Goal: Transaction & Acquisition: Book appointment/travel/reservation

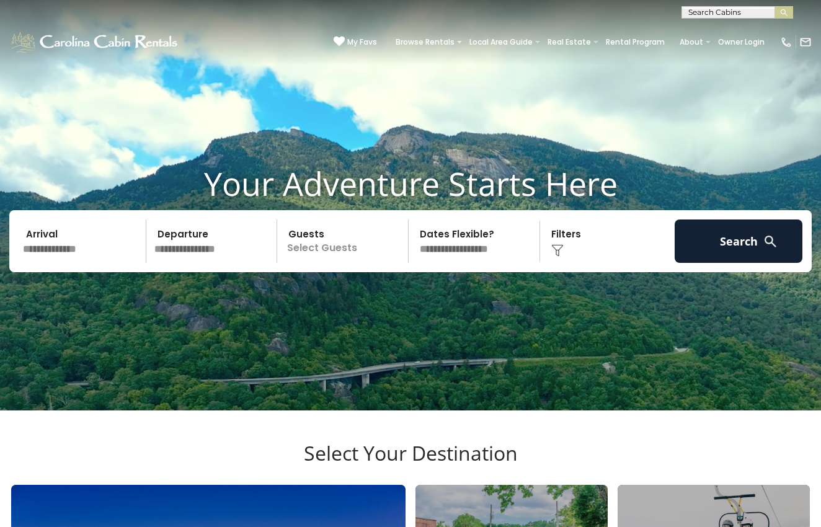
click at [703, 16] on input "text" at bounding box center [736, 15] width 109 height 12
type input "*****"
click at [730, 28] on li "Eleva ted Escape" at bounding box center [737, 35] width 110 height 22
click at [784, 12] on button "submit" at bounding box center [784, 12] width 19 height 12
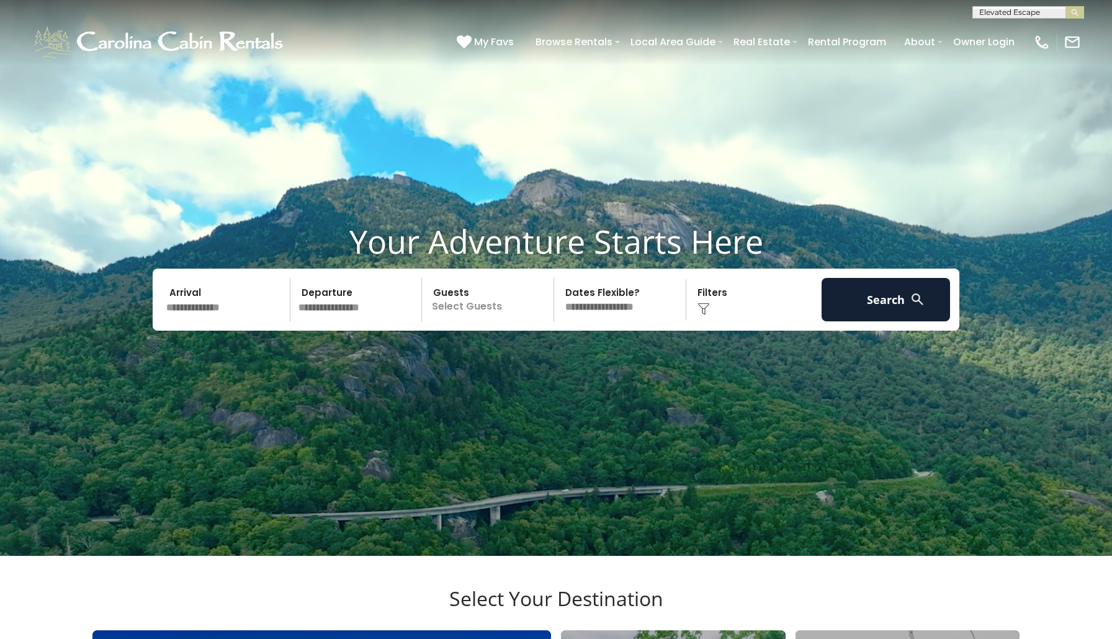
click at [821, 16] on input "text" at bounding box center [1027, 15] width 109 height 12
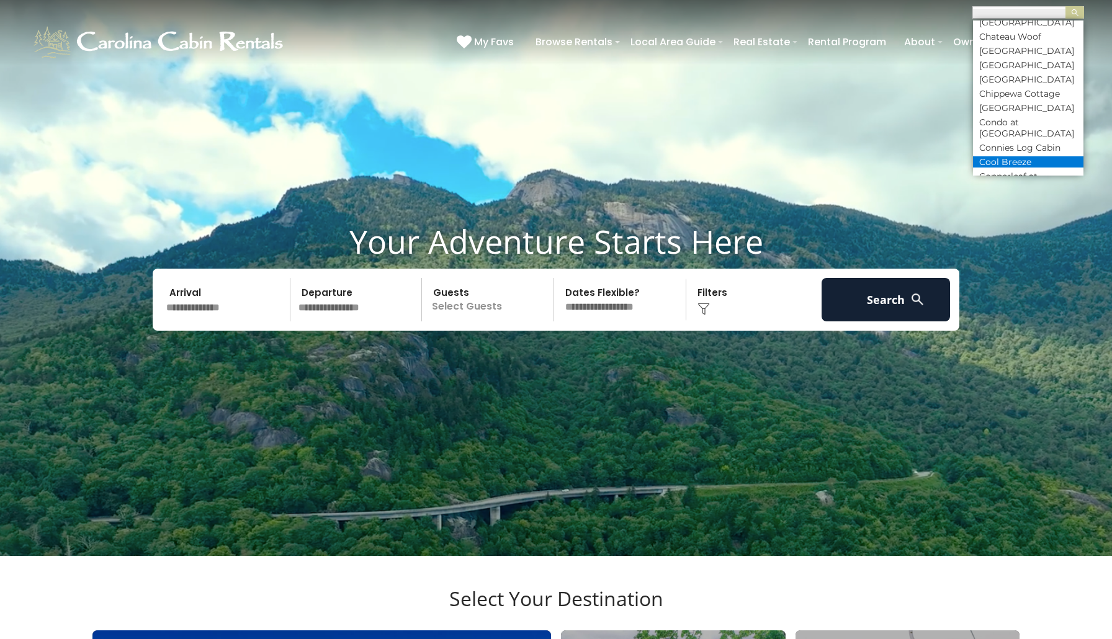
scroll to position [1628, 0]
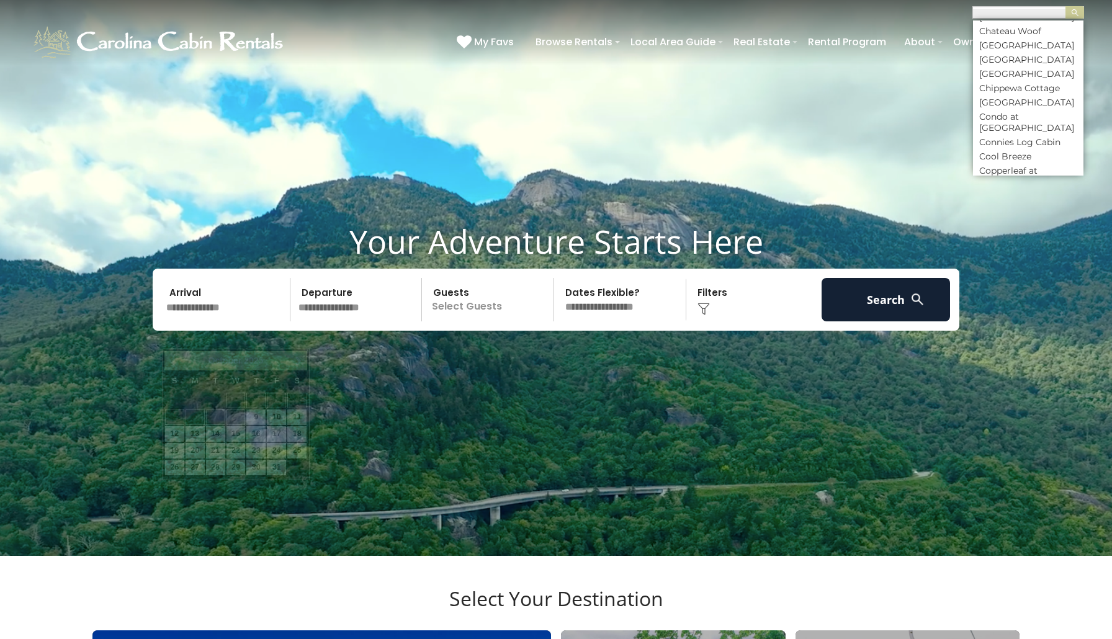
click at [205, 321] on input "text" at bounding box center [226, 299] width 128 height 43
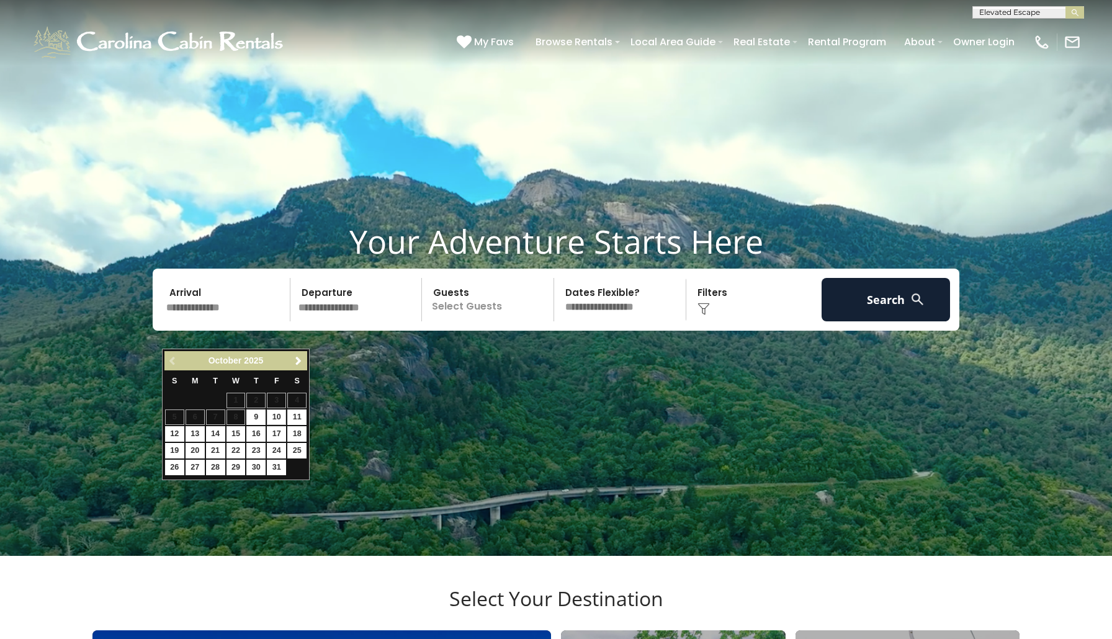
click at [277, 416] on link "10" at bounding box center [276, 417] width 19 height 16
type input "********"
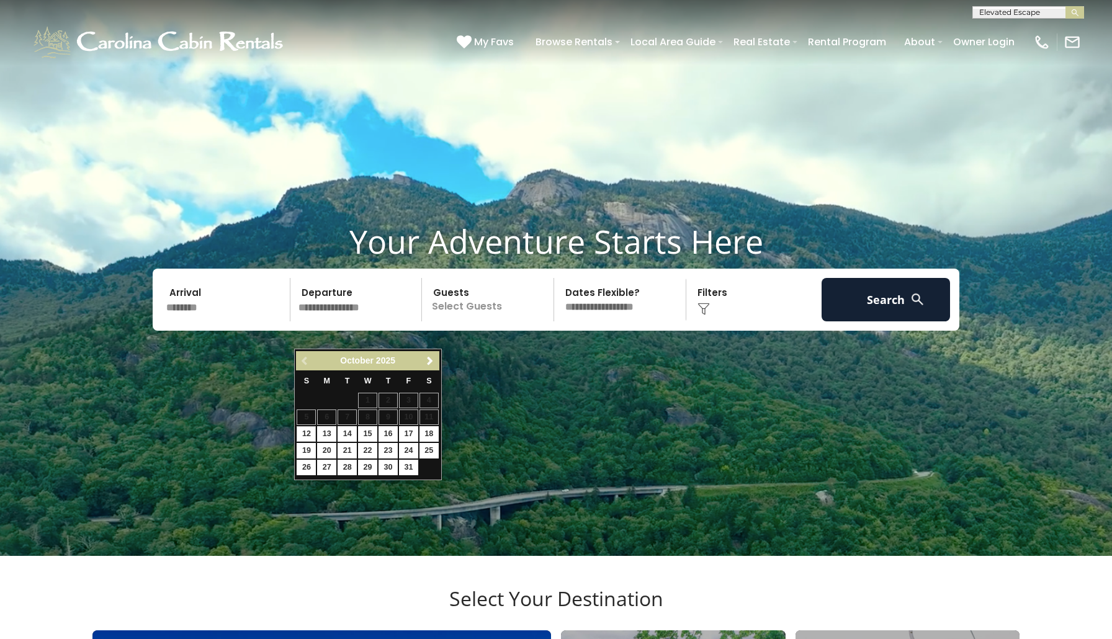
click at [313, 435] on link "12" at bounding box center [306, 434] width 19 height 16
type input "********"
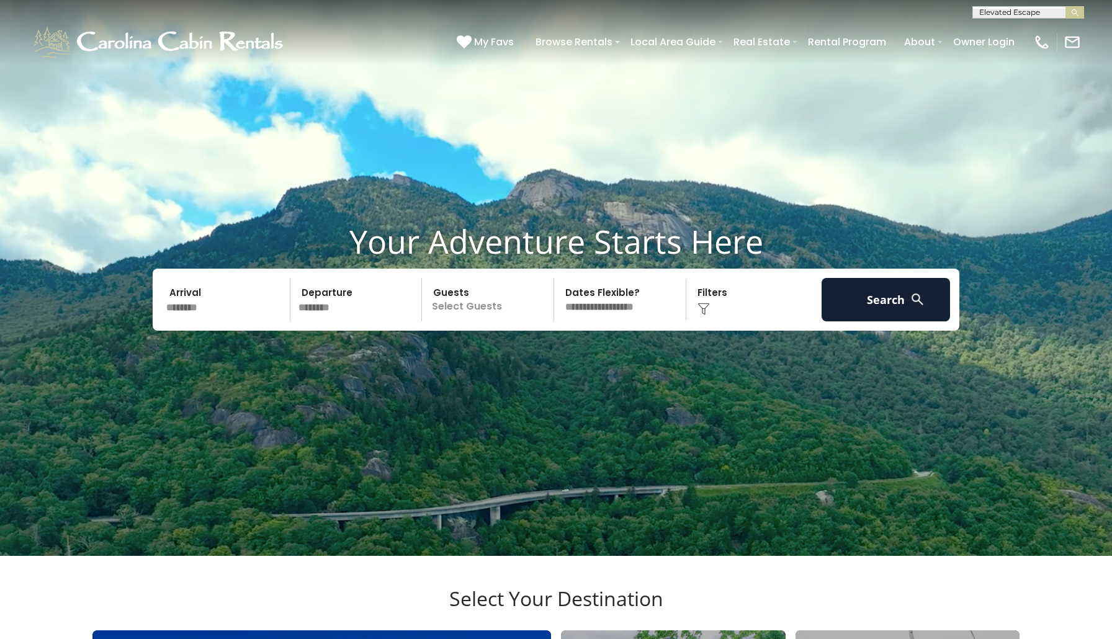
click at [190, 318] on input "********" at bounding box center [226, 299] width 128 height 43
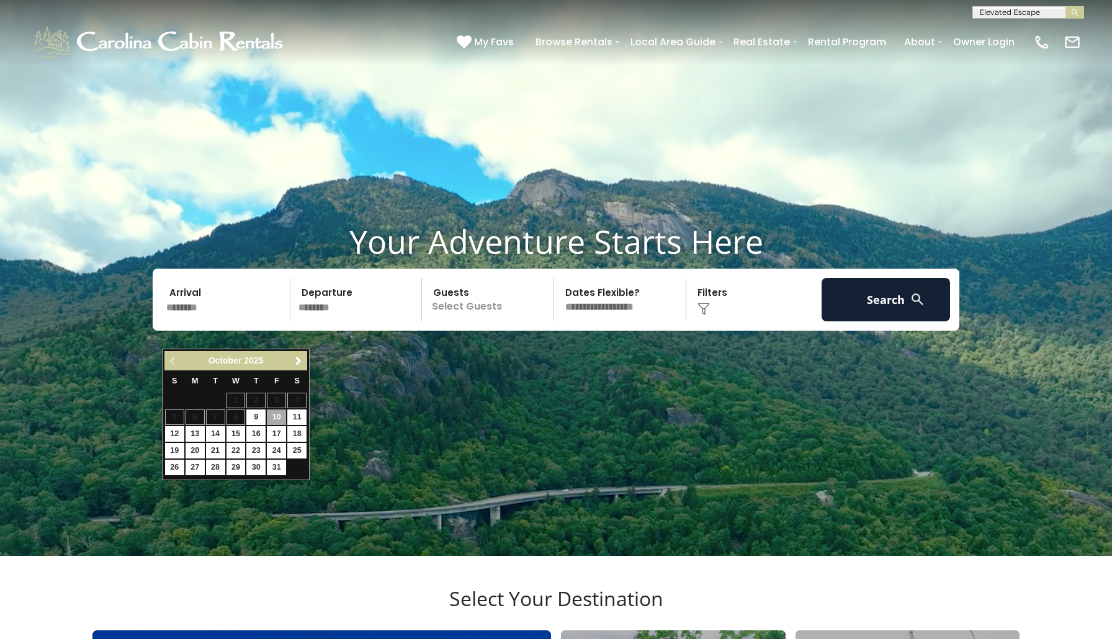
click at [277, 418] on link "10" at bounding box center [276, 417] width 19 height 16
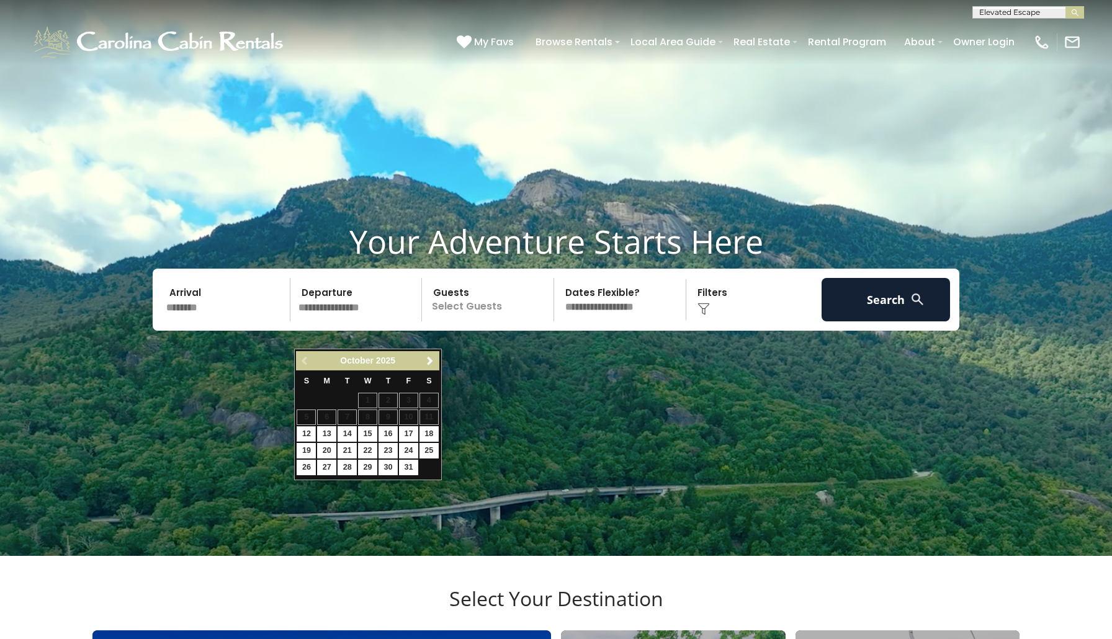
click at [306, 436] on link "12" at bounding box center [306, 434] width 19 height 16
type input "********"
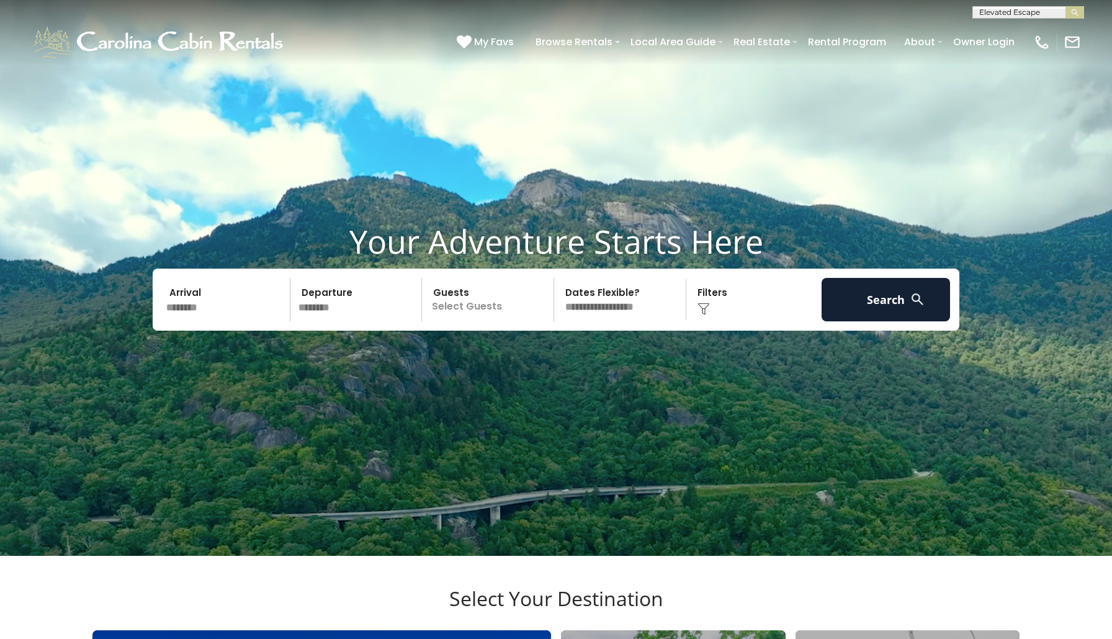
click at [217, 321] on input "********" at bounding box center [226, 299] width 128 height 43
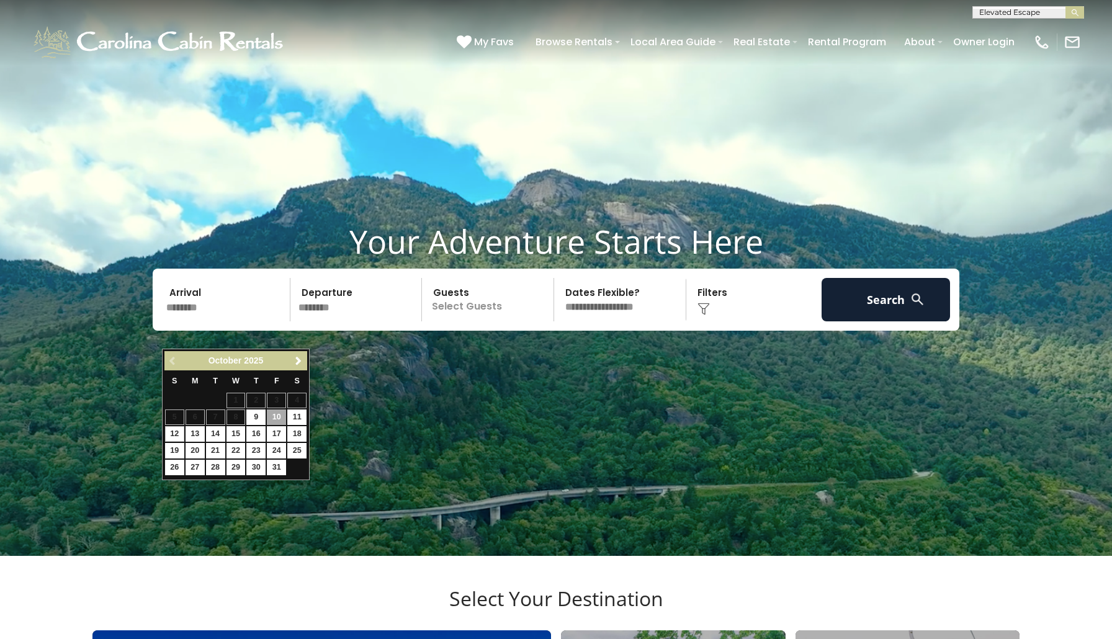
click at [177, 432] on link "12" at bounding box center [174, 434] width 19 height 16
type input "********"
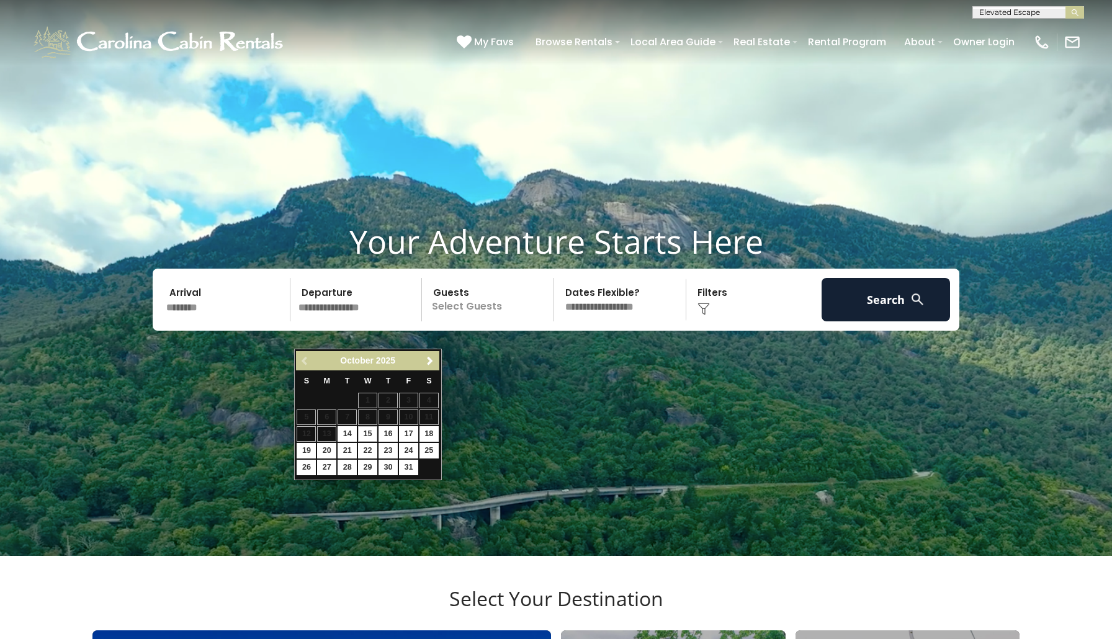
click at [370, 430] on link "15" at bounding box center [367, 434] width 19 height 16
type input "********"
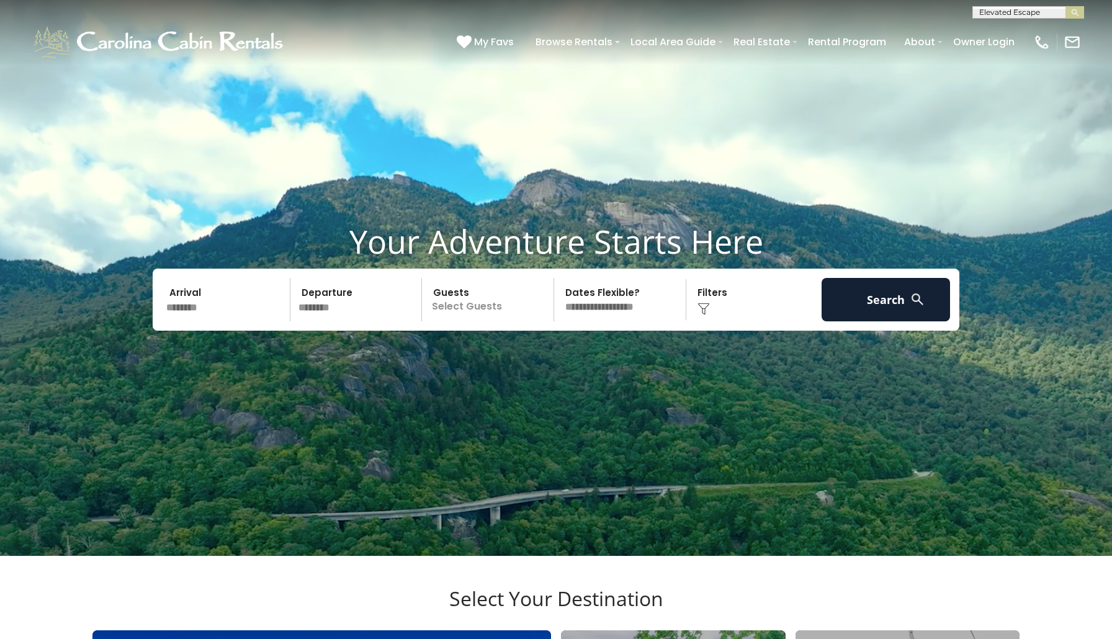
click at [460, 321] on p "Select Guests" at bounding box center [490, 299] width 128 height 43
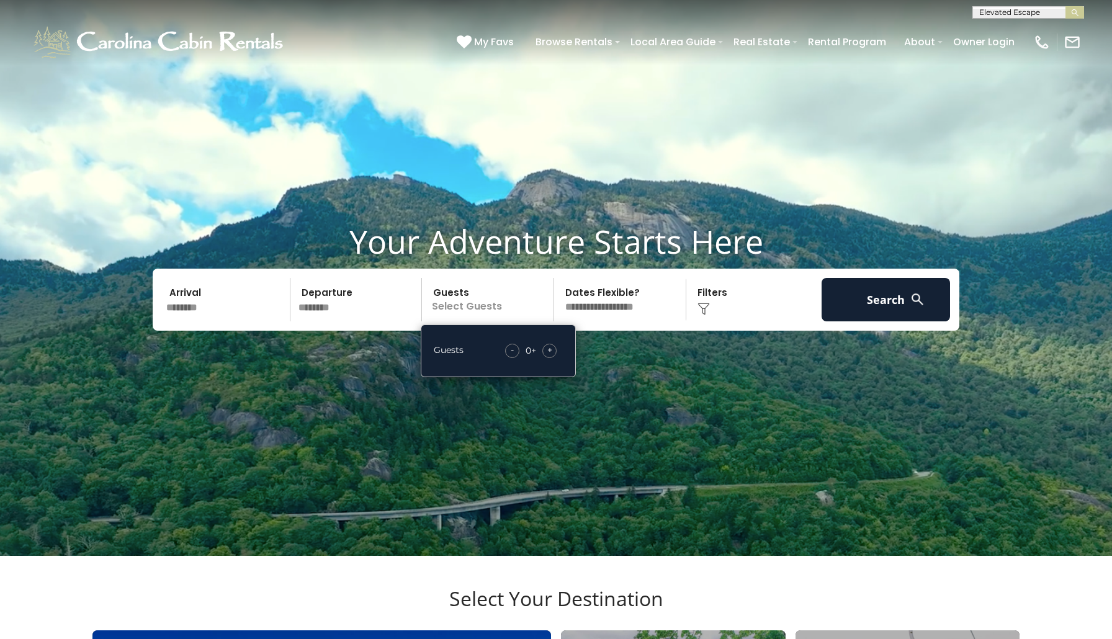
click at [713, 321] on div "Click to Choose" at bounding box center [754, 299] width 128 height 43
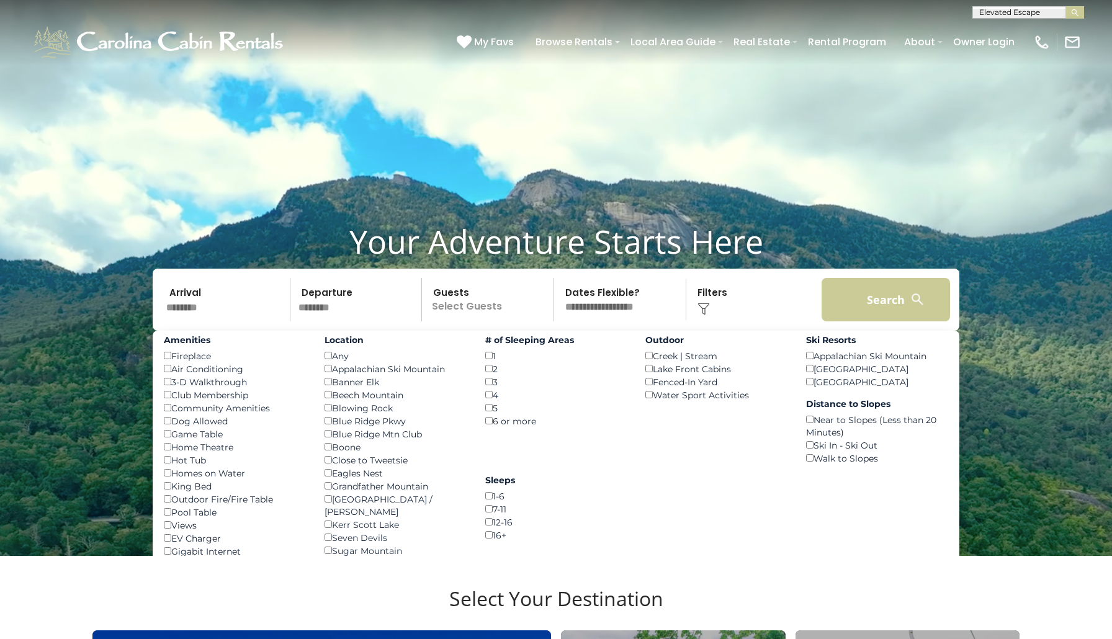
click at [821, 321] on button "Search" at bounding box center [885, 299] width 128 height 43
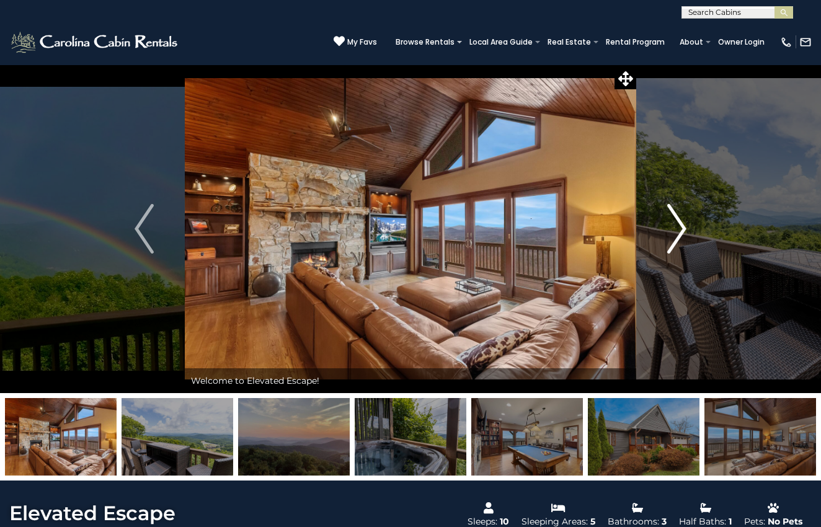
click at [673, 235] on img "Next" at bounding box center [677, 229] width 19 height 50
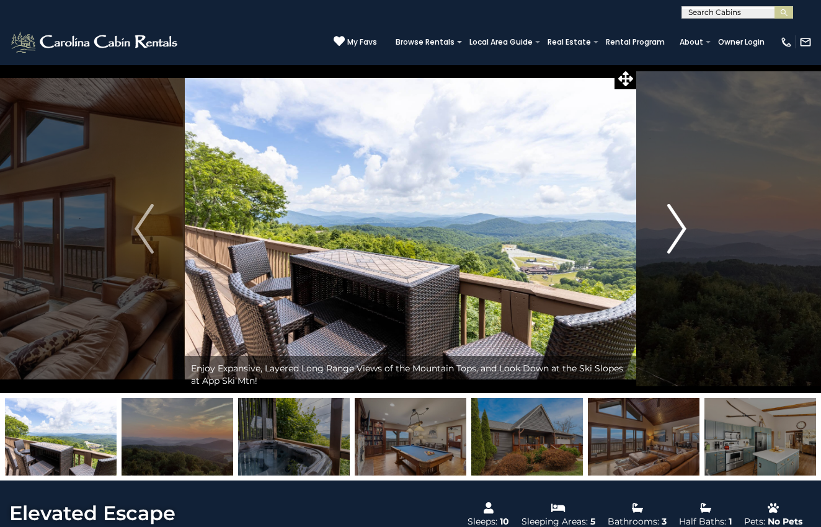
click at [678, 235] on img "Next" at bounding box center [677, 229] width 19 height 50
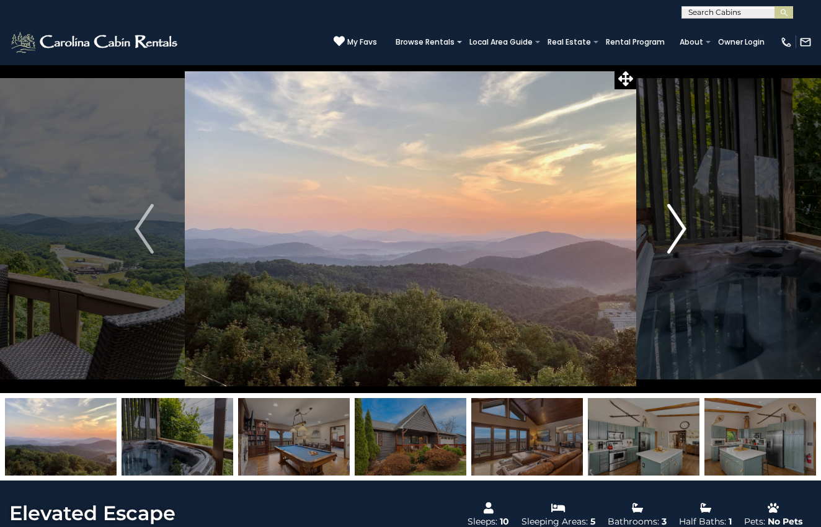
click at [683, 233] on img "Next" at bounding box center [677, 229] width 19 height 50
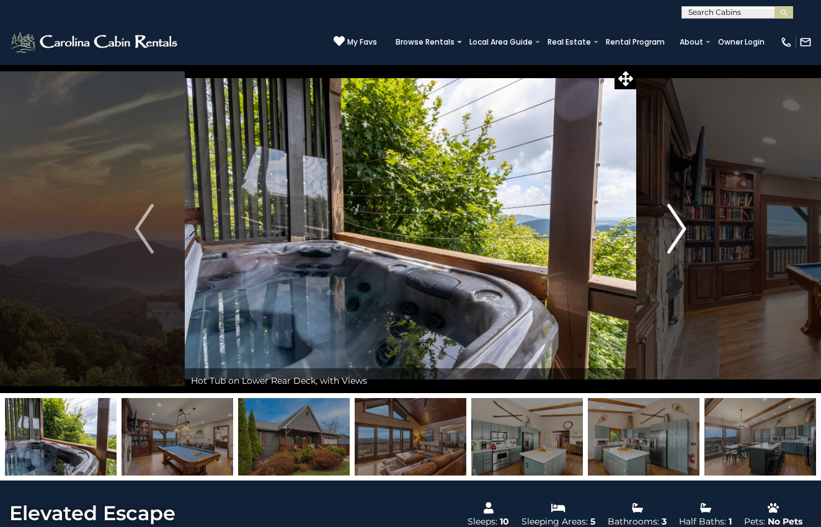
click at [682, 233] on img "Next" at bounding box center [677, 229] width 19 height 50
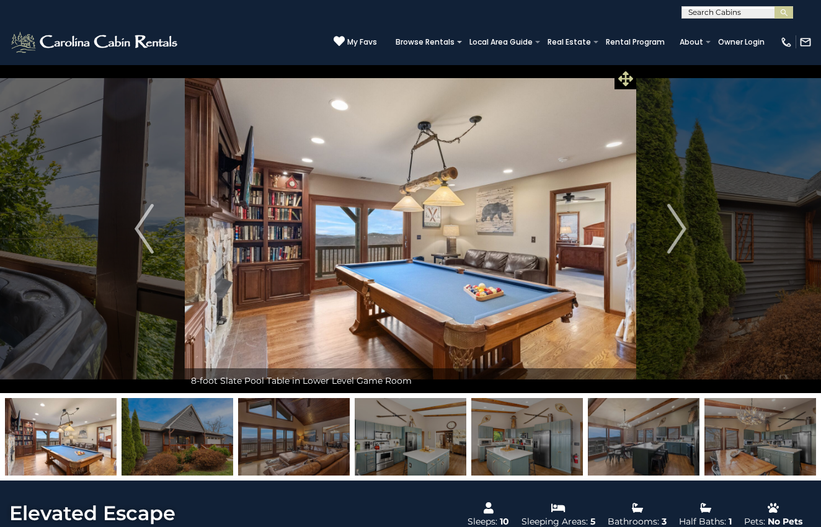
click at [627, 78] on icon at bounding box center [626, 78] width 15 height 15
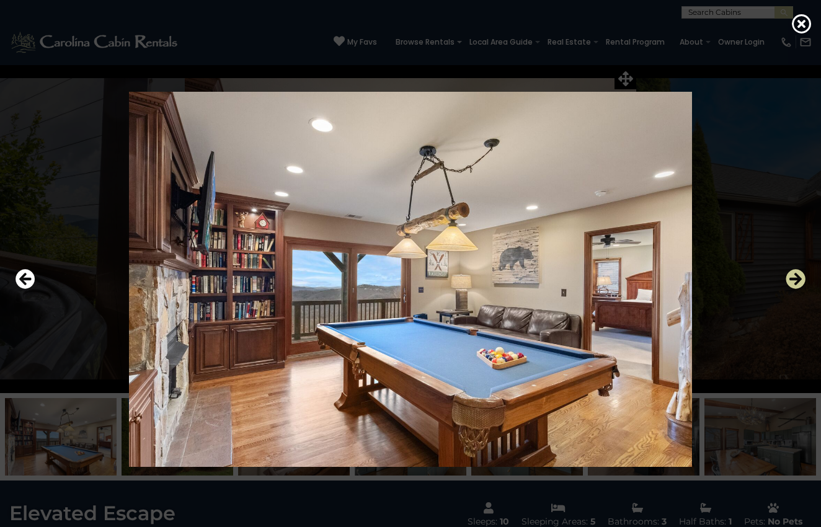
click at [798, 275] on icon "Next" at bounding box center [796, 279] width 20 height 20
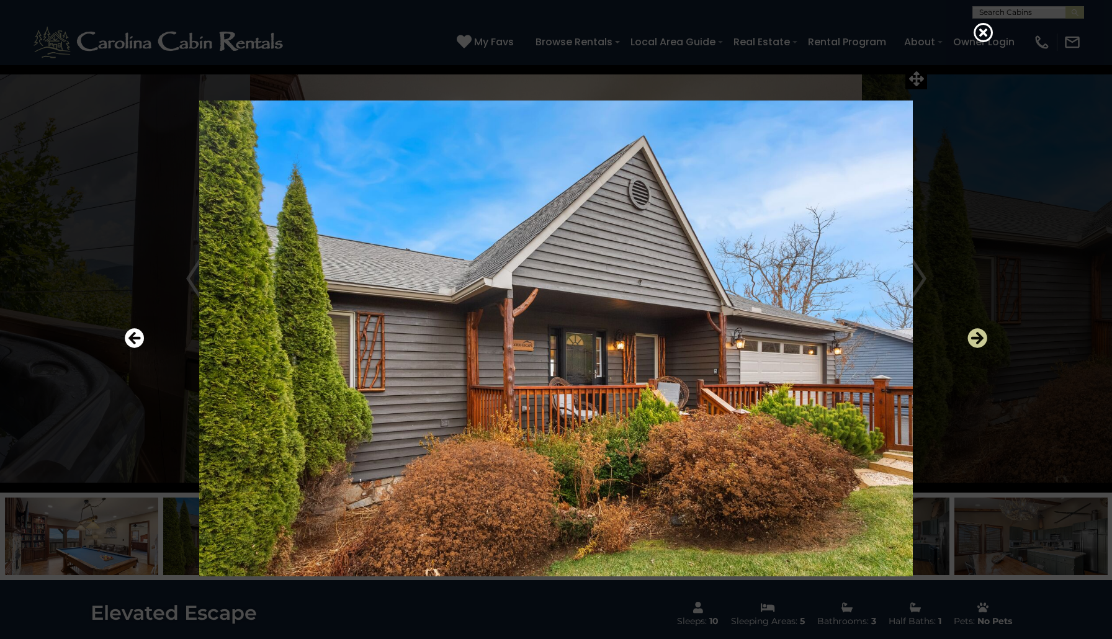
click at [821, 347] on icon "Next" at bounding box center [977, 338] width 20 height 20
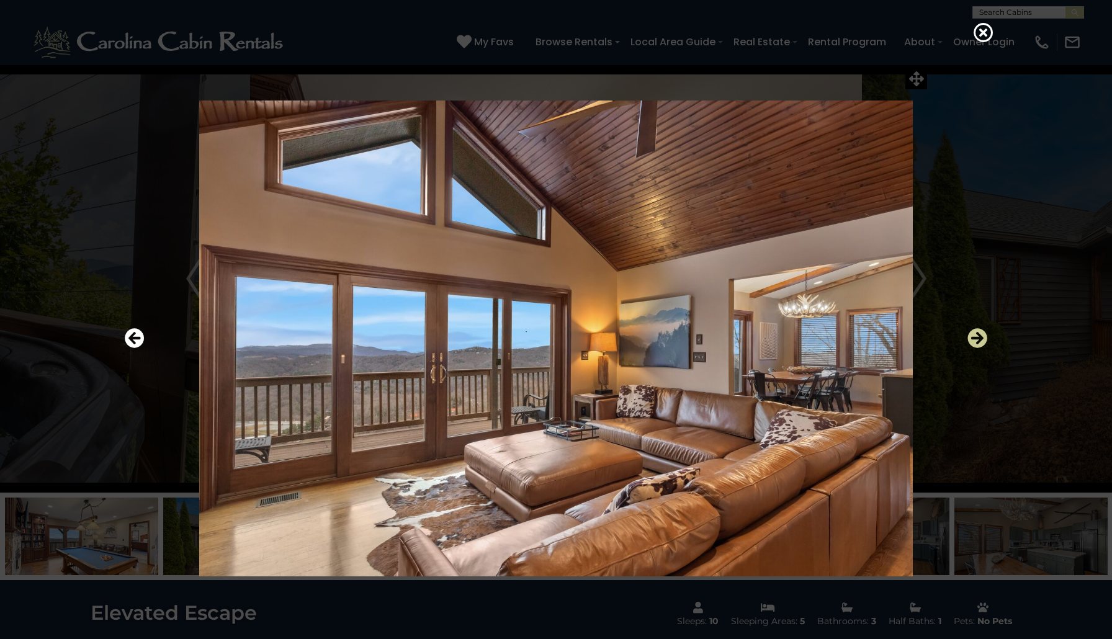
click at [821, 347] on icon "Next" at bounding box center [977, 338] width 20 height 20
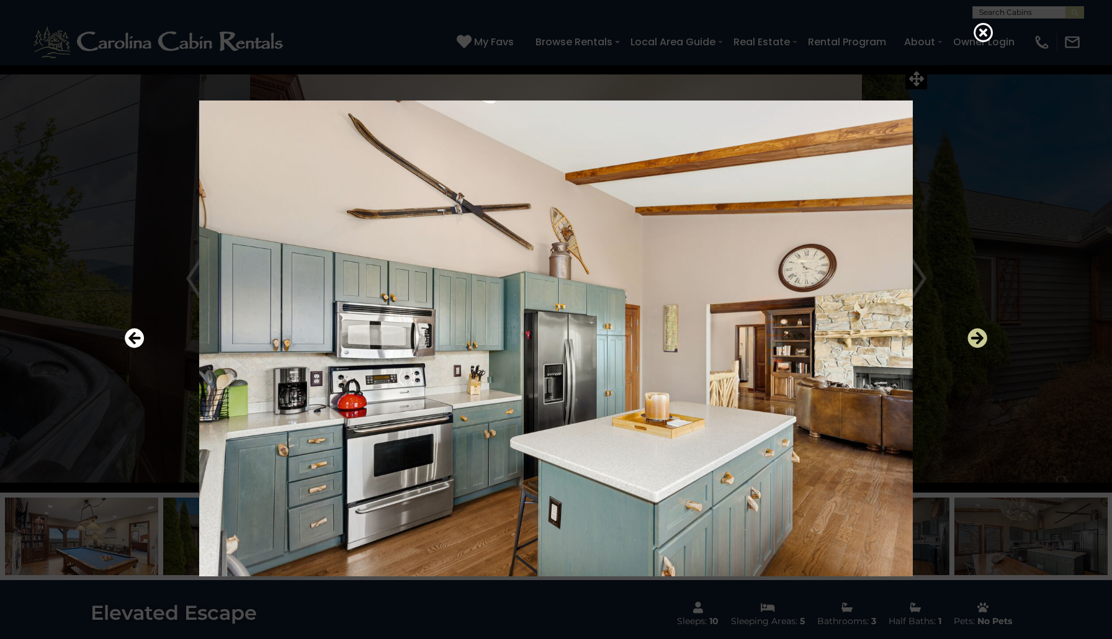
click at [821, 347] on icon "Next" at bounding box center [977, 338] width 20 height 20
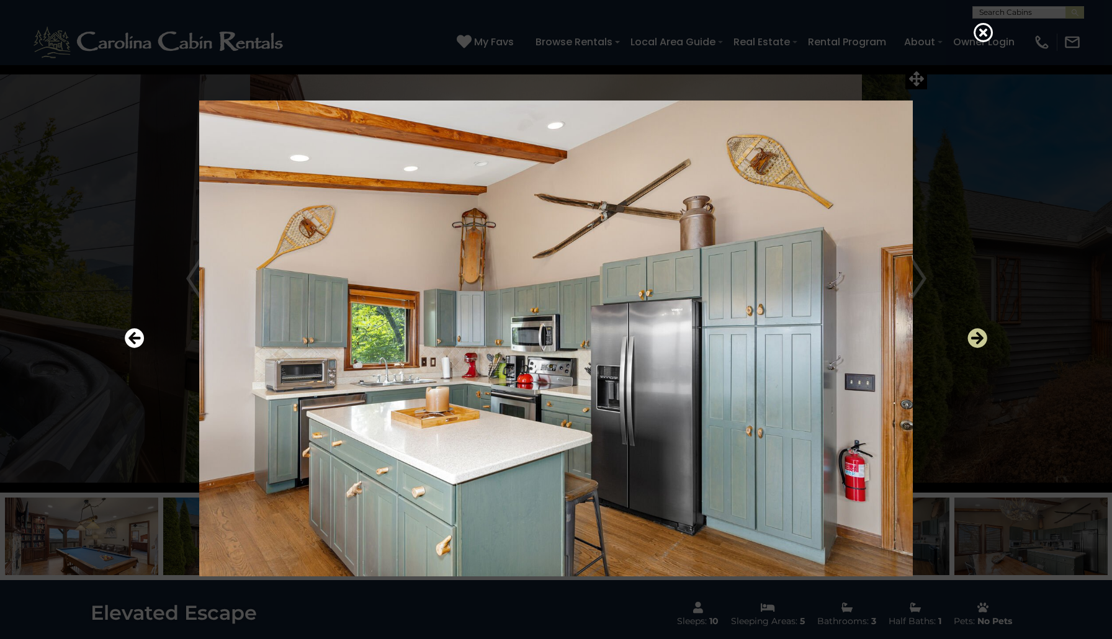
click at [821, 348] on icon "Next" at bounding box center [977, 338] width 20 height 20
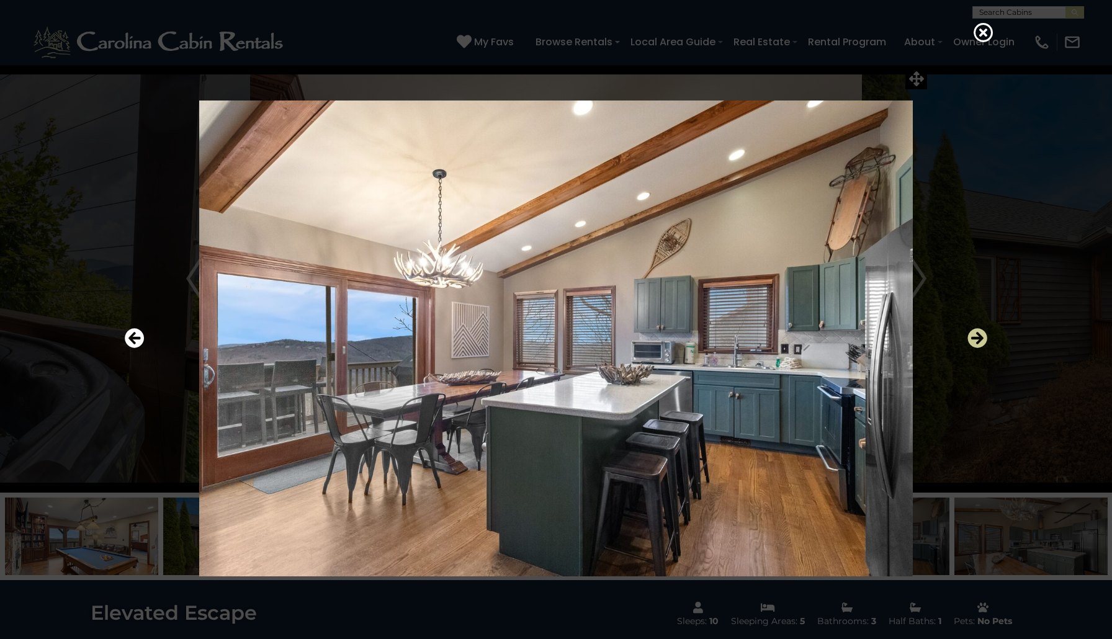
click at [821, 347] on icon "Next" at bounding box center [977, 338] width 20 height 20
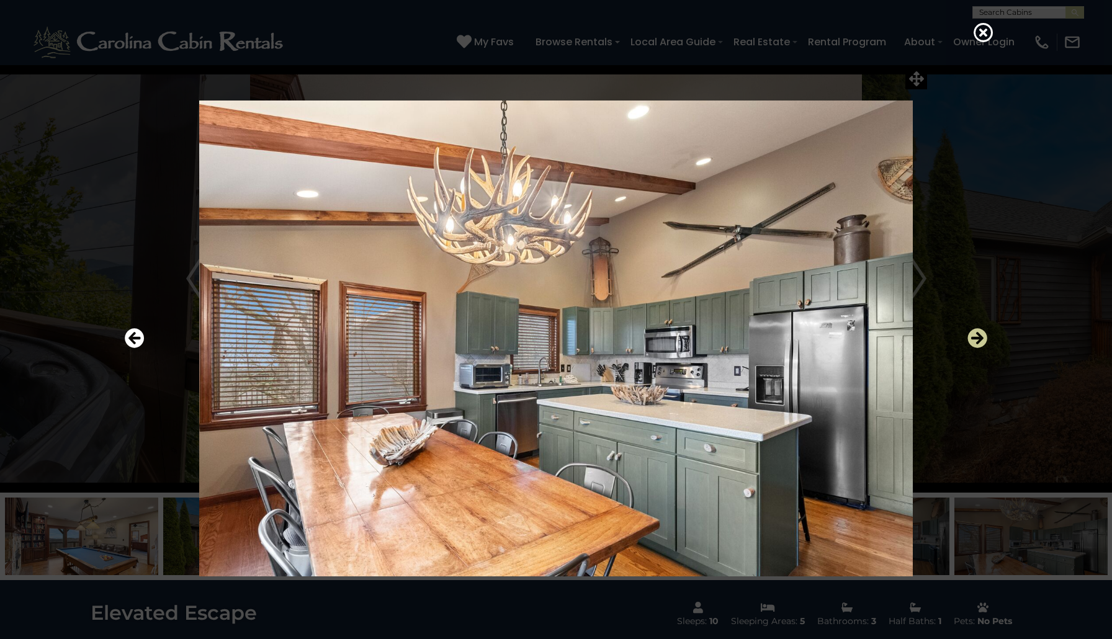
click at [821, 347] on icon "Next" at bounding box center [977, 338] width 20 height 20
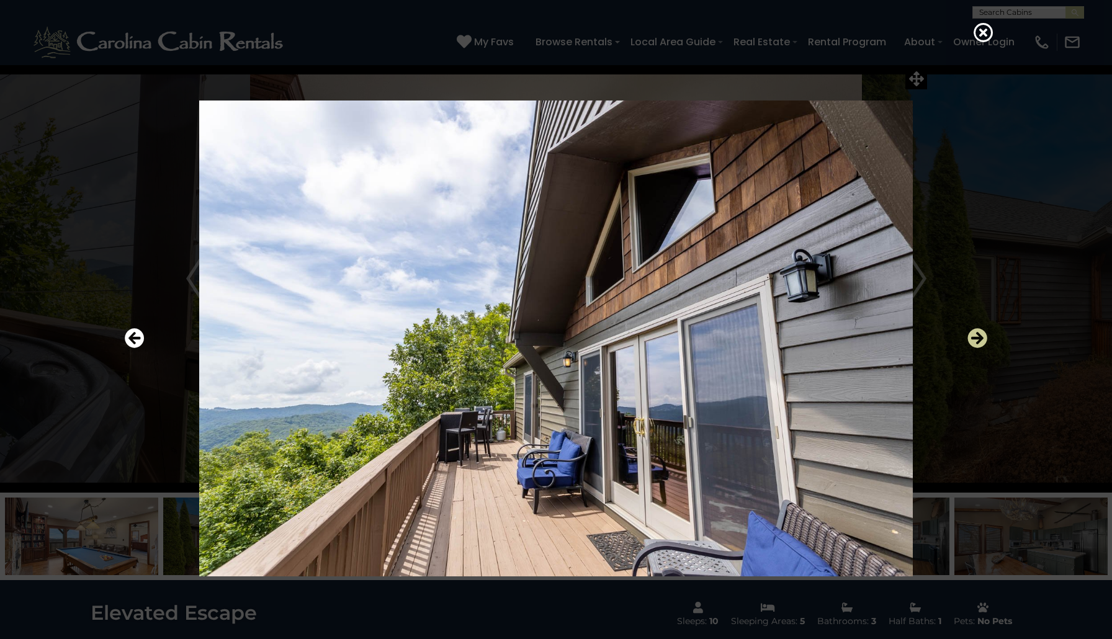
click at [821, 347] on icon "Next" at bounding box center [977, 338] width 20 height 20
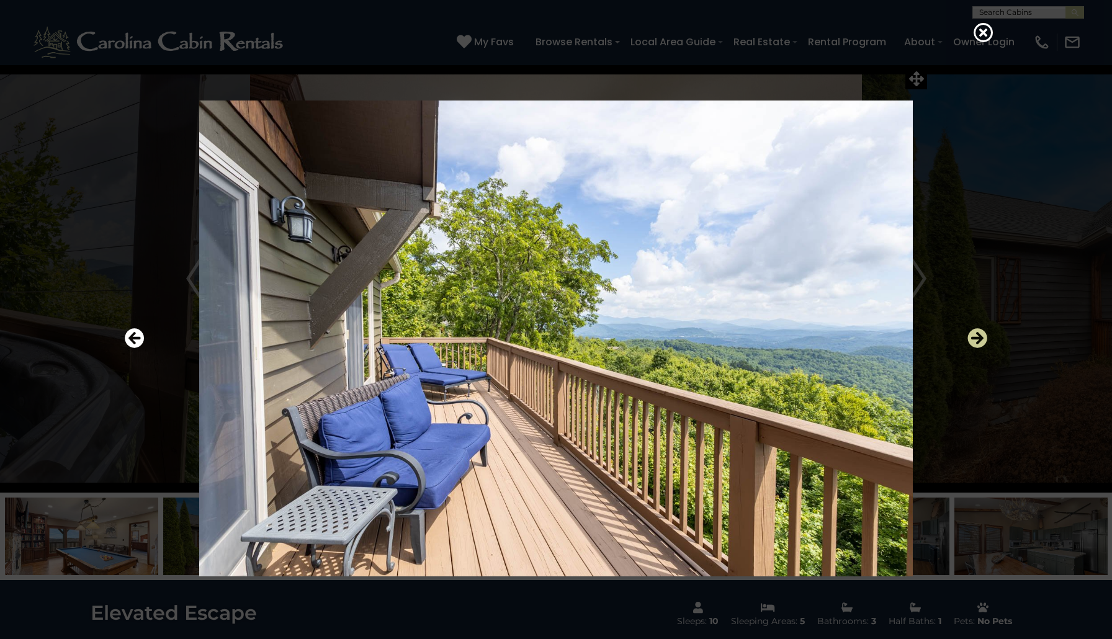
click at [821, 347] on icon "Next" at bounding box center [977, 338] width 20 height 20
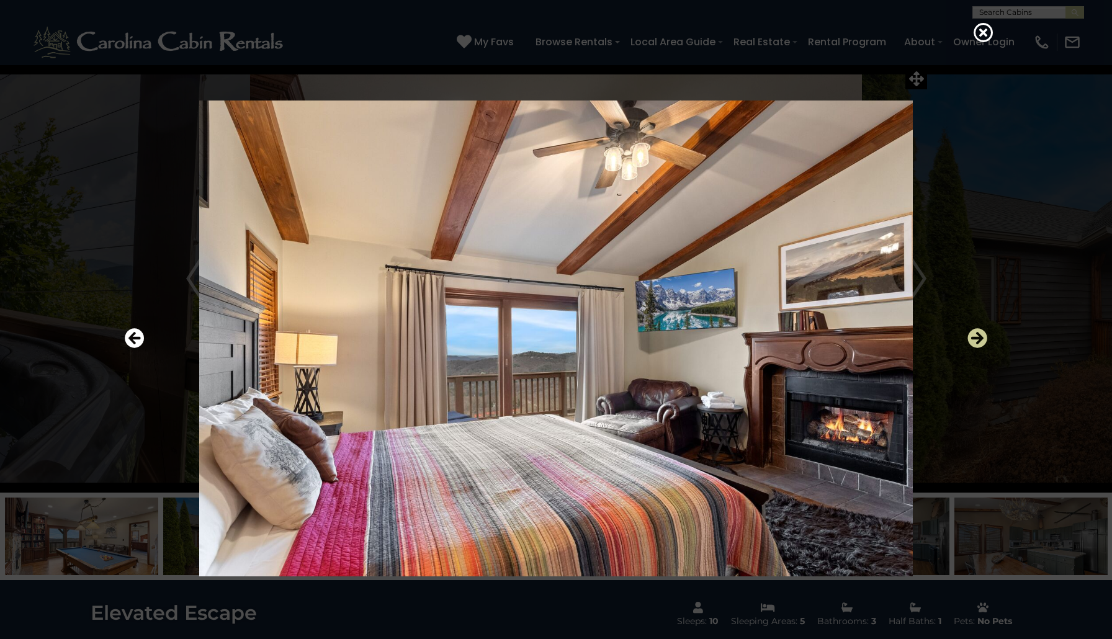
click at [821, 347] on icon "Next" at bounding box center [977, 338] width 20 height 20
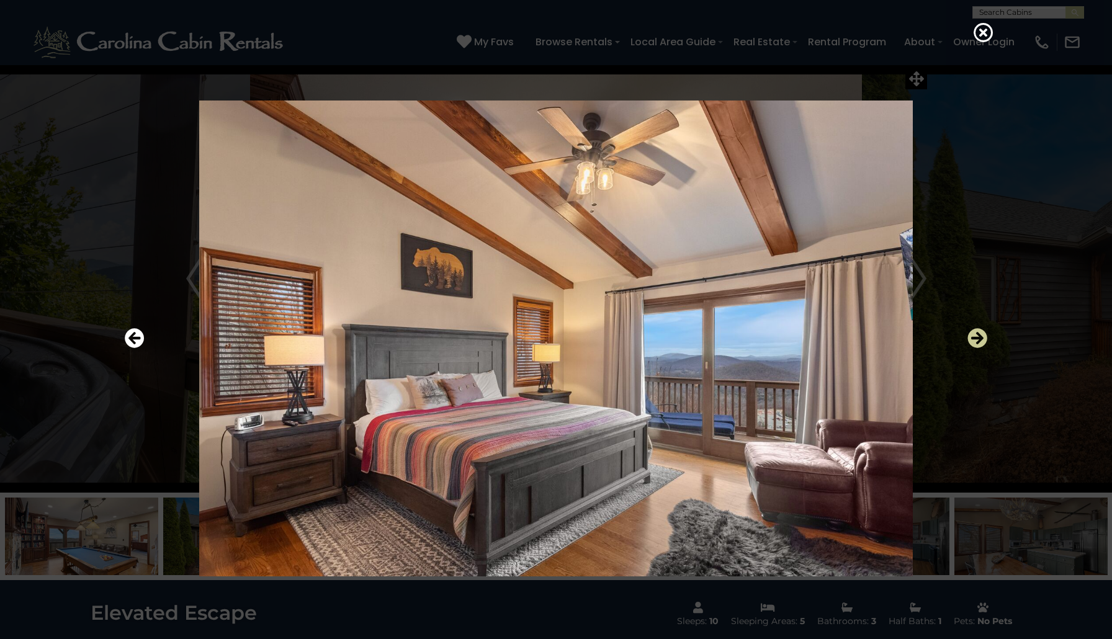
click at [821, 347] on icon "Next" at bounding box center [977, 338] width 20 height 20
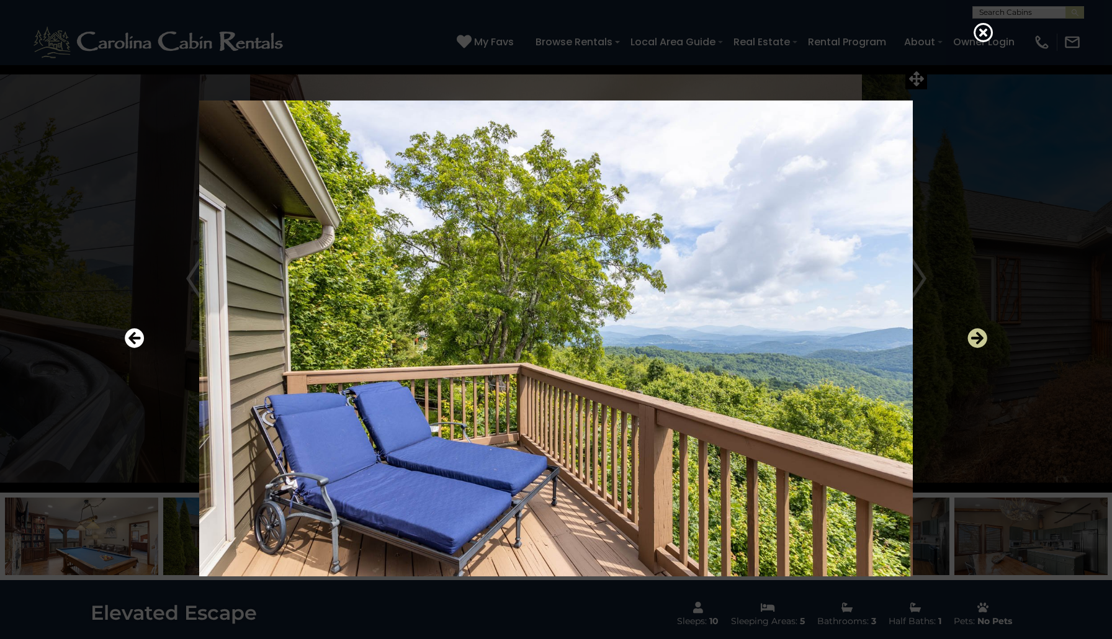
click at [821, 347] on icon "Next" at bounding box center [977, 338] width 20 height 20
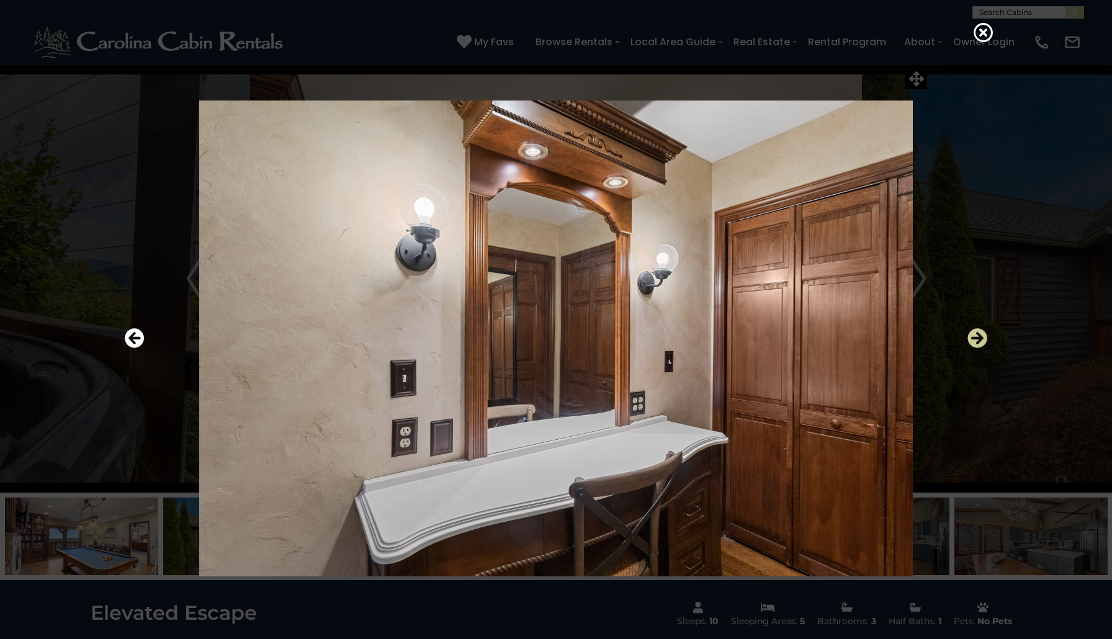
click at [821, 347] on icon "Next" at bounding box center [977, 338] width 20 height 20
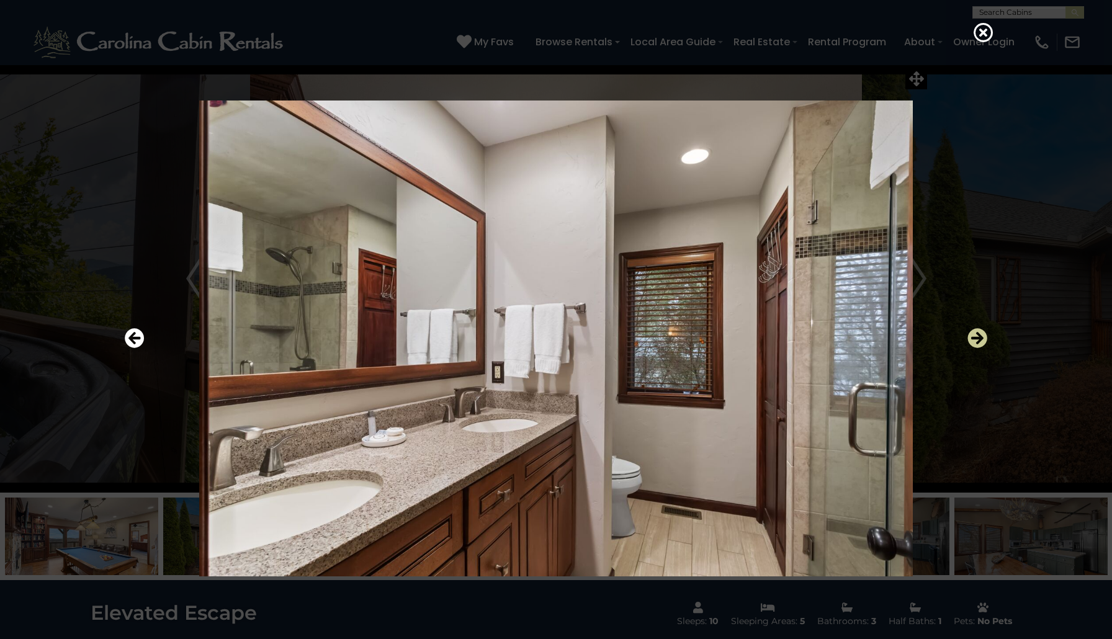
click at [821, 347] on icon "Next" at bounding box center [977, 338] width 20 height 20
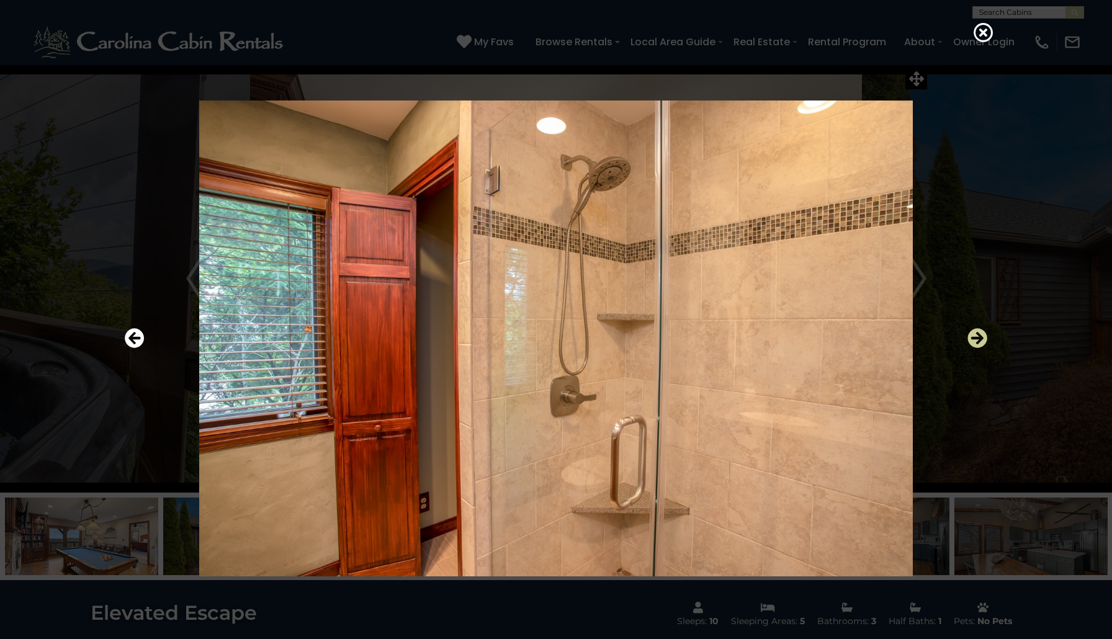
click at [821, 347] on icon "Next" at bounding box center [977, 338] width 20 height 20
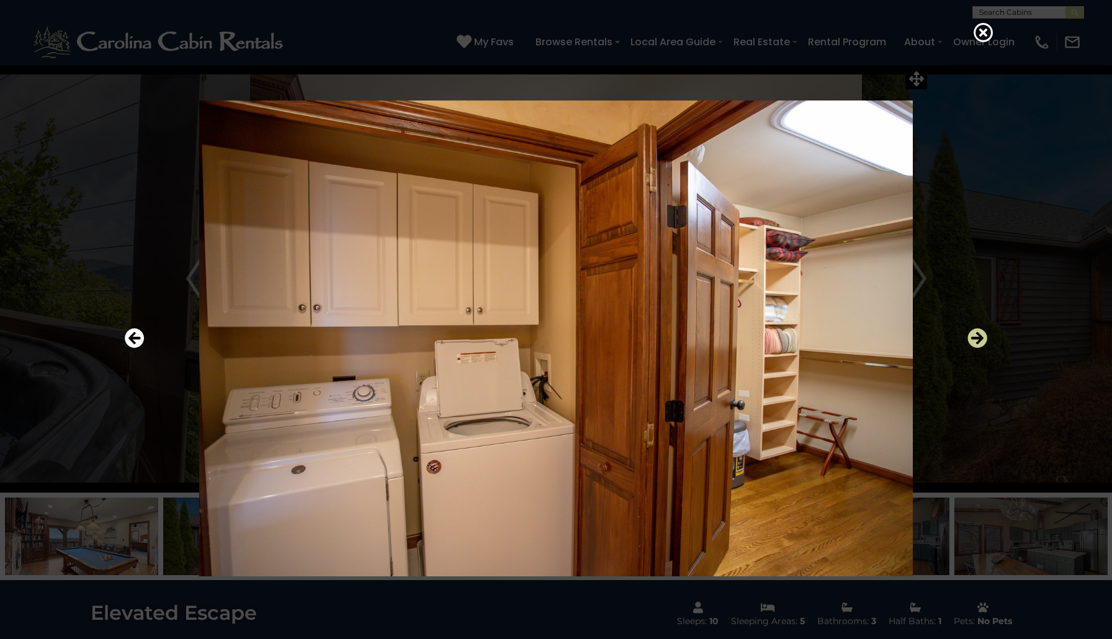
click at [821, 347] on icon "Next" at bounding box center [977, 338] width 20 height 20
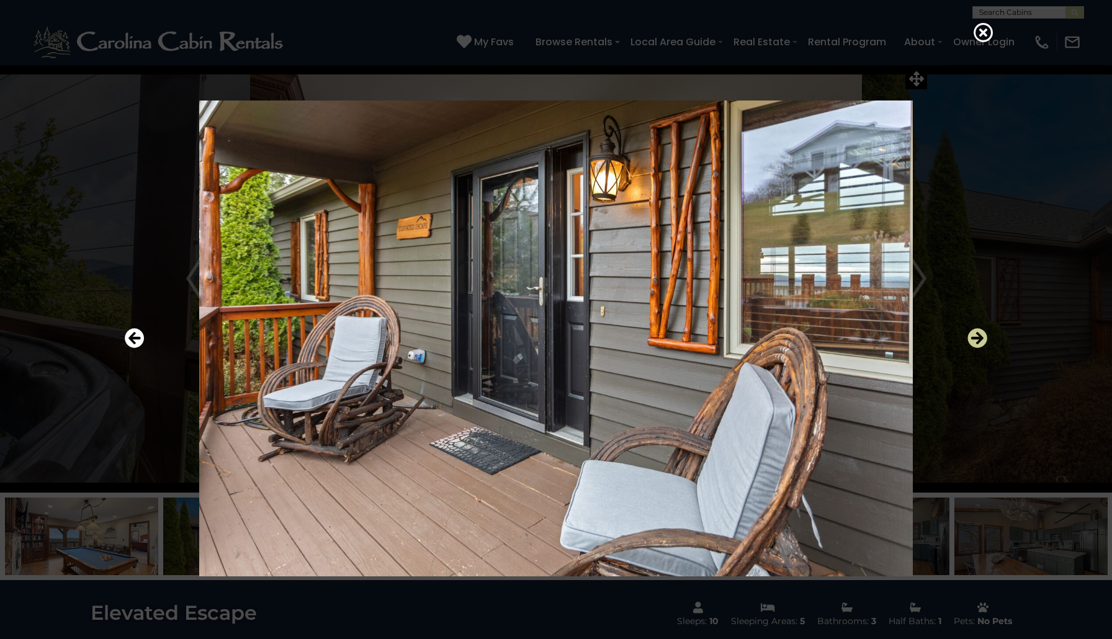
click at [821, 347] on icon "Next" at bounding box center [977, 338] width 20 height 20
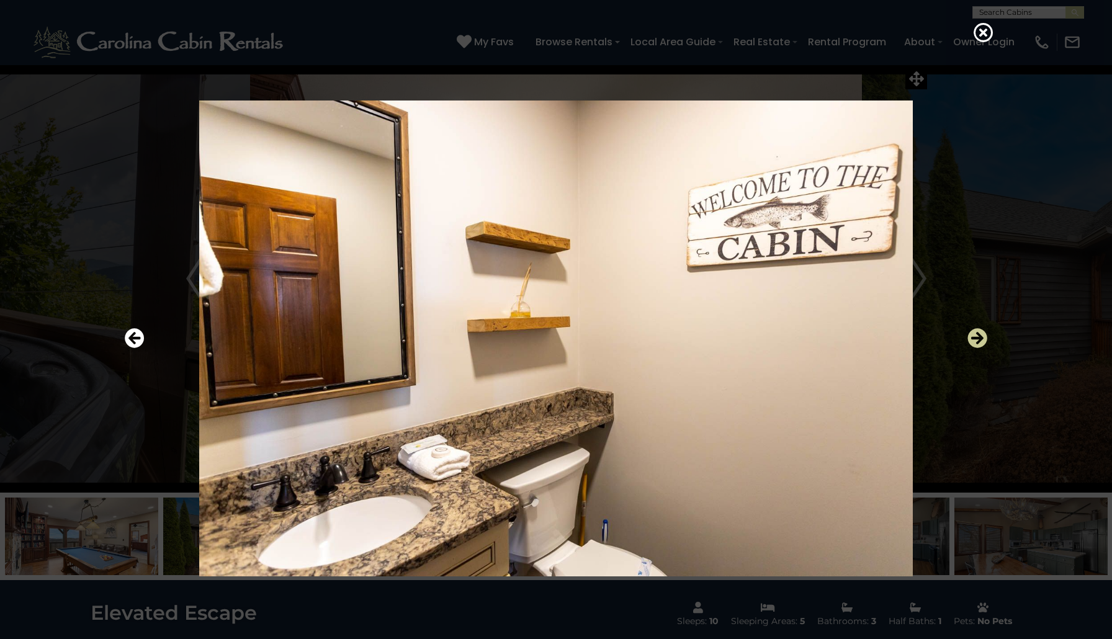
click at [821, 347] on icon "Next" at bounding box center [977, 338] width 20 height 20
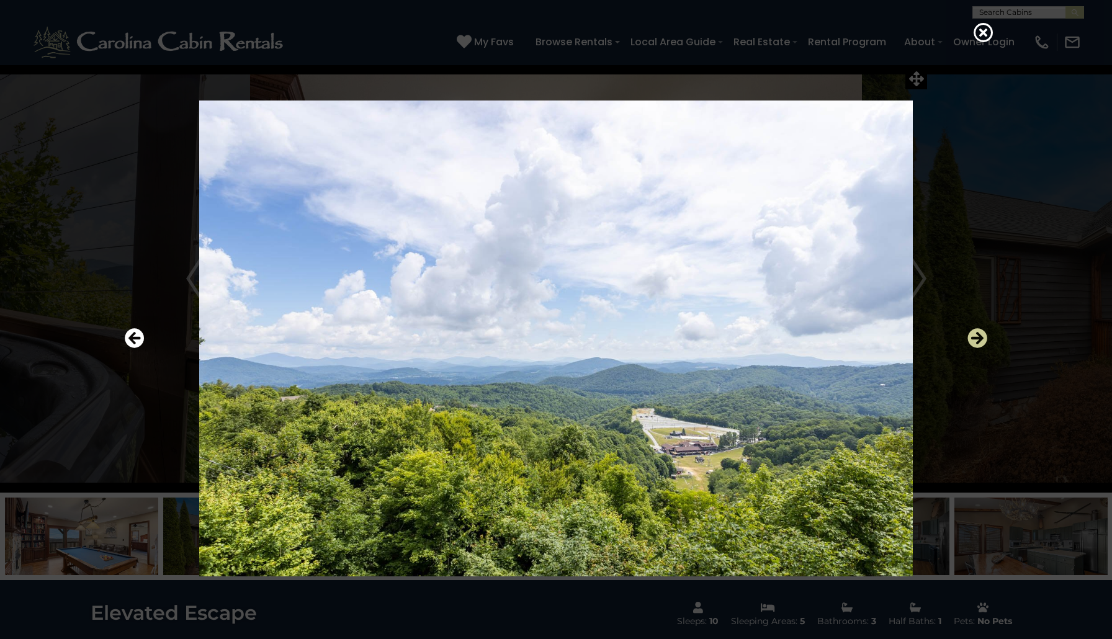
click at [821, 347] on icon "Next" at bounding box center [977, 338] width 20 height 20
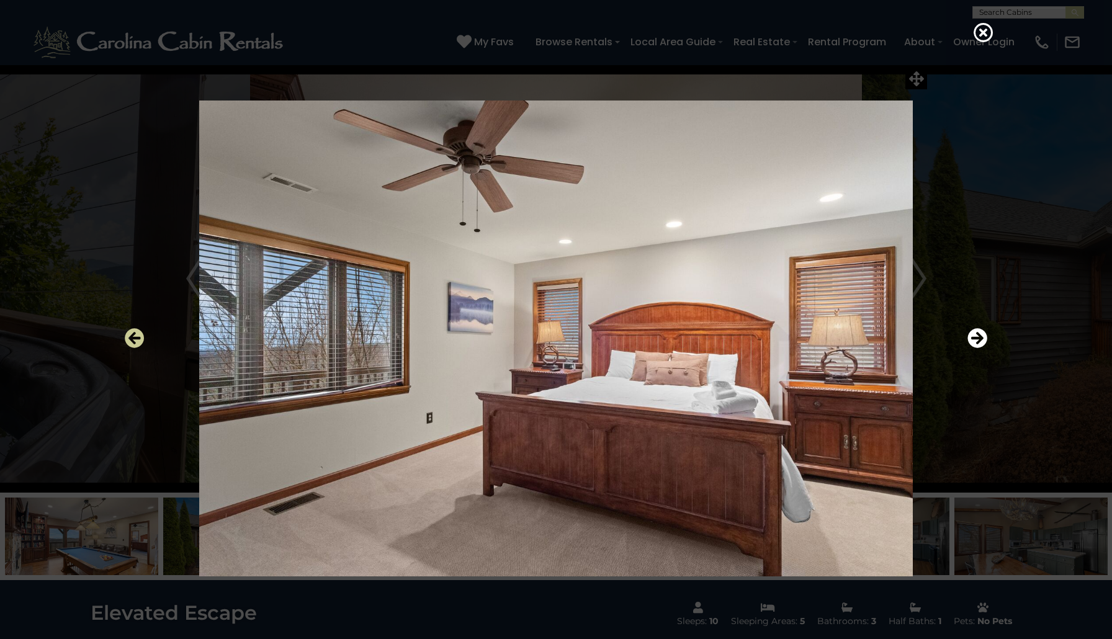
click at [135, 334] on icon "Previous" at bounding box center [135, 338] width 20 height 20
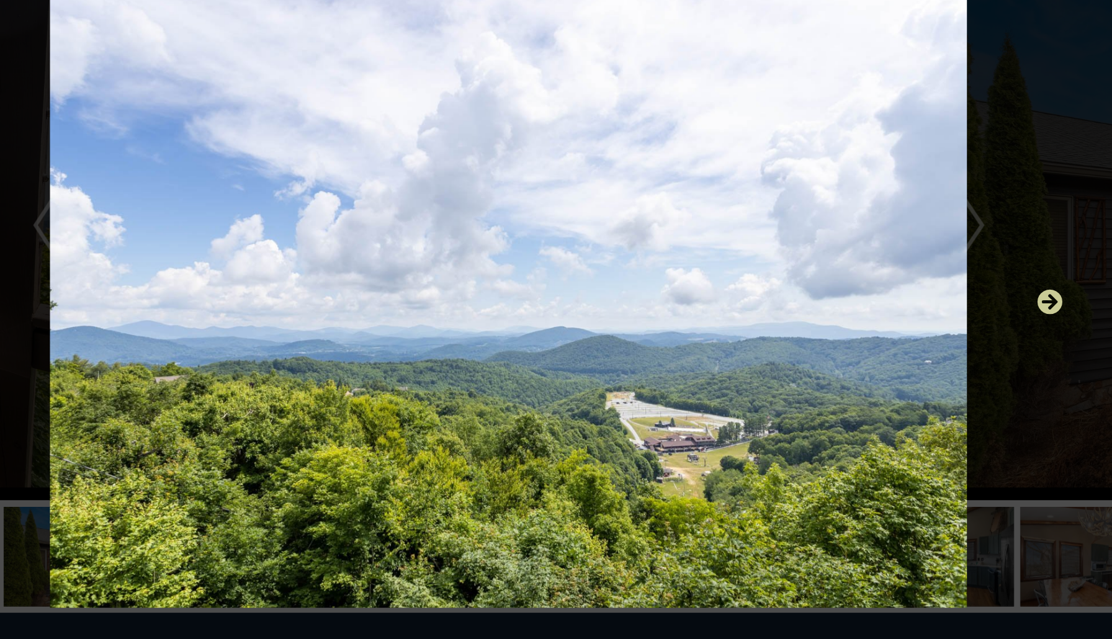
click at [821, 328] on icon "Next" at bounding box center [977, 338] width 20 height 20
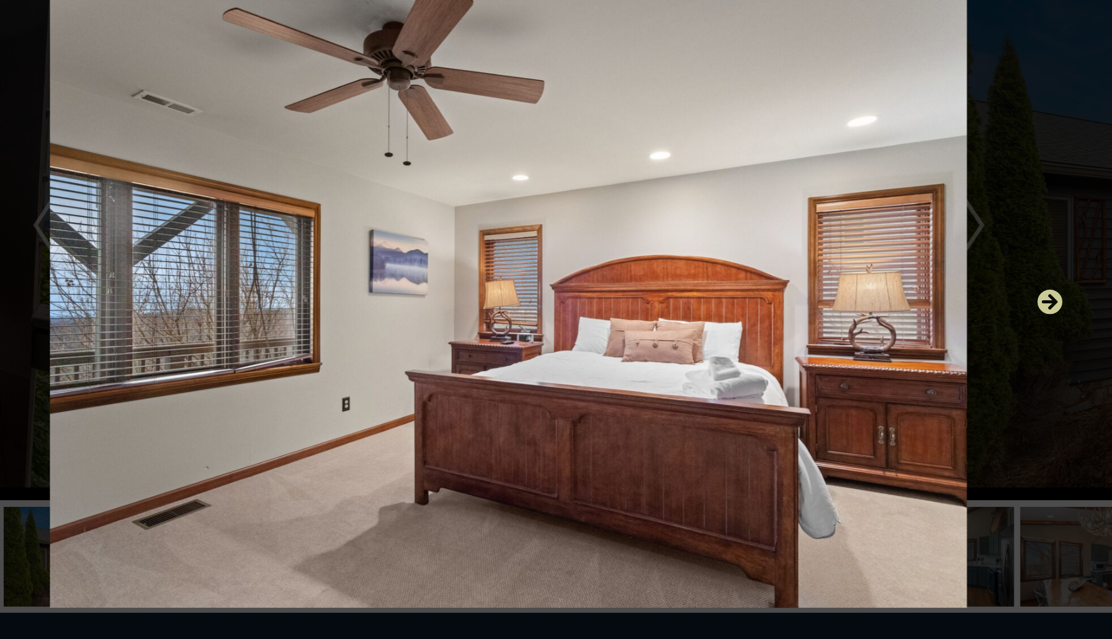
click at [821, 328] on icon "Next" at bounding box center [977, 338] width 20 height 20
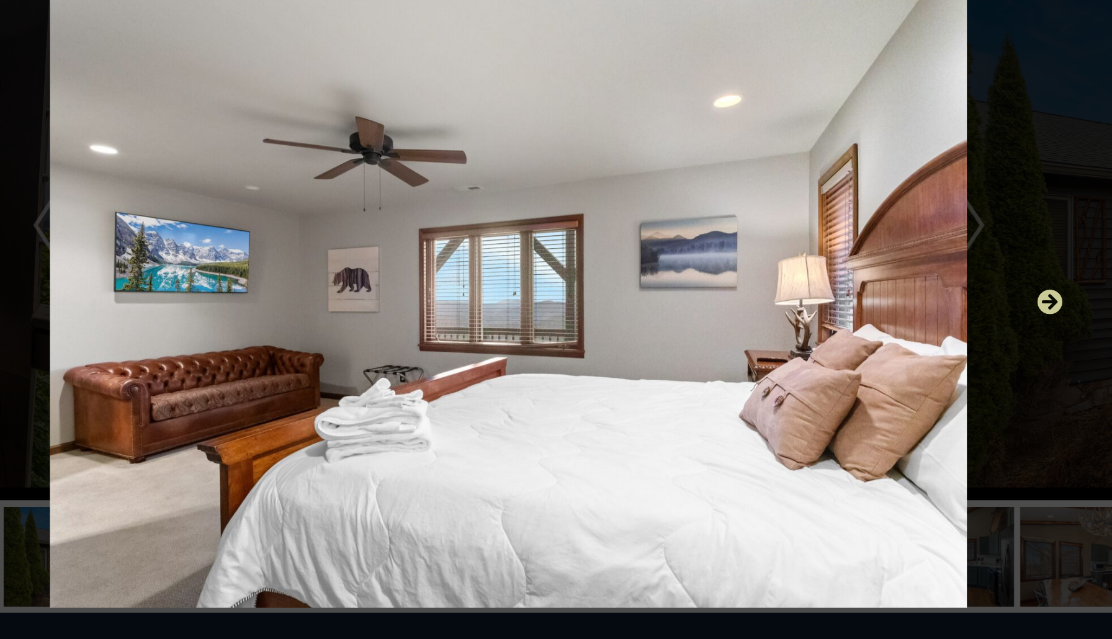
click at [821, 328] on icon "Next" at bounding box center [977, 338] width 20 height 20
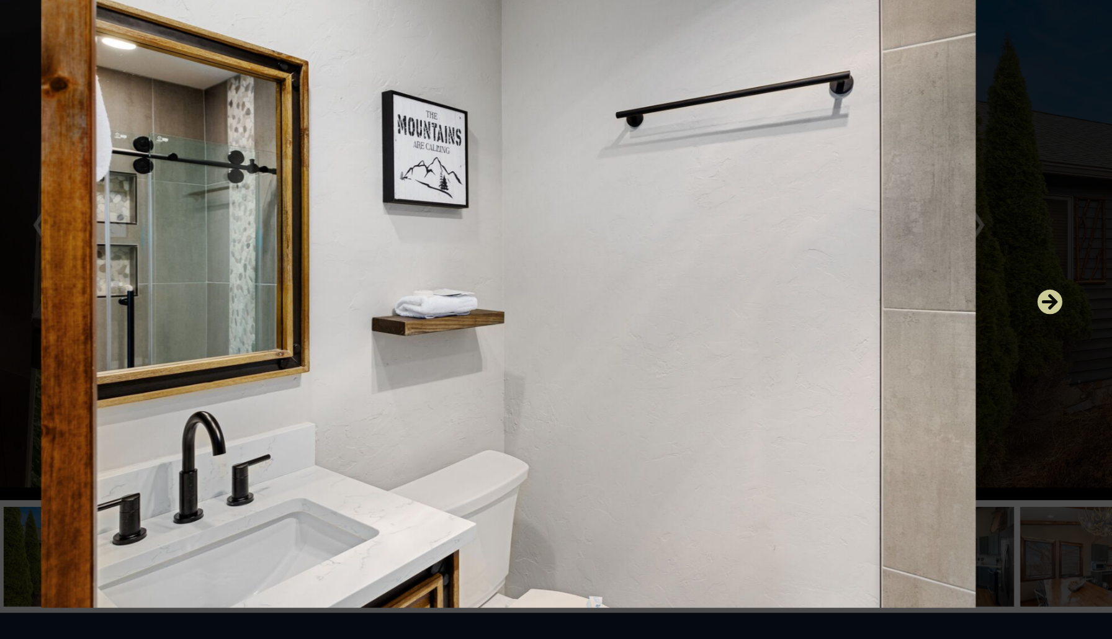
click at [821, 328] on icon "Next" at bounding box center [977, 338] width 20 height 20
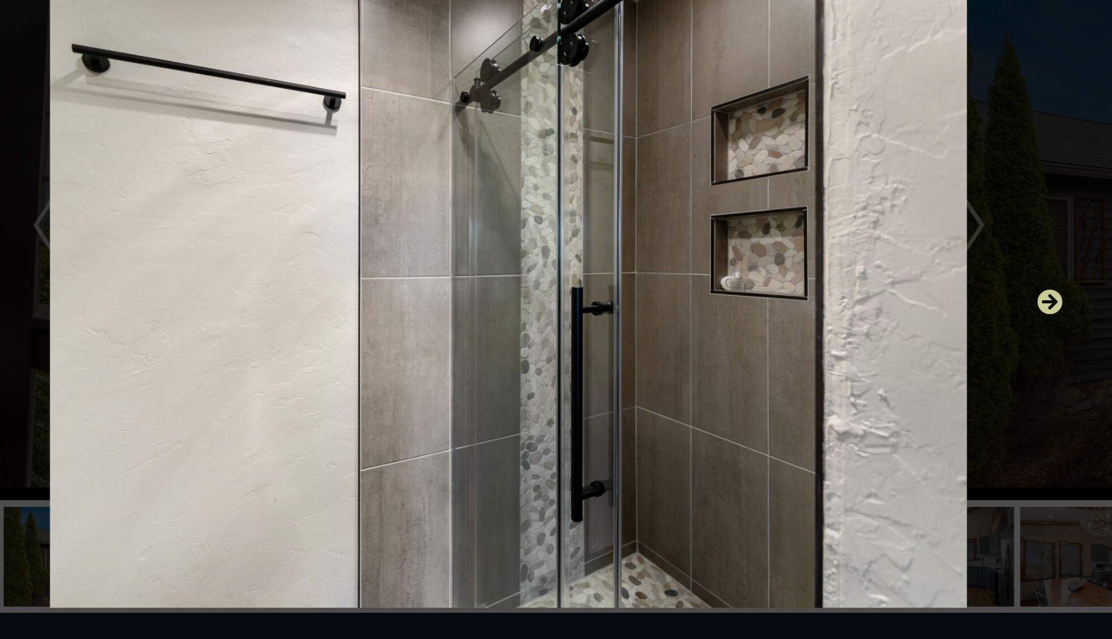
click at [821, 328] on icon "Next" at bounding box center [977, 338] width 20 height 20
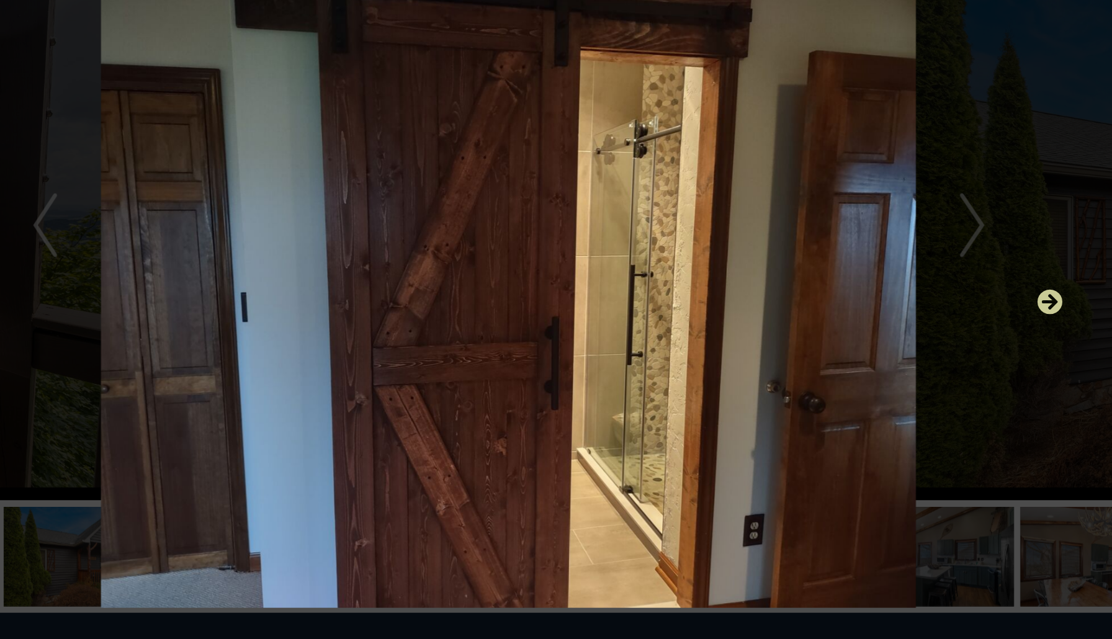
click at [821, 328] on icon "Next" at bounding box center [977, 338] width 20 height 20
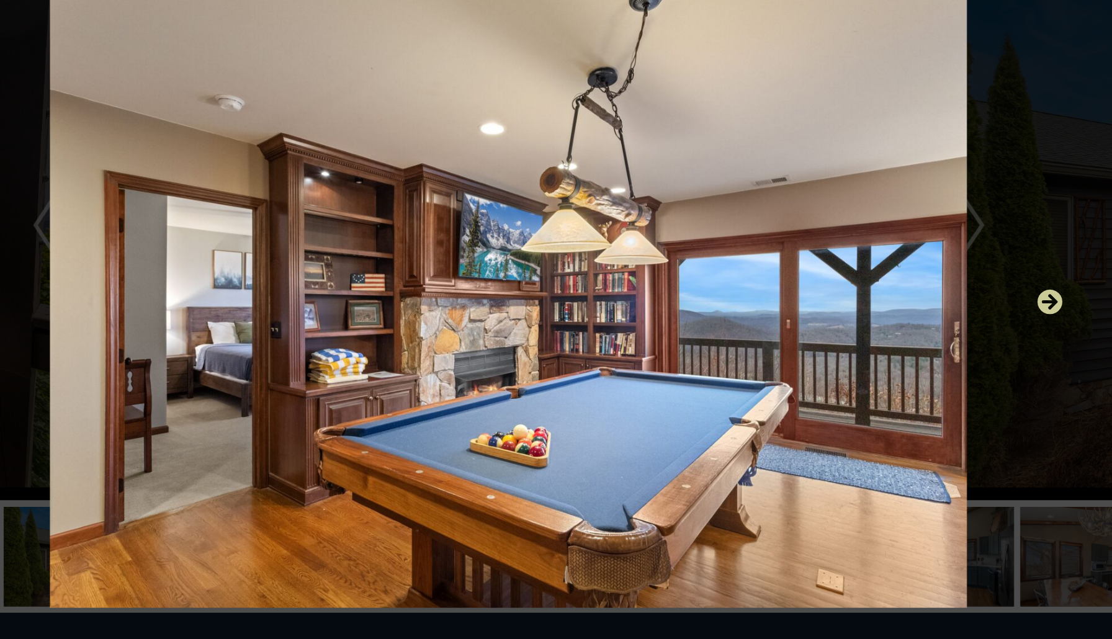
click at [821, 328] on icon "Next" at bounding box center [977, 338] width 20 height 20
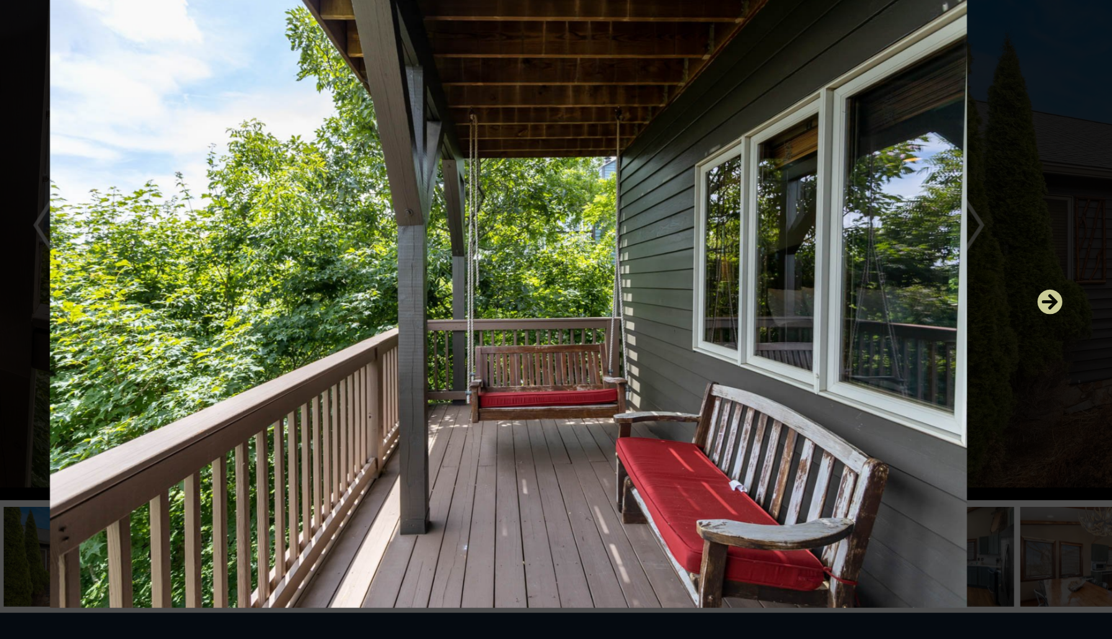
click at [821, 328] on icon "Next" at bounding box center [977, 338] width 20 height 20
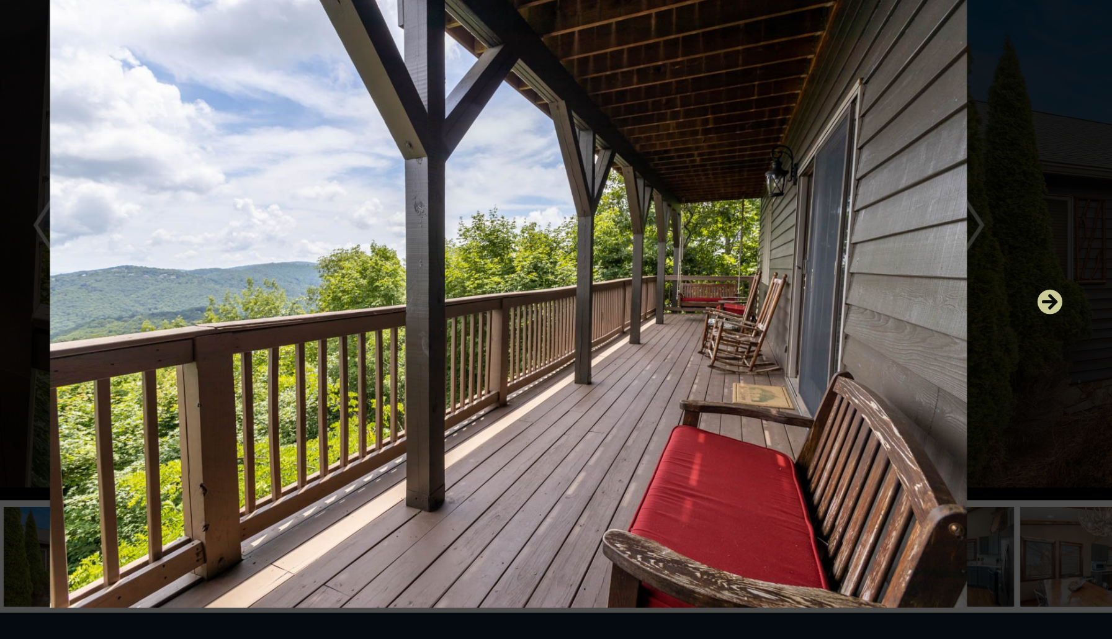
click at [821, 328] on icon "Next" at bounding box center [977, 338] width 20 height 20
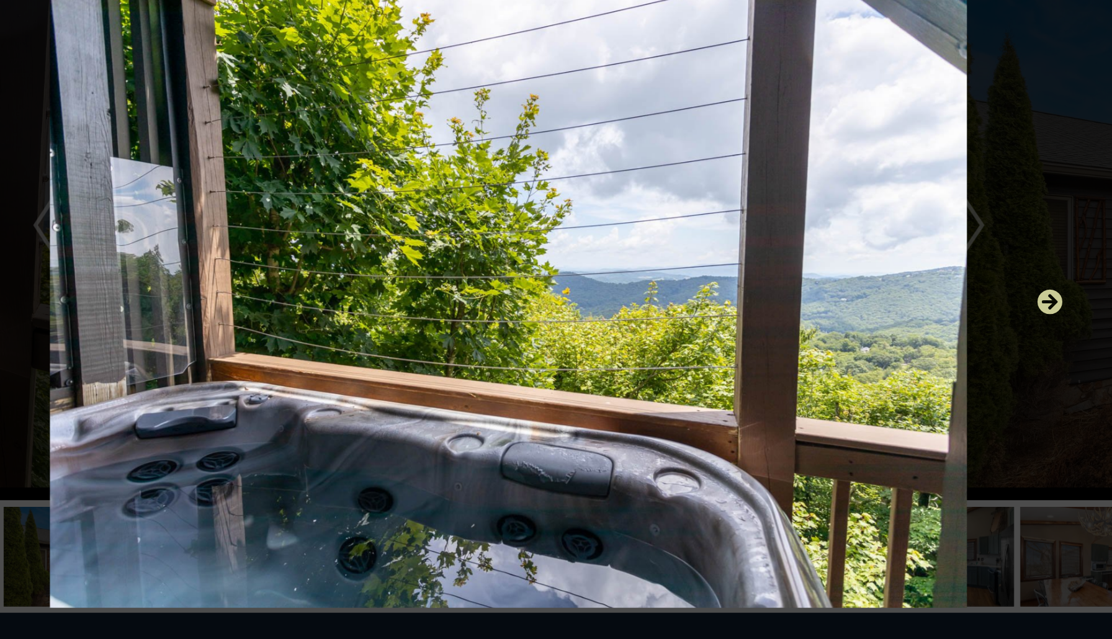
click at [821, 328] on icon "Next" at bounding box center [977, 338] width 20 height 20
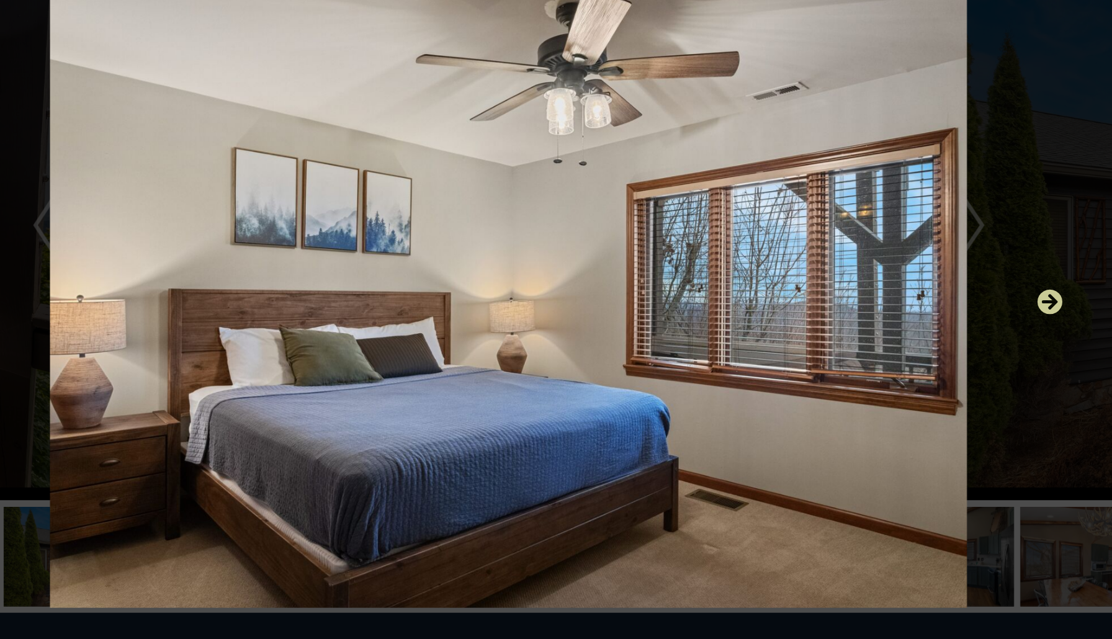
click at [821, 328] on icon "Next" at bounding box center [977, 338] width 20 height 20
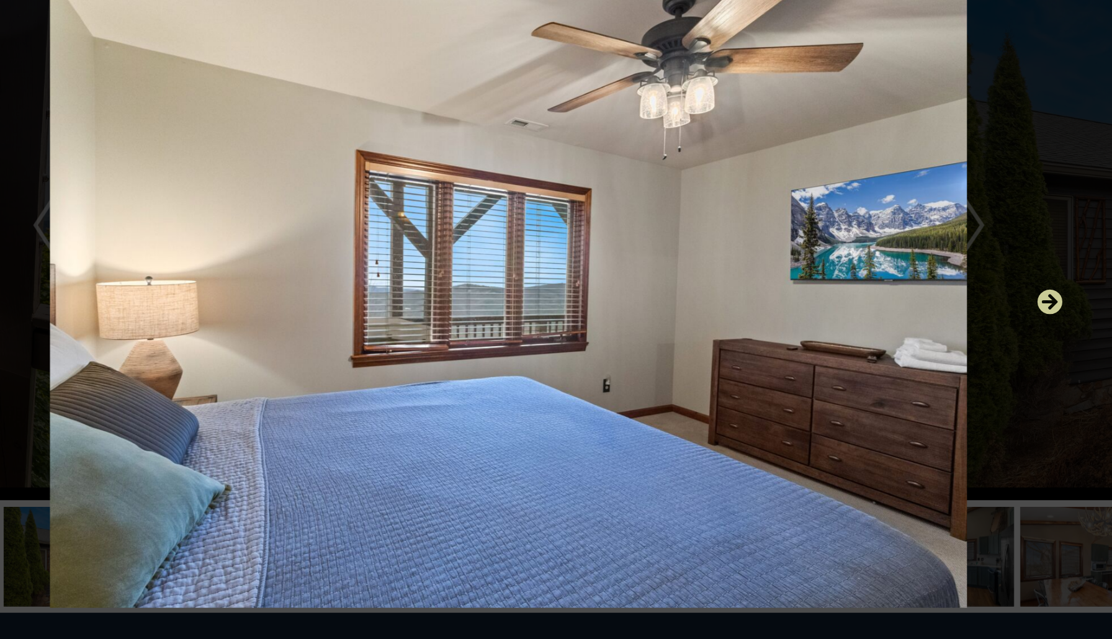
click at [821, 328] on icon "Next" at bounding box center [977, 338] width 20 height 20
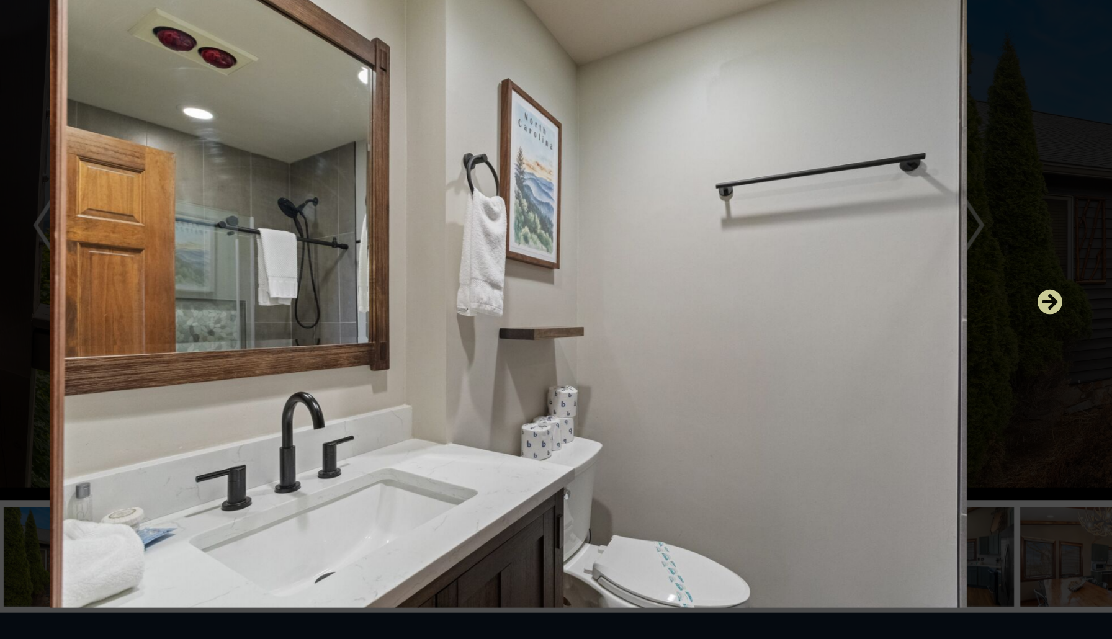
click at [821, 328] on icon "Next" at bounding box center [977, 338] width 20 height 20
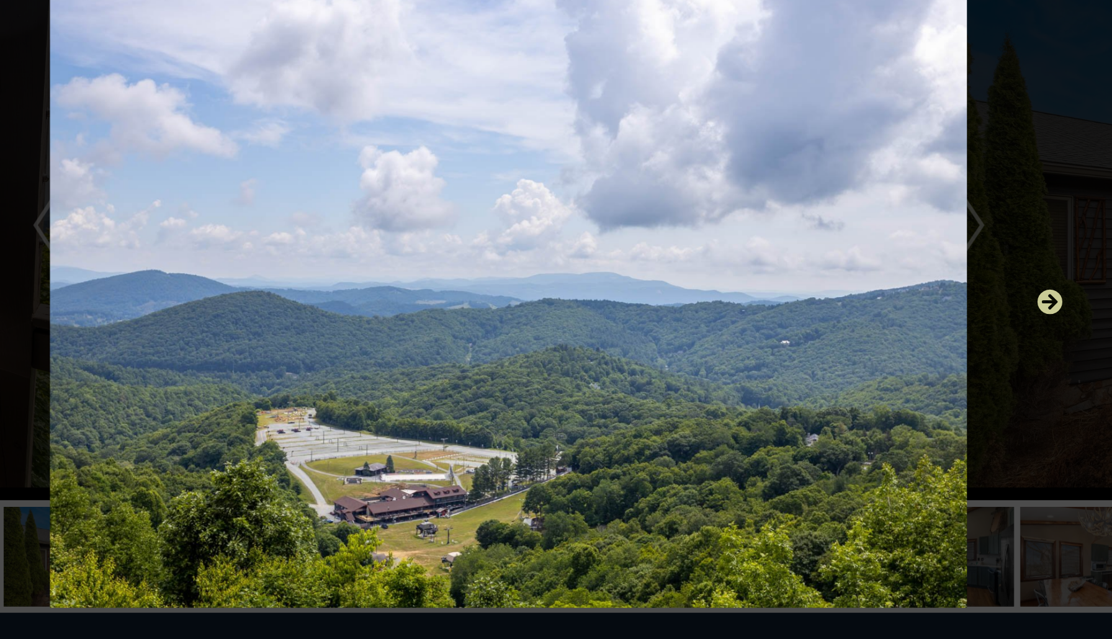
click at [821, 328] on icon "Next" at bounding box center [977, 338] width 20 height 20
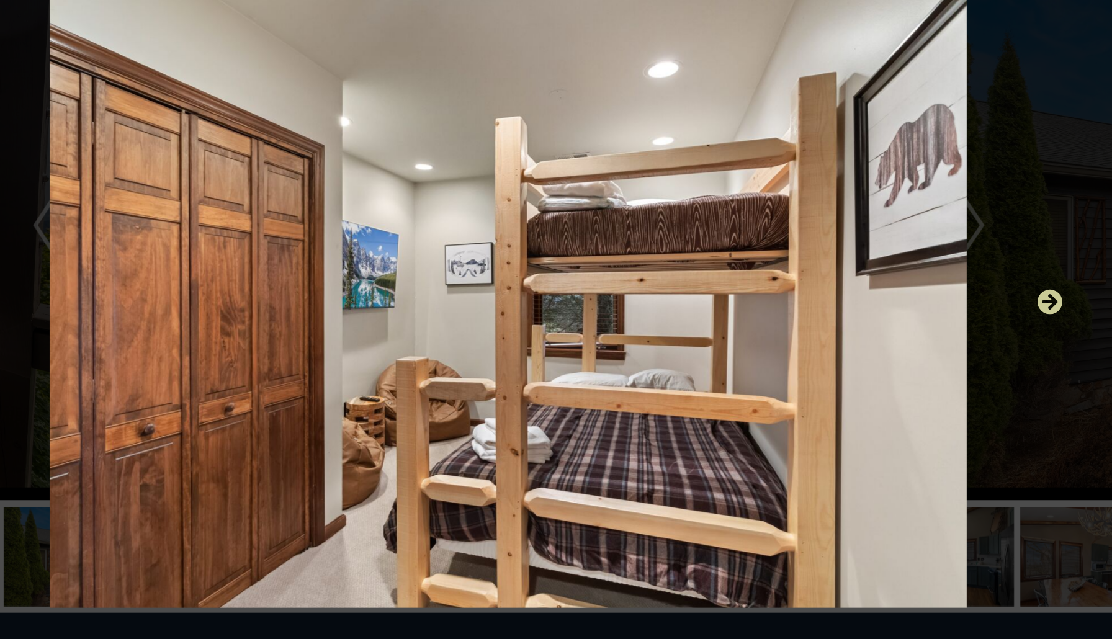
click at [821, 328] on icon "Next" at bounding box center [977, 338] width 20 height 20
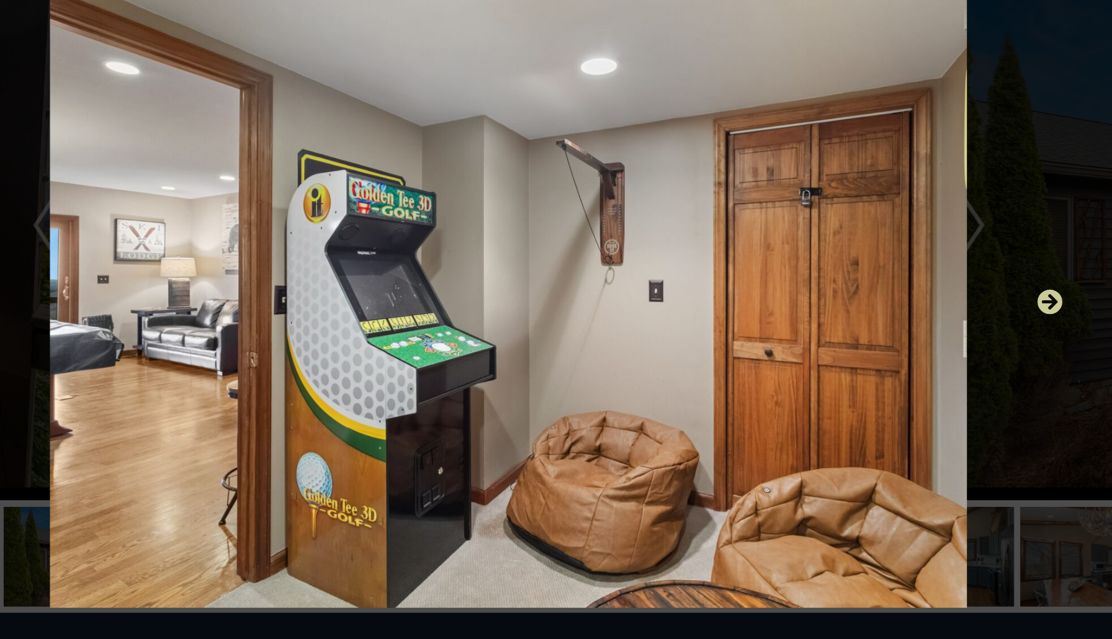
click at [821, 328] on icon "Next" at bounding box center [977, 338] width 20 height 20
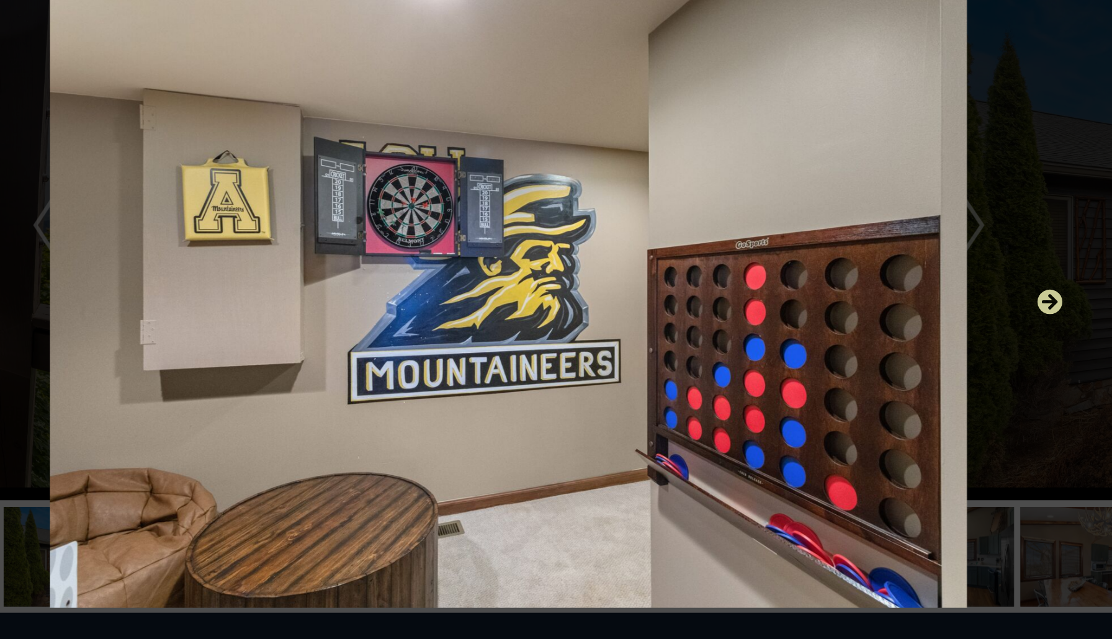
click at [821, 328] on icon "Next" at bounding box center [977, 338] width 20 height 20
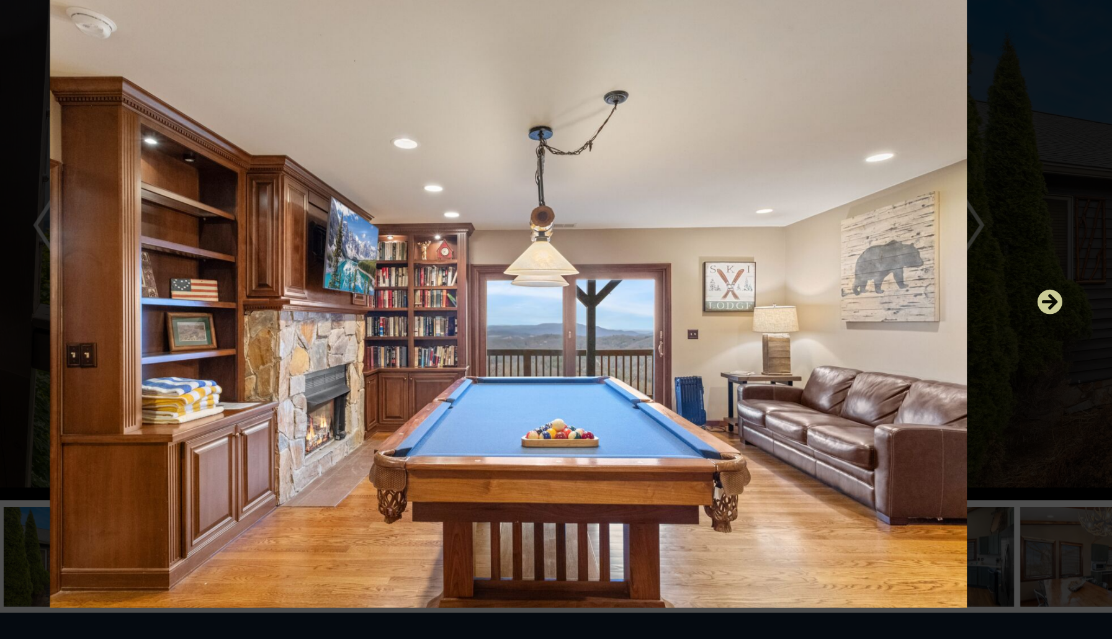
click at [821, 328] on icon "Next" at bounding box center [977, 338] width 20 height 20
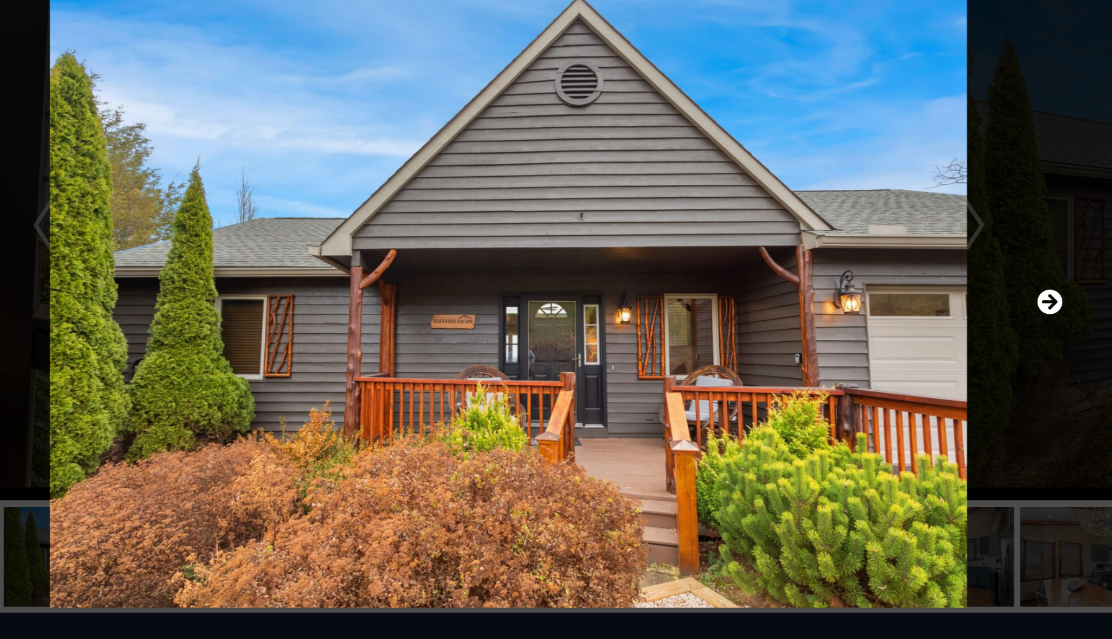
click at [183, 174] on img at bounding box center [556, 339] width 746 height 476
click at [183, 173] on img at bounding box center [556, 339] width 746 height 476
click at [821, 328] on icon "Next" at bounding box center [977, 338] width 20 height 20
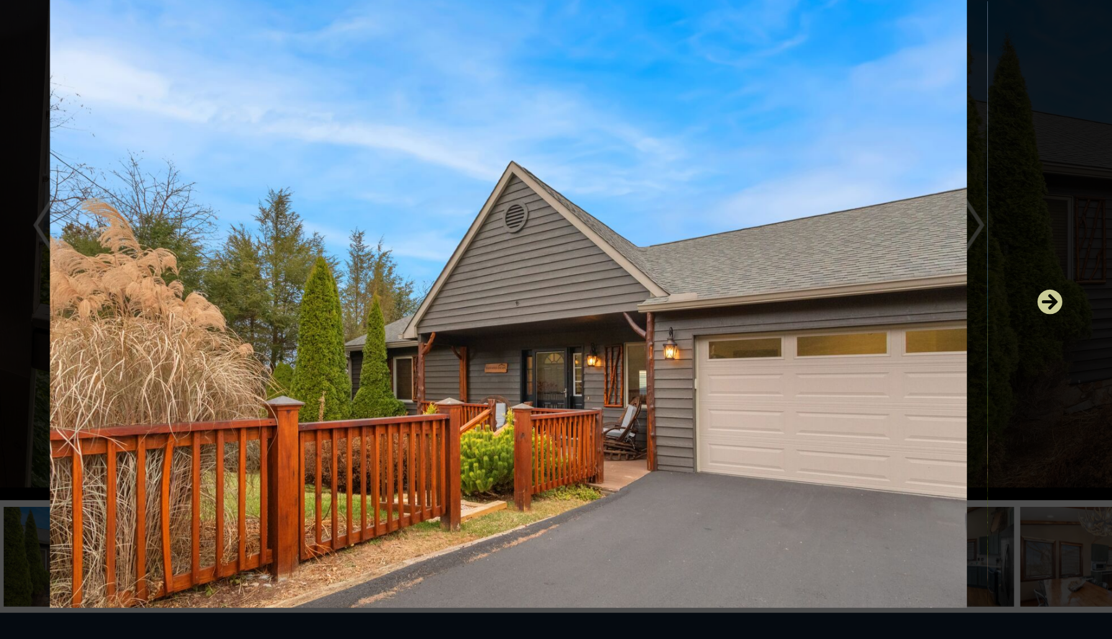
click at [821, 328] on icon "Next" at bounding box center [977, 338] width 20 height 20
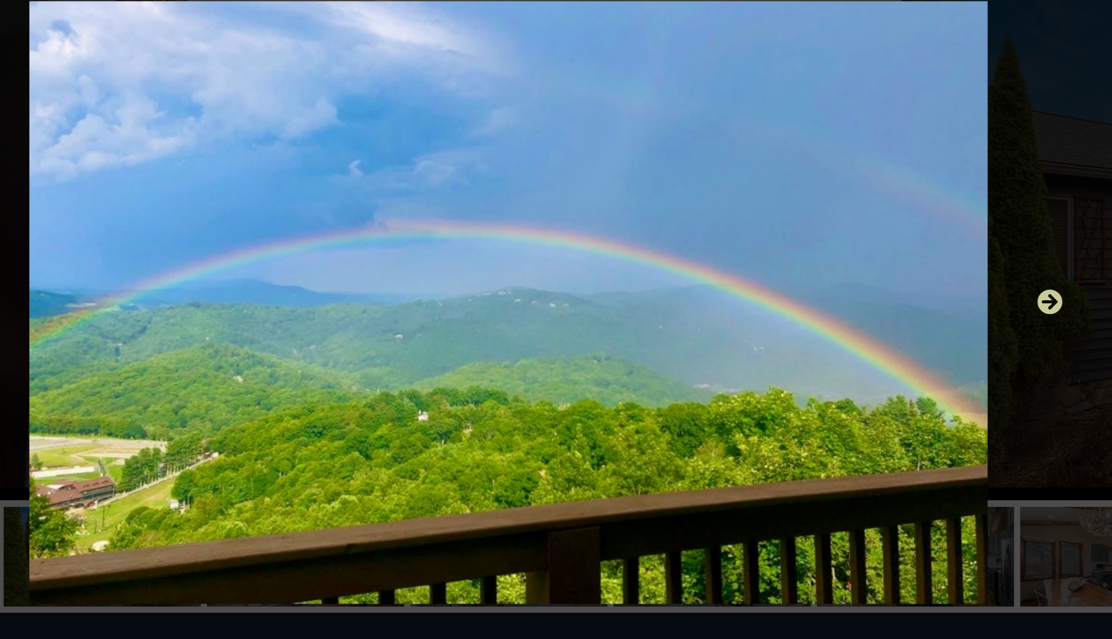
click at [821, 328] on icon "Next" at bounding box center [977, 338] width 20 height 20
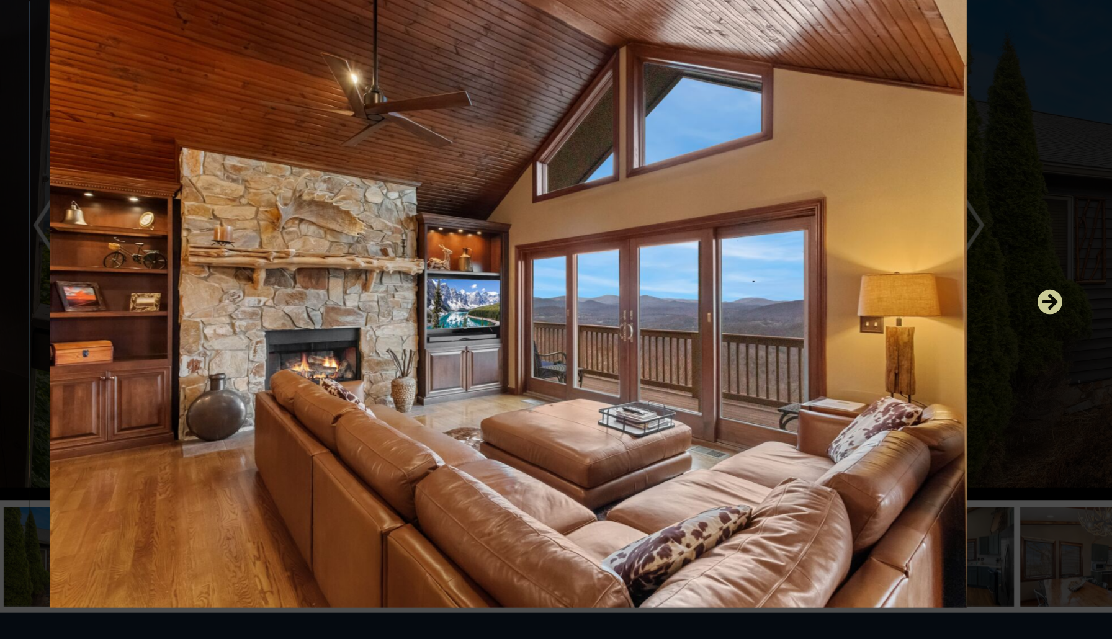
click at [821, 328] on icon "Next" at bounding box center [977, 338] width 20 height 20
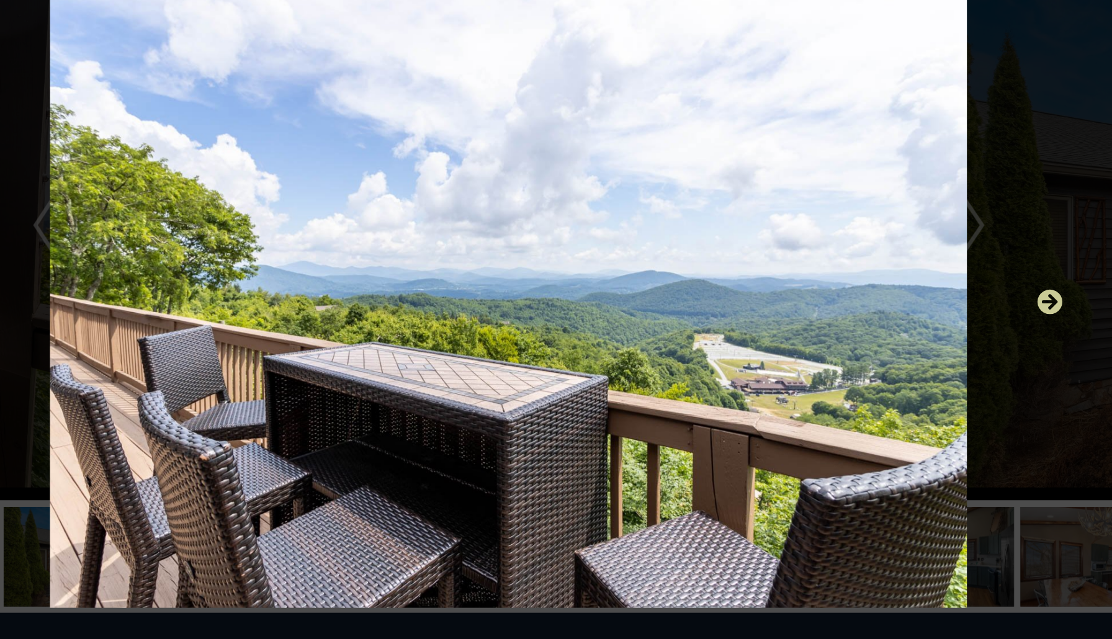
click at [821, 328] on icon "Next" at bounding box center [977, 338] width 20 height 20
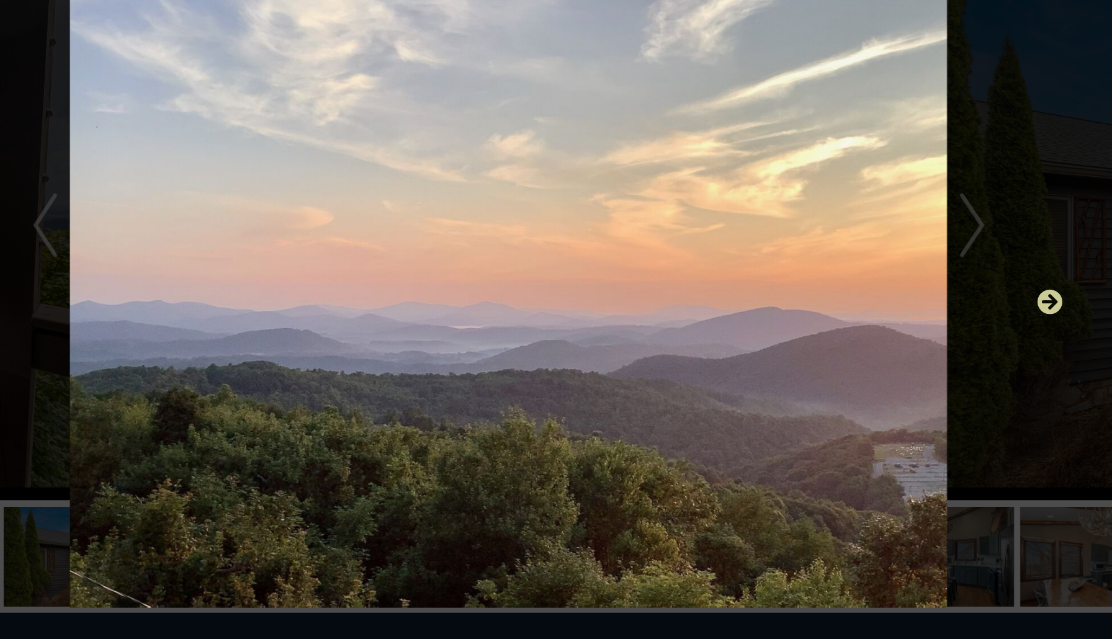
click at [821, 328] on icon "Next" at bounding box center [977, 338] width 20 height 20
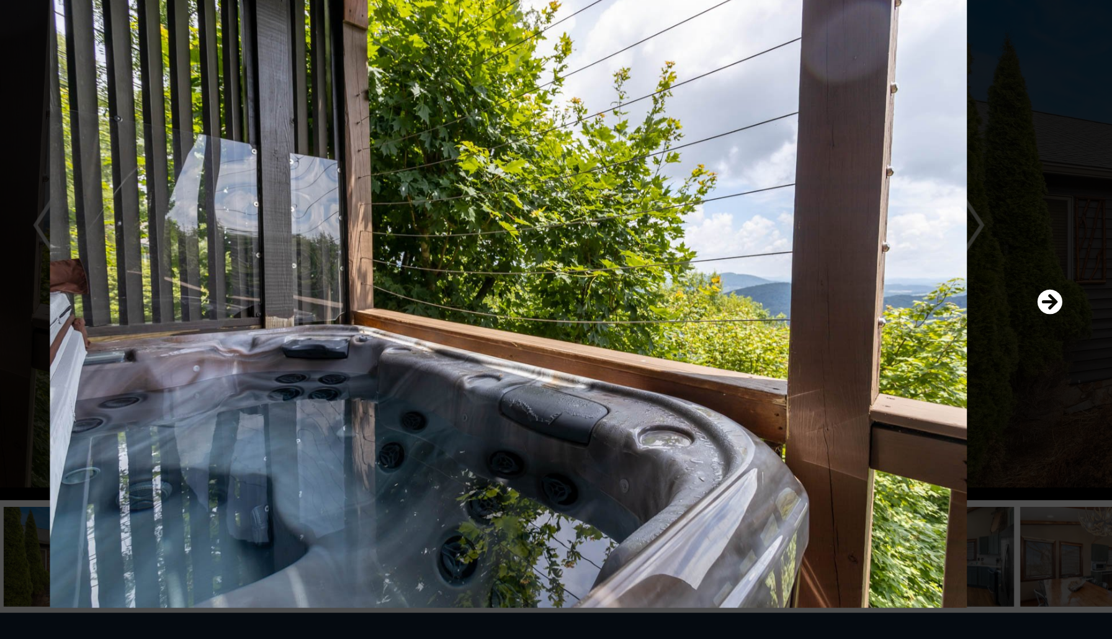
click at [409, 259] on img at bounding box center [556, 339] width 746 height 476
click at [183, 181] on img at bounding box center [556, 339] width 746 height 476
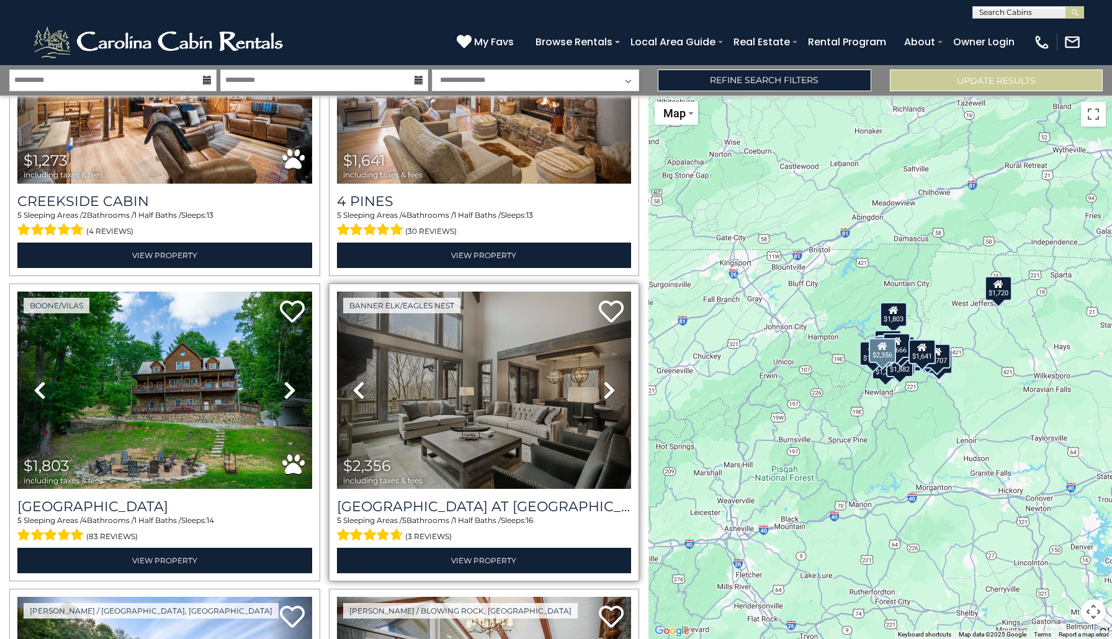
scroll to position [1683, 0]
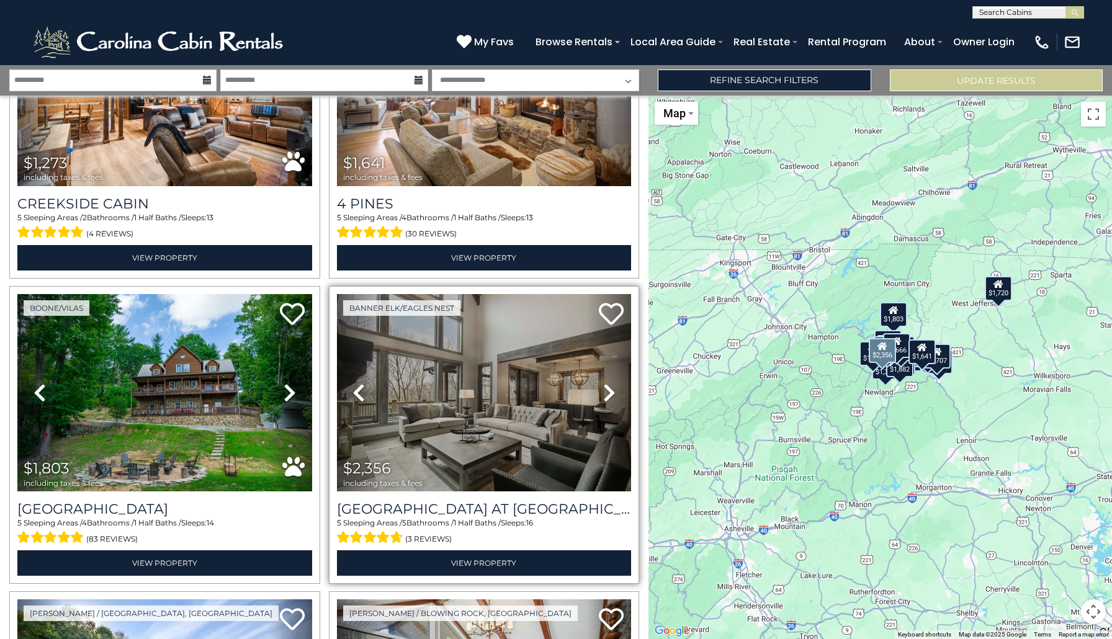
click at [477, 403] on img at bounding box center [484, 392] width 295 height 197
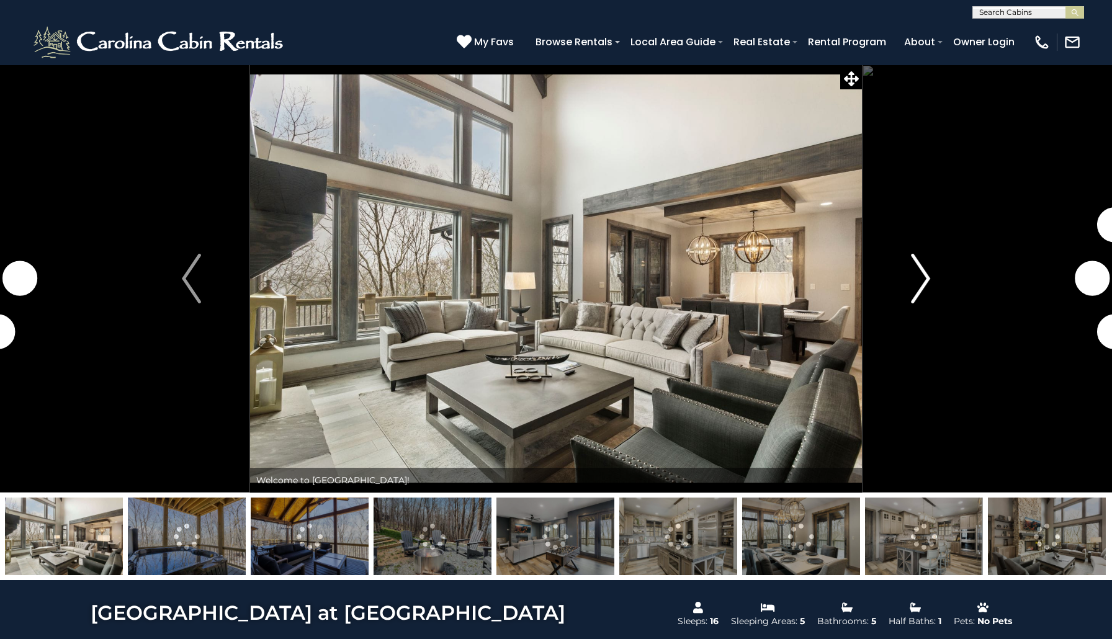
click at [920, 273] on img "Next" at bounding box center [920, 279] width 19 height 50
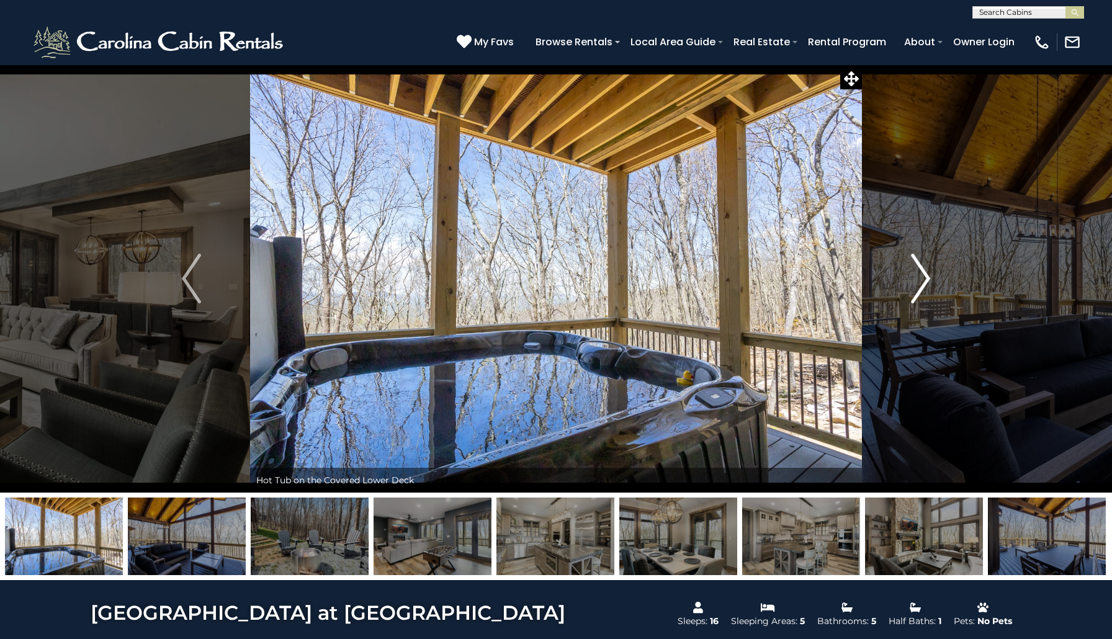
click at [924, 279] on img "Next" at bounding box center [920, 279] width 19 height 50
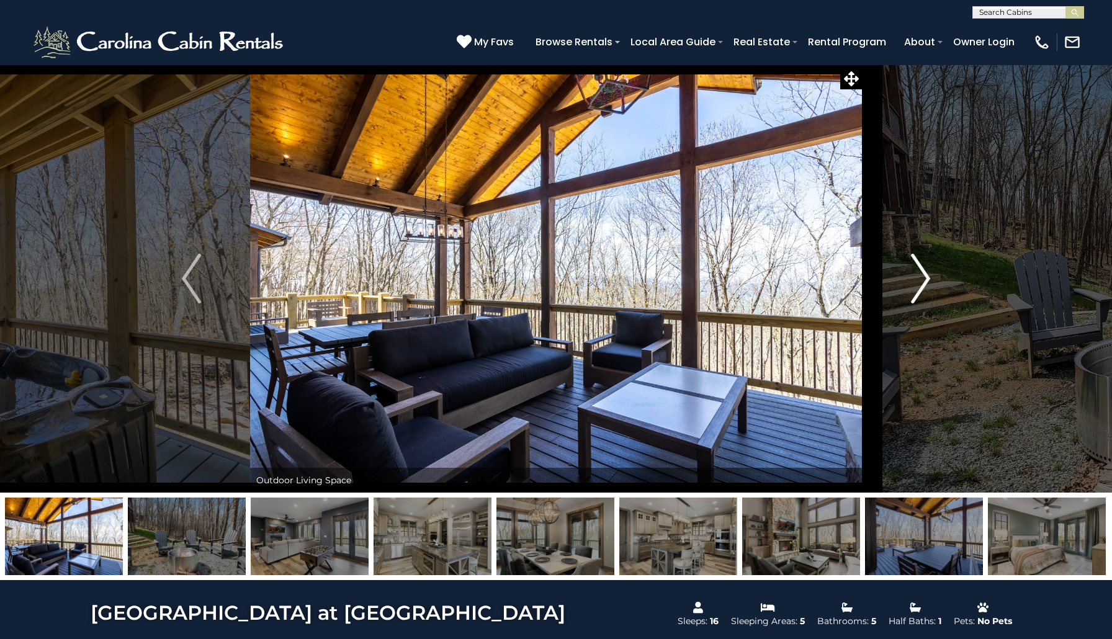
click at [924, 279] on img "Next" at bounding box center [920, 279] width 19 height 50
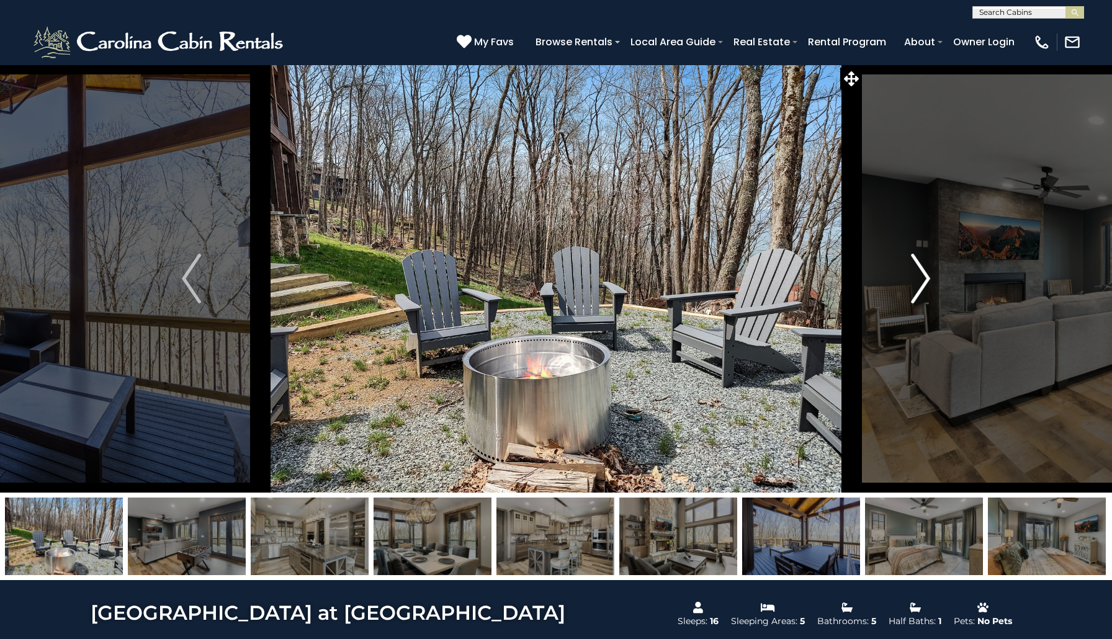
click at [924, 279] on img "Next" at bounding box center [920, 279] width 19 height 50
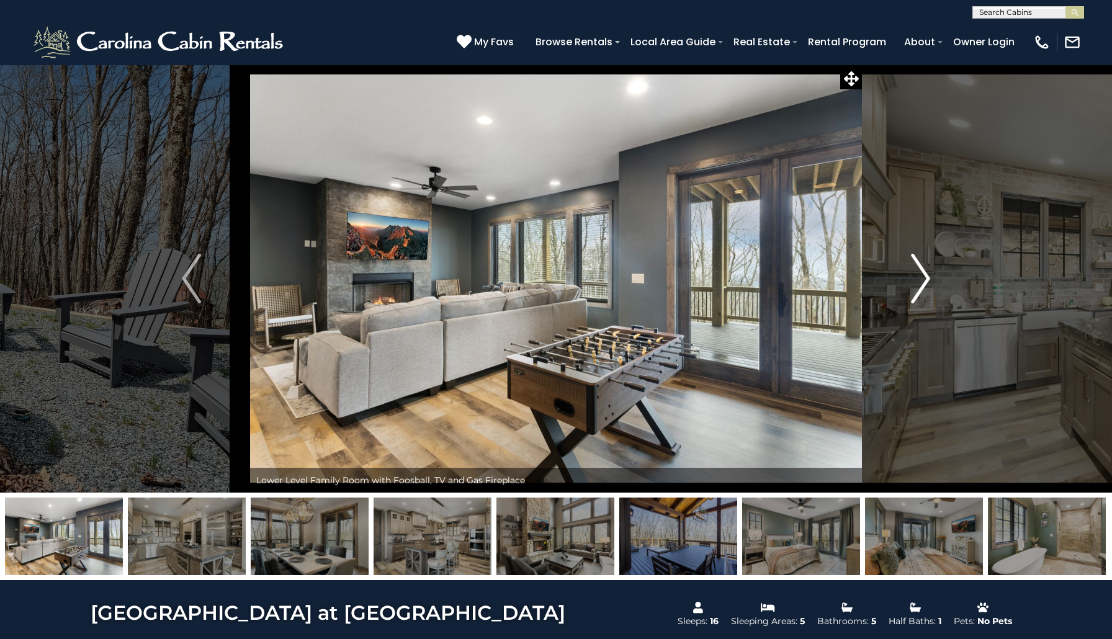
click at [924, 279] on img "Next" at bounding box center [920, 279] width 19 height 50
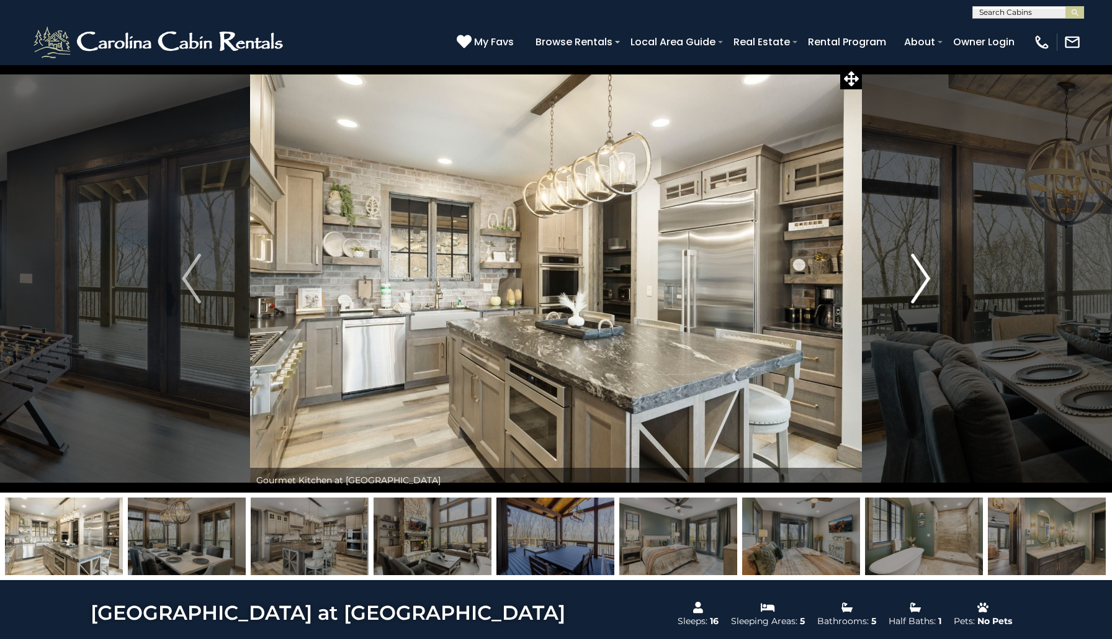
click at [924, 279] on img "Next" at bounding box center [920, 279] width 19 height 50
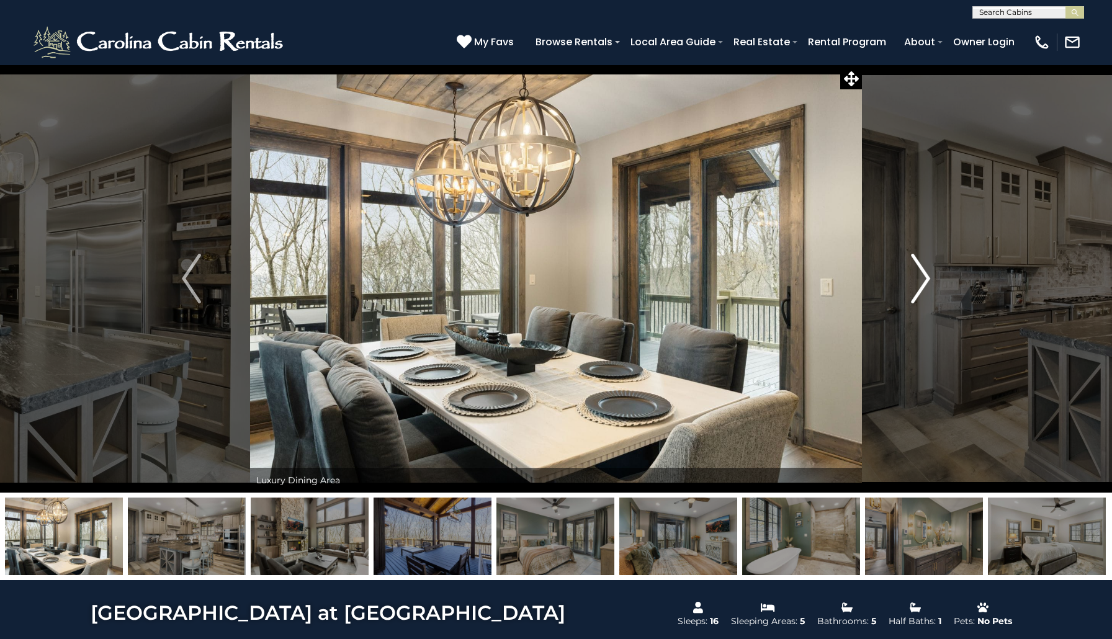
click at [924, 279] on img "Next" at bounding box center [920, 279] width 19 height 50
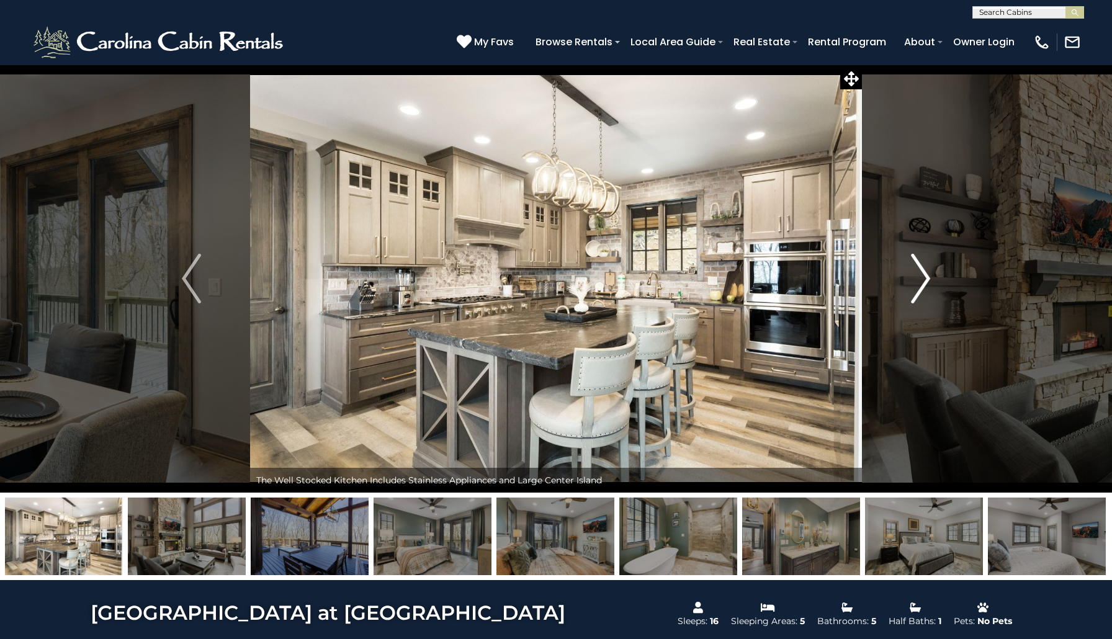
click at [924, 279] on img "Next" at bounding box center [920, 279] width 19 height 50
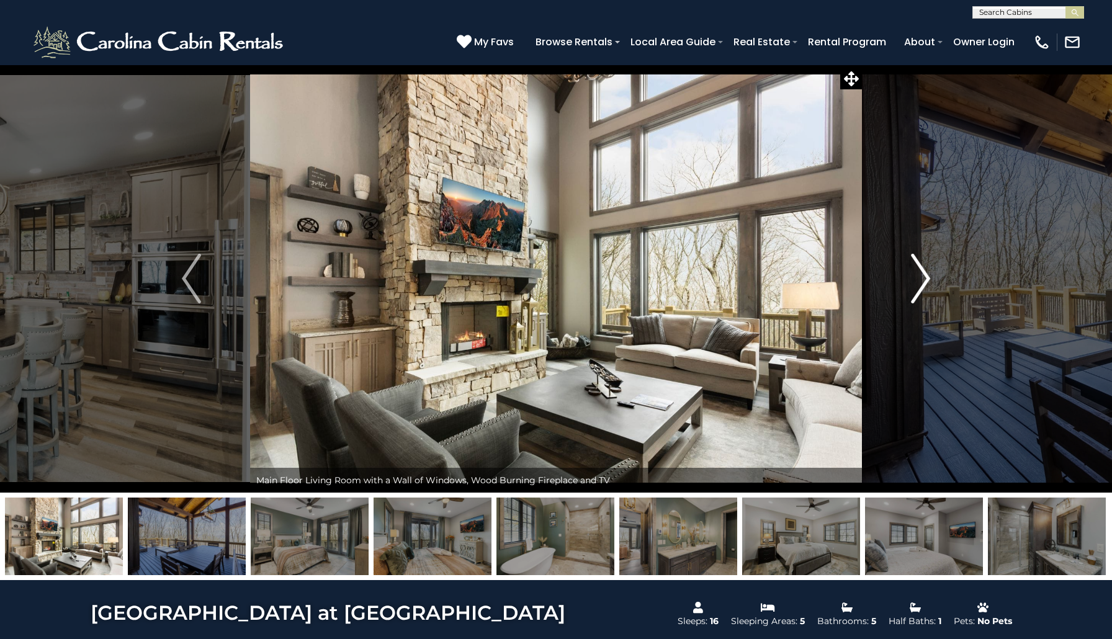
click at [924, 279] on img "Next" at bounding box center [920, 279] width 19 height 50
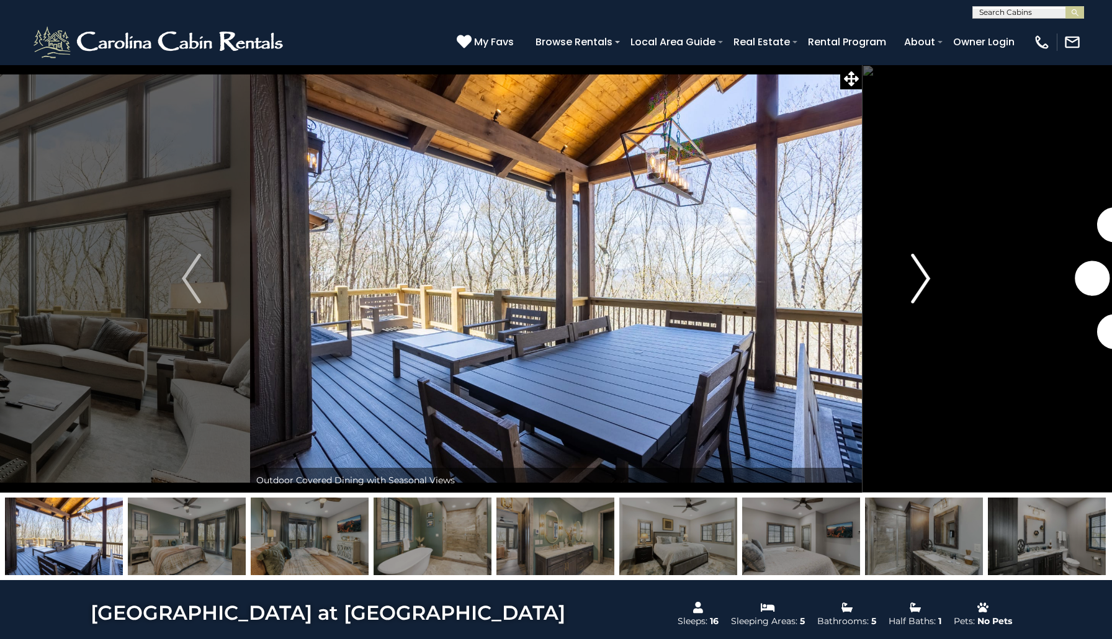
click at [924, 279] on img "Next" at bounding box center [920, 279] width 19 height 50
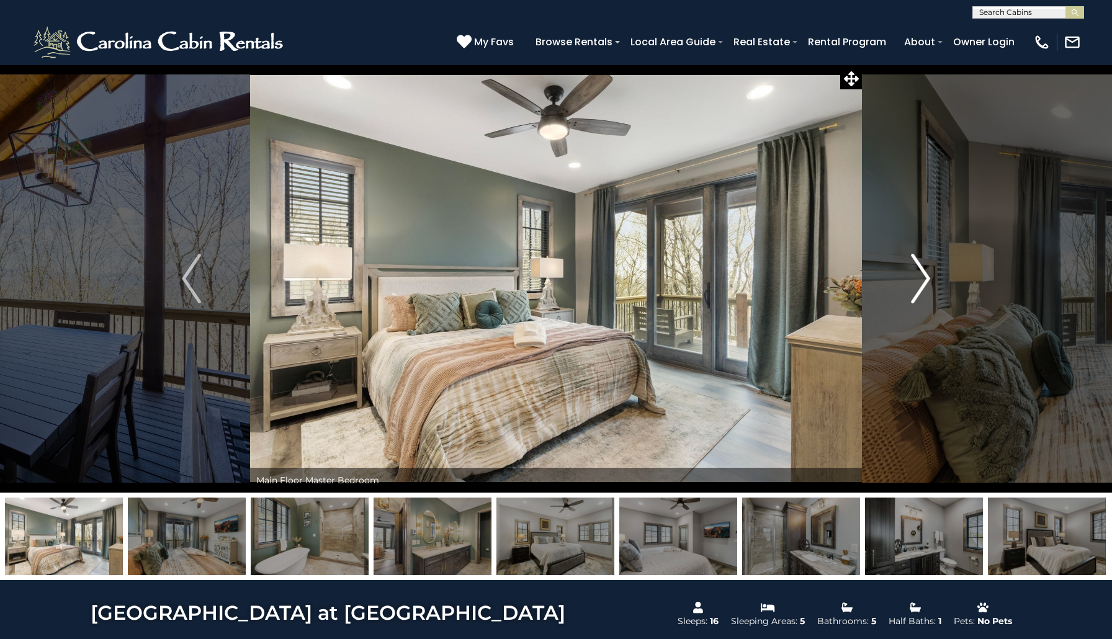
click at [924, 279] on img "Next" at bounding box center [920, 279] width 19 height 50
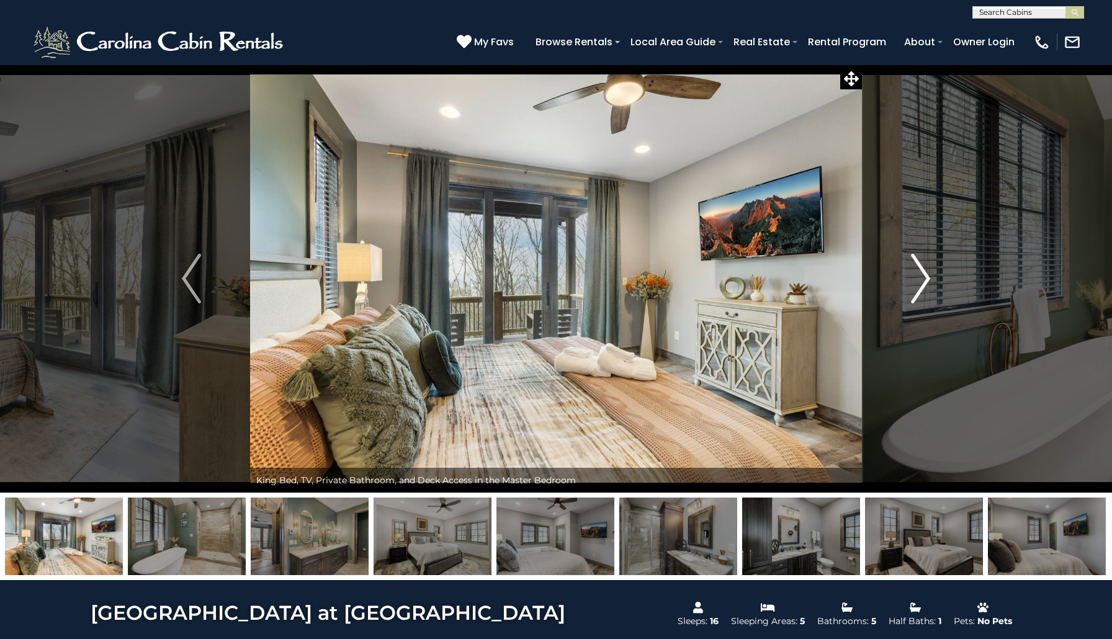
click at [924, 279] on img "Next" at bounding box center [920, 279] width 19 height 50
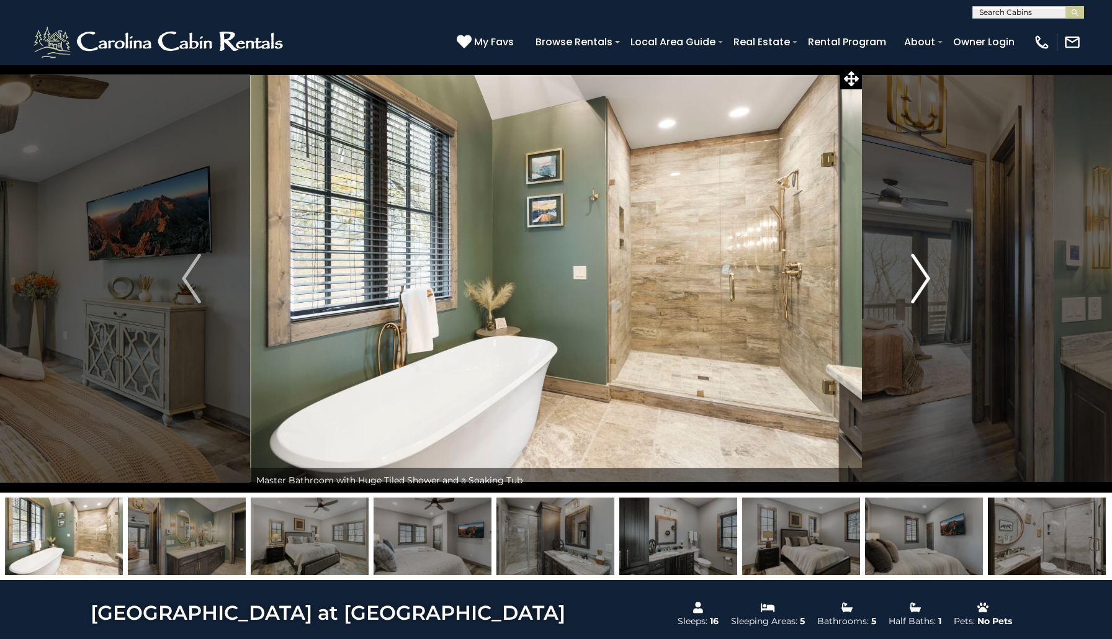
click at [924, 279] on img "Next" at bounding box center [920, 279] width 19 height 50
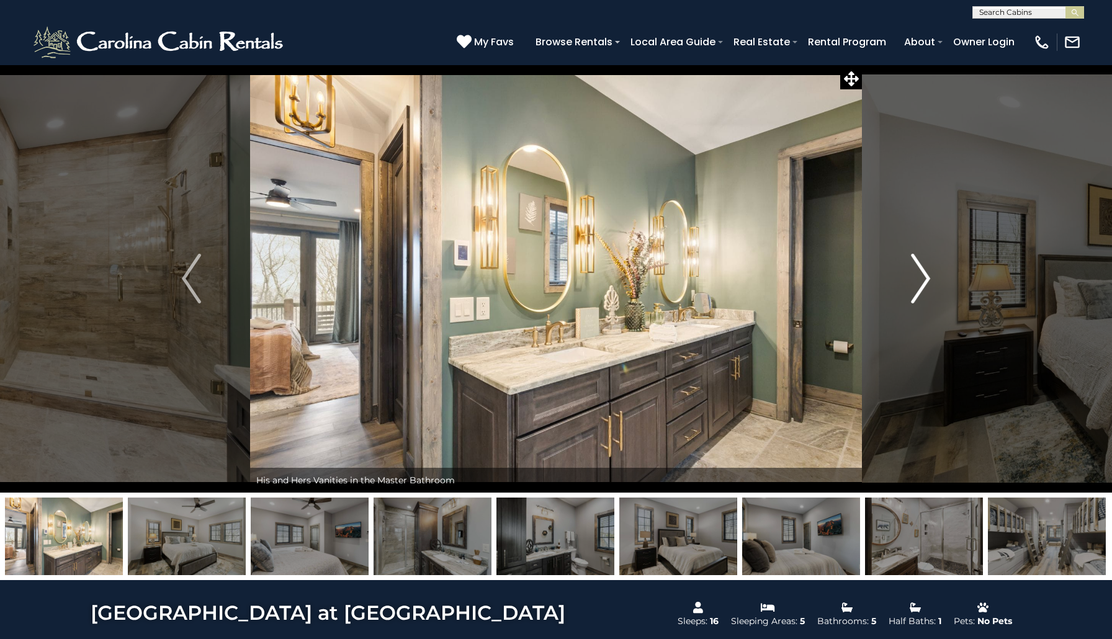
click at [924, 279] on img "Next" at bounding box center [920, 279] width 19 height 50
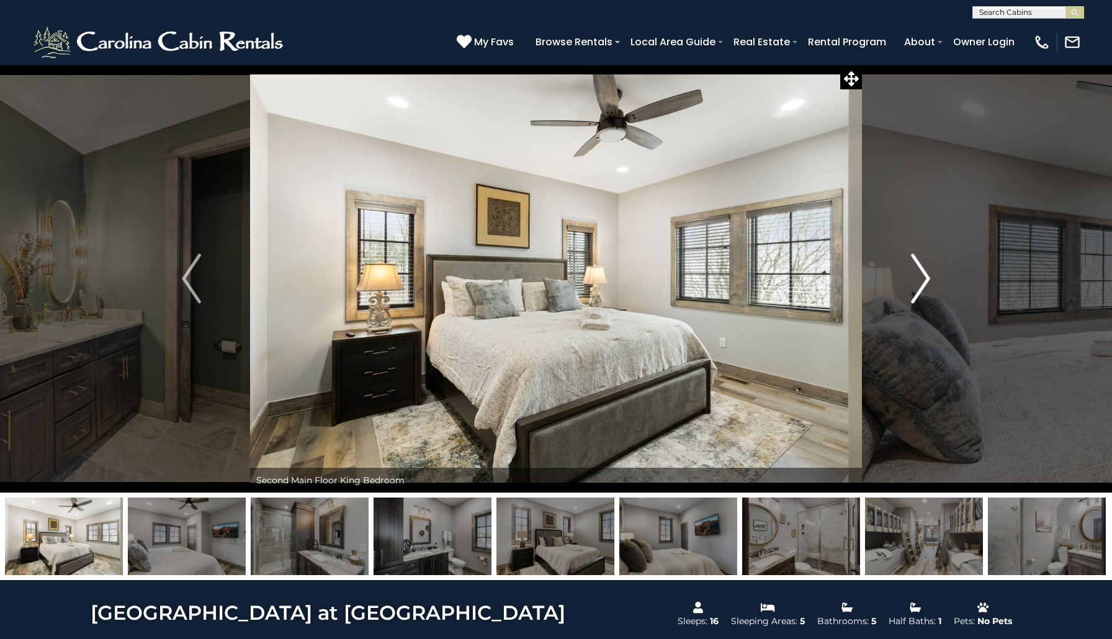
click at [924, 279] on img "Next" at bounding box center [920, 279] width 19 height 50
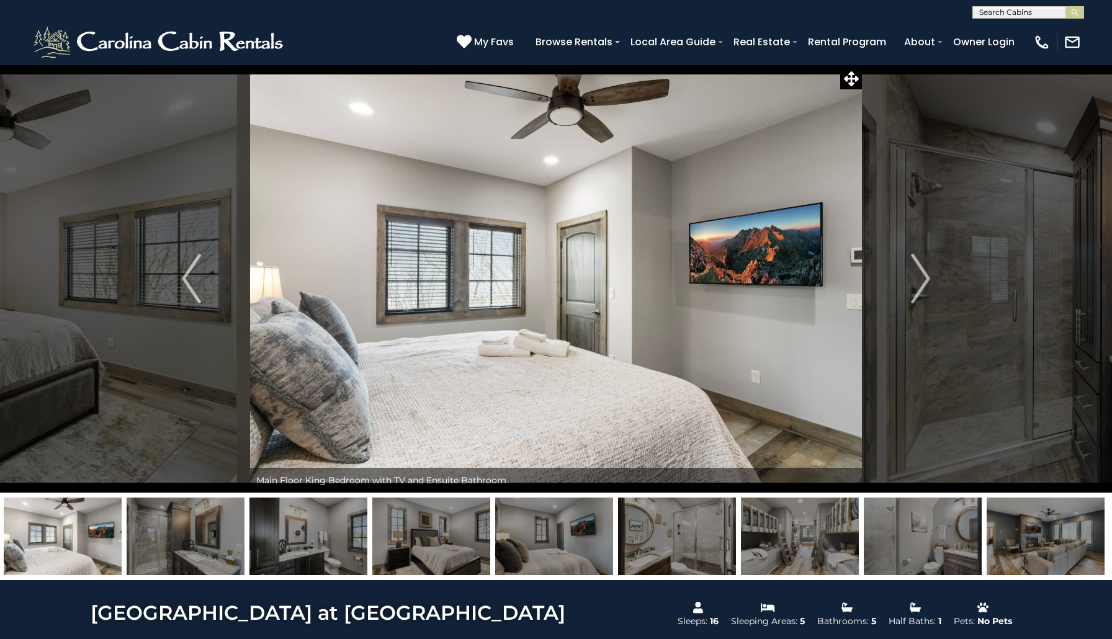
drag, startPoint x: 684, startPoint y: 529, endPoint x: 430, endPoint y: 545, distance: 254.3
click at [534, 545] on img at bounding box center [554, 537] width 118 height 78
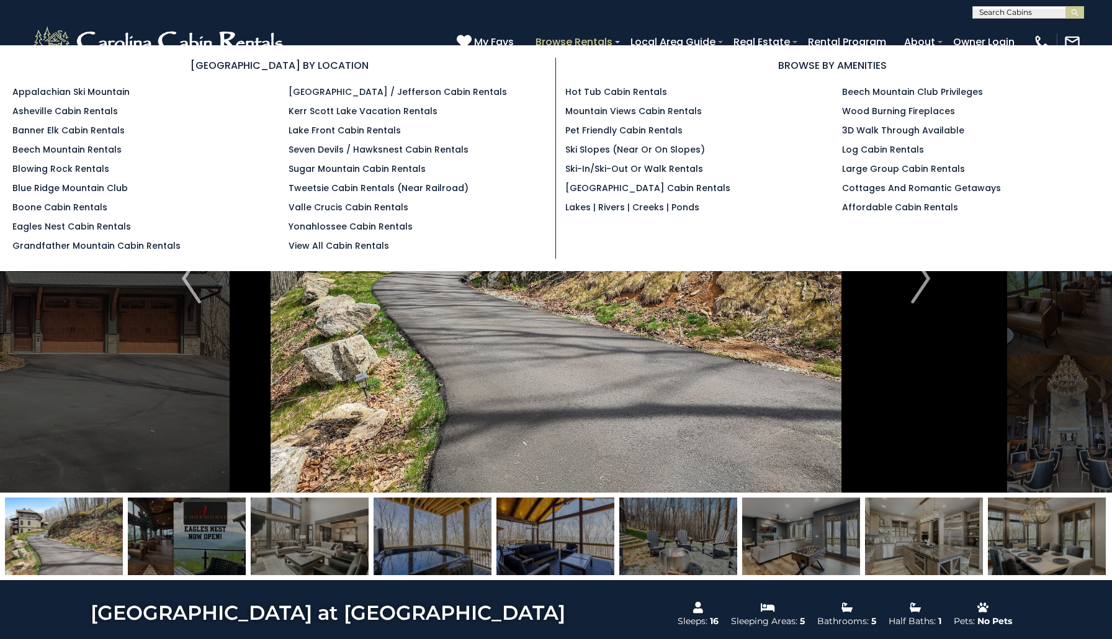
click at [595, 43] on link "Browse Rentals" at bounding box center [573, 42] width 89 height 22
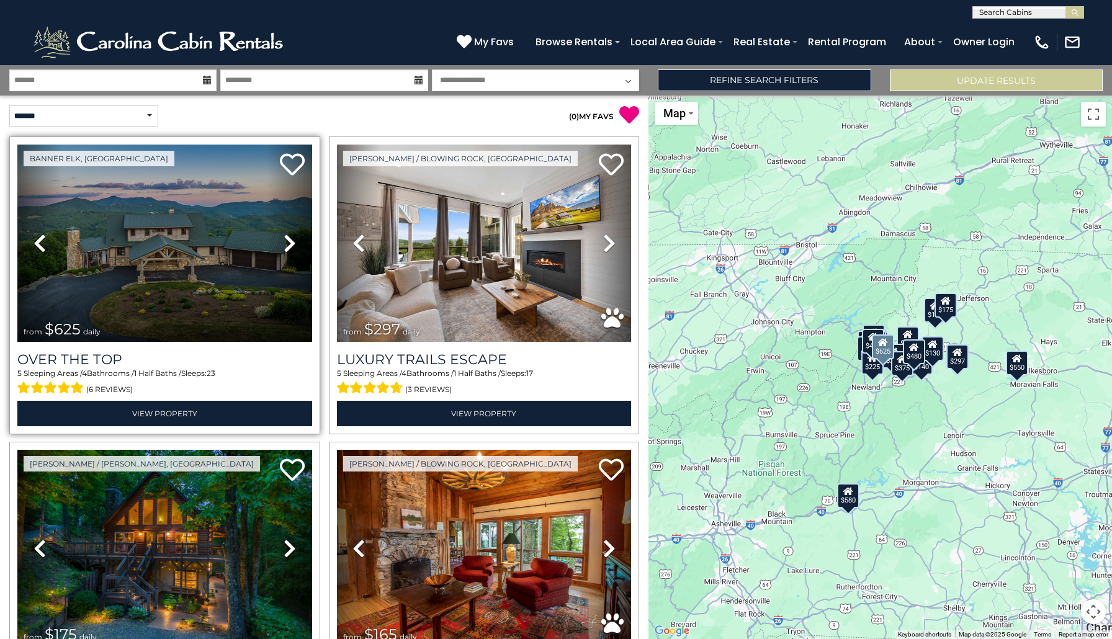
click at [232, 302] on img at bounding box center [164, 243] width 295 height 197
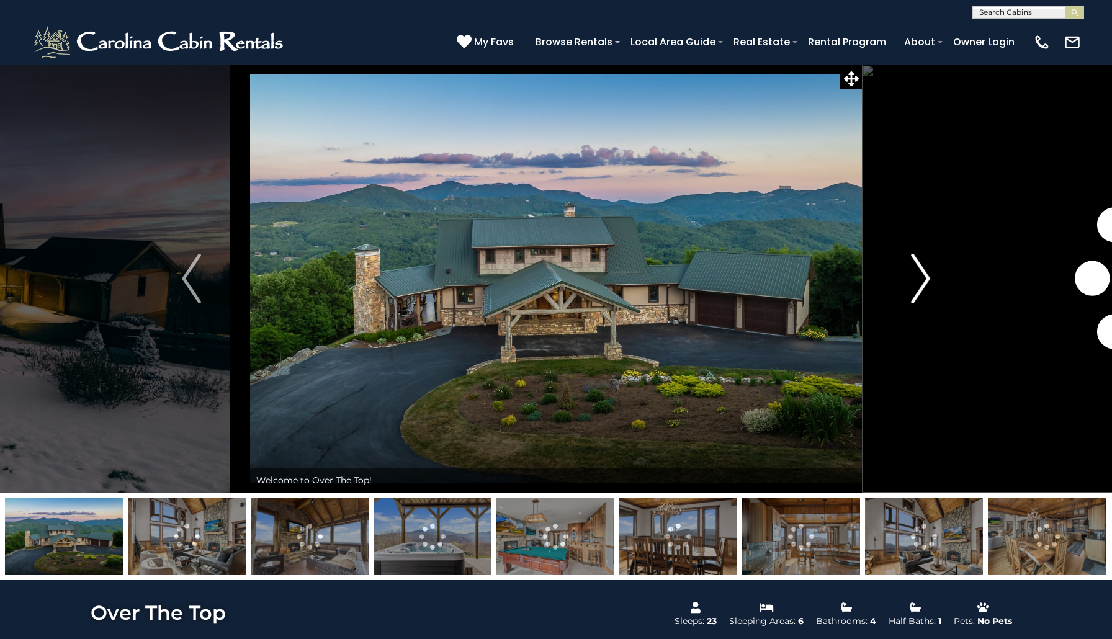
click at [926, 285] on img "Next" at bounding box center [920, 279] width 19 height 50
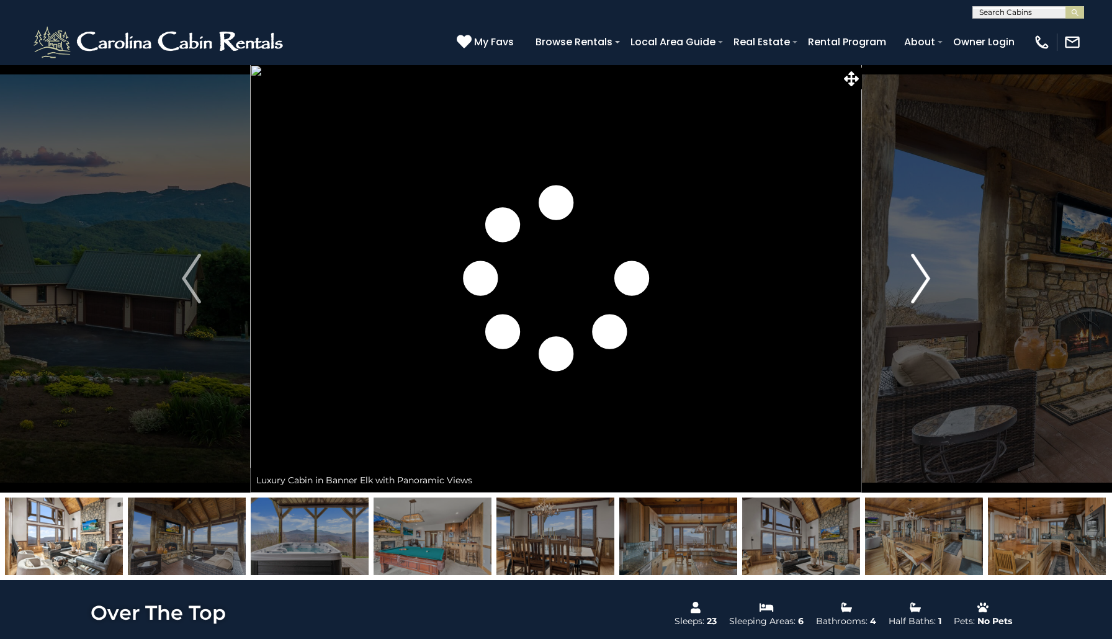
click at [926, 285] on img "Next" at bounding box center [920, 279] width 19 height 50
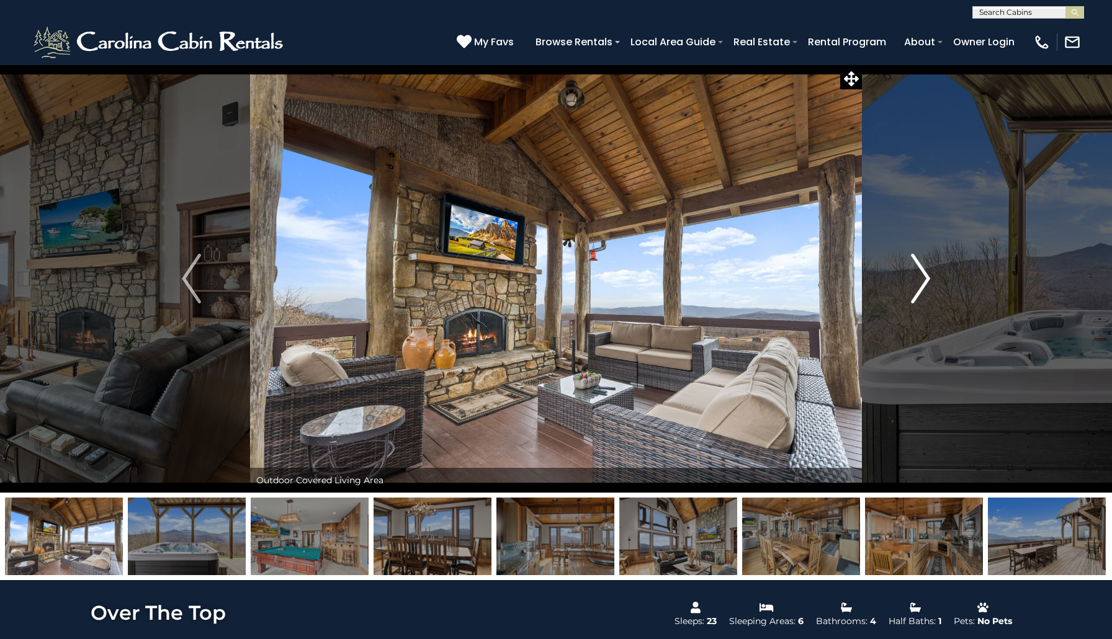
click at [926, 285] on img "Next" at bounding box center [920, 279] width 19 height 50
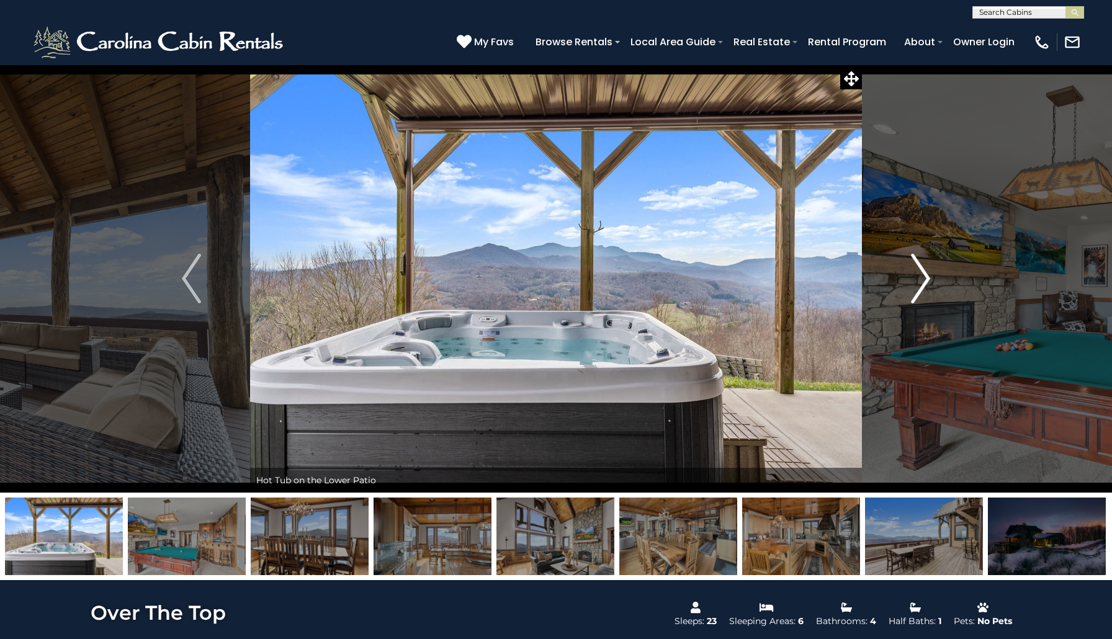
click at [926, 285] on img "Next" at bounding box center [920, 279] width 19 height 50
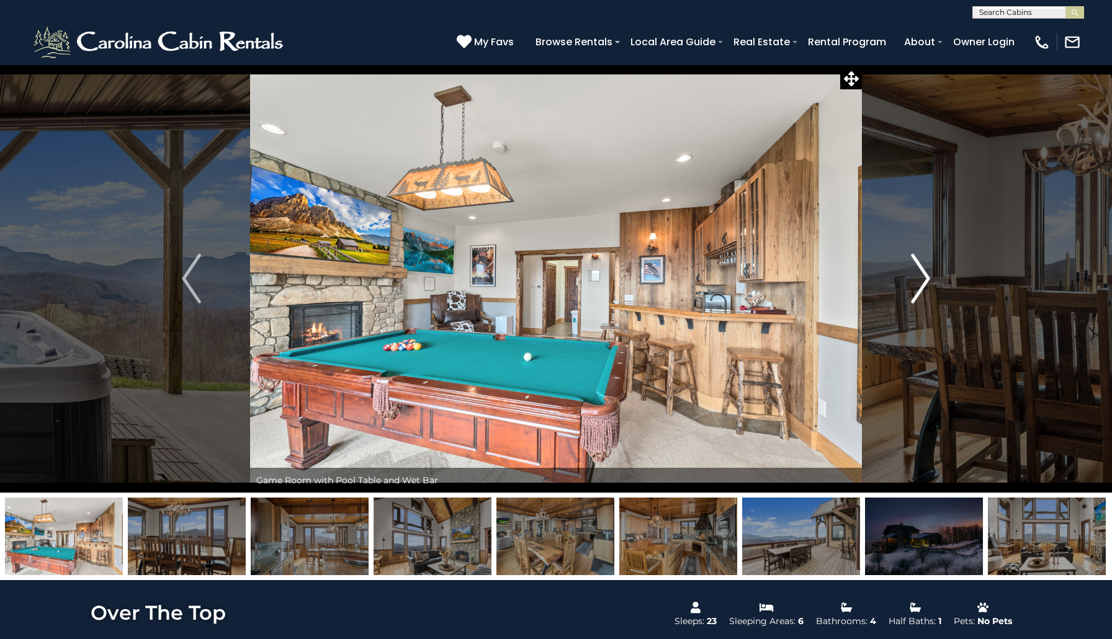
click at [926, 285] on img "Next" at bounding box center [920, 279] width 19 height 50
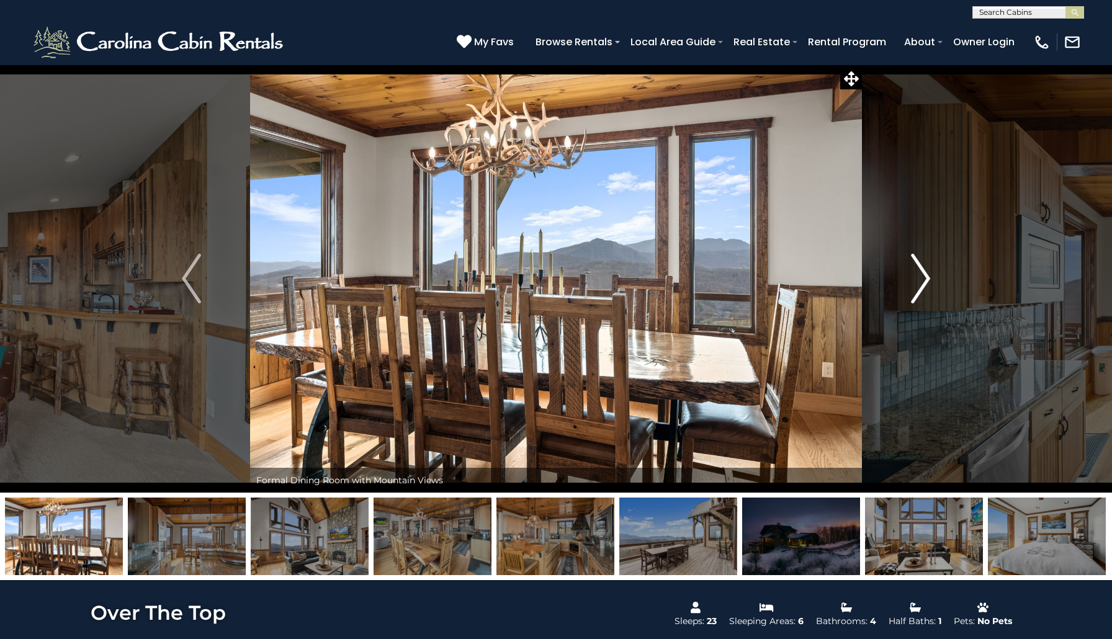
click at [926, 285] on img "Next" at bounding box center [920, 279] width 19 height 50
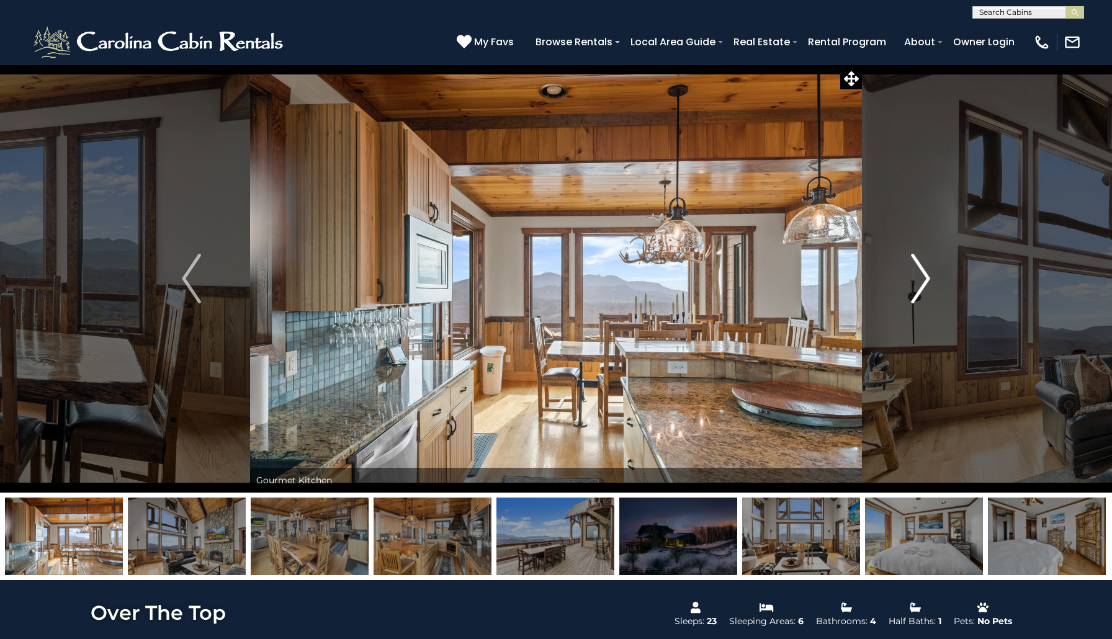
click at [926, 285] on img "Next" at bounding box center [920, 279] width 19 height 50
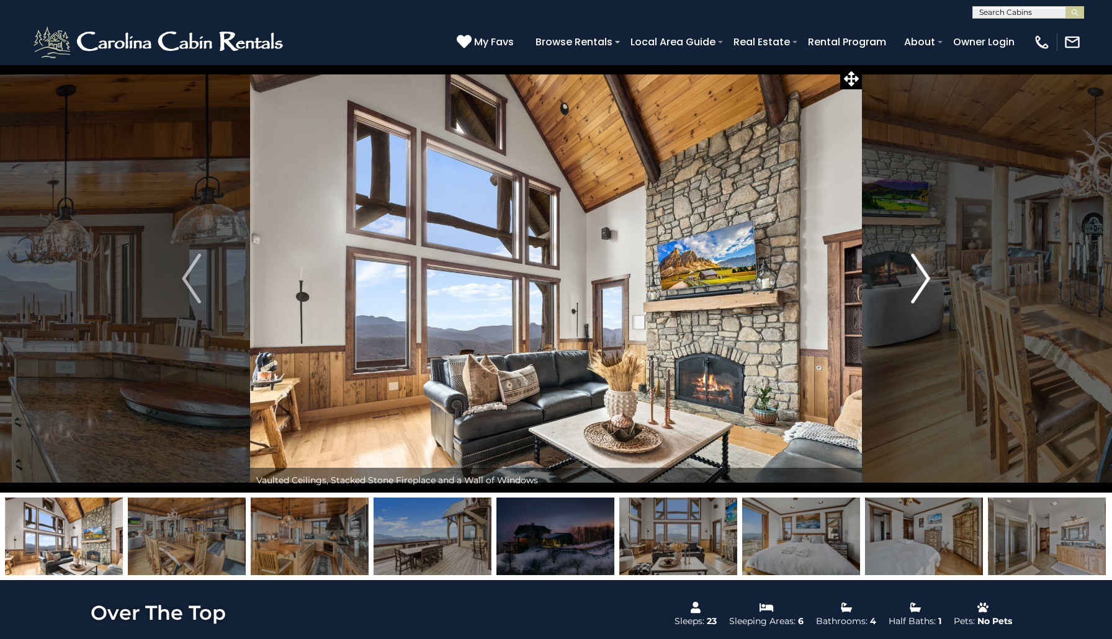
click at [926, 285] on img "Next" at bounding box center [920, 279] width 19 height 50
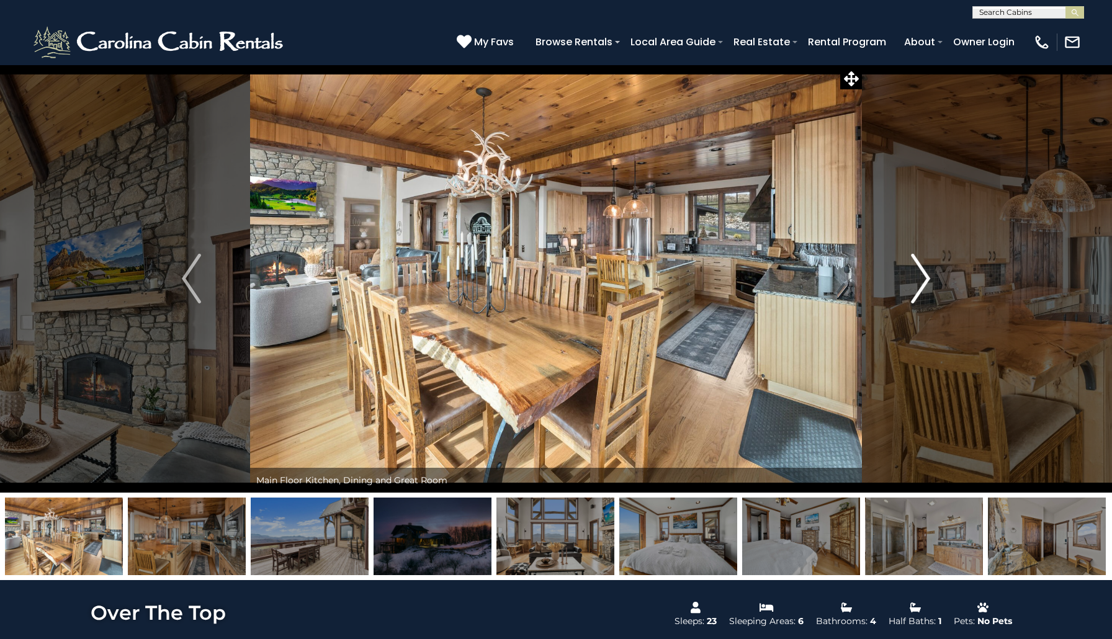
click at [926, 285] on img "Next" at bounding box center [920, 279] width 19 height 50
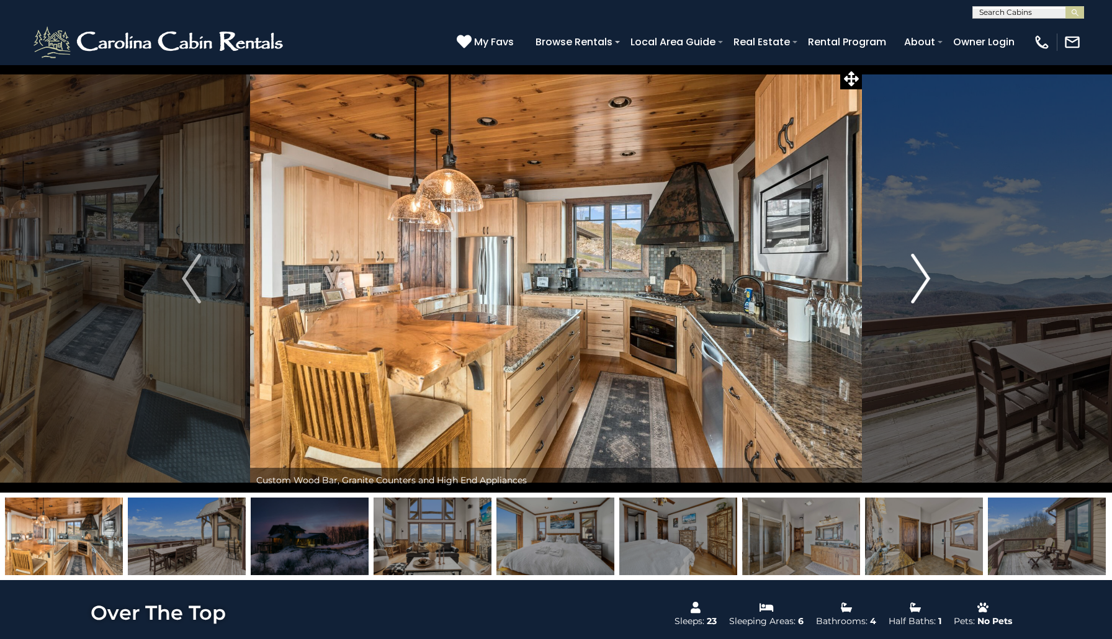
click at [926, 285] on img "Next" at bounding box center [920, 279] width 19 height 50
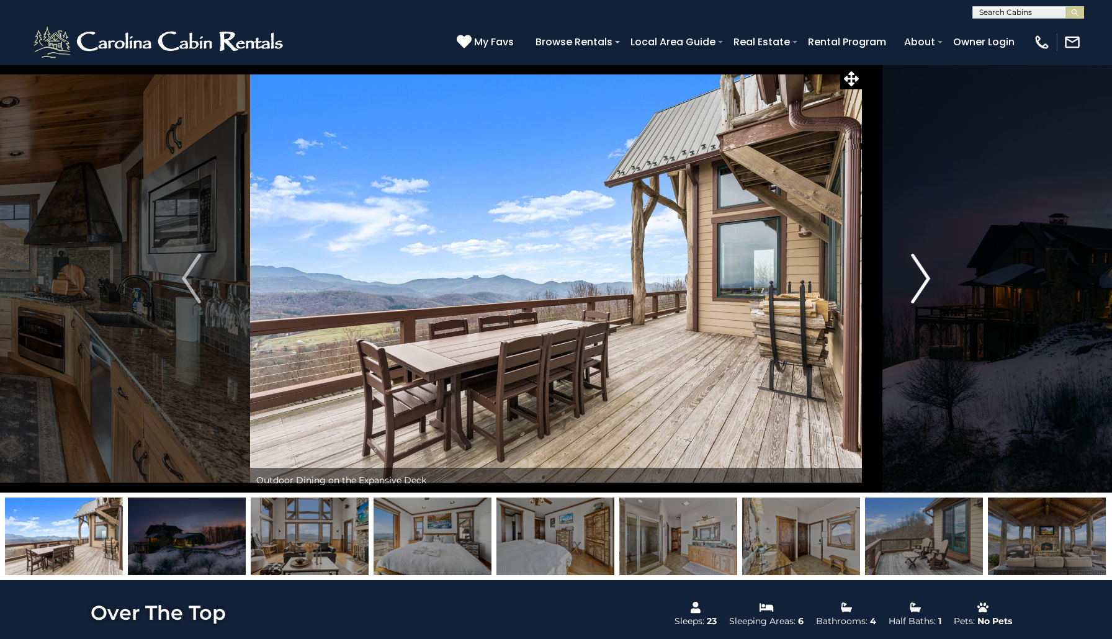
click at [926, 285] on img "Next" at bounding box center [920, 279] width 19 height 50
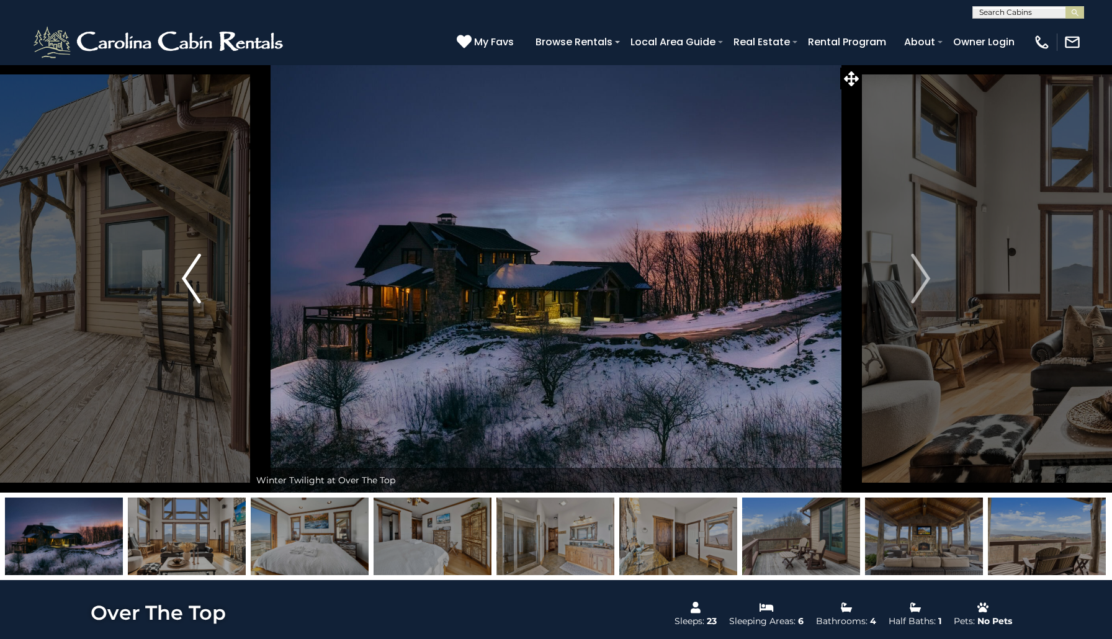
click at [189, 287] on img "Previous" at bounding box center [191, 279] width 19 height 50
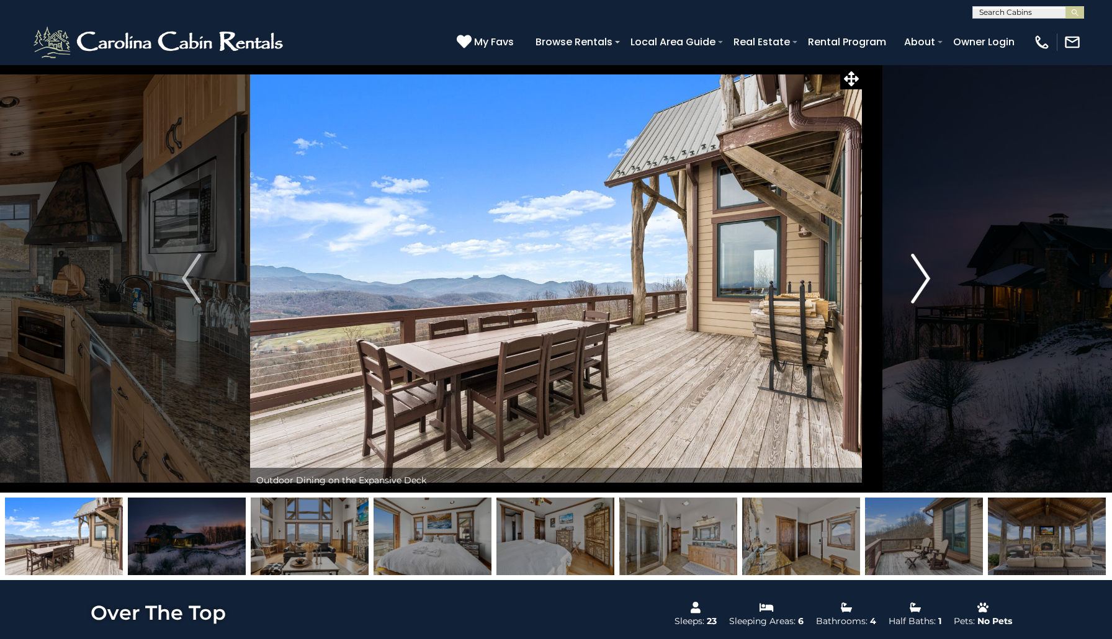
click at [919, 289] on img "Next" at bounding box center [920, 279] width 19 height 50
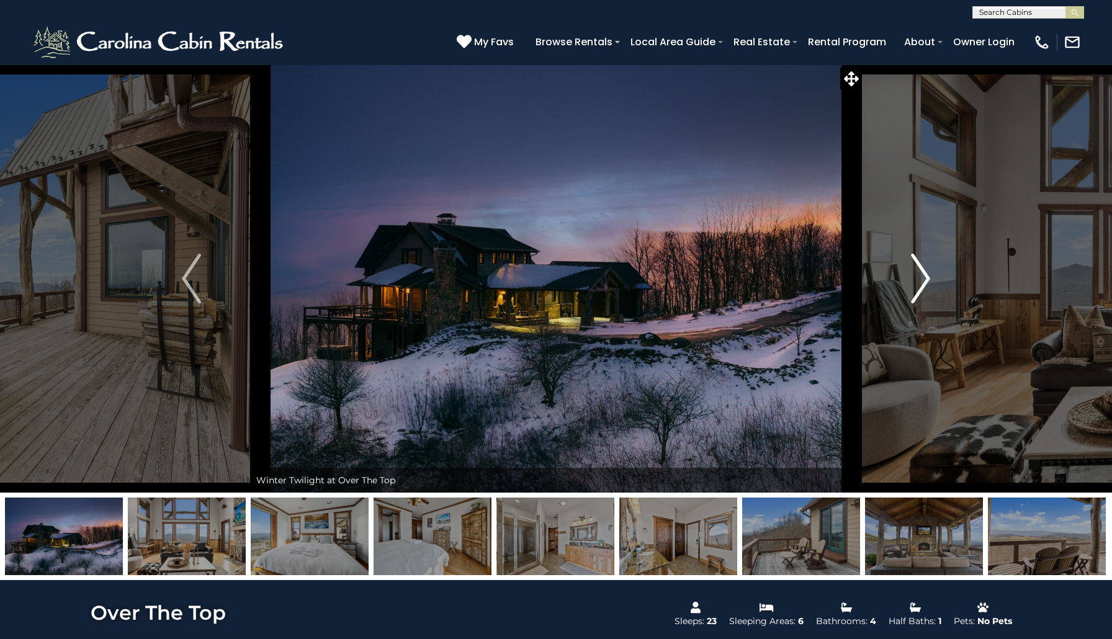
click at [919, 290] on img "Next" at bounding box center [920, 279] width 19 height 50
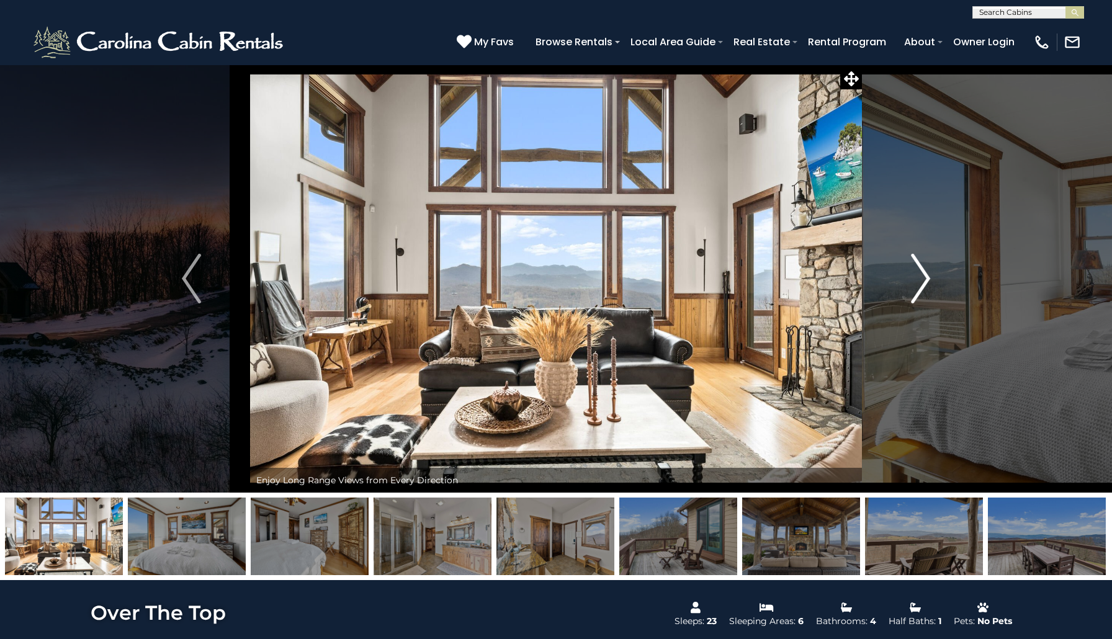
click at [919, 290] on img "Next" at bounding box center [920, 279] width 19 height 50
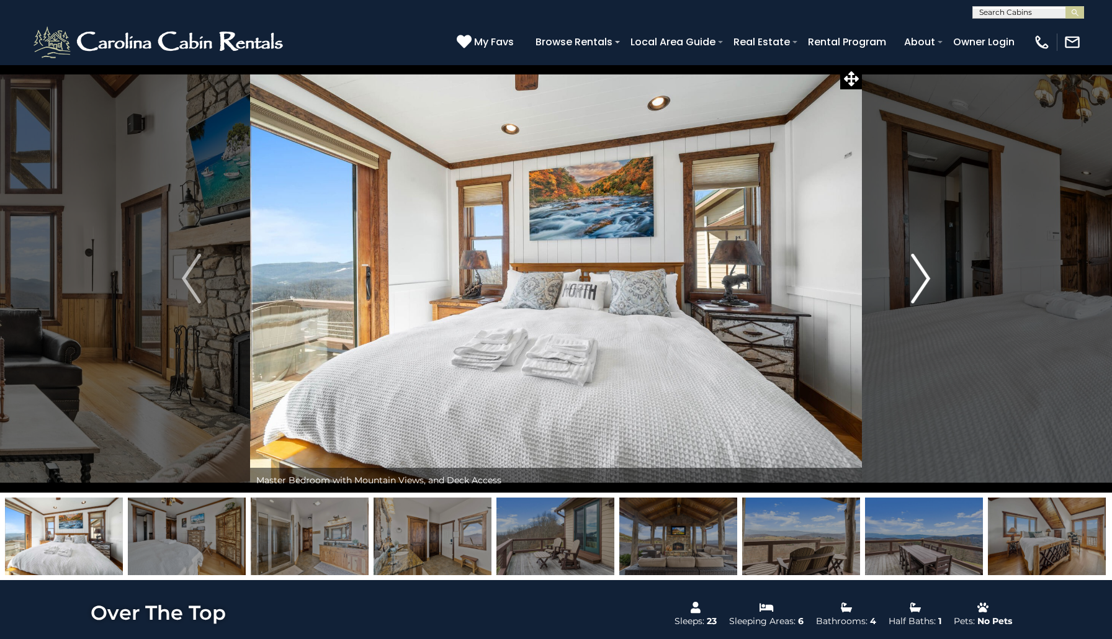
click at [919, 290] on img "Next" at bounding box center [920, 279] width 19 height 50
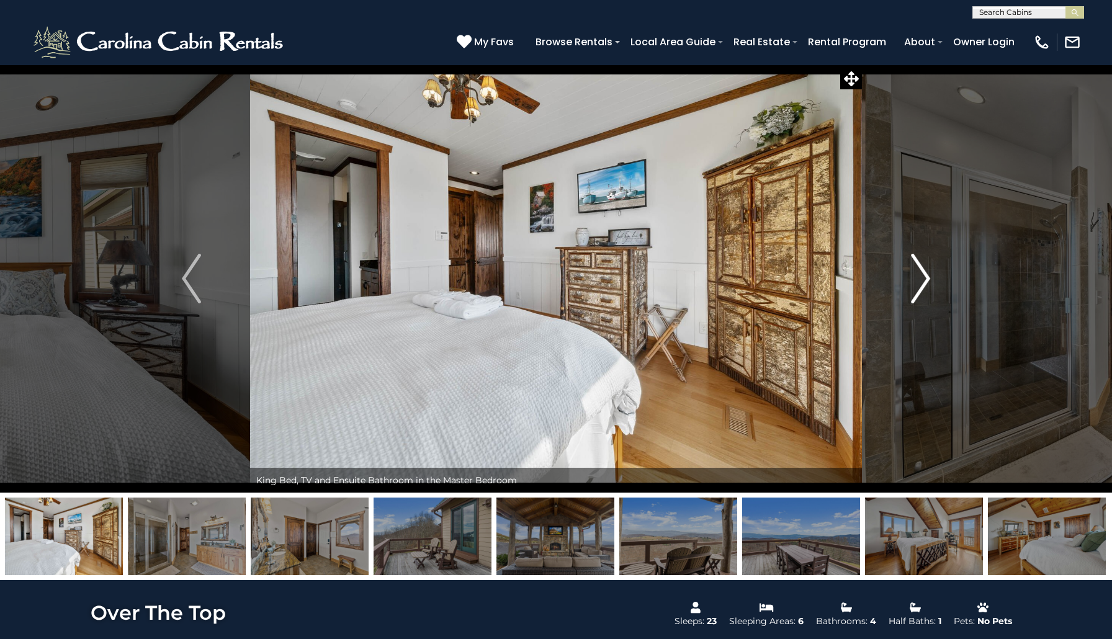
click at [919, 291] on img "Next" at bounding box center [920, 279] width 19 height 50
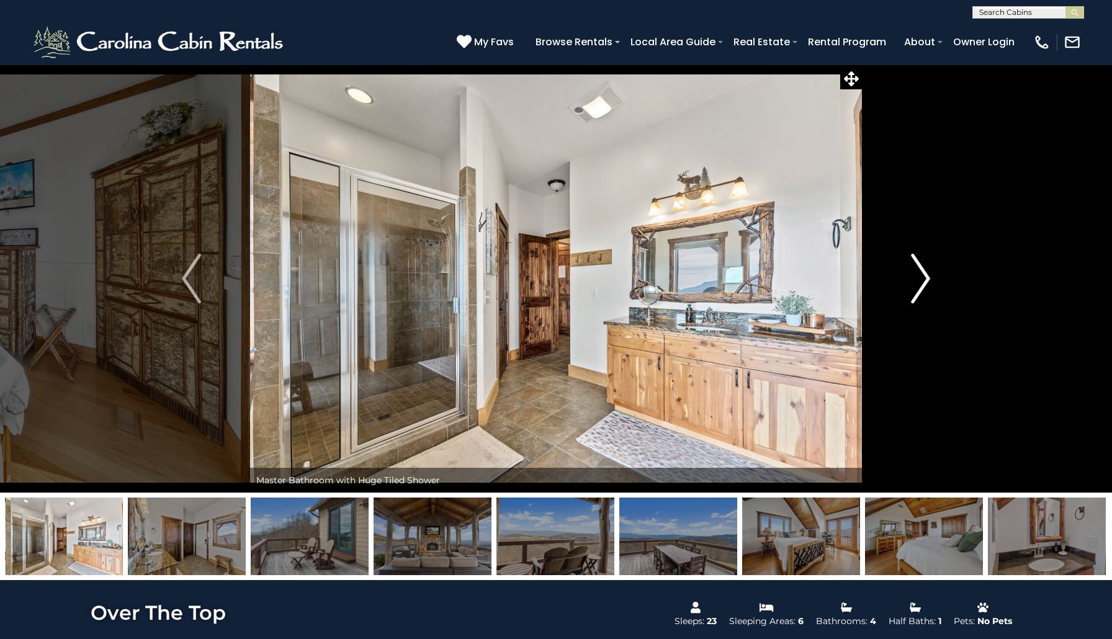
click at [919, 291] on img "Next" at bounding box center [920, 279] width 19 height 50
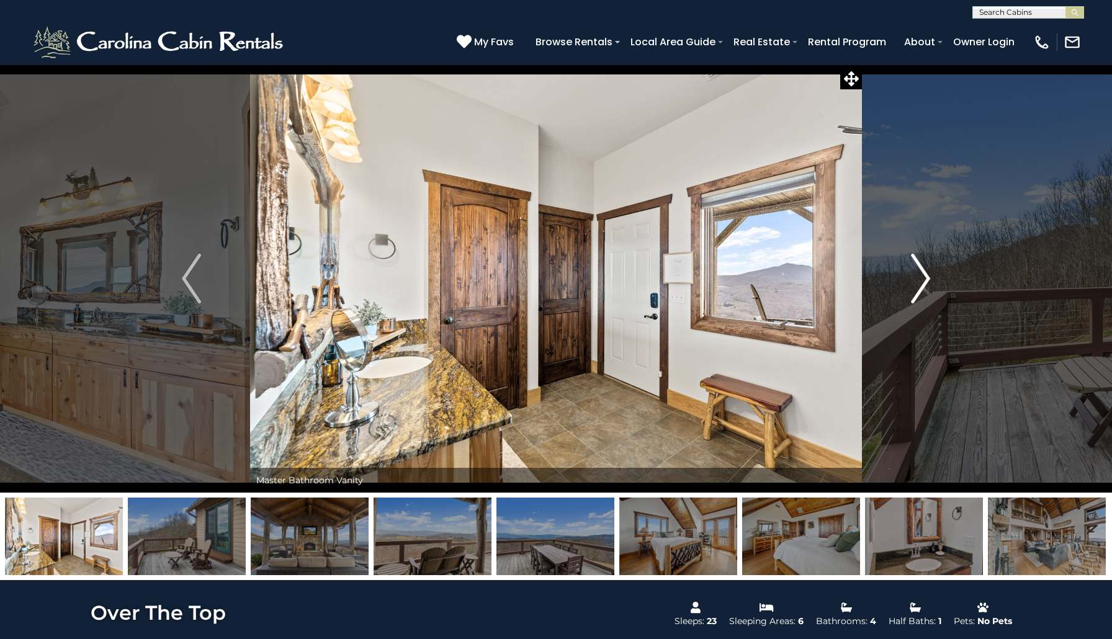
click at [919, 291] on img "Next" at bounding box center [920, 279] width 19 height 50
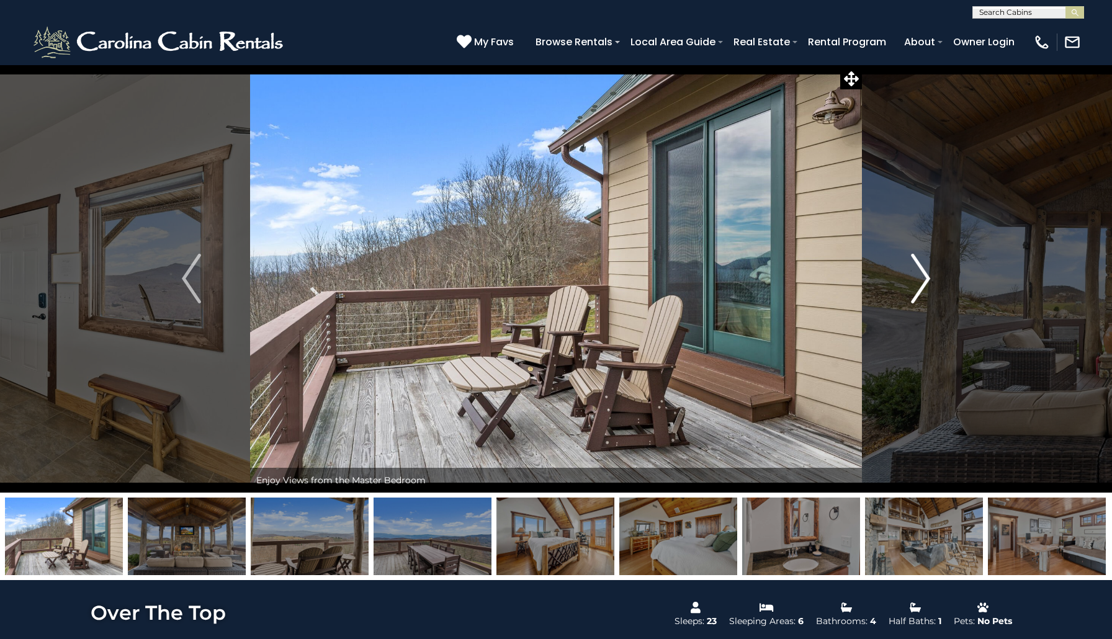
click at [919, 291] on img "Next" at bounding box center [920, 279] width 19 height 50
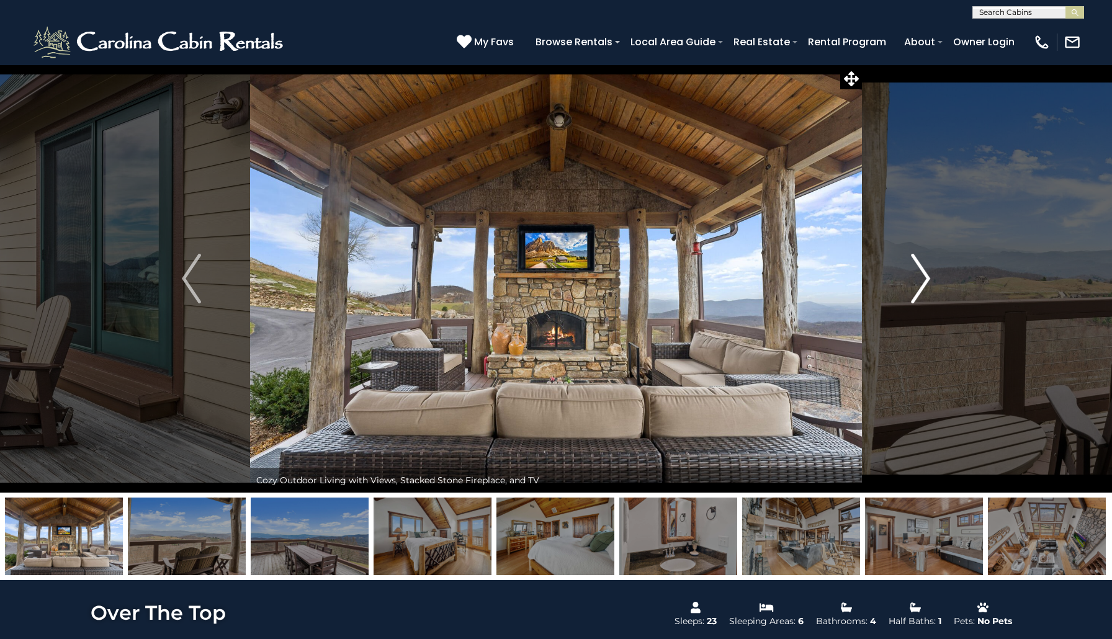
click at [919, 293] on img "Next" at bounding box center [920, 279] width 19 height 50
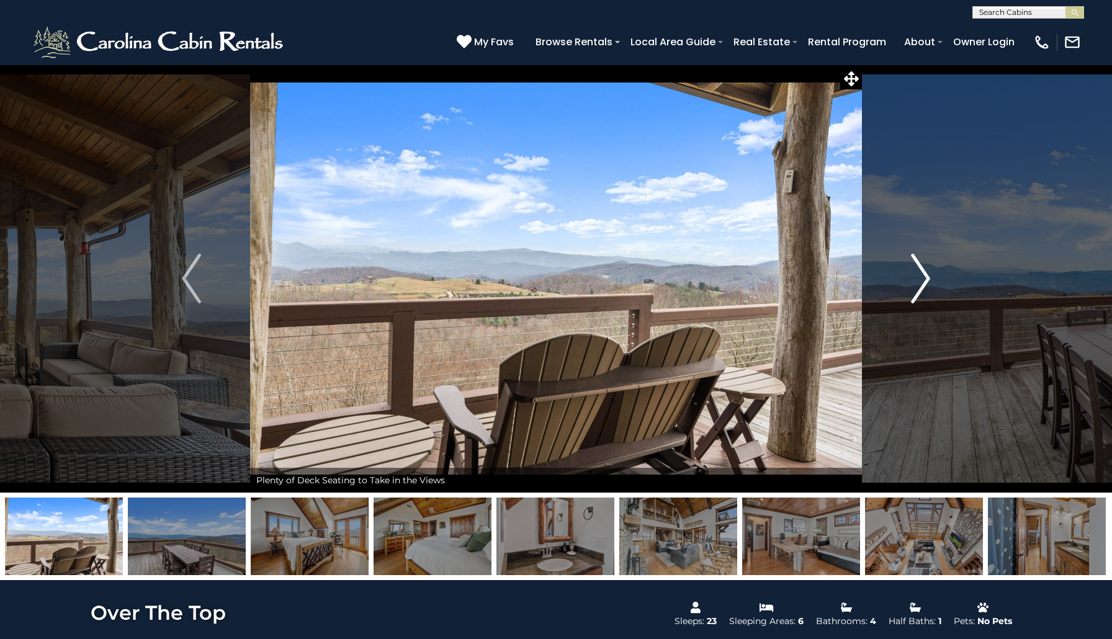
click at [921, 295] on img "Next" at bounding box center [920, 279] width 19 height 50
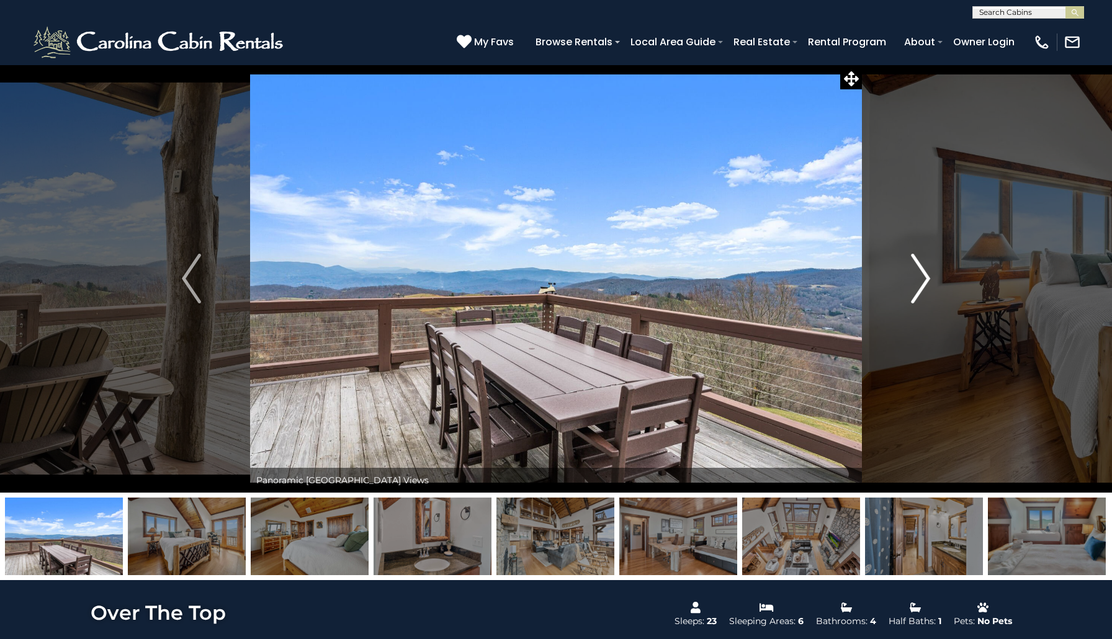
click at [925, 280] on img "Next" at bounding box center [920, 279] width 19 height 50
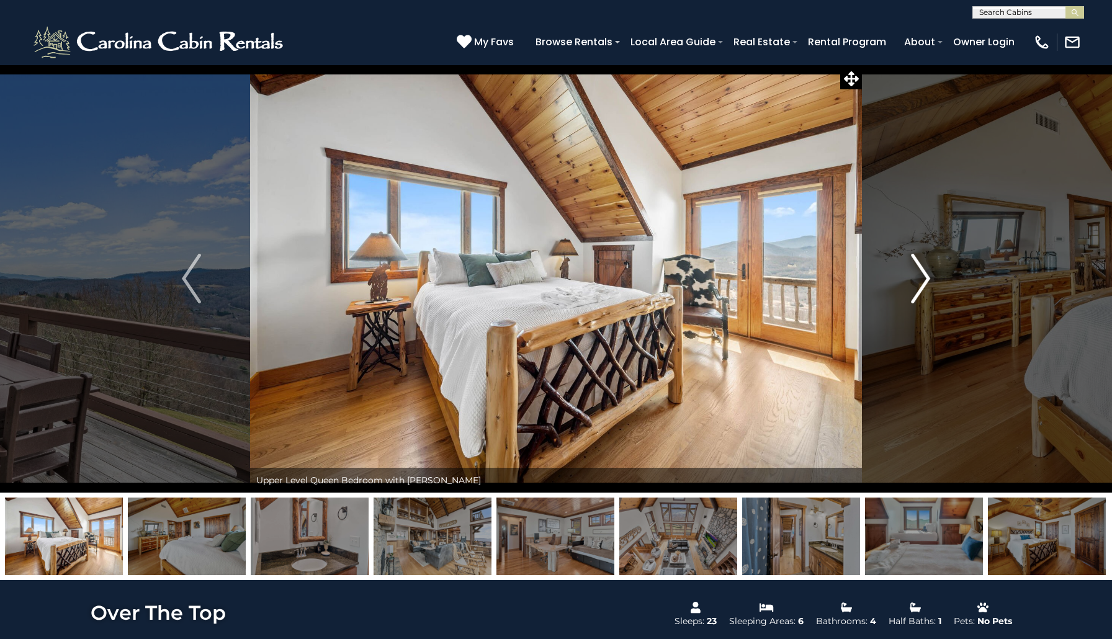
click at [924, 280] on img "Next" at bounding box center [920, 279] width 19 height 50
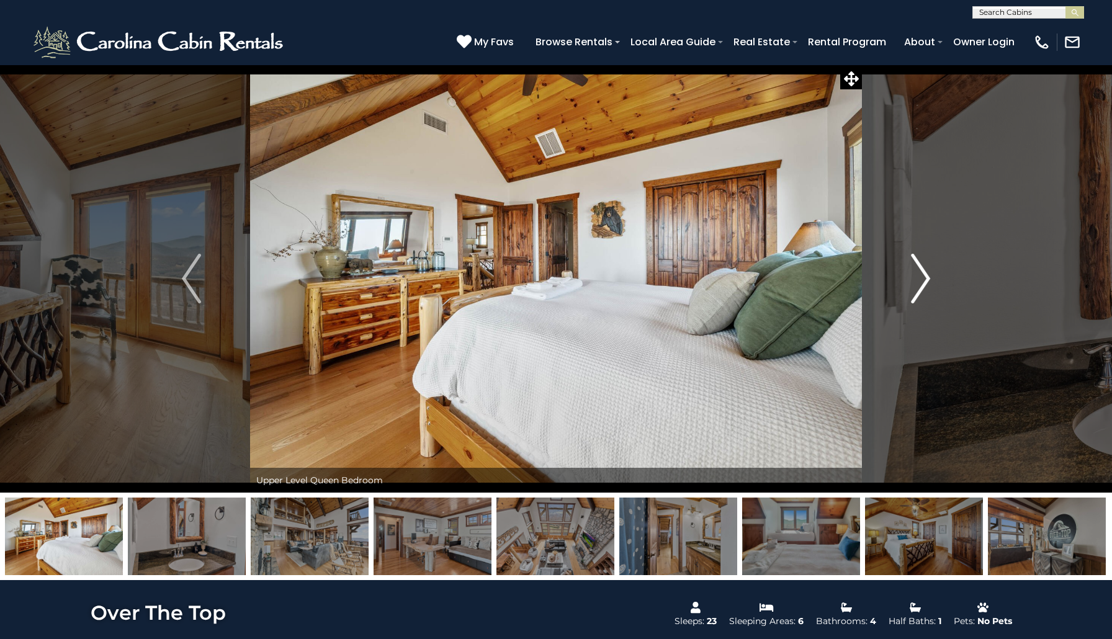
click at [924, 280] on img "Next" at bounding box center [920, 279] width 19 height 50
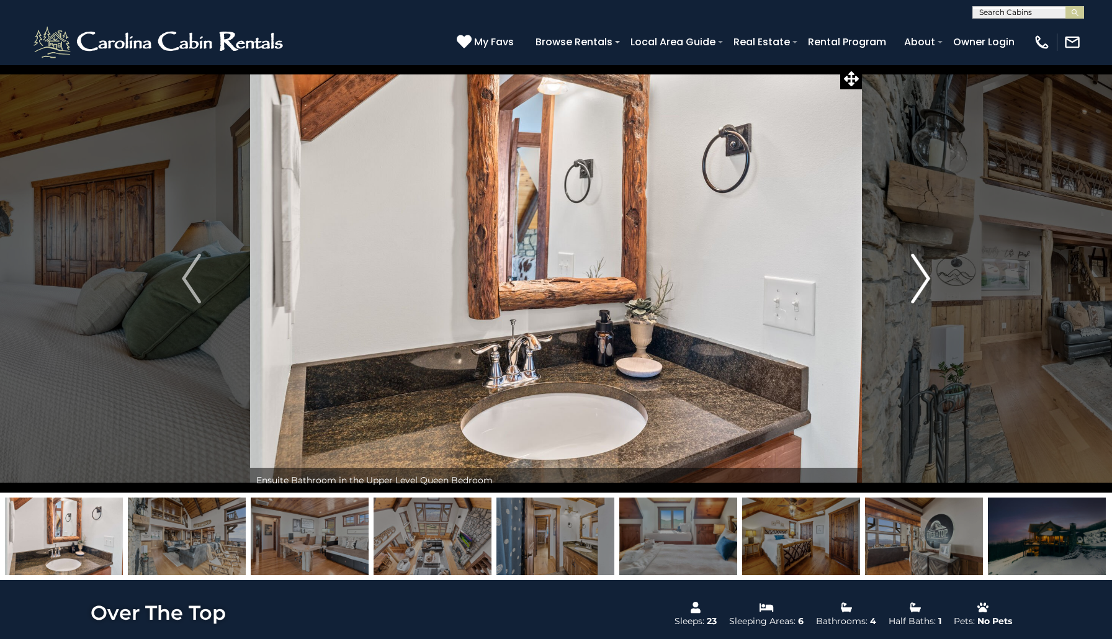
click at [926, 280] on img "Next" at bounding box center [920, 279] width 19 height 50
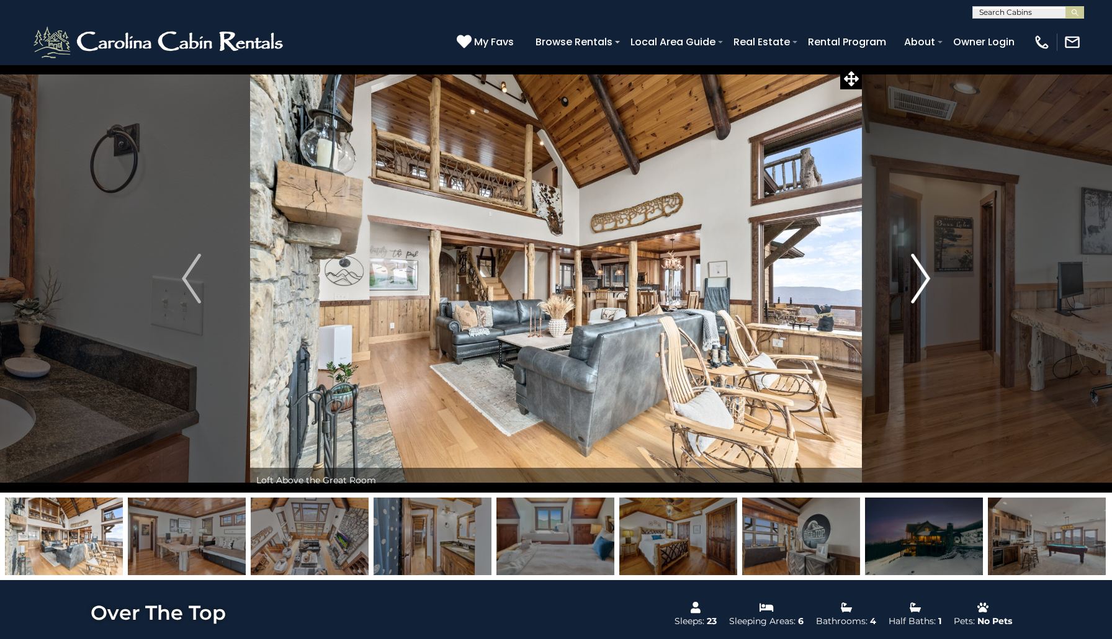
click at [926, 281] on img "Next" at bounding box center [920, 279] width 19 height 50
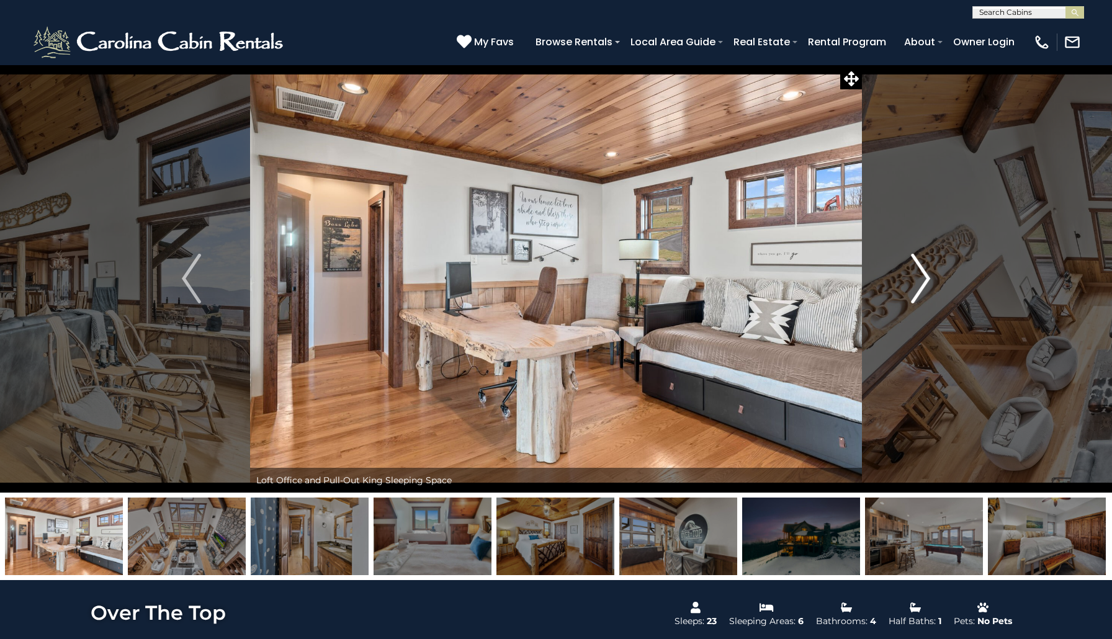
click at [926, 281] on img "Next" at bounding box center [920, 279] width 19 height 50
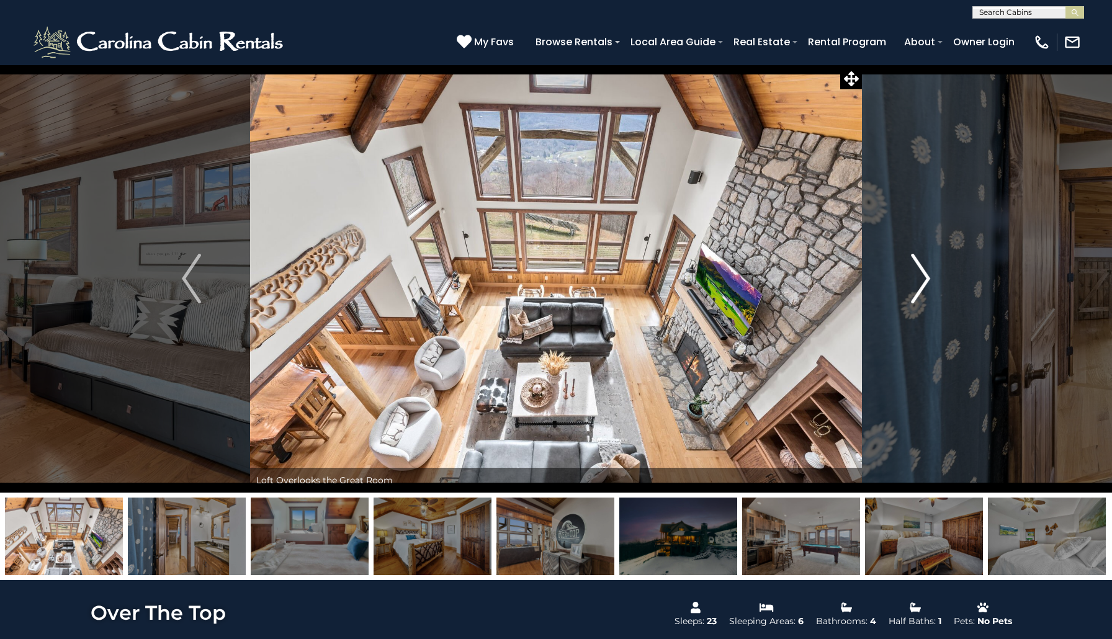
click at [926, 281] on img "Next" at bounding box center [920, 279] width 19 height 50
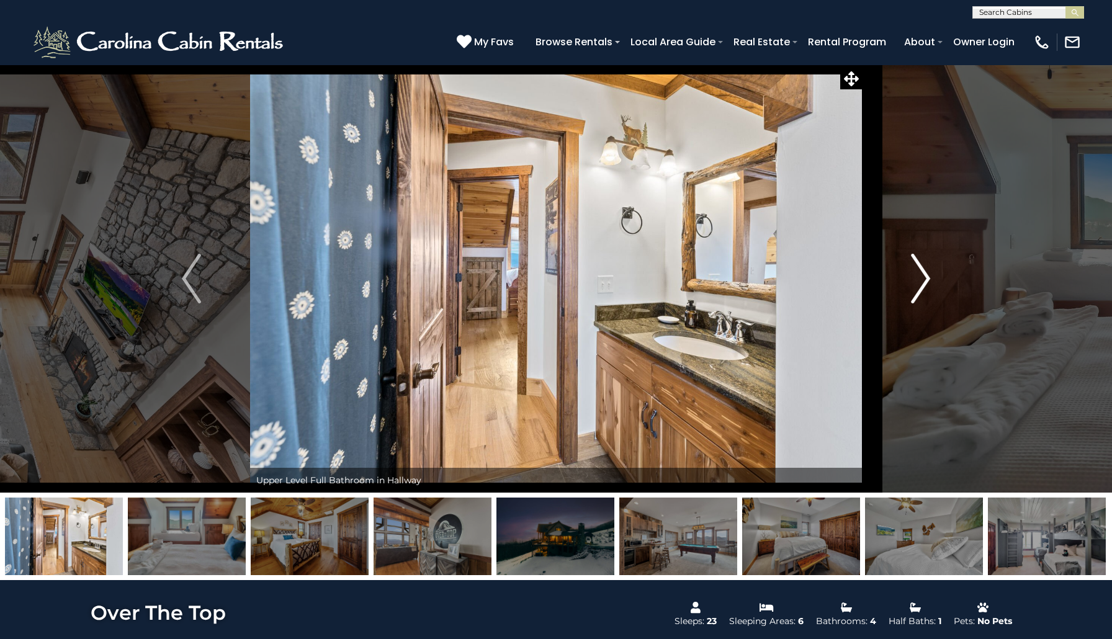
click at [926, 281] on img "Next" at bounding box center [920, 279] width 19 height 50
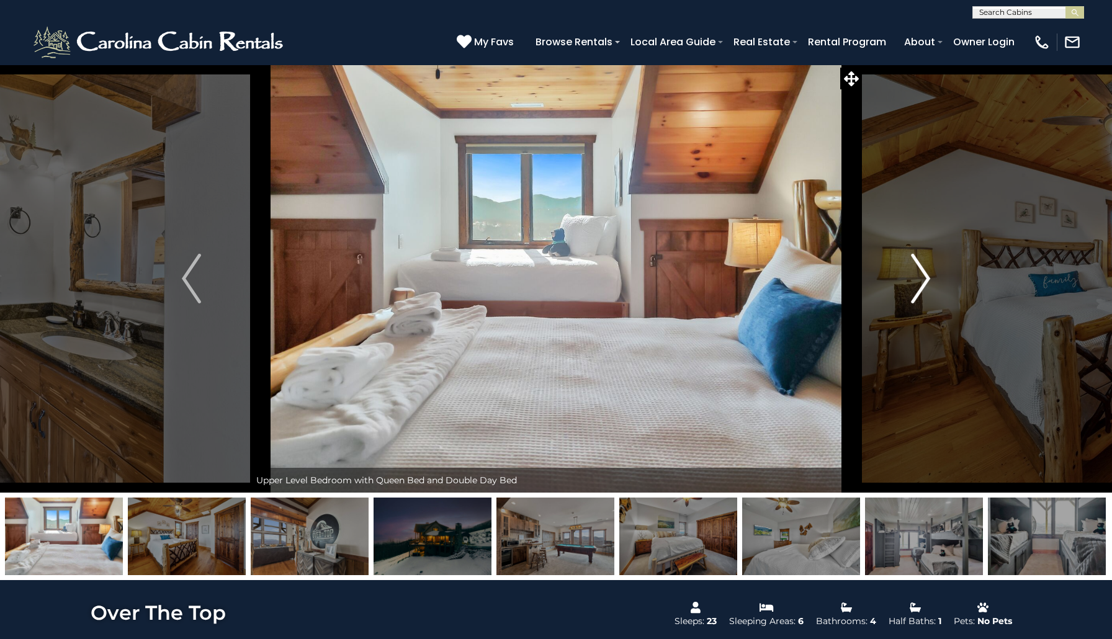
click at [926, 281] on img "Next" at bounding box center [920, 279] width 19 height 50
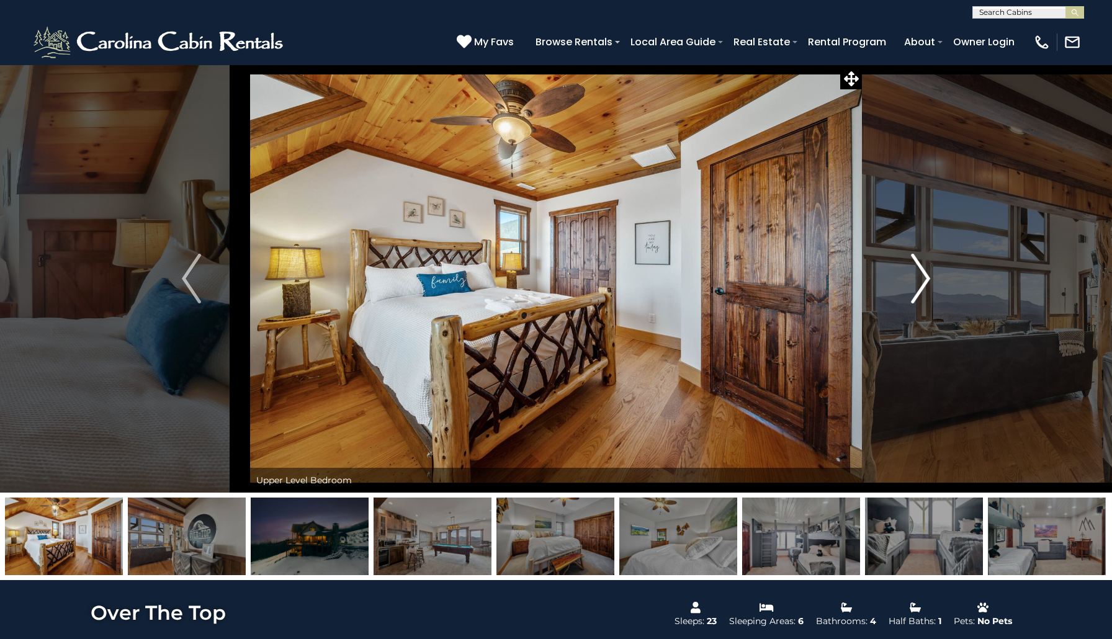
click at [926, 281] on img "Next" at bounding box center [920, 279] width 19 height 50
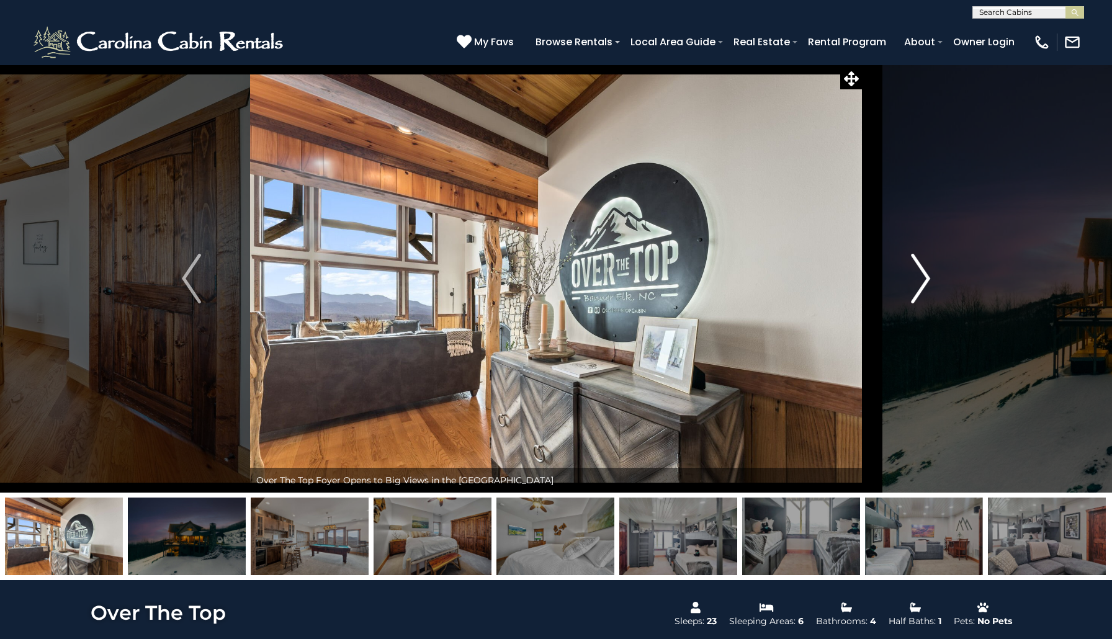
click at [926, 281] on img "Next" at bounding box center [920, 279] width 19 height 50
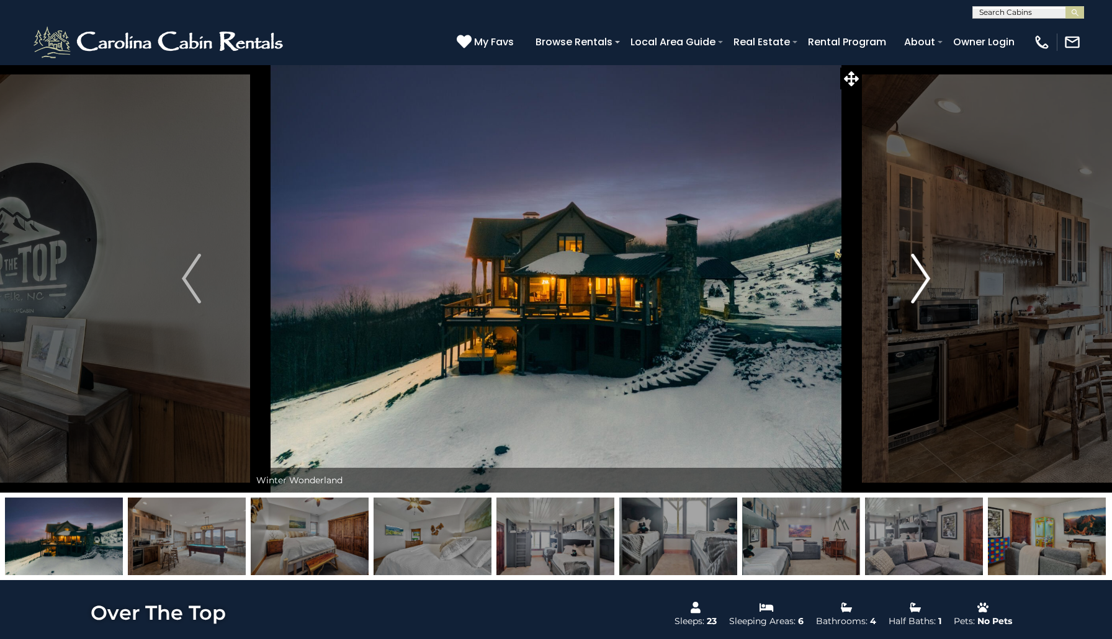
click at [926, 281] on img "Next" at bounding box center [920, 279] width 19 height 50
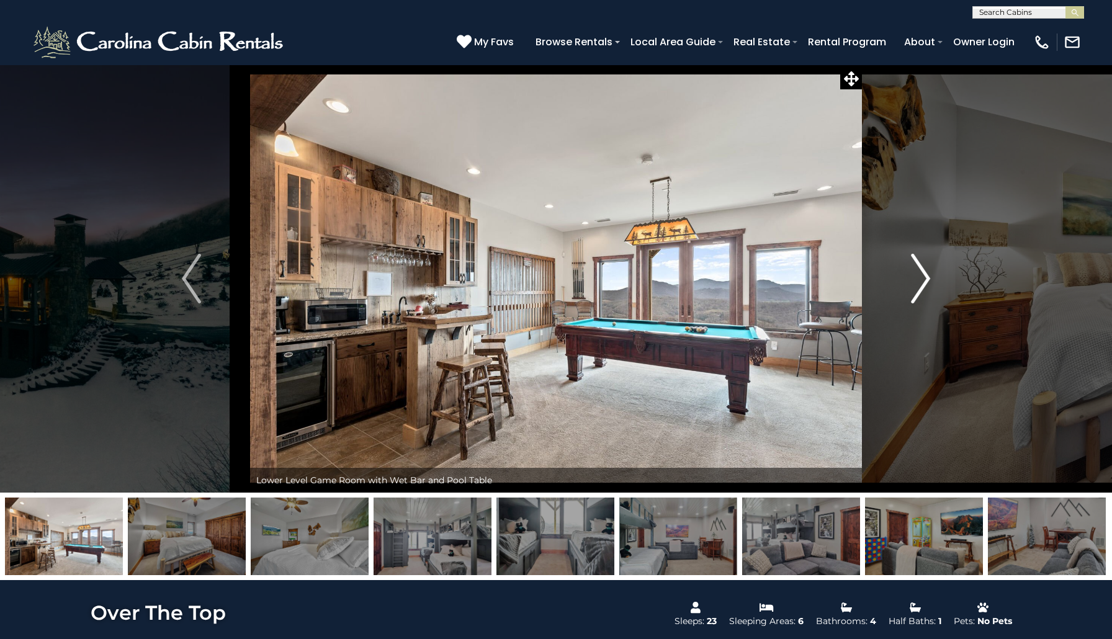
click at [926, 281] on img "Next" at bounding box center [920, 279] width 19 height 50
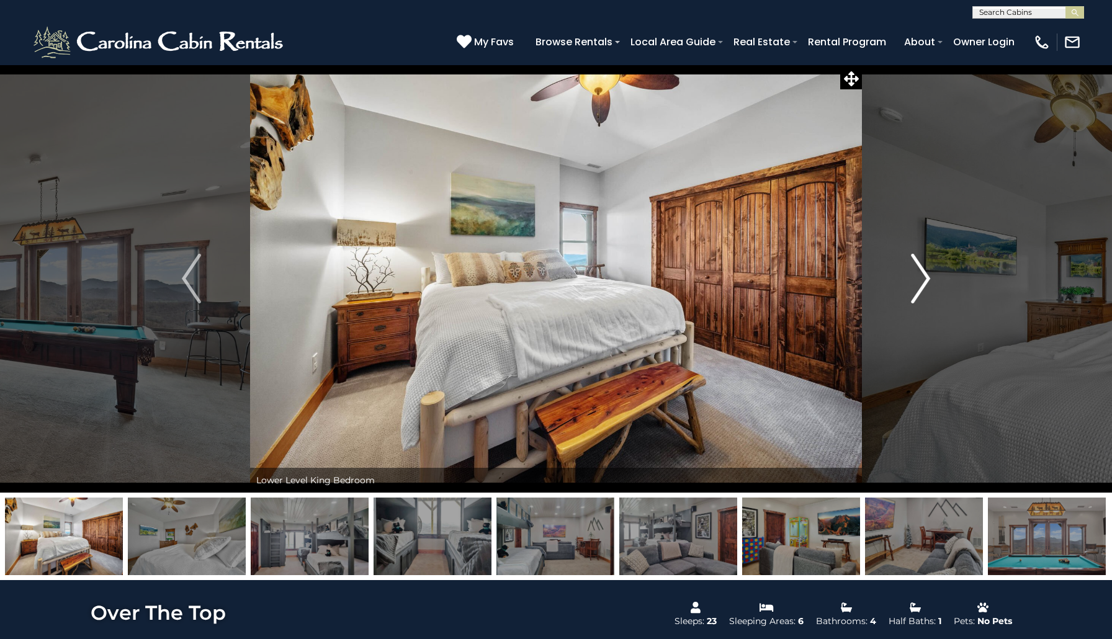
click at [926, 281] on img "Next" at bounding box center [920, 279] width 19 height 50
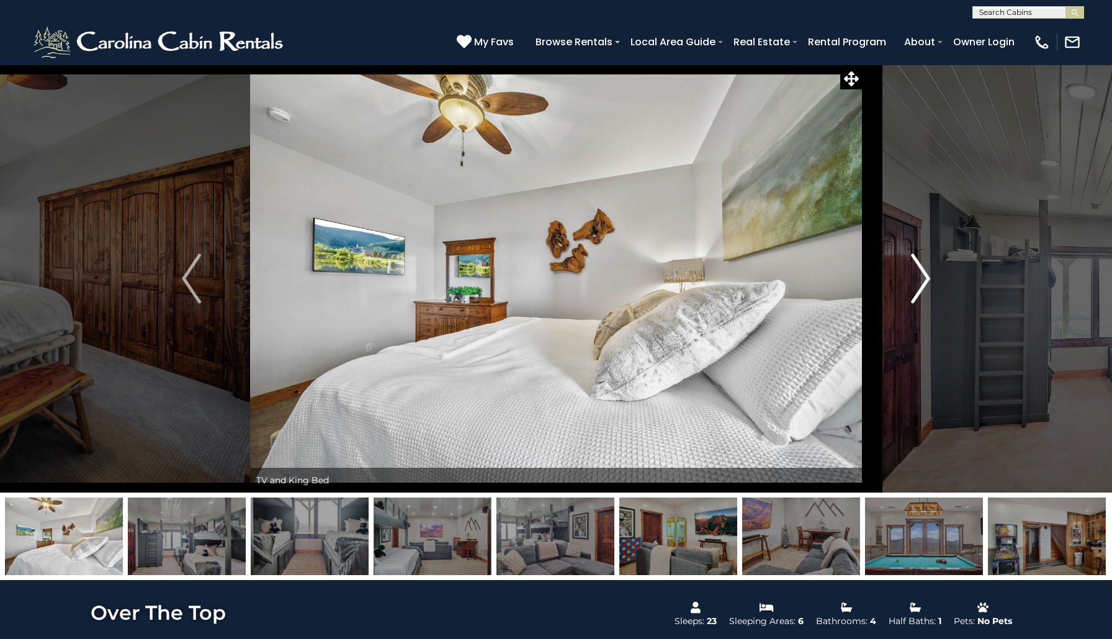
click at [926, 281] on img "Next" at bounding box center [920, 279] width 19 height 50
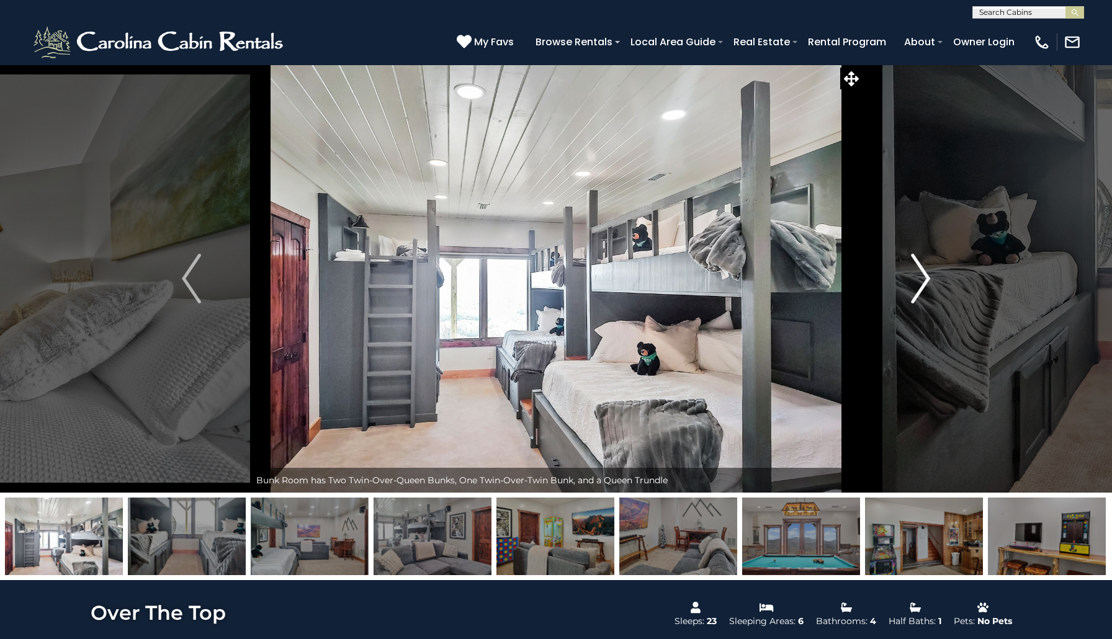
click at [926, 281] on img "Next" at bounding box center [920, 279] width 19 height 50
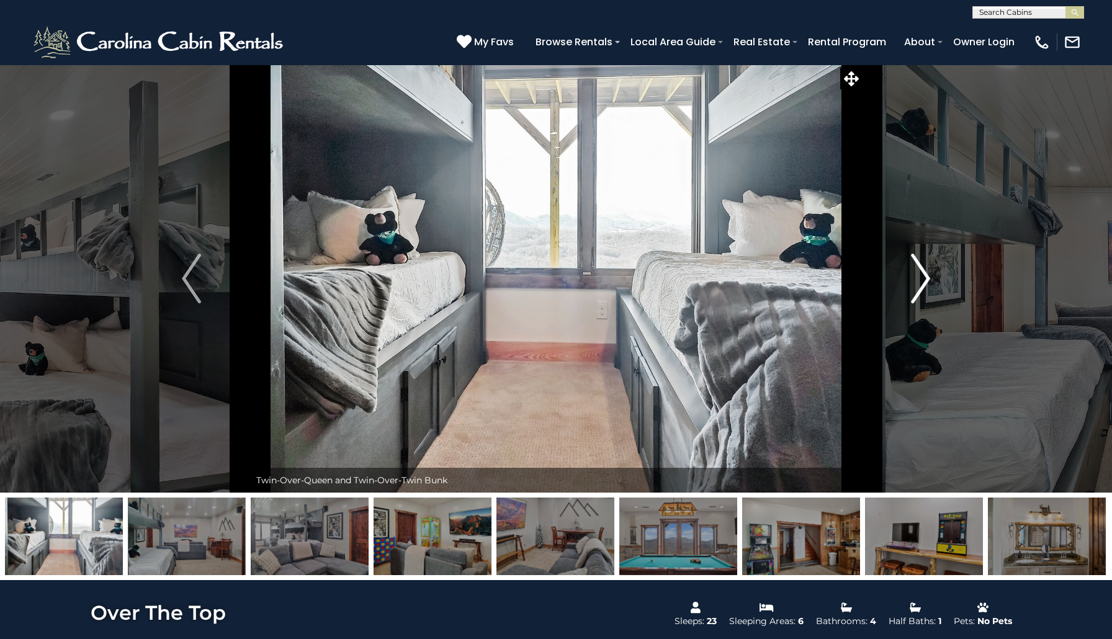
click at [926, 281] on img "Next" at bounding box center [920, 279] width 19 height 50
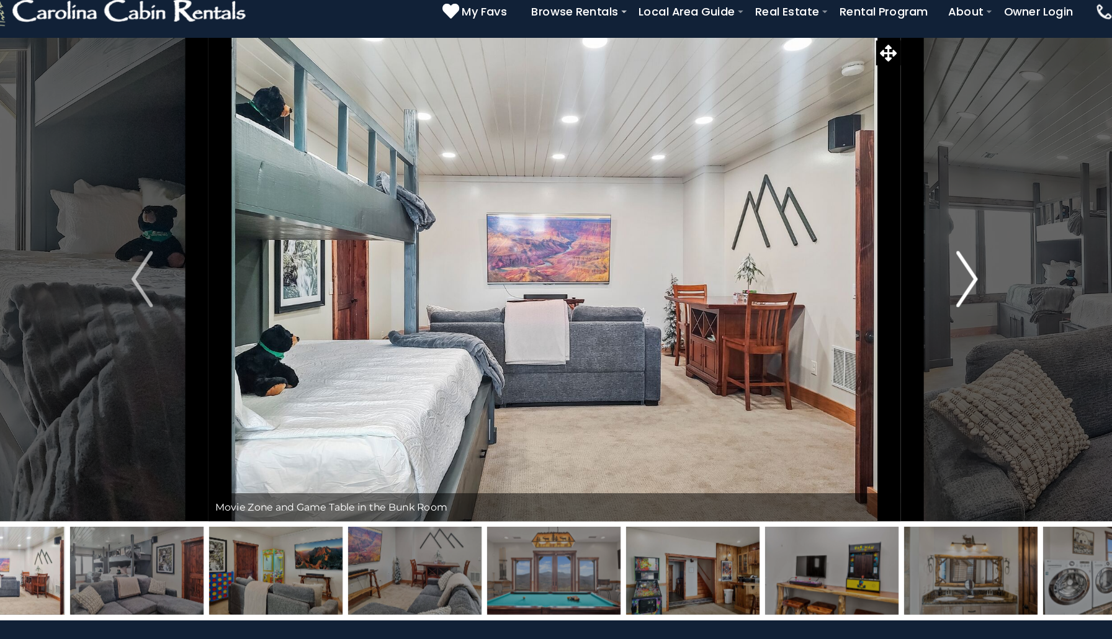
click at [911, 254] on img "Next" at bounding box center [920, 279] width 19 height 50
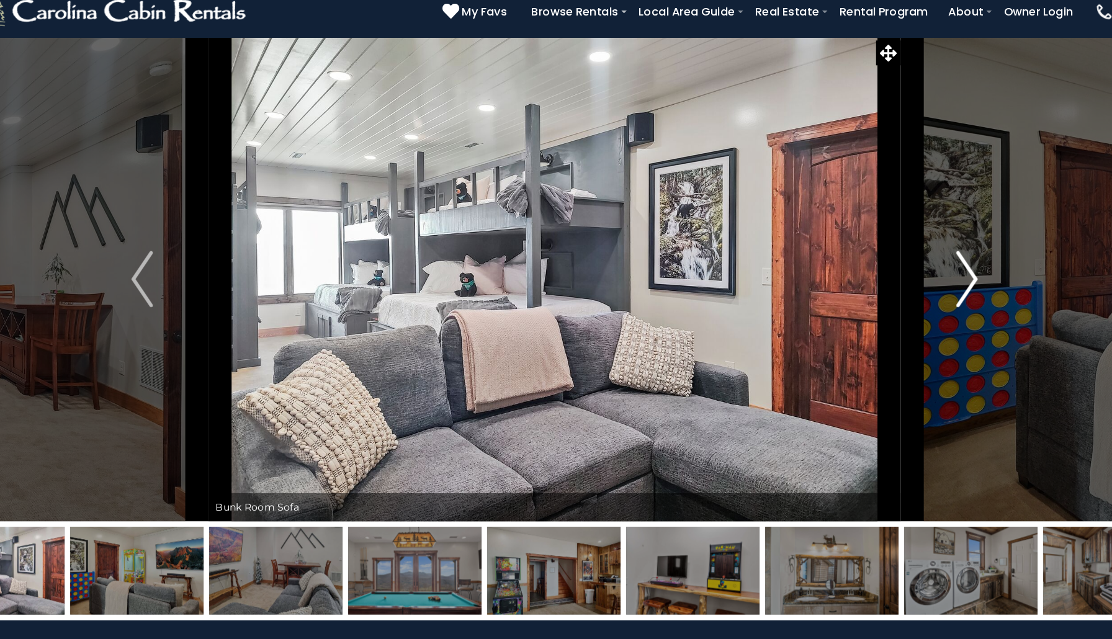
click at [911, 254] on img "Next" at bounding box center [920, 279] width 19 height 50
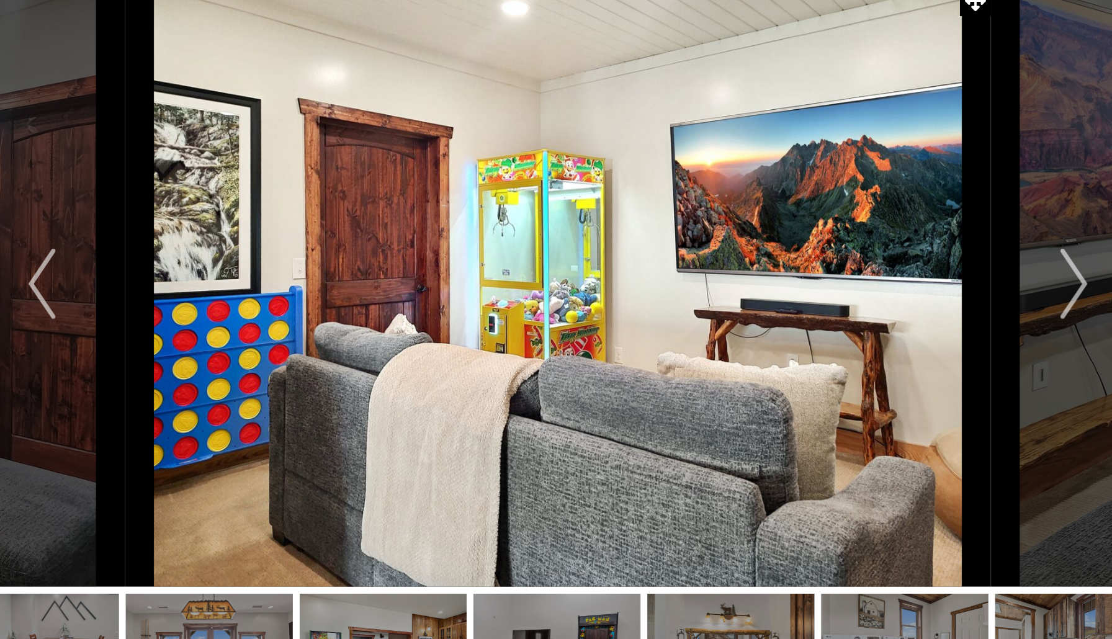
scroll to position [25, 0]
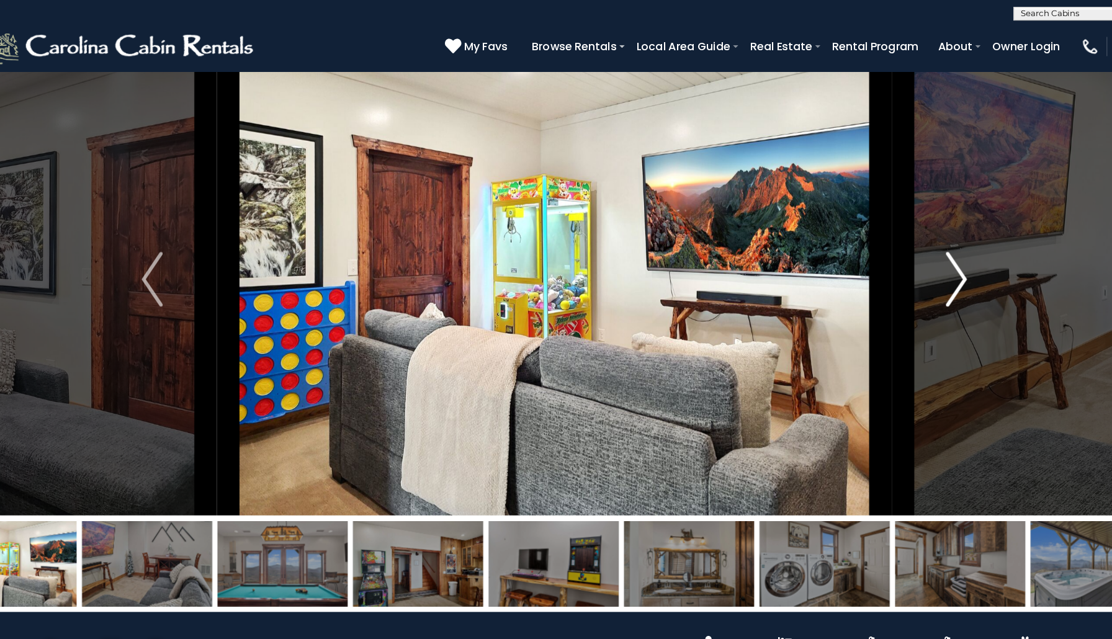
click at [911, 255] on img "Next" at bounding box center [920, 253] width 19 height 50
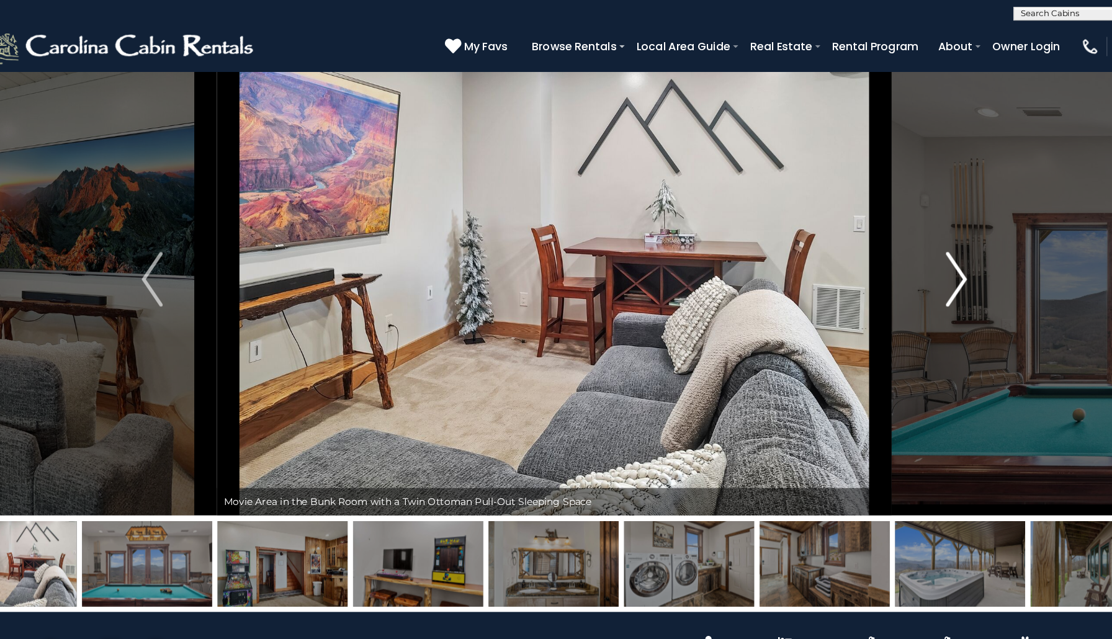
click at [911, 255] on img "Next" at bounding box center [920, 253] width 19 height 50
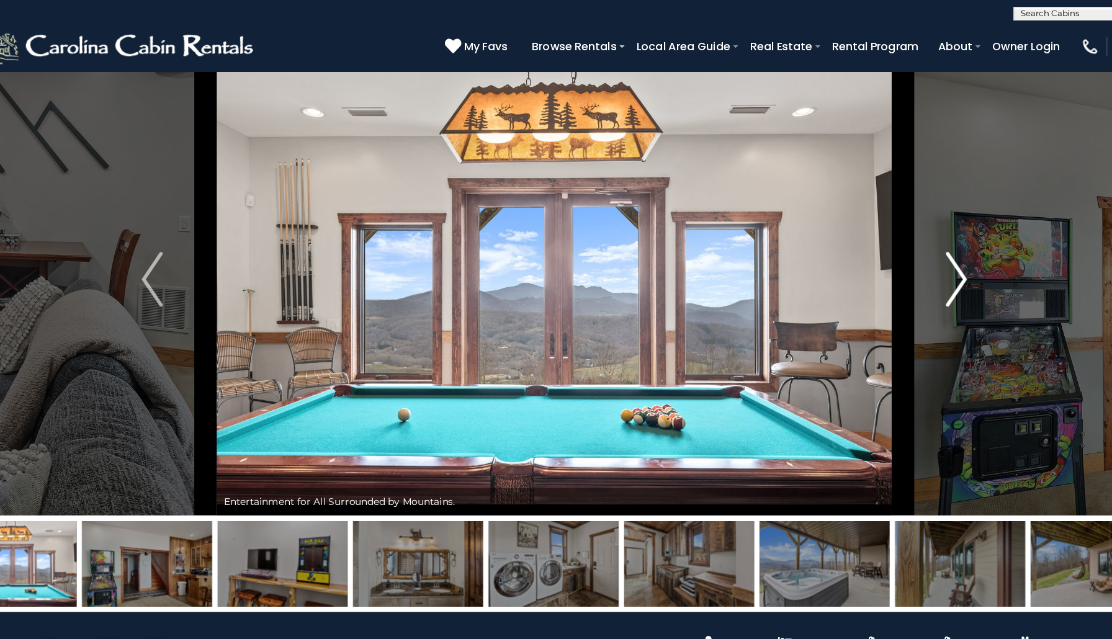
click at [911, 255] on img "Next" at bounding box center [920, 253] width 19 height 50
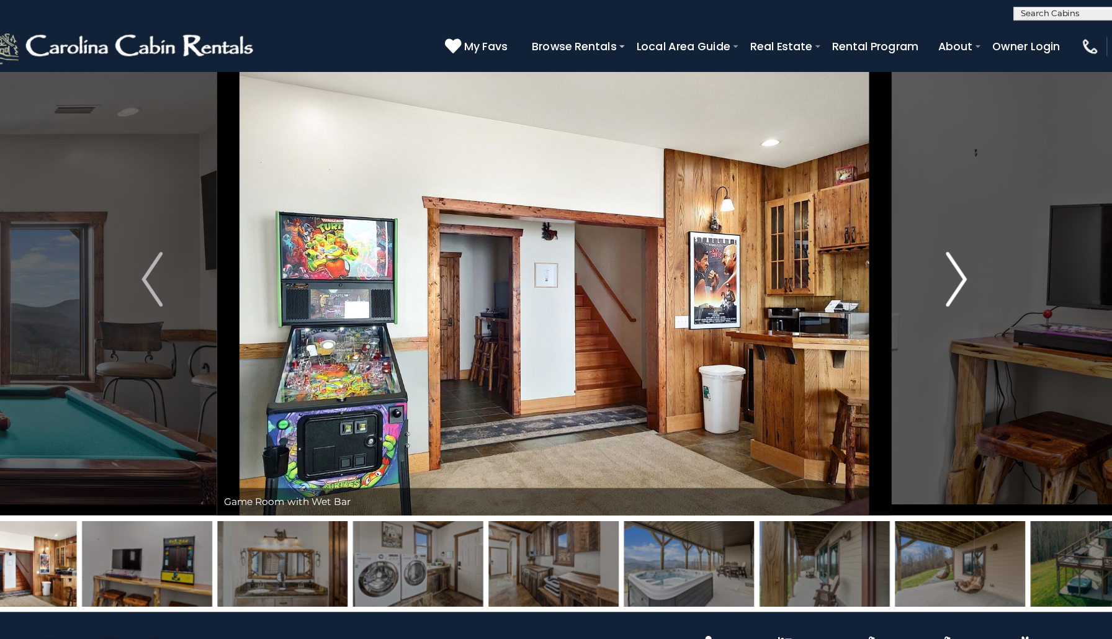
click at [911, 254] on img "Next" at bounding box center [920, 253] width 19 height 50
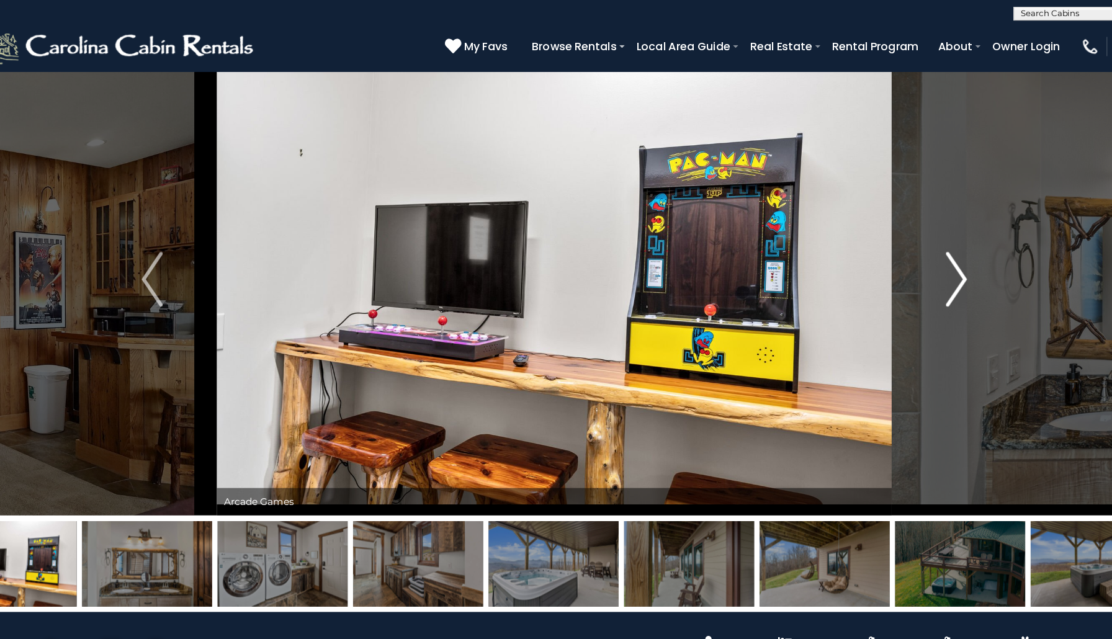
click at [911, 254] on img "Next" at bounding box center [920, 253] width 19 height 50
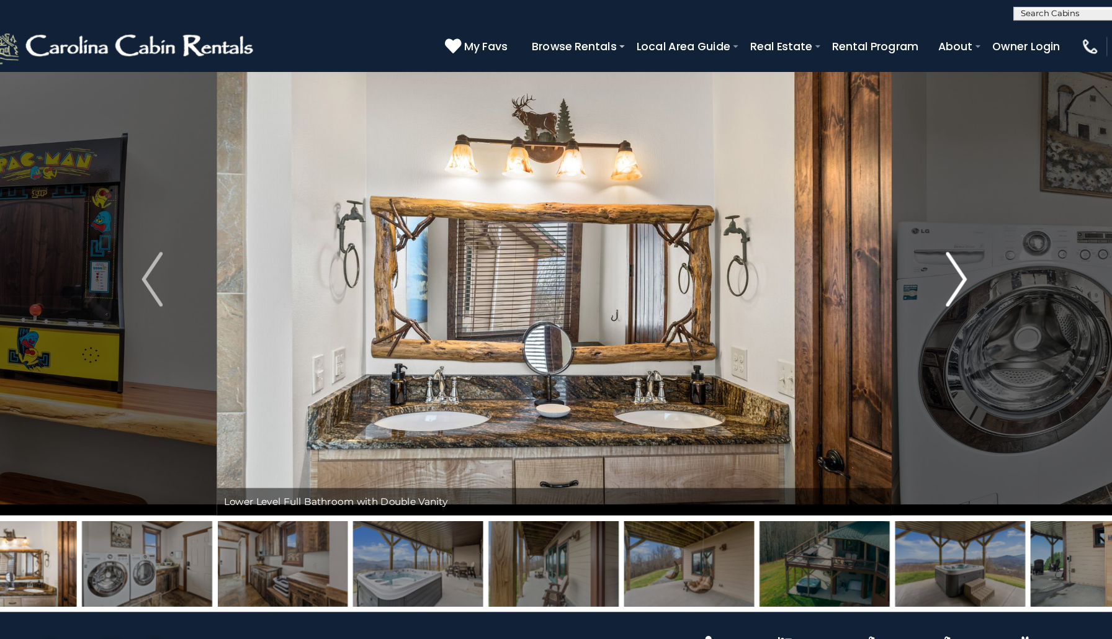
click at [911, 253] on img "Next" at bounding box center [920, 253] width 19 height 50
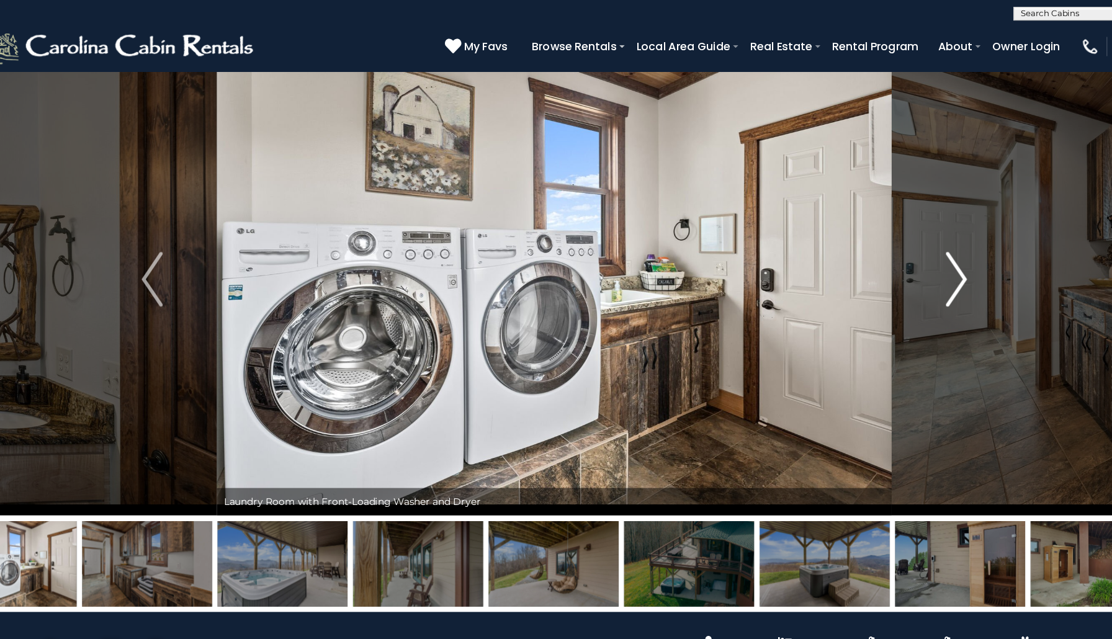
click at [911, 253] on img "Next" at bounding box center [920, 253] width 19 height 50
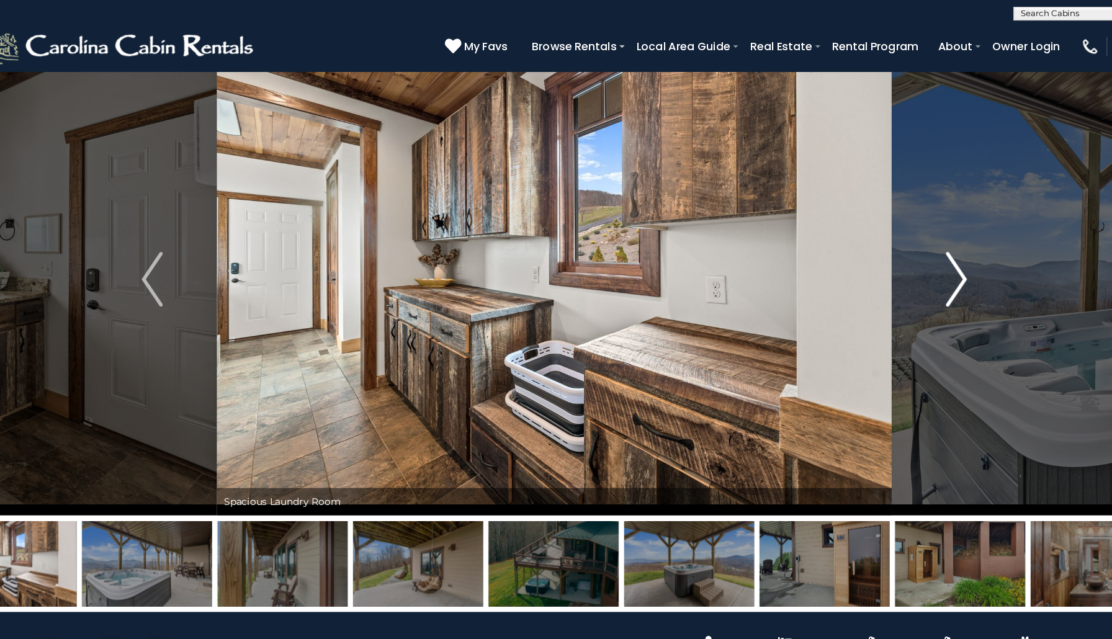
click at [911, 253] on img "Next" at bounding box center [920, 253] width 19 height 50
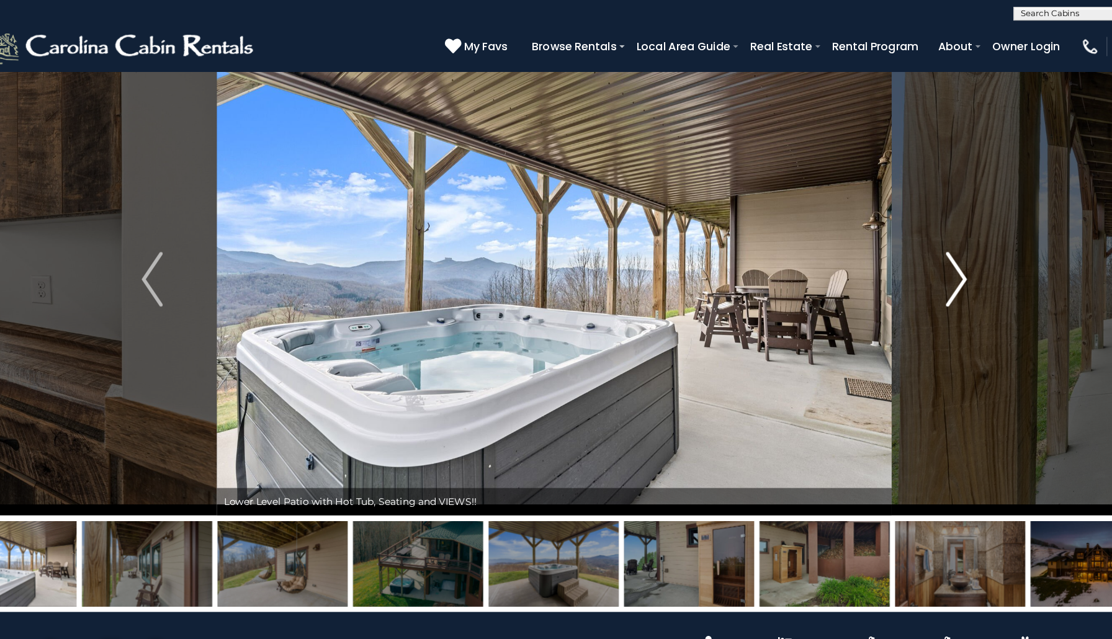
click at [911, 253] on img "Next" at bounding box center [920, 253] width 19 height 50
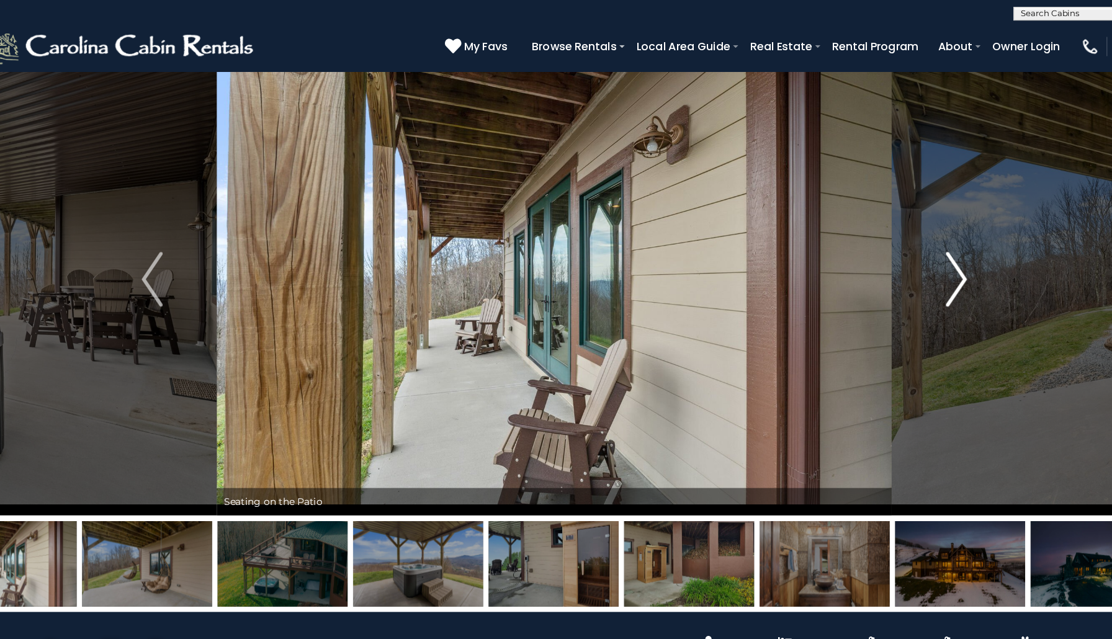
click at [911, 253] on img "Next" at bounding box center [920, 253] width 19 height 50
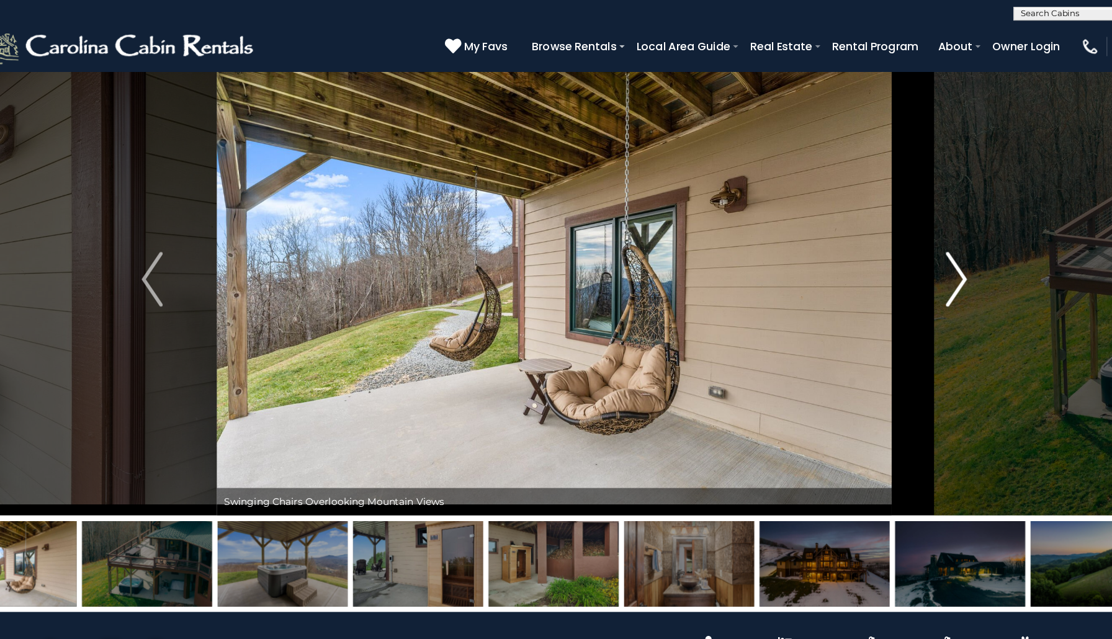
click at [911, 253] on img "Next" at bounding box center [920, 253] width 19 height 50
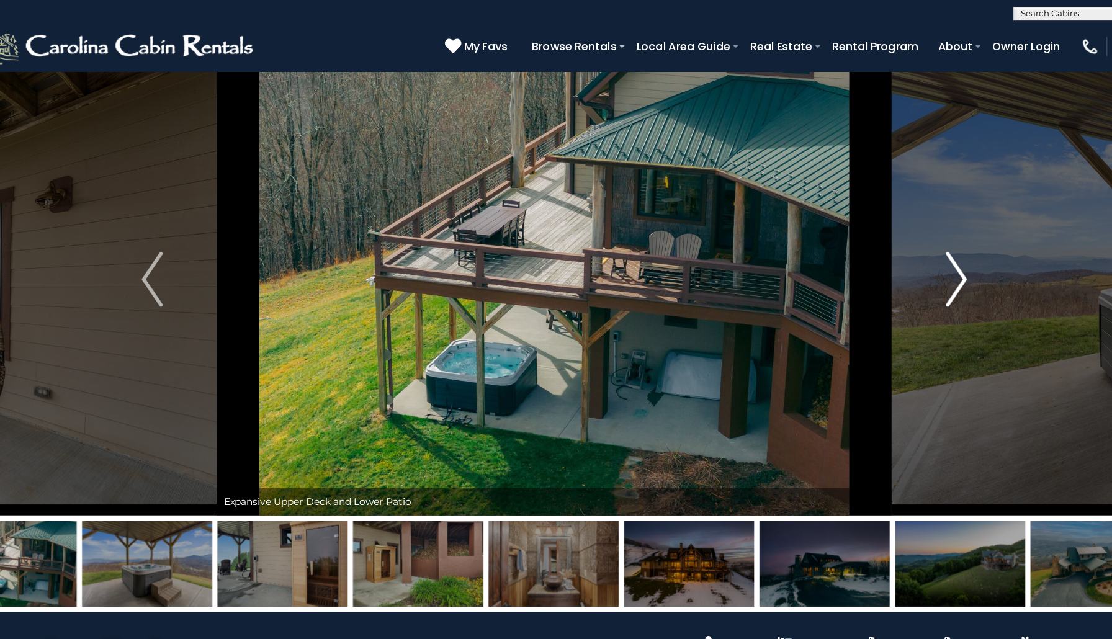
click at [911, 253] on img "Next" at bounding box center [920, 253] width 19 height 50
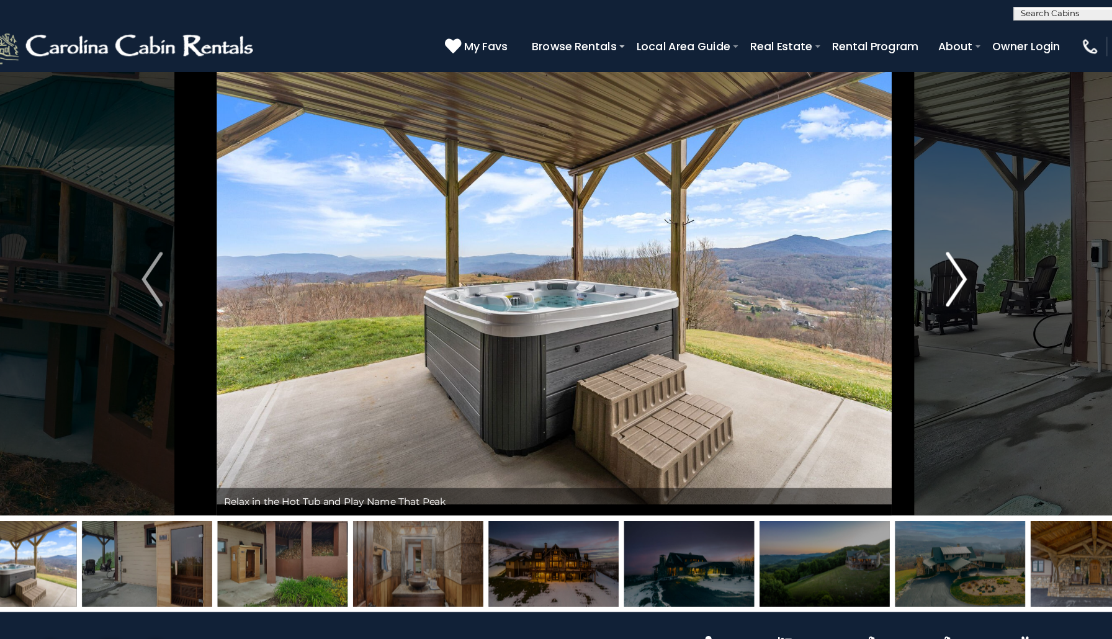
click at [911, 253] on img "Next" at bounding box center [920, 253] width 19 height 50
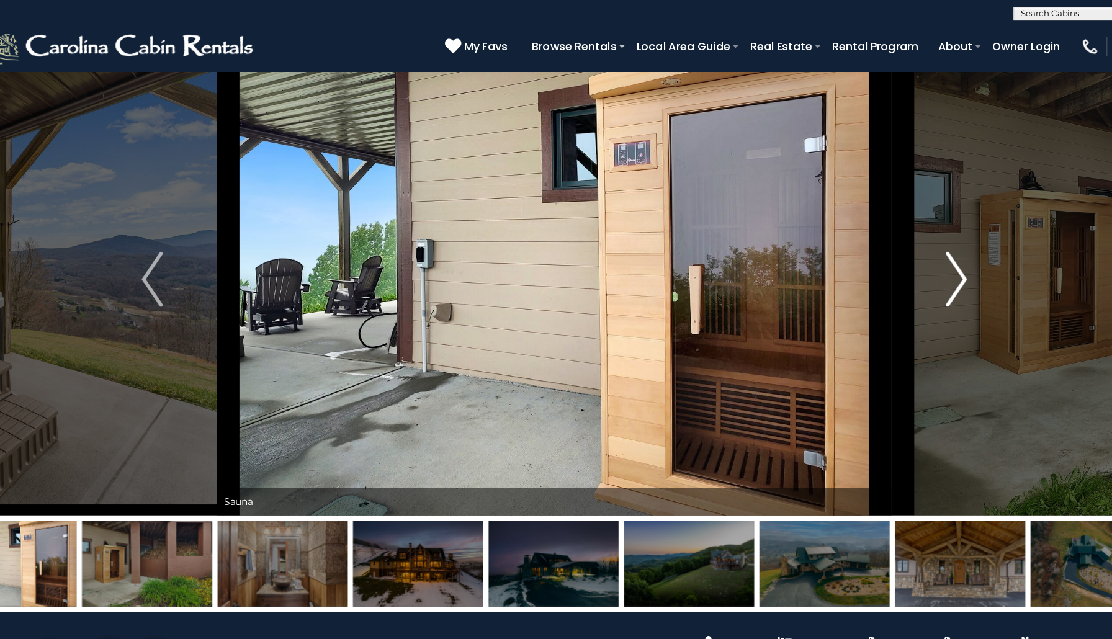
click at [911, 253] on img "Next" at bounding box center [920, 253] width 19 height 50
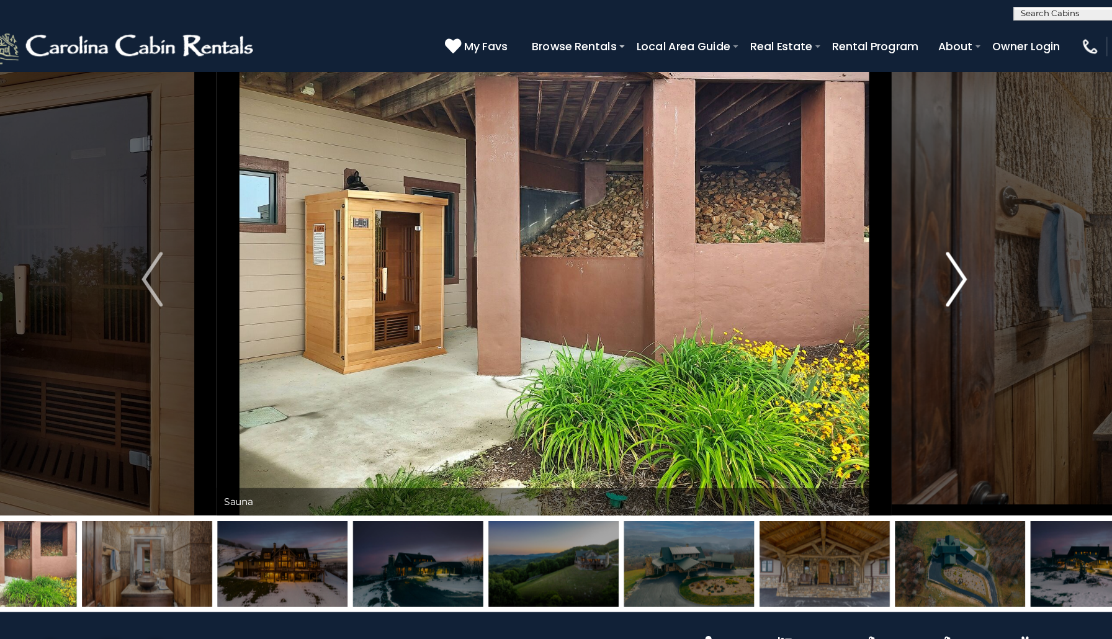
click at [911, 253] on img "Next" at bounding box center [920, 253] width 19 height 50
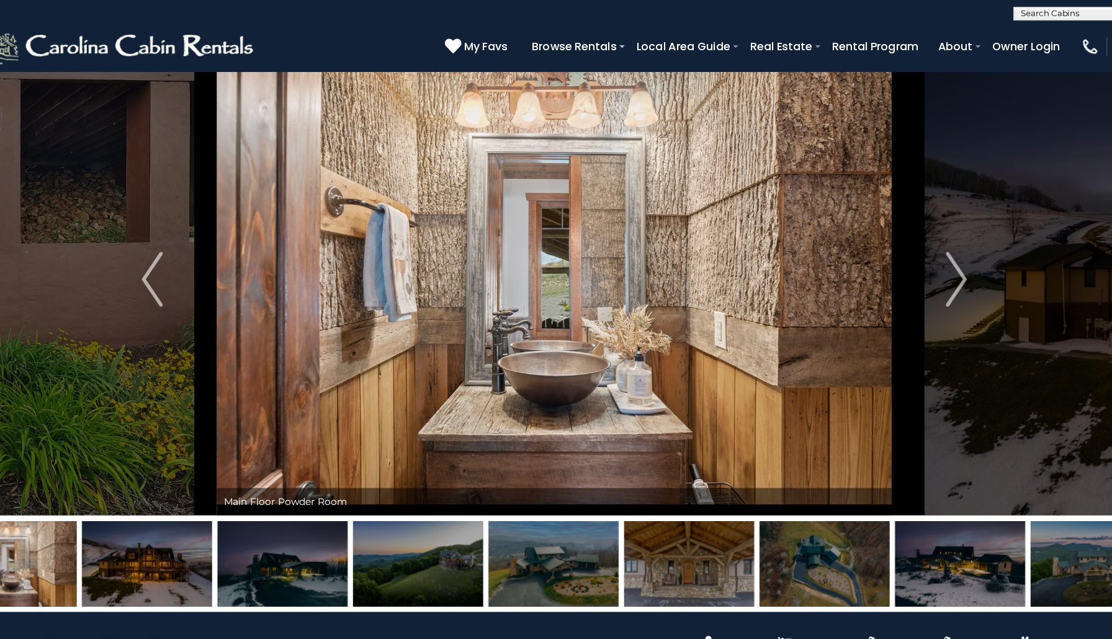
click at [174, 489] on img at bounding box center [187, 511] width 118 height 78
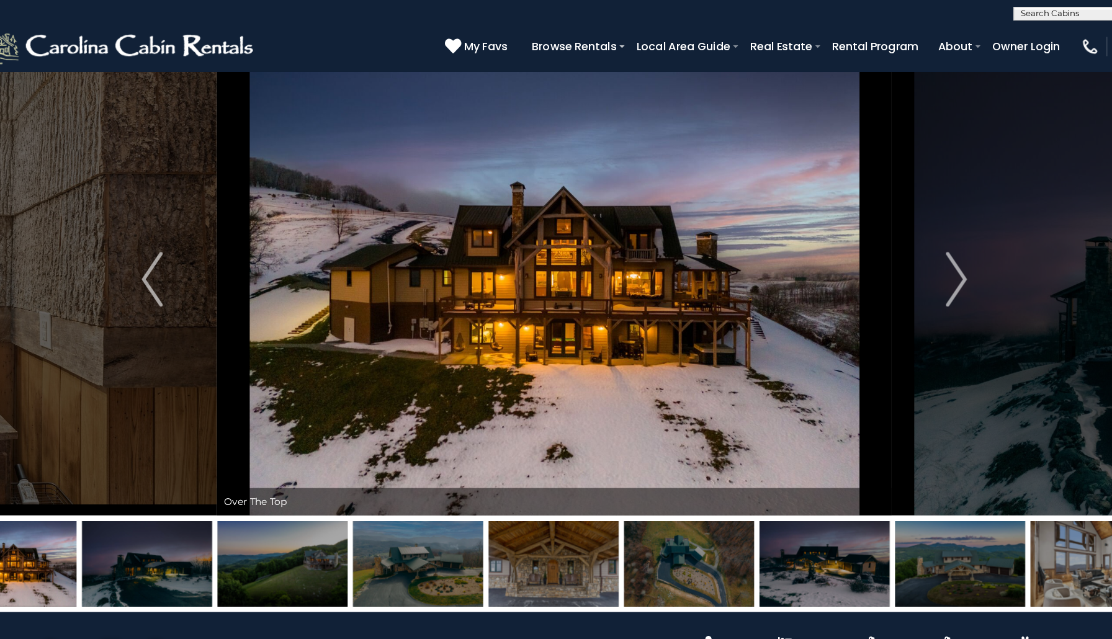
click at [262, 504] on img at bounding box center [310, 511] width 118 height 78
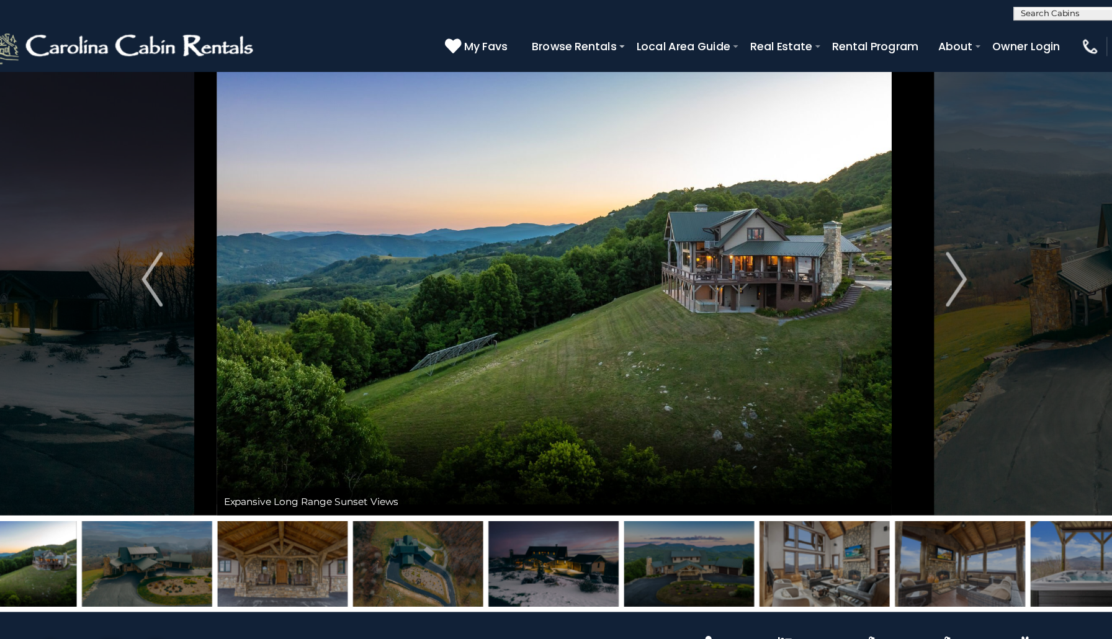
click at [373, 511] on img at bounding box center [432, 511] width 118 height 78
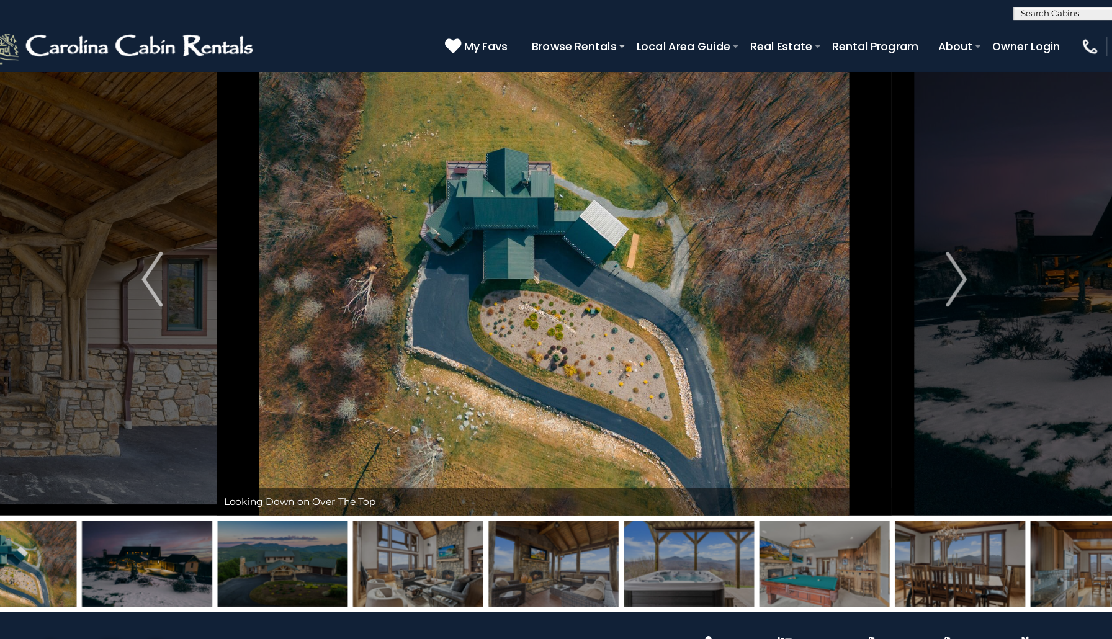
click at [408, 505] on img at bounding box center [432, 511] width 118 height 78
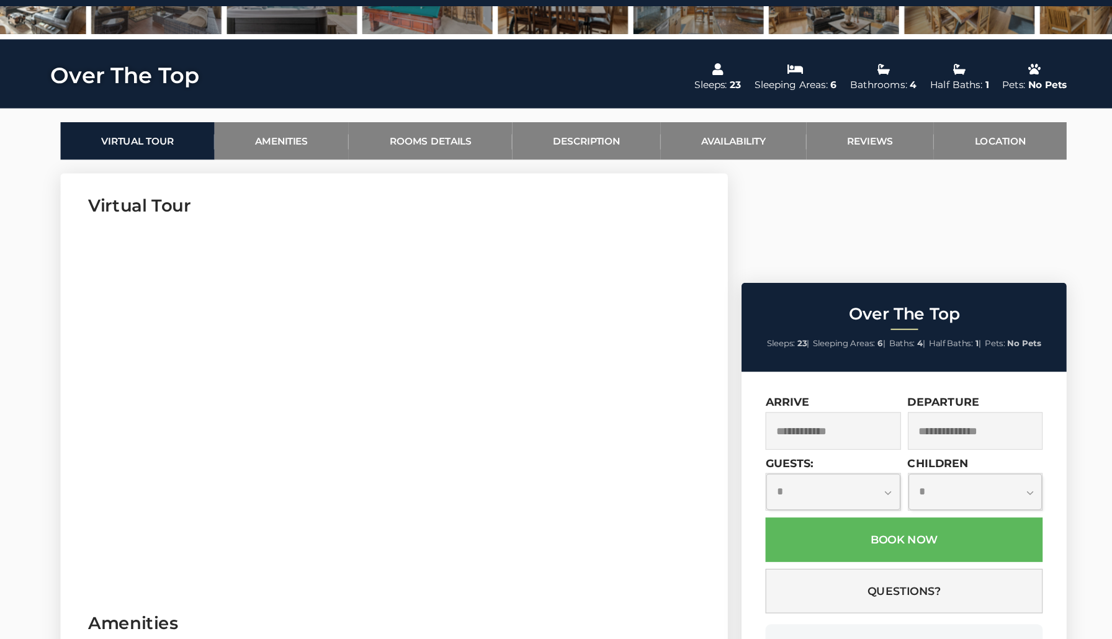
scroll to position [512, 0]
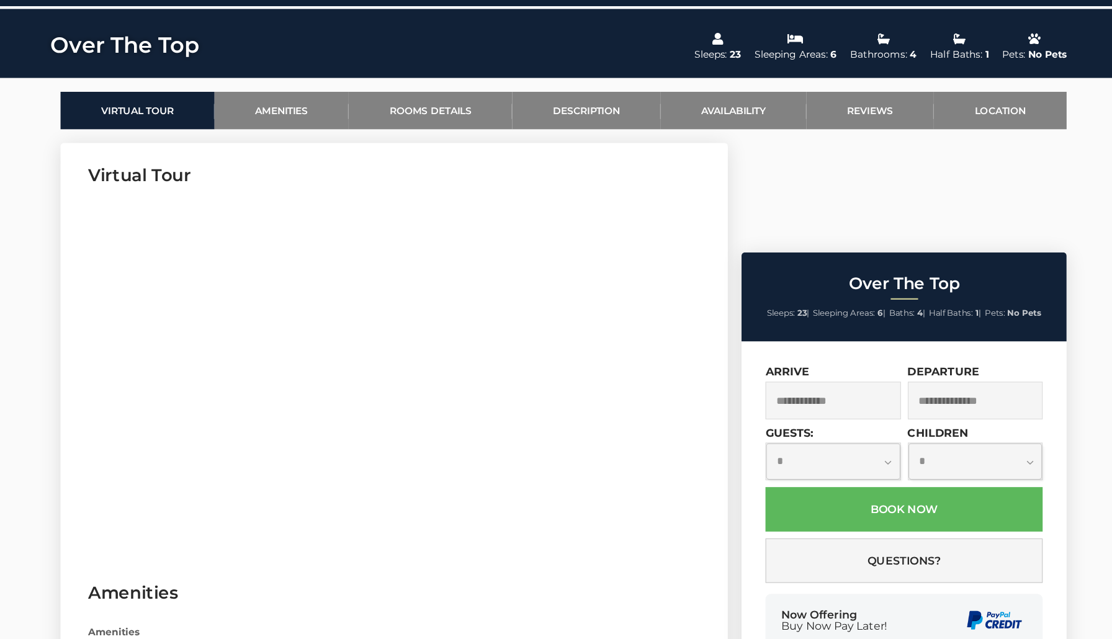
click at [739, 406] on input "text" at bounding box center [800, 423] width 123 height 34
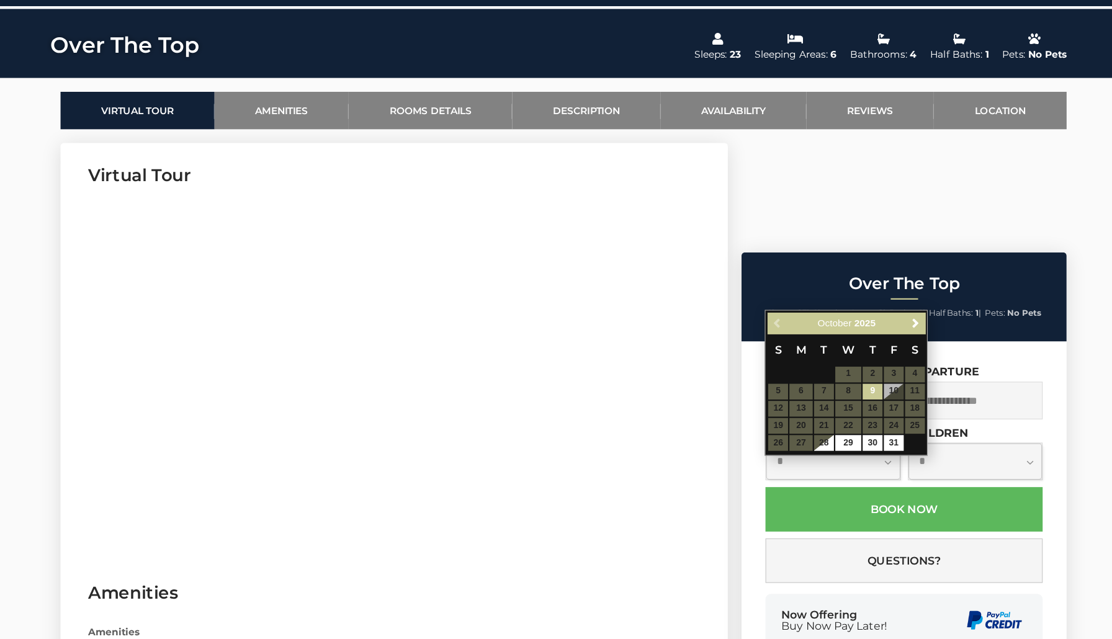
click at [811, 362] on table "S M T W T F S 1 2 3 4 5 6 7 8 9 10 11 12 13 14 15 16 17 18 19 20 21 22 23 24 25…" at bounding box center [812, 415] width 143 height 107
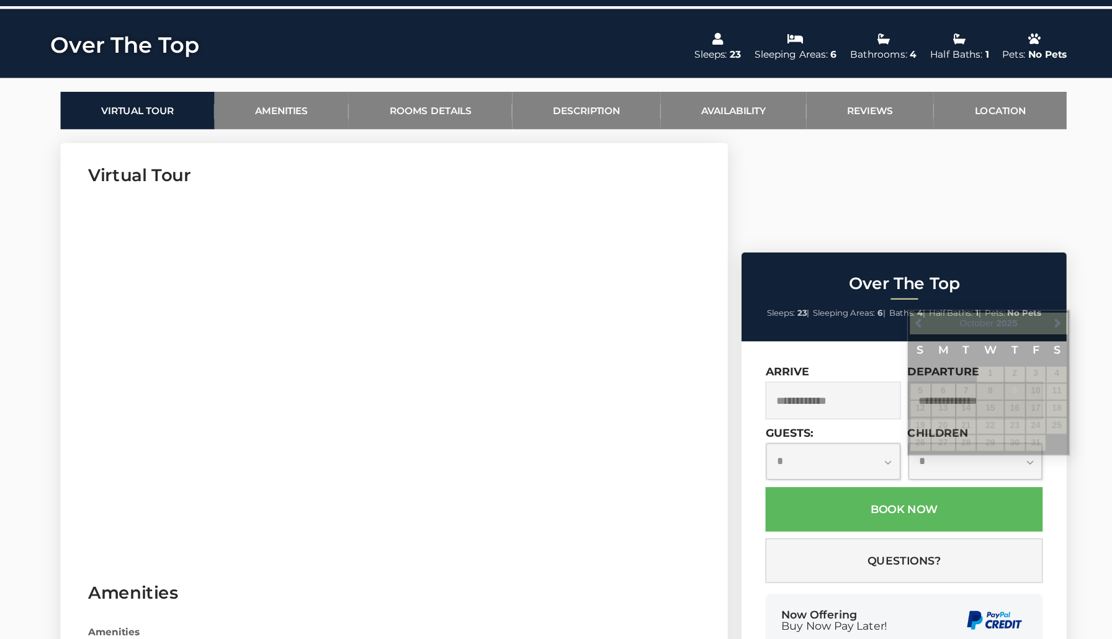
click at [868, 406] on input "text" at bounding box center [929, 423] width 123 height 34
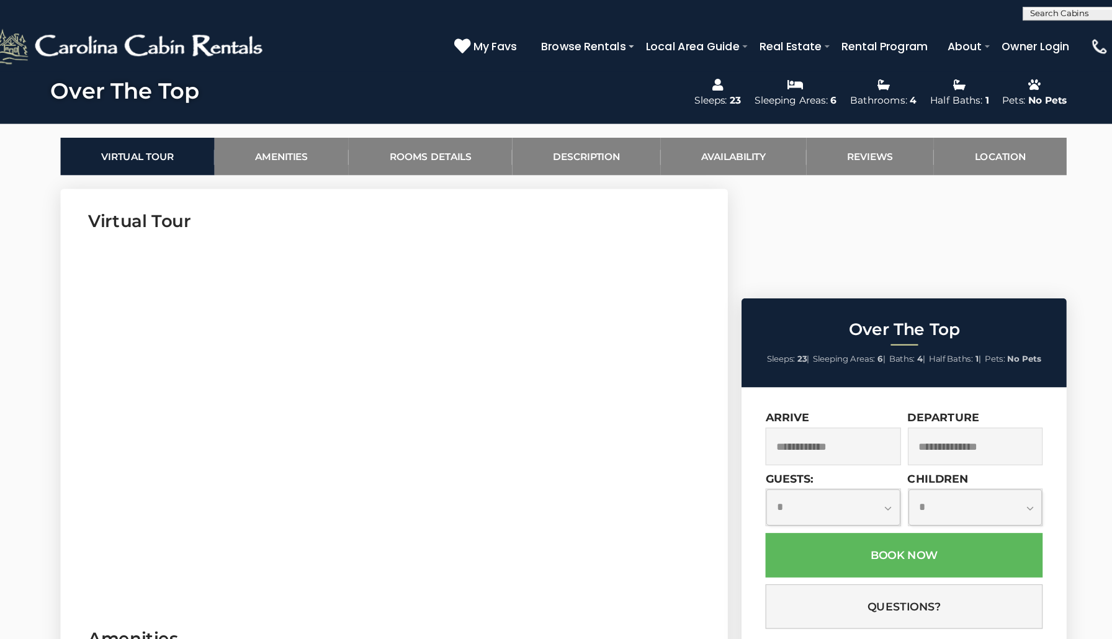
scroll to position [525, 0]
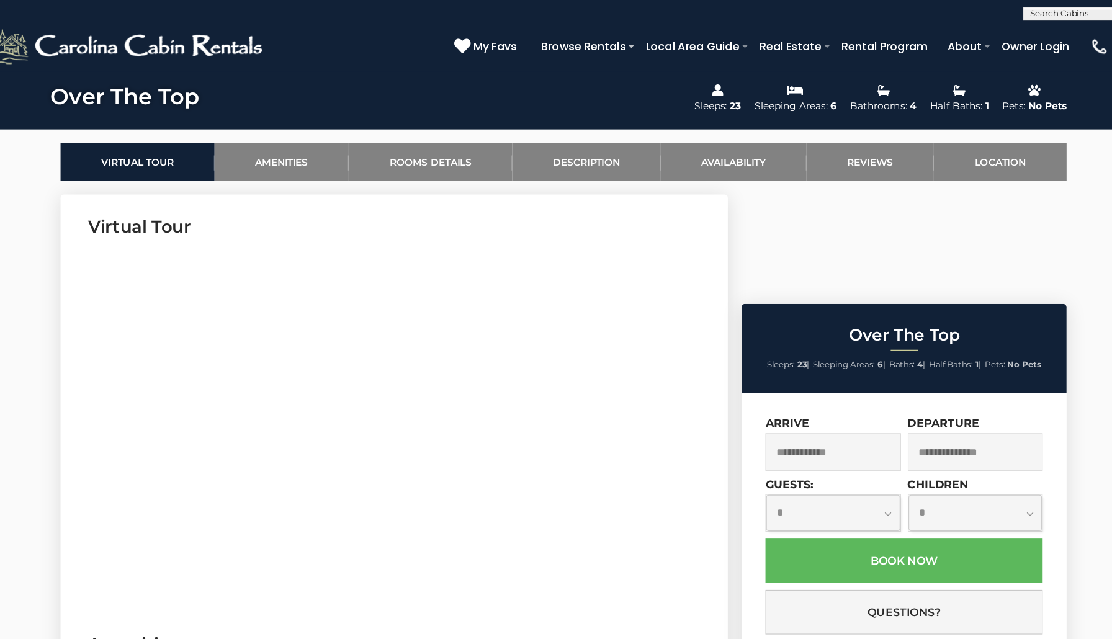
click at [973, 11] on input "text" at bounding box center [1027, 15] width 109 height 12
type input "*******"
click at [979, 30] on em "Over Th" at bounding box center [996, 29] width 34 height 11
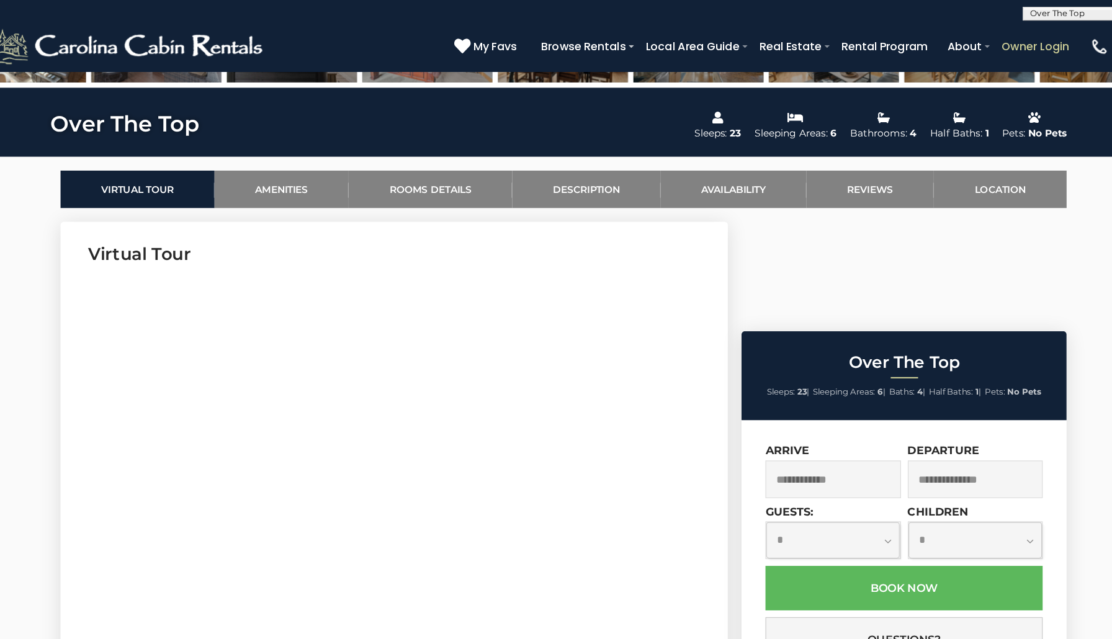
scroll to position [498, 0]
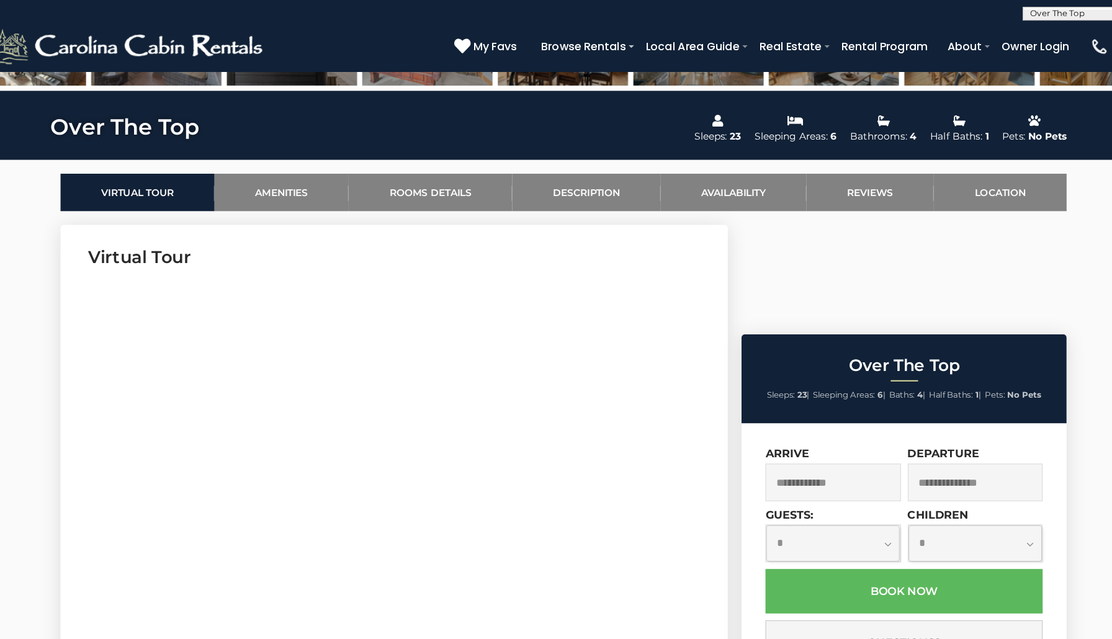
click at [973, 12] on input "text" at bounding box center [1027, 15] width 109 height 12
click at [986, 35] on ul "Over Th e Top" at bounding box center [1028, 30] width 110 height 20
click at [976, 9] on input "text" at bounding box center [1027, 15] width 109 height 12
click at [983, 27] on li "Over Th e Top" at bounding box center [1028, 29] width 110 height 11
click at [739, 421] on input "text" at bounding box center [800, 438] width 123 height 34
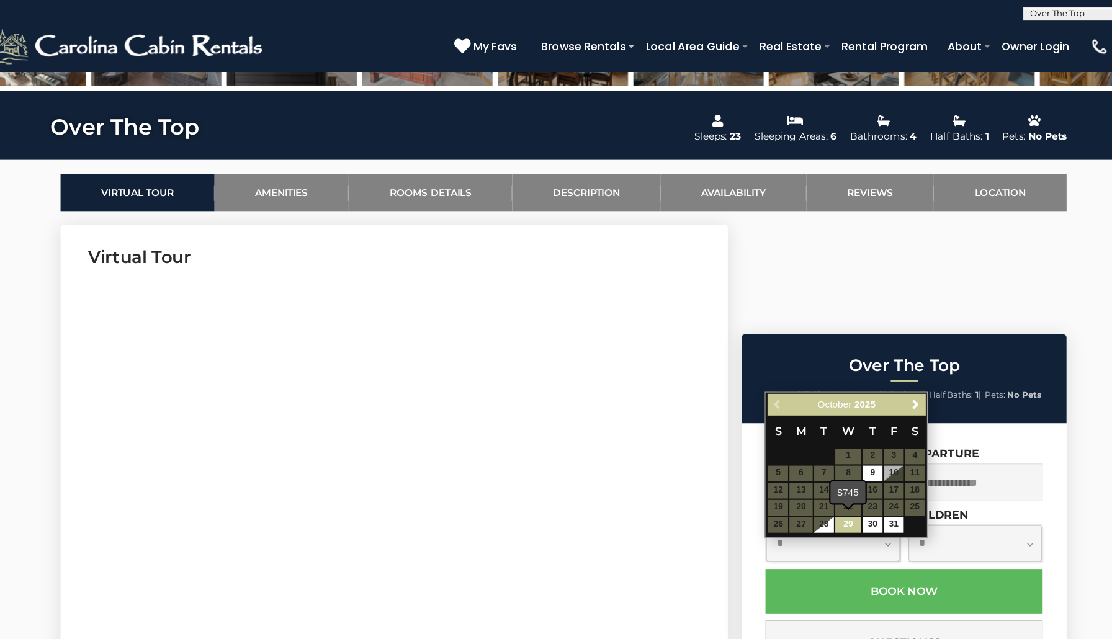
click at [802, 473] on link "29" at bounding box center [814, 476] width 24 height 14
type input "**********"
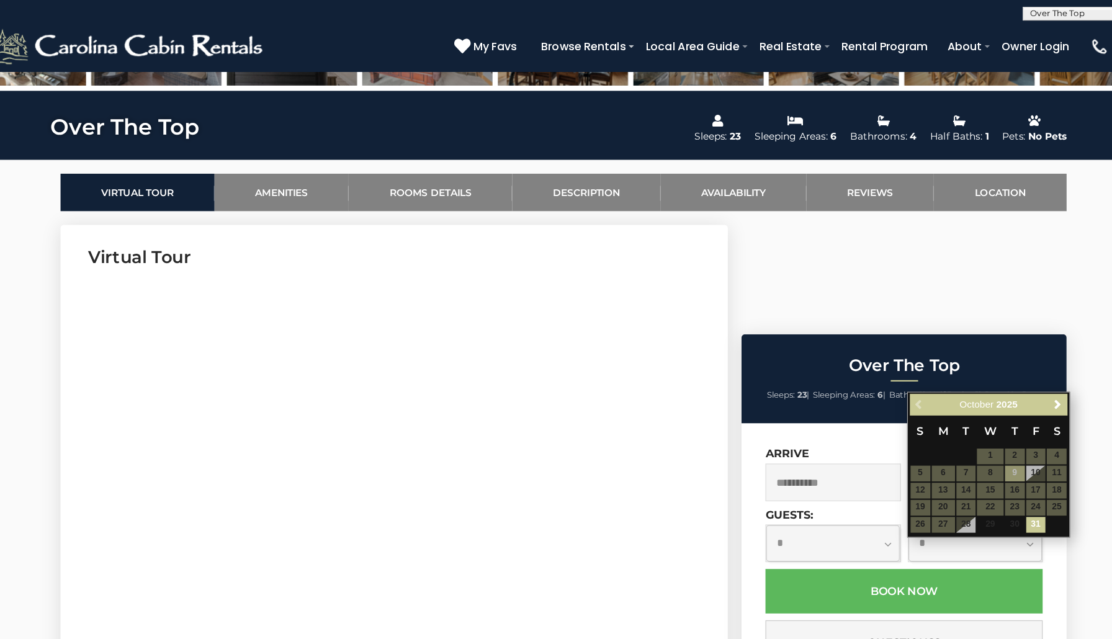
click at [870, 421] on input "text" at bounding box center [929, 438] width 123 height 34
click at [975, 473] on link "31" at bounding box center [984, 476] width 18 height 14
type input "**********"
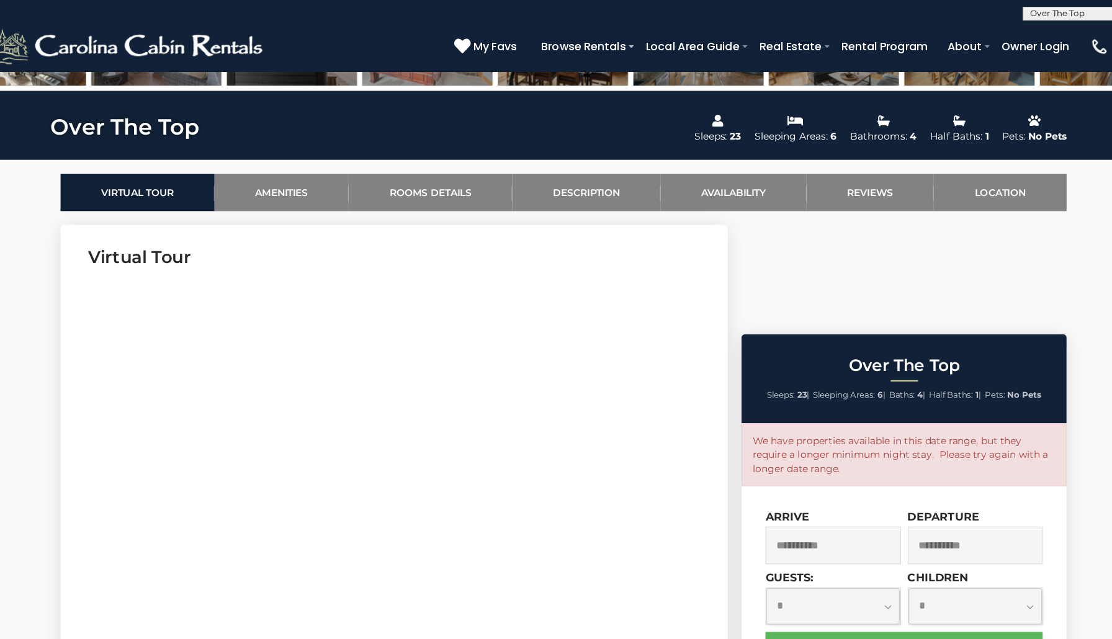
click at [740, 478] on input "**********" at bounding box center [800, 495] width 123 height 34
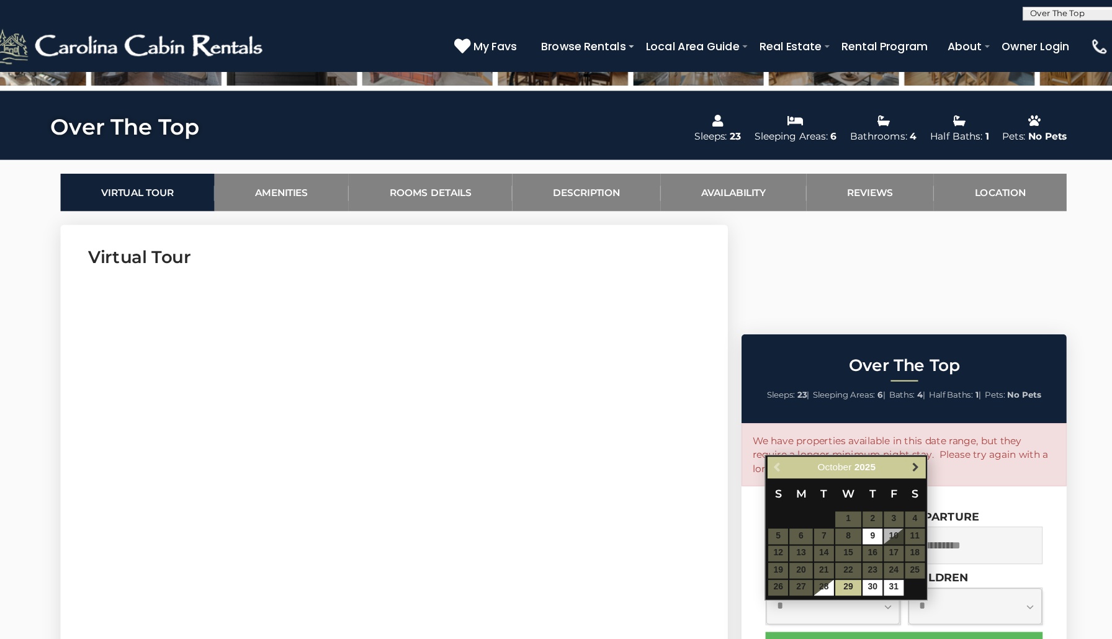
click at [867, 431] on link "Next" at bounding box center [875, 424] width 16 height 16
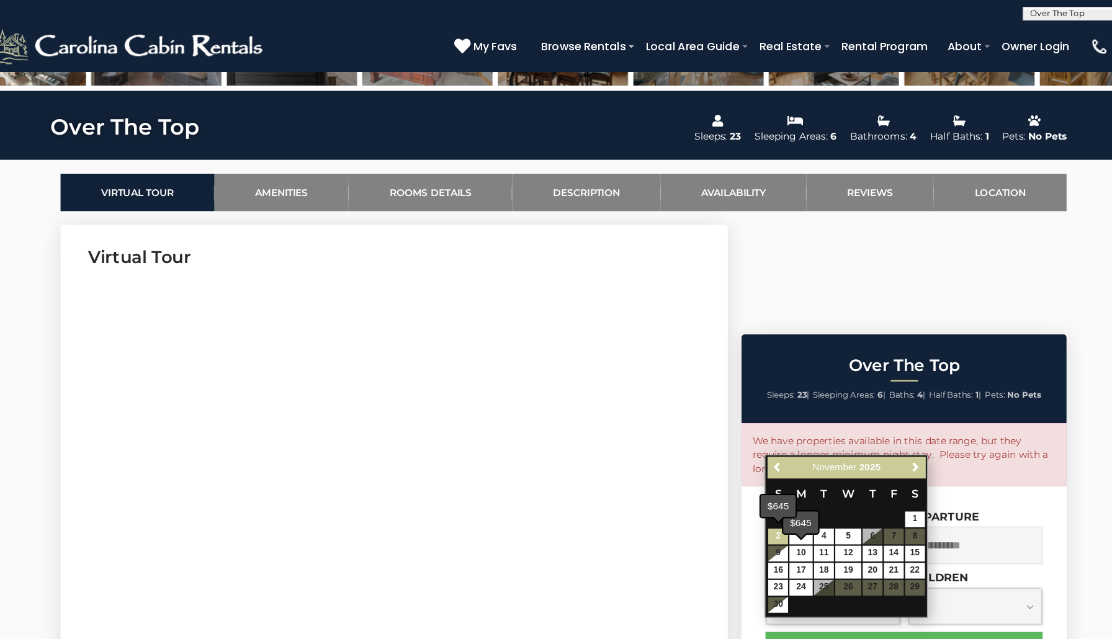
click at [741, 483] on link "2" at bounding box center [750, 487] width 18 height 14
type input "**********"
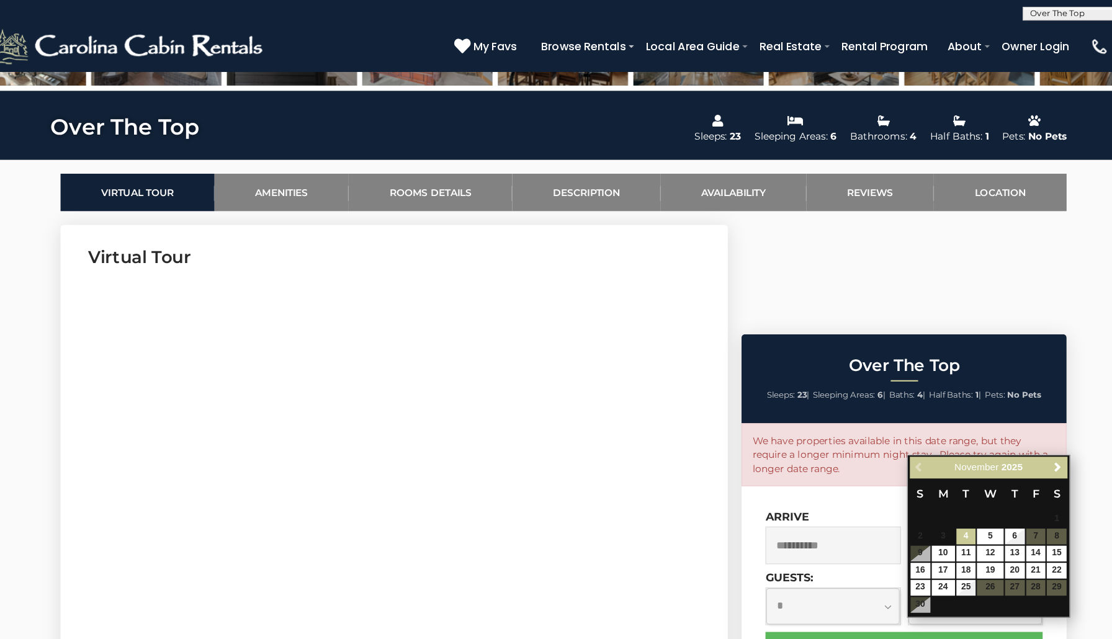
click at [868, 478] on input "**********" at bounding box center [929, 495] width 123 height 34
click at [931, 488] on link "5" at bounding box center [943, 487] width 24 height 14
type input "**********"
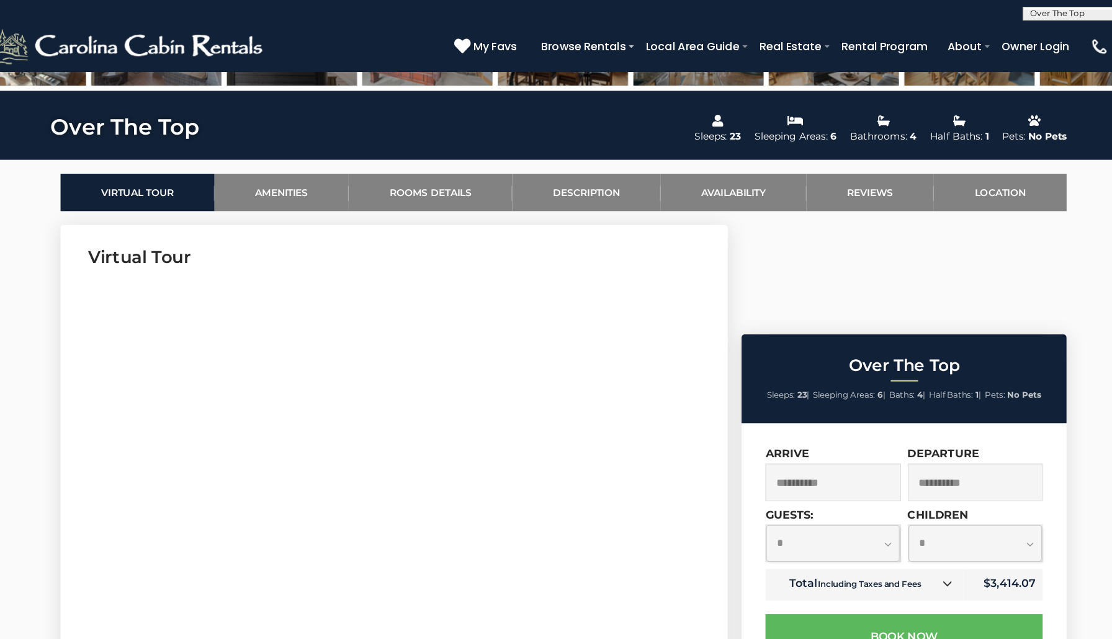
click at [973, 17] on input "text" at bounding box center [1027, 15] width 109 height 12
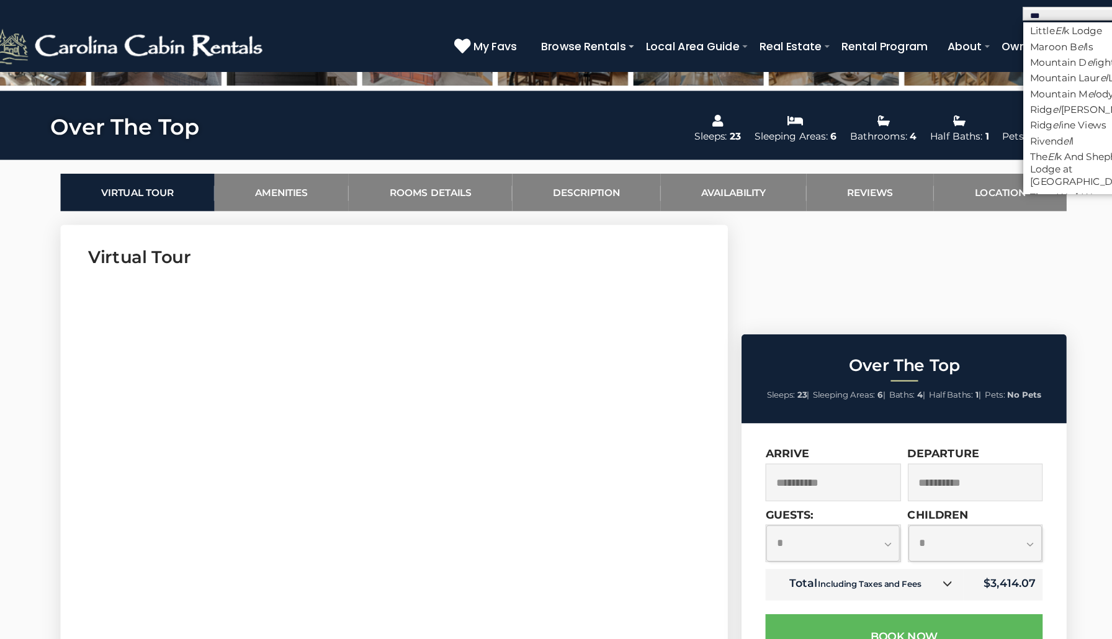
scroll to position [0, 0]
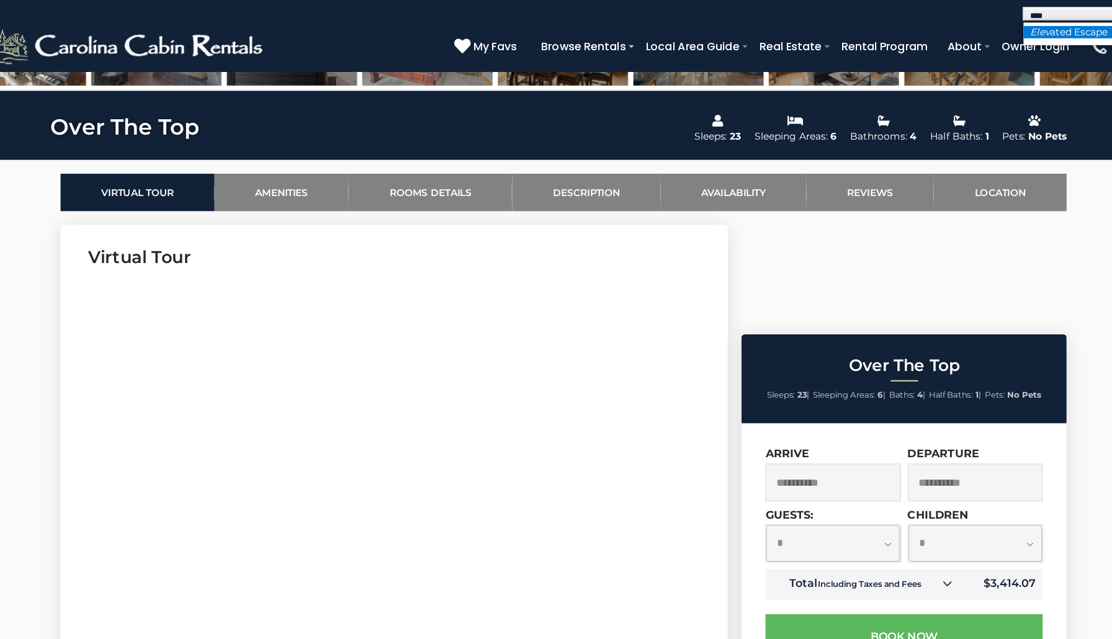
type input "****"
click at [979, 32] on em "Elev" at bounding box center [988, 29] width 18 height 11
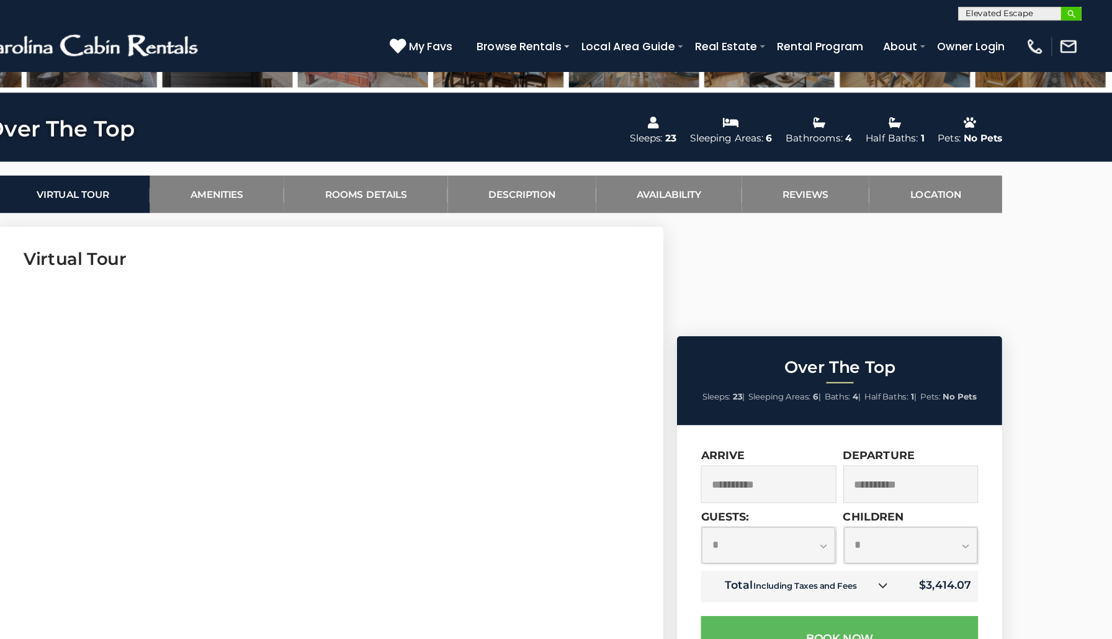
click at [1070, 12] on img "submit" at bounding box center [1074, 12] width 9 height 9
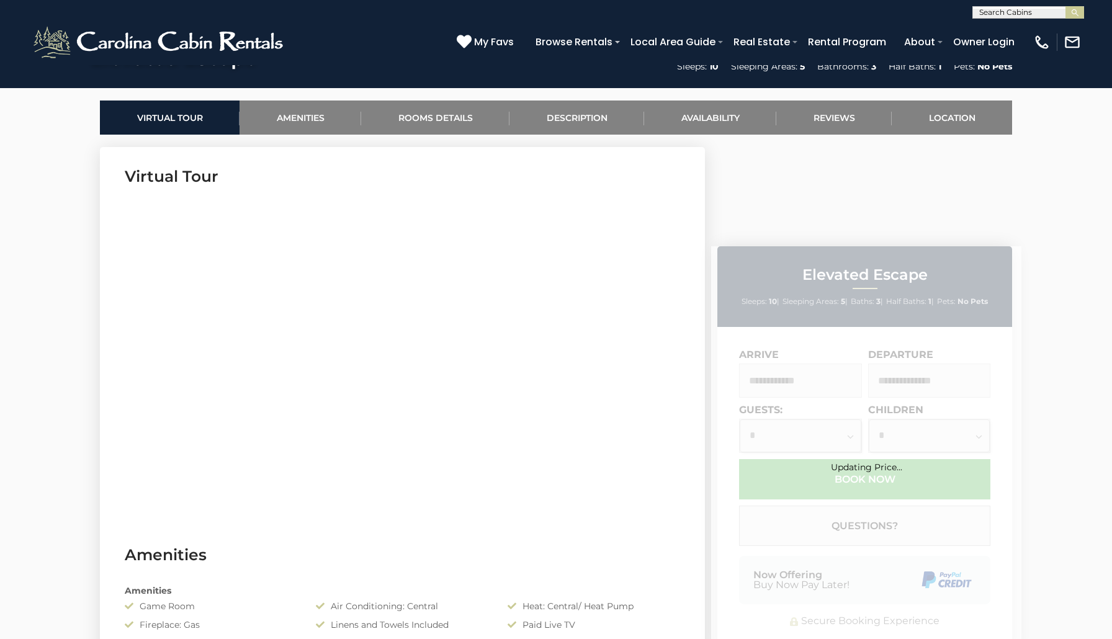
scroll to position [565, 0]
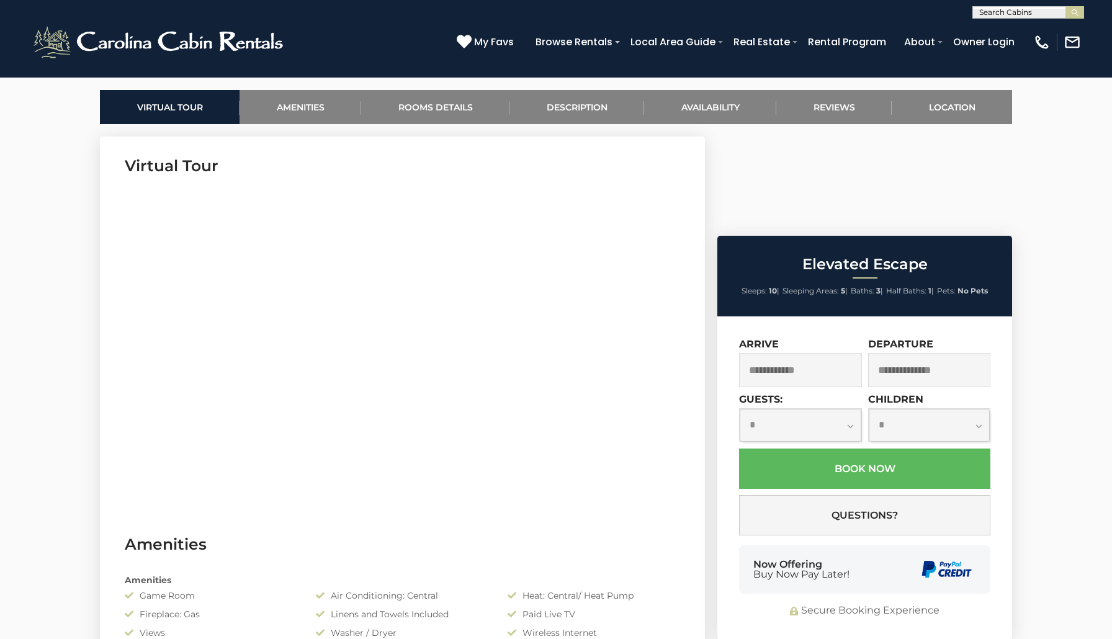
click at [793, 353] on input "text" at bounding box center [800, 370] width 123 height 34
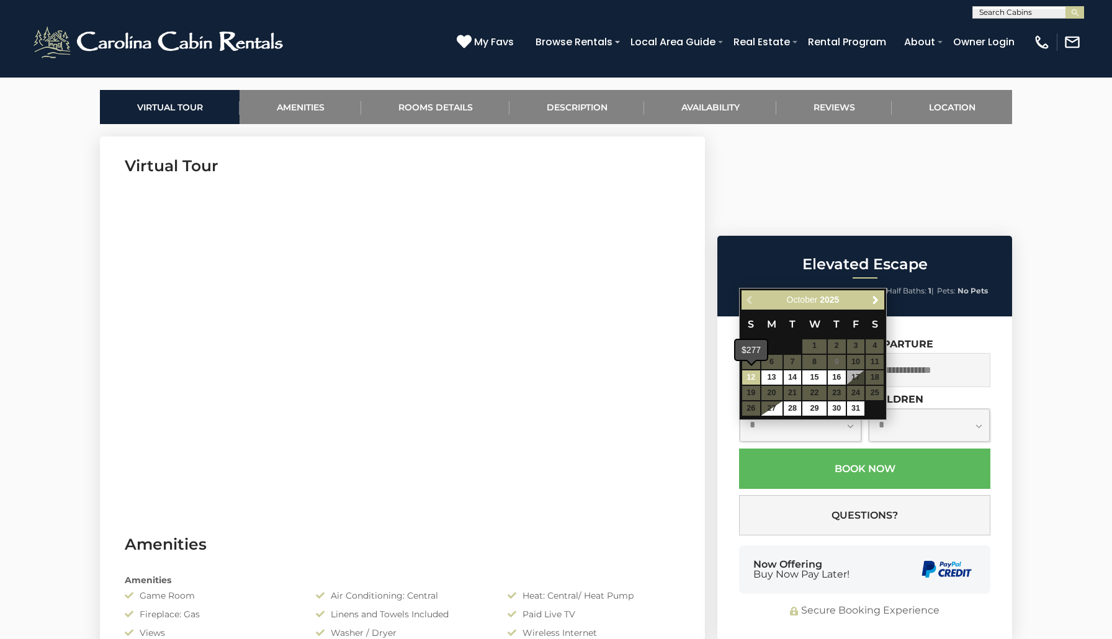
click at [757, 376] on link "12" at bounding box center [751, 377] width 18 height 14
type input "**********"
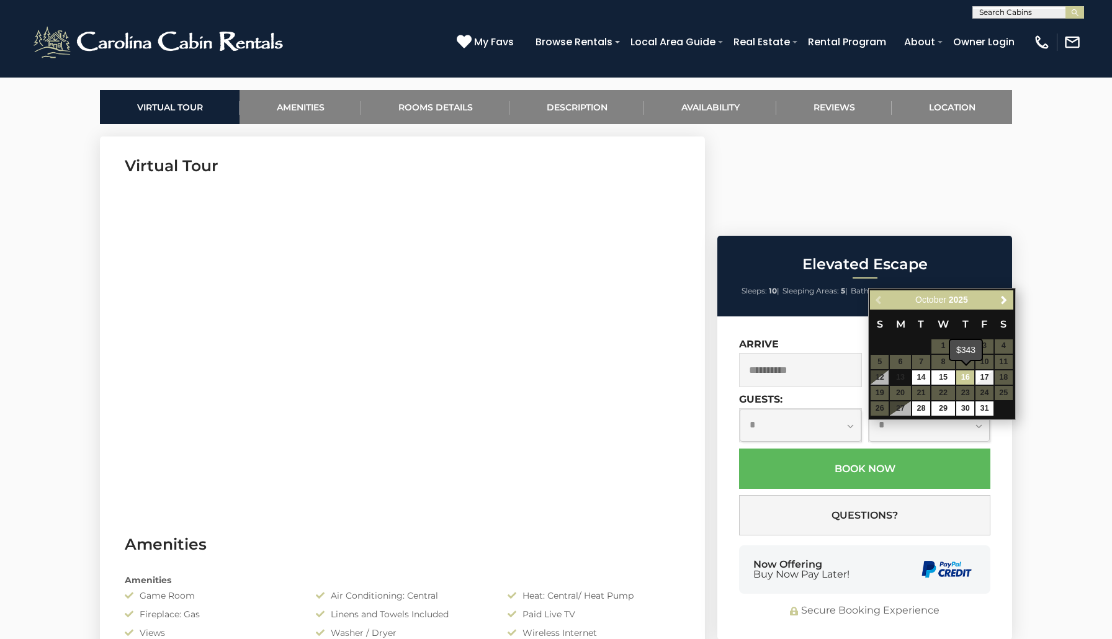
click at [958, 375] on link "16" at bounding box center [965, 377] width 18 height 14
type input "**********"
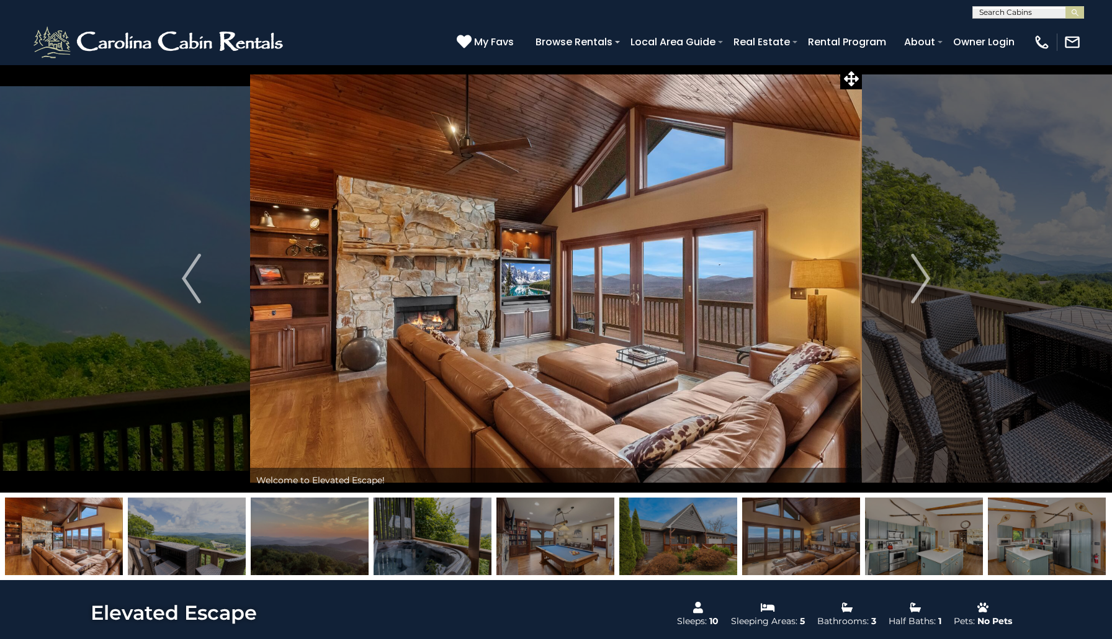
scroll to position [0, 0]
click at [666, 566] on img at bounding box center [678, 537] width 118 height 78
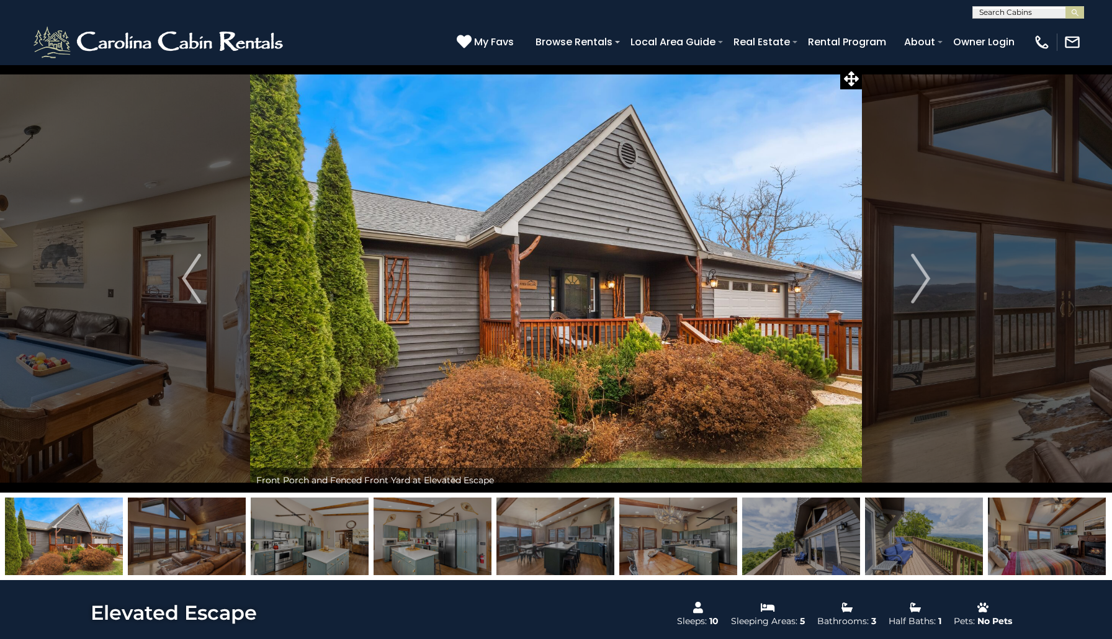
click at [667, 566] on img at bounding box center [678, 537] width 118 height 78
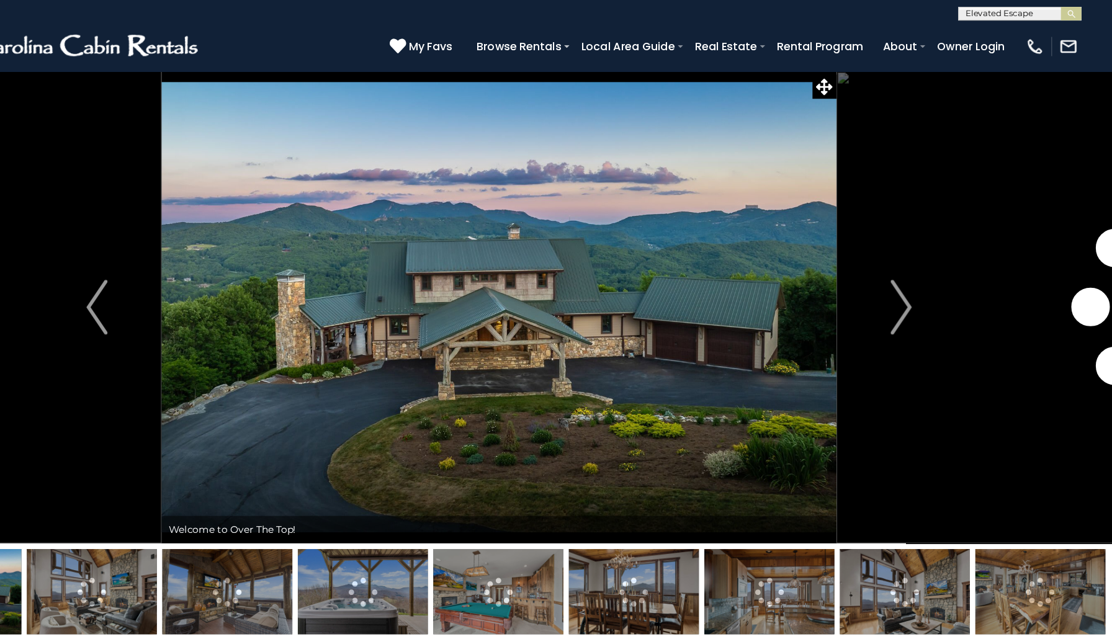
click at [1070, 14] on img "submit" at bounding box center [1074, 12] width 9 height 9
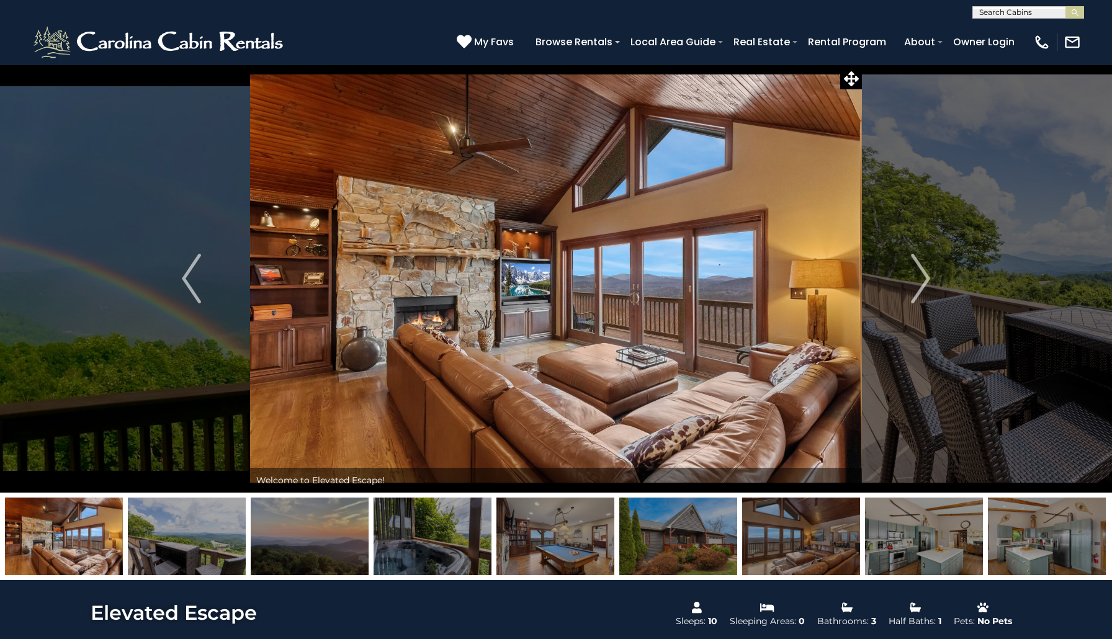
click at [686, 534] on img at bounding box center [678, 537] width 118 height 78
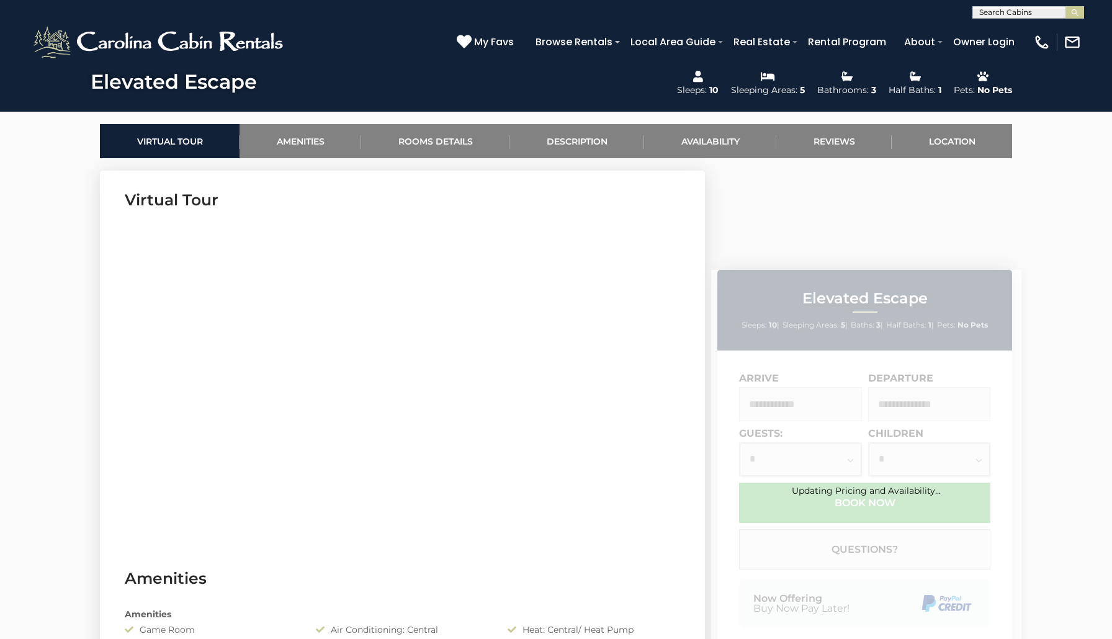
scroll to position [530, 0]
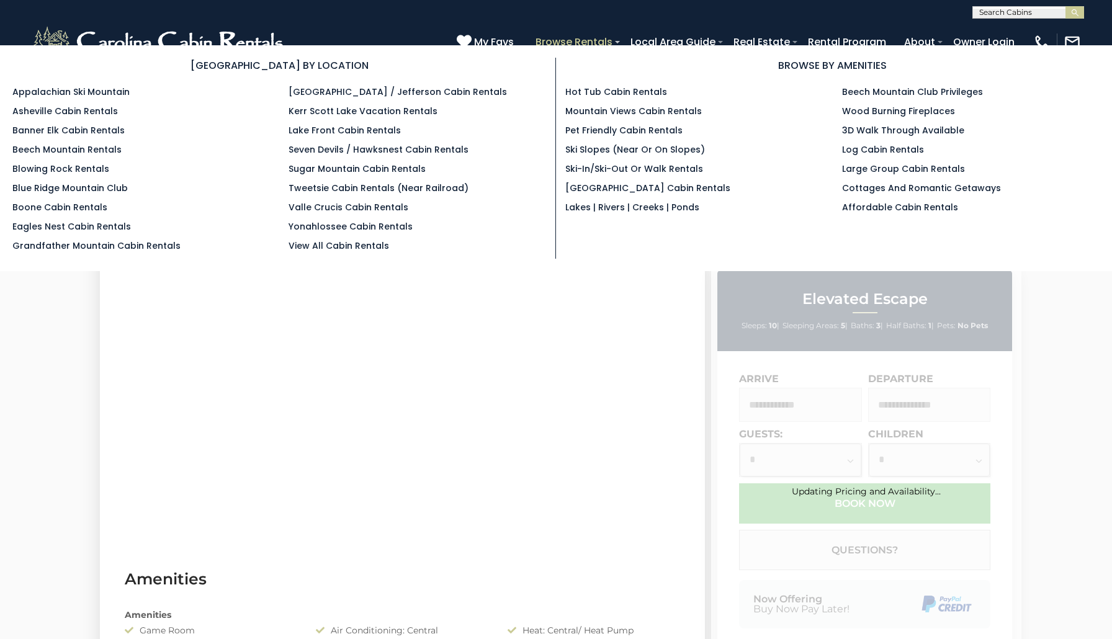
click at [594, 38] on link "Browse Rentals" at bounding box center [573, 42] width 89 height 22
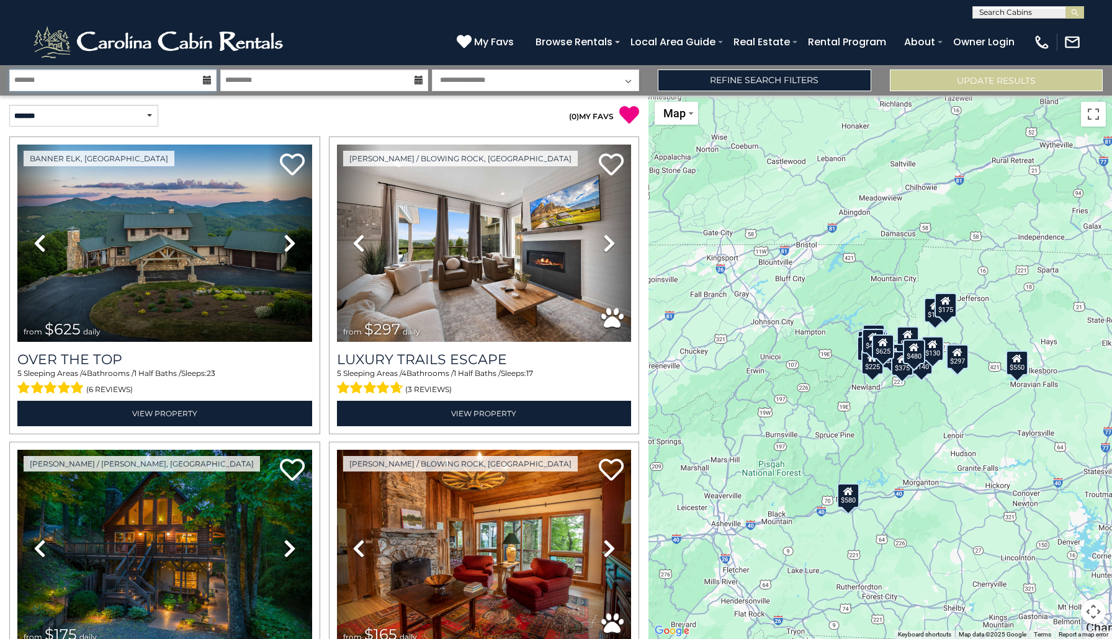
click at [32, 81] on input "text" at bounding box center [112, 80] width 207 height 22
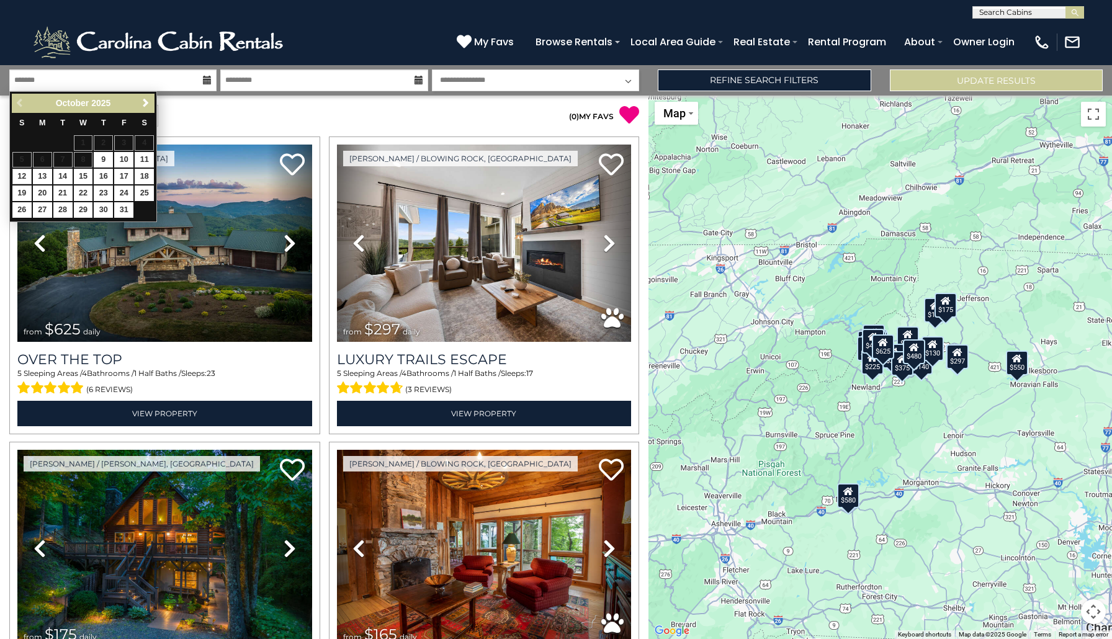
click at [25, 177] on link "12" at bounding box center [21, 177] width 19 height 16
type input "********"
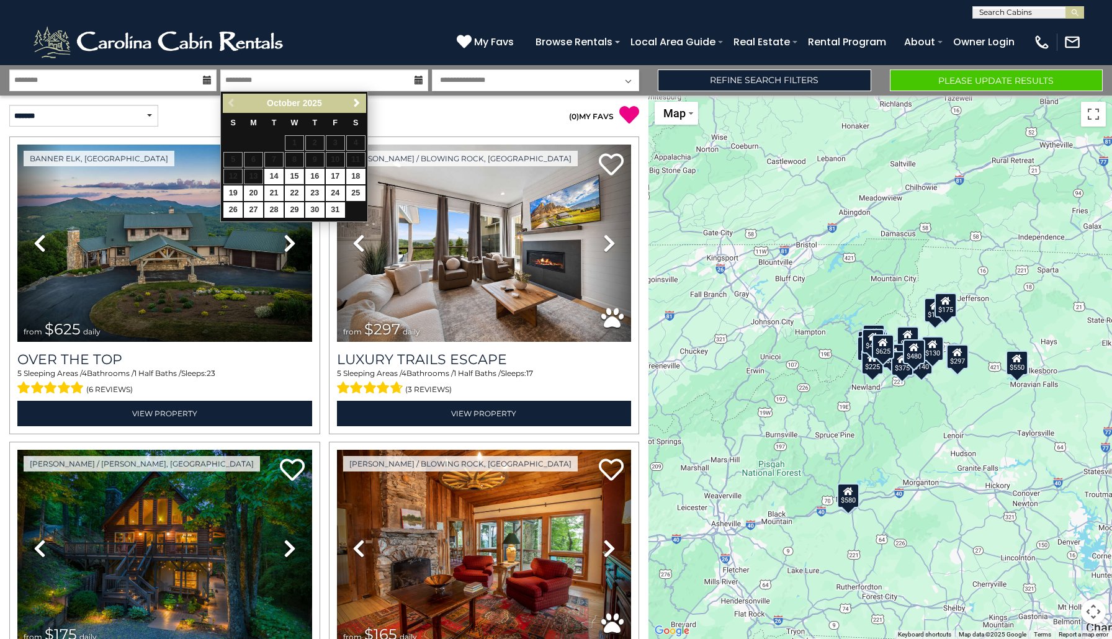
click at [297, 172] on link "15" at bounding box center [294, 177] width 19 height 16
type input "********"
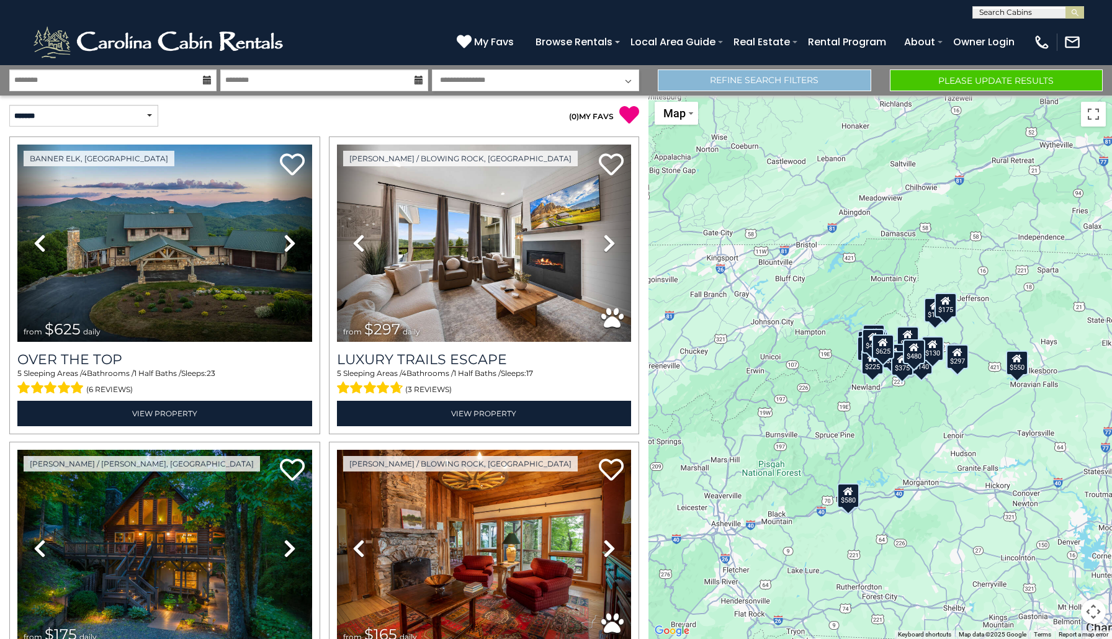
click at [704, 79] on link "Refine Search Filters" at bounding box center [764, 80] width 213 height 22
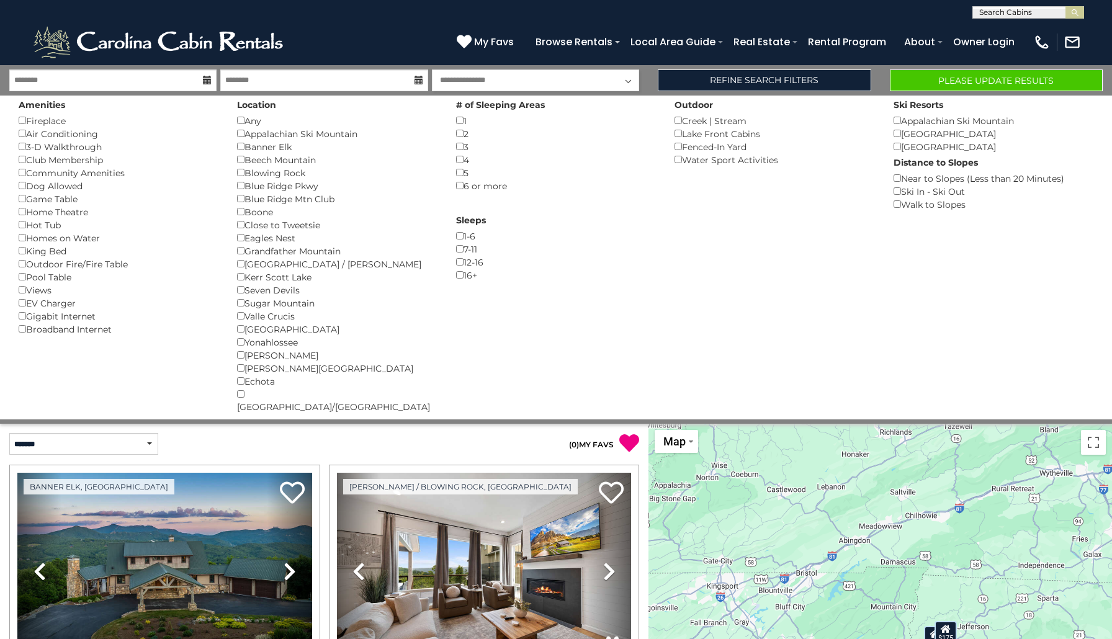
click at [911, 80] on button "Please Update Results" at bounding box center [996, 80] width 213 height 22
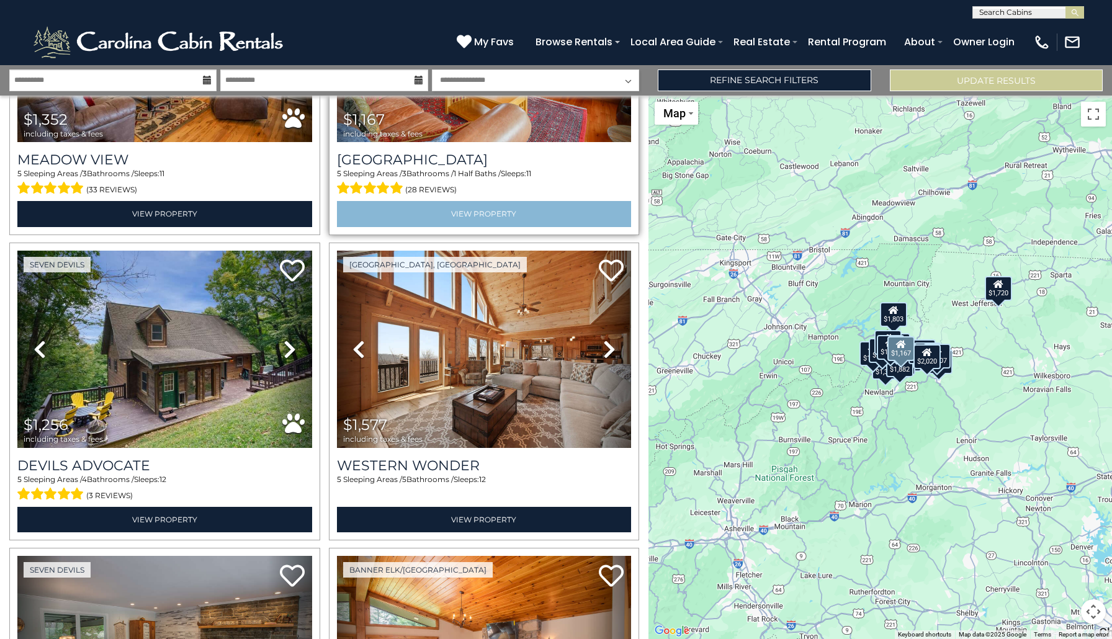
scroll to position [504, 0]
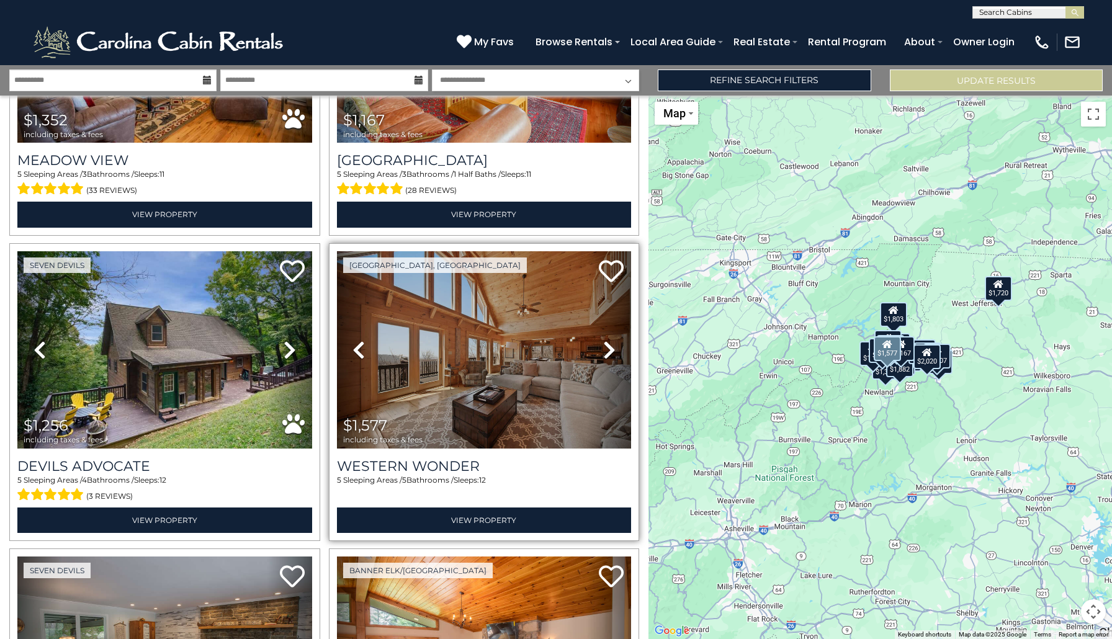
click at [436, 381] on img at bounding box center [484, 349] width 295 height 197
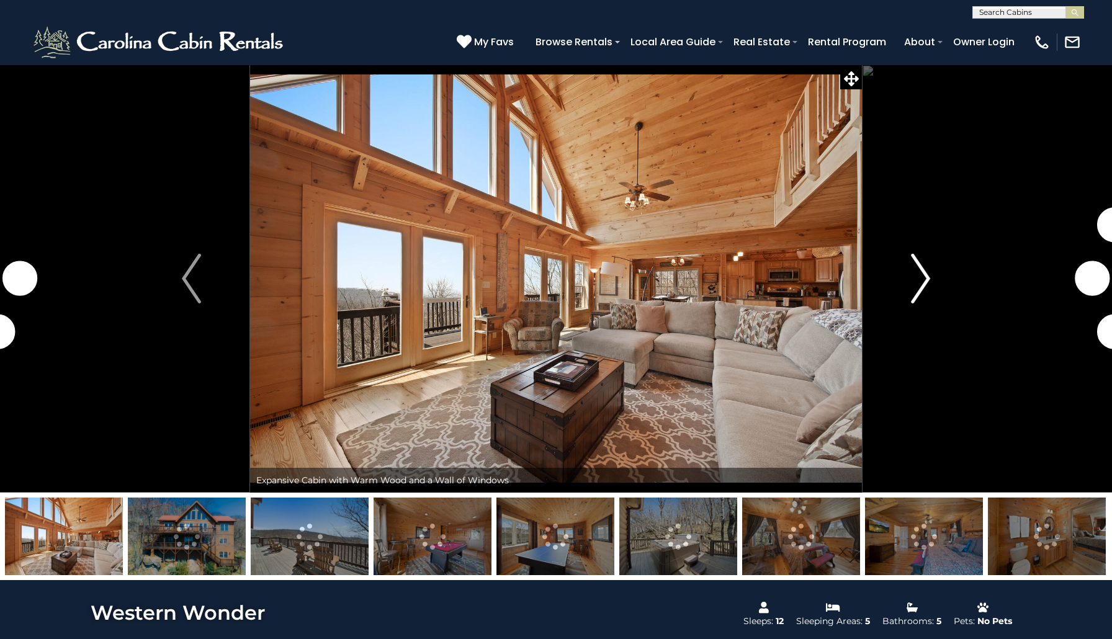
click at [925, 287] on img "Next" at bounding box center [920, 279] width 19 height 50
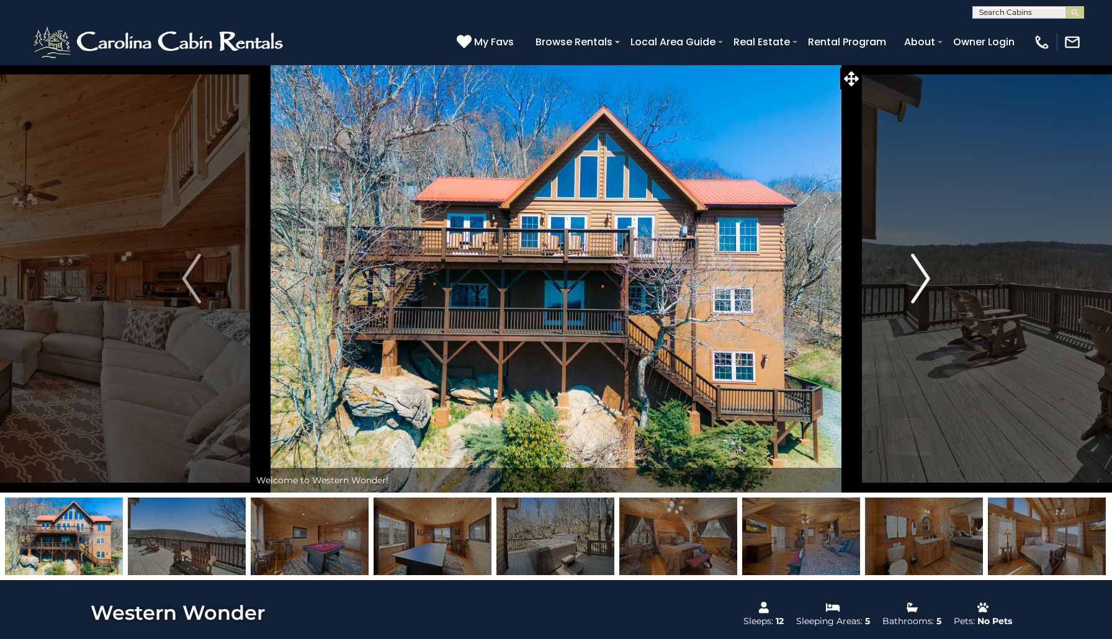
click at [925, 287] on img "Next" at bounding box center [920, 279] width 19 height 50
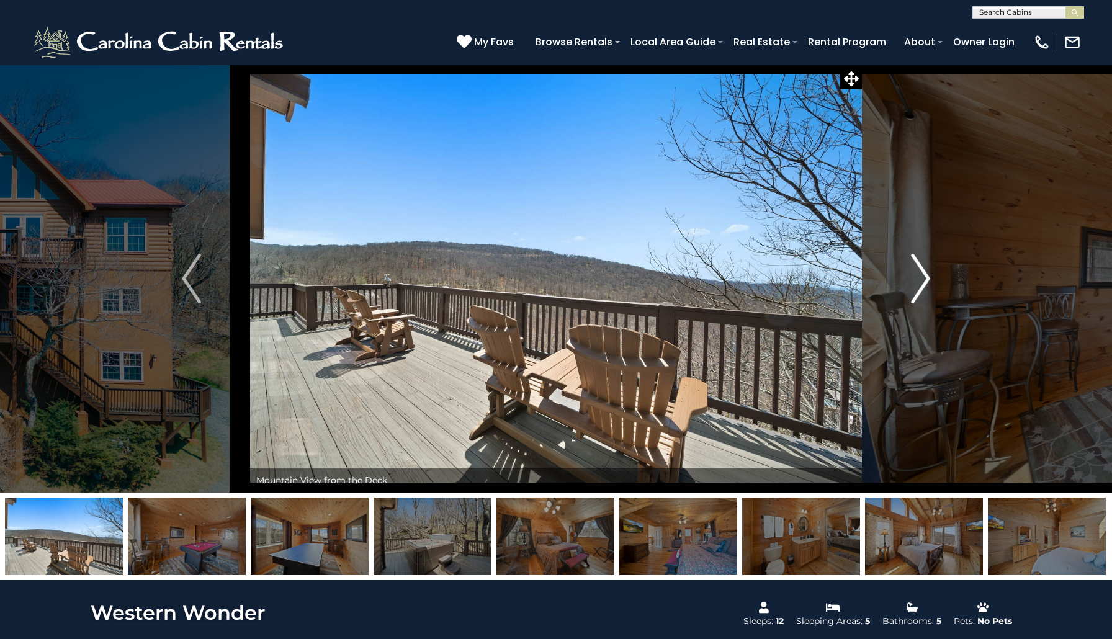
click at [925, 287] on img "Next" at bounding box center [920, 279] width 19 height 50
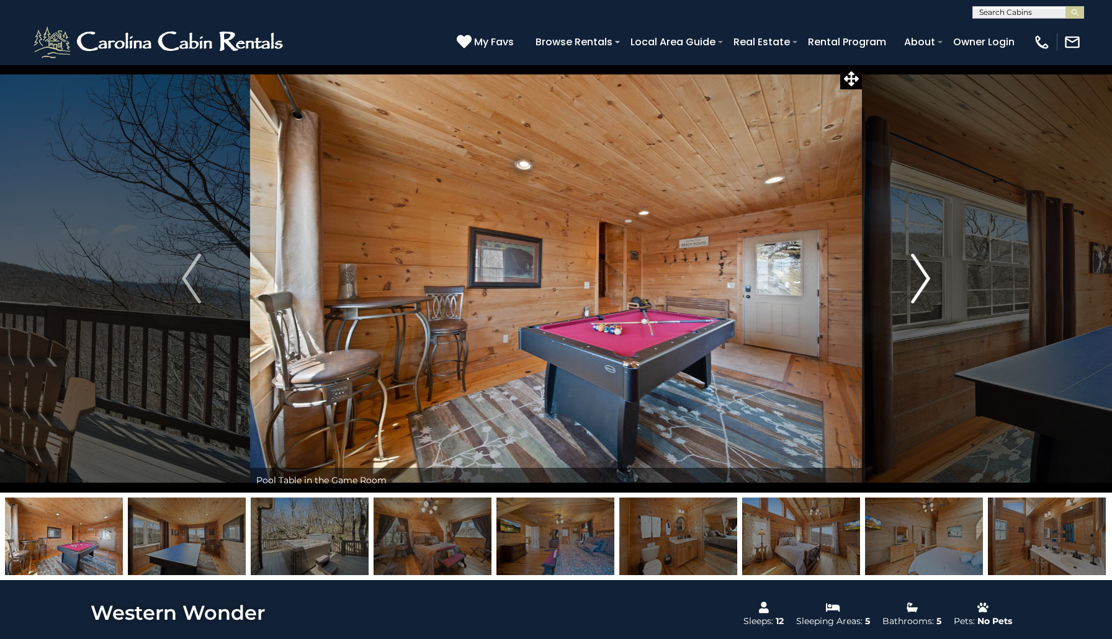
click at [925, 287] on img "Next" at bounding box center [920, 279] width 19 height 50
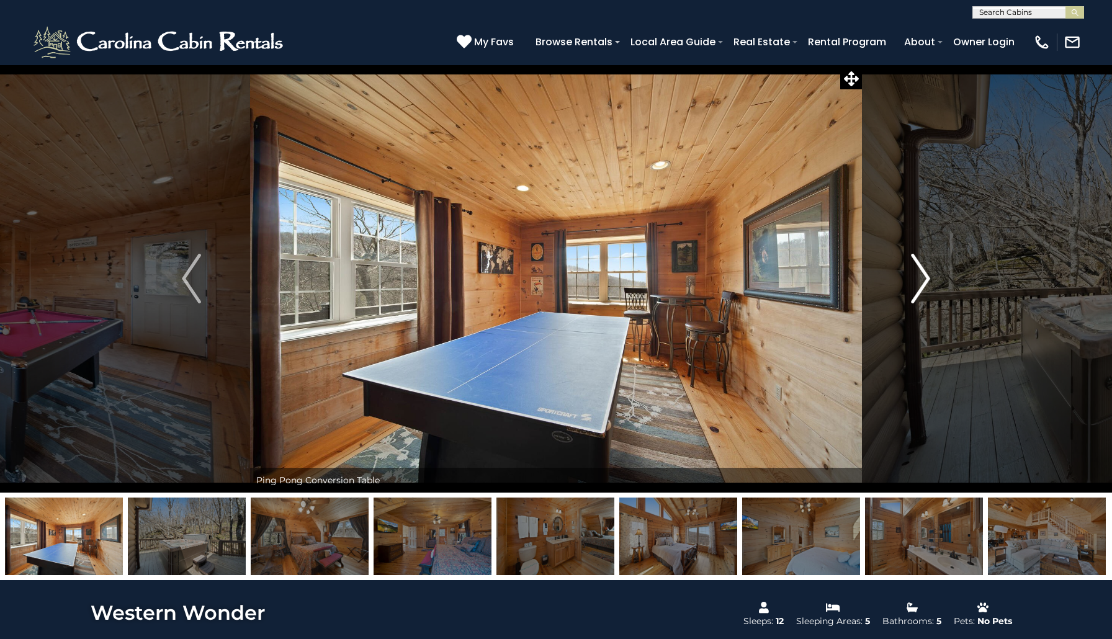
click at [925, 287] on img "Next" at bounding box center [920, 279] width 19 height 50
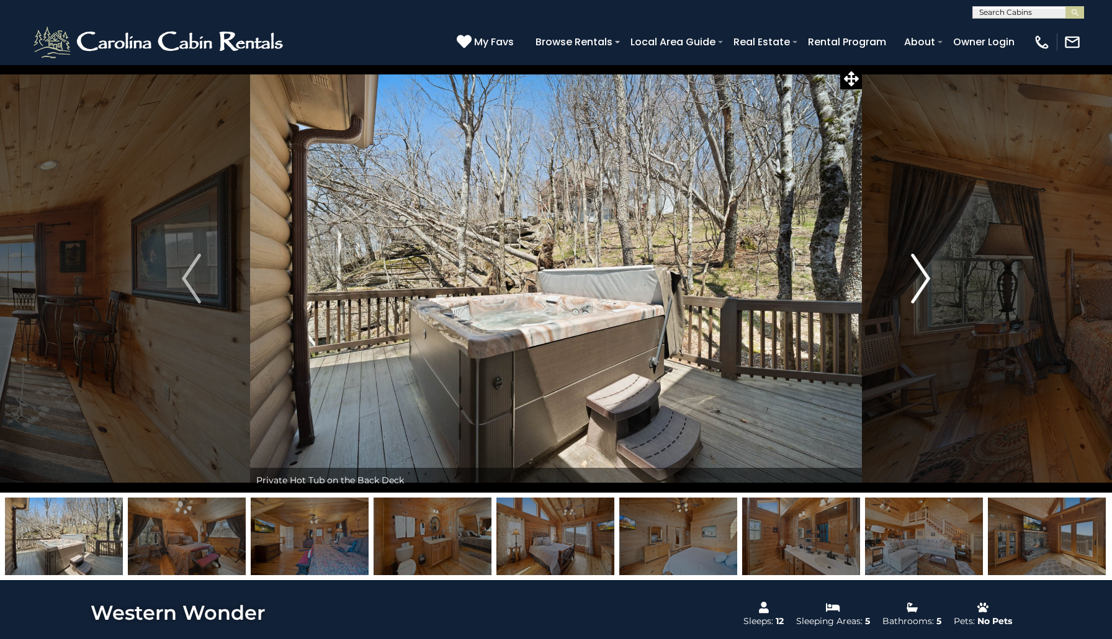
click at [925, 287] on img "Next" at bounding box center [920, 279] width 19 height 50
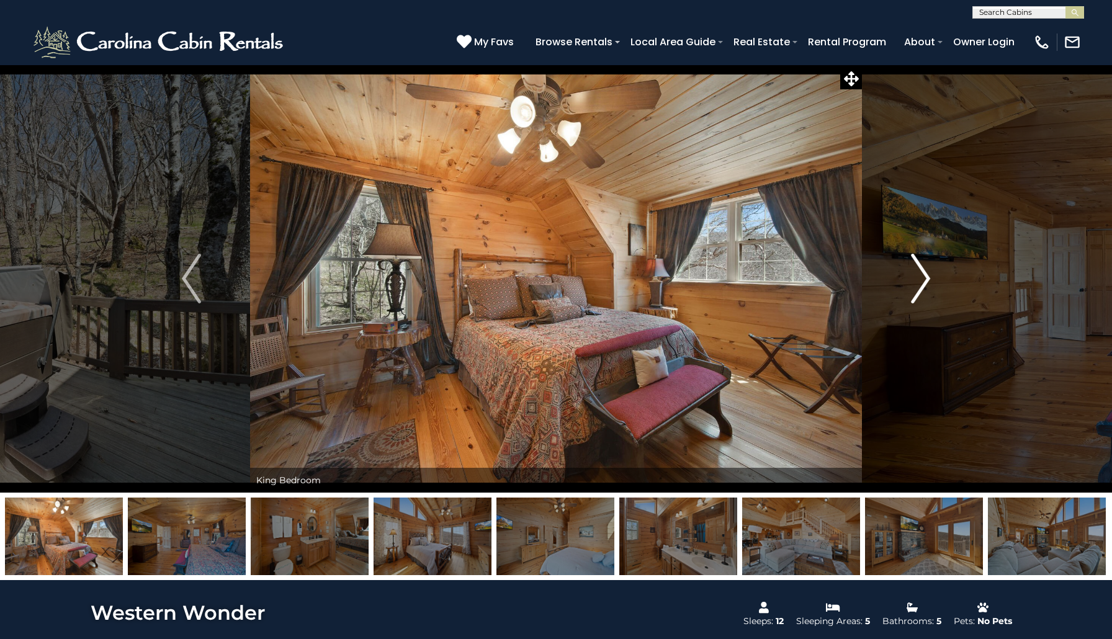
click at [925, 287] on img "Next" at bounding box center [920, 279] width 19 height 50
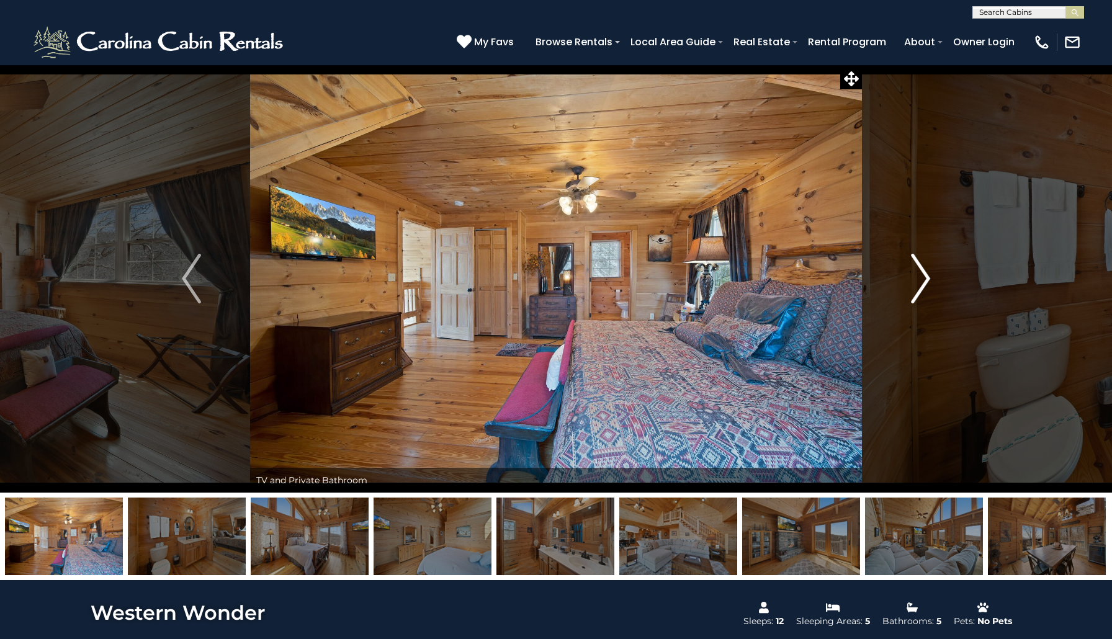
click at [925, 287] on img "Next" at bounding box center [920, 279] width 19 height 50
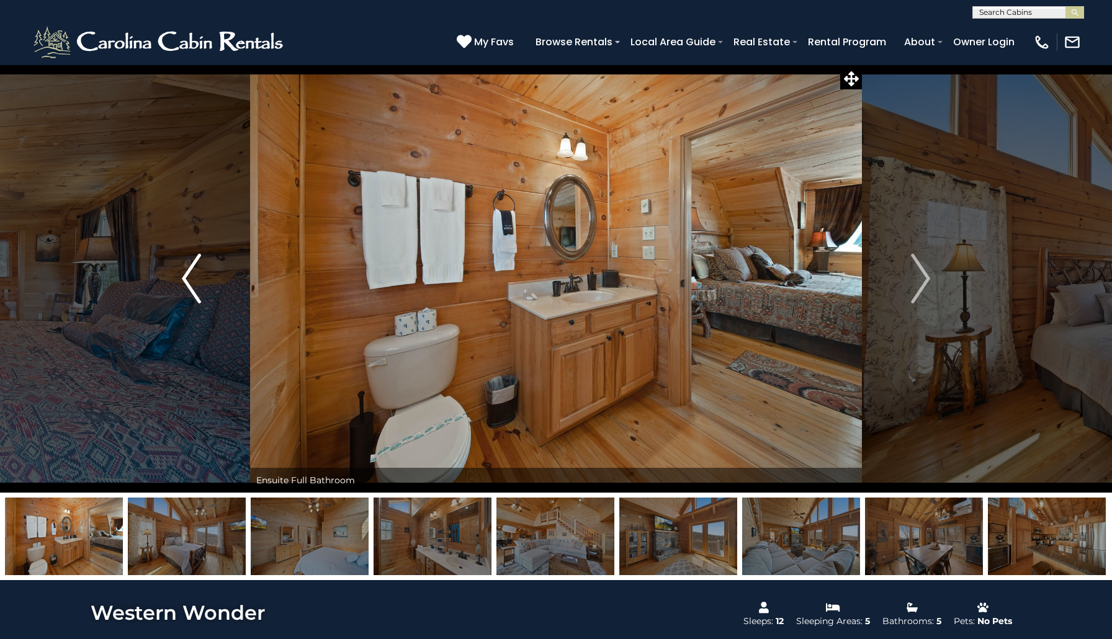
click at [195, 278] on img "Previous" at bounding box center [191, 279] width 19 height 50
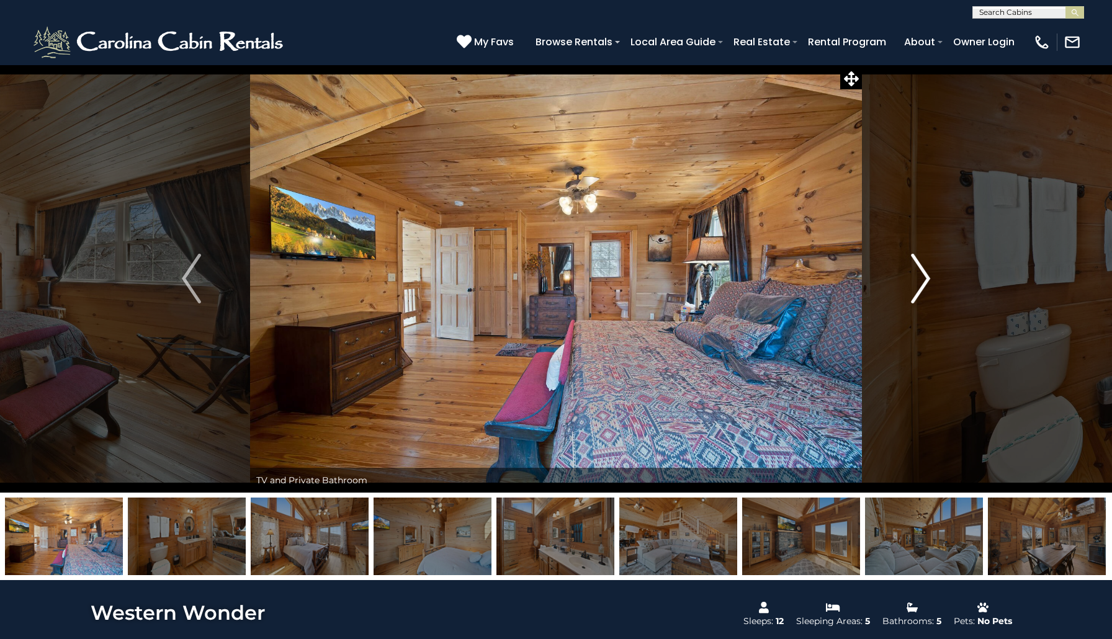
click at [914, 284] on img "Next" at bounding box center [920, 279] width 19 height 50
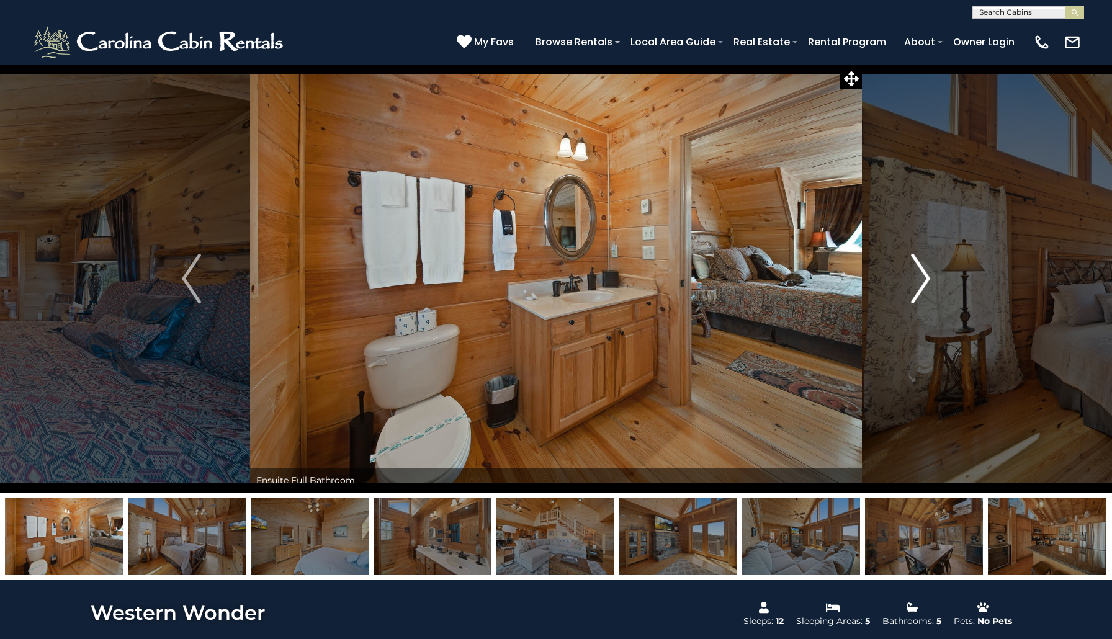
click at [914, 284] on img "Next" at bounding box center [920, 279] width 19 height 50
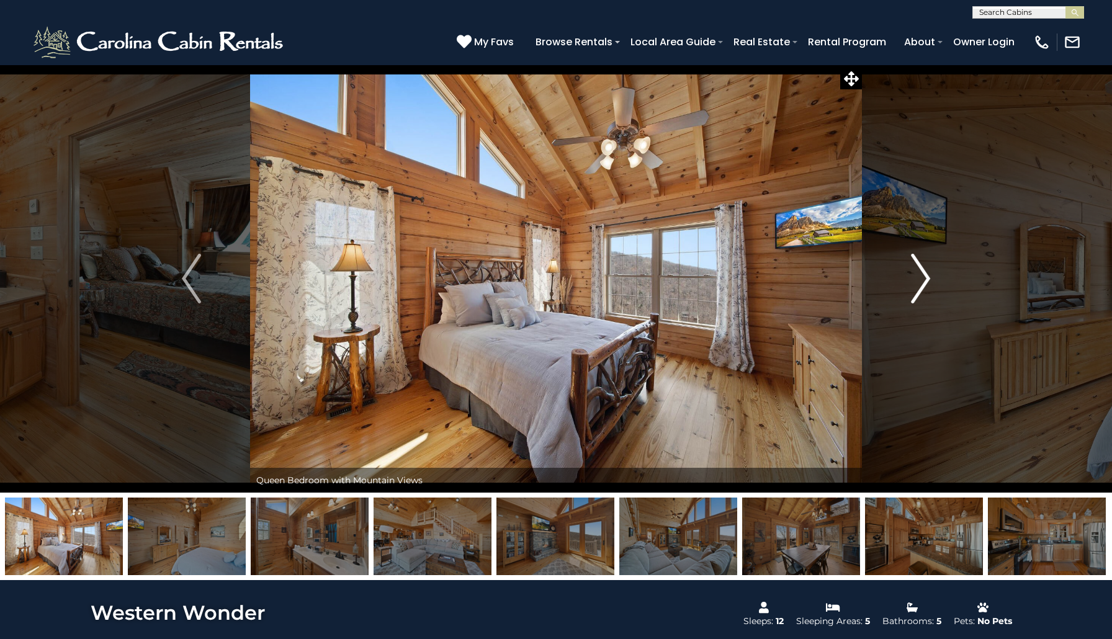
click at [924, 280] on img "Next" at bounding box center [920, 279] width 19 height 50
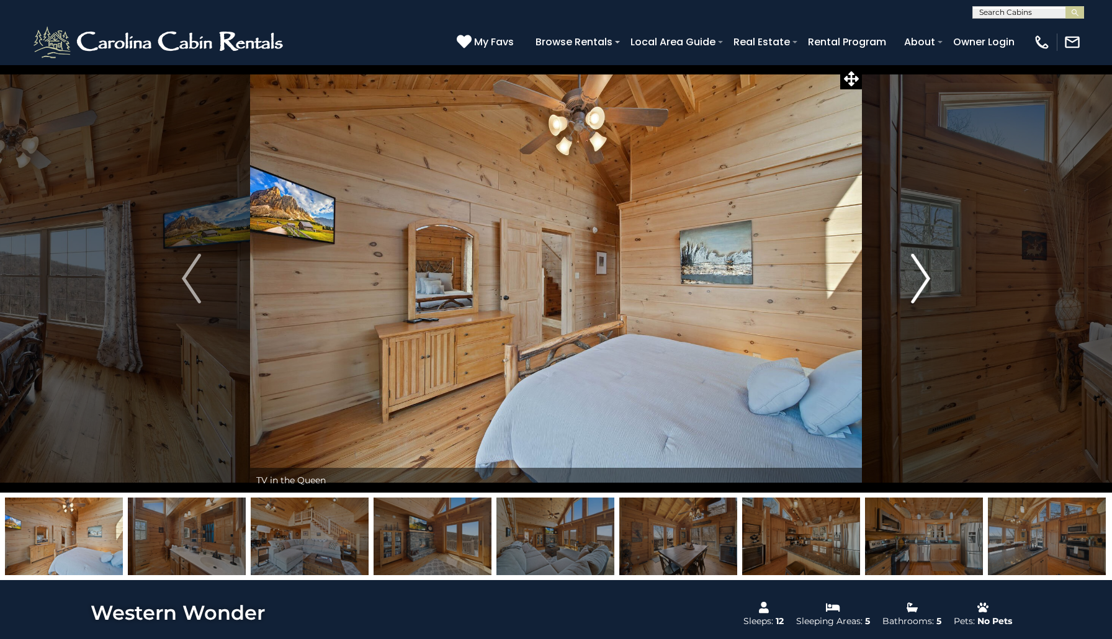
click at [924, 280] on img "Next" at bounding box center [920, 279] width 19 height 50
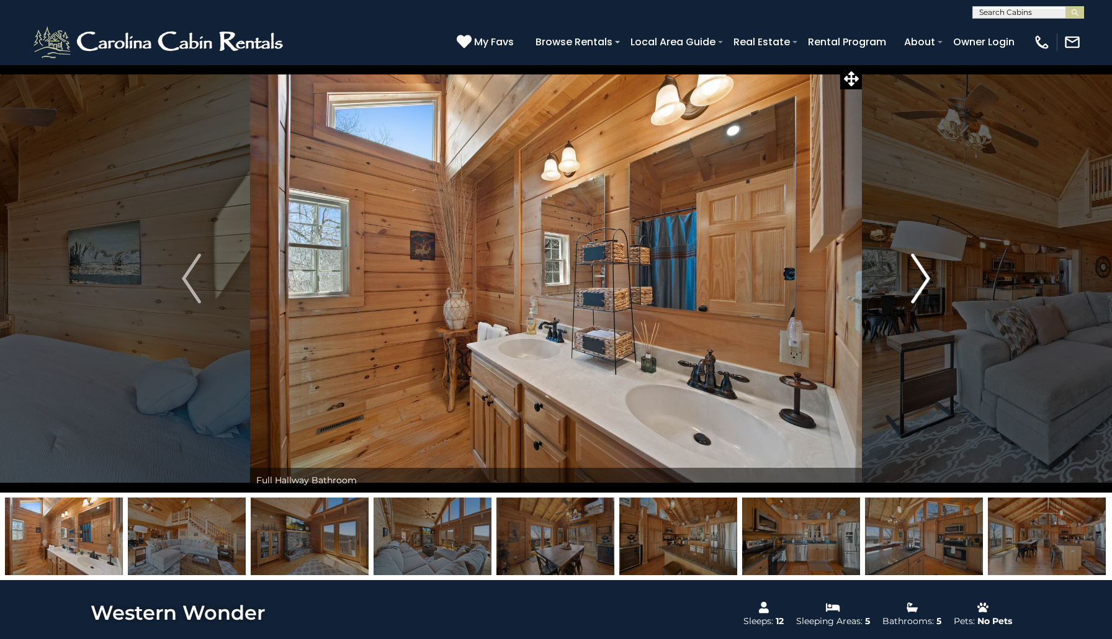
click at [924, 280] on img "Next" at bounding box center [920, 279] width 19 height 50
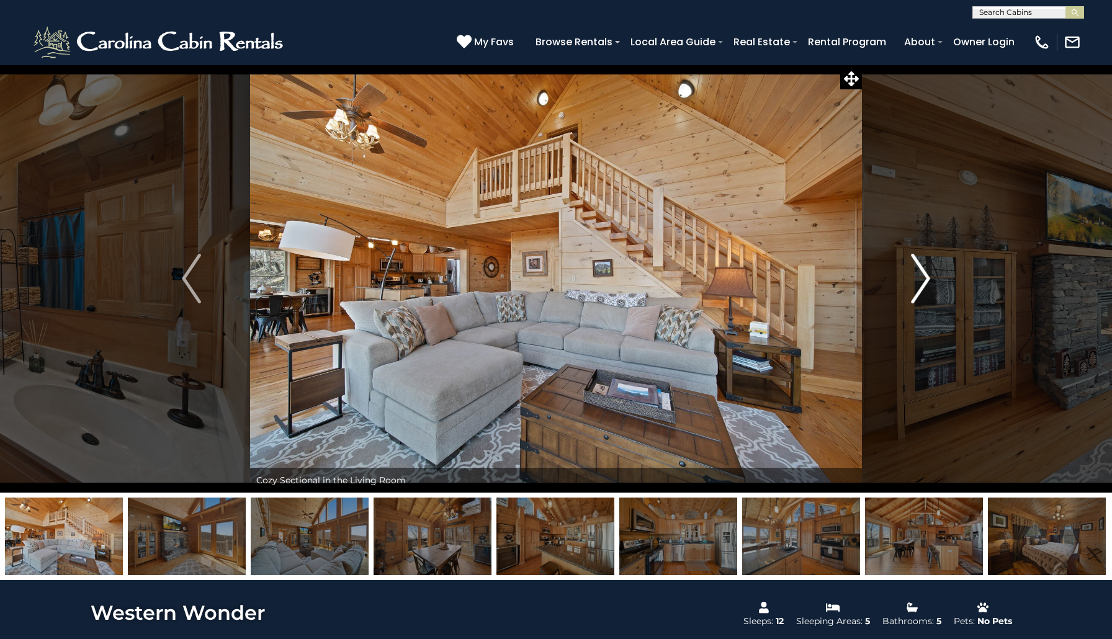
click at [924, 280] on img "Next" at bounding box center [920, 279] width 19 height 50
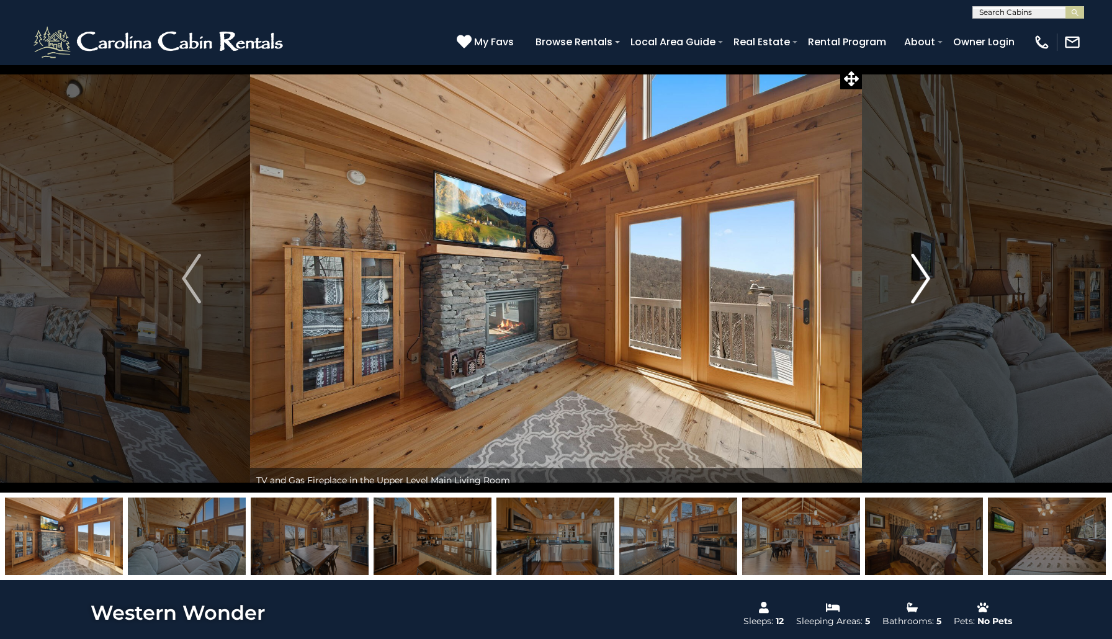
click at [924, 280] on img "Next" at bounding box center [920, 279] width 19 height 50
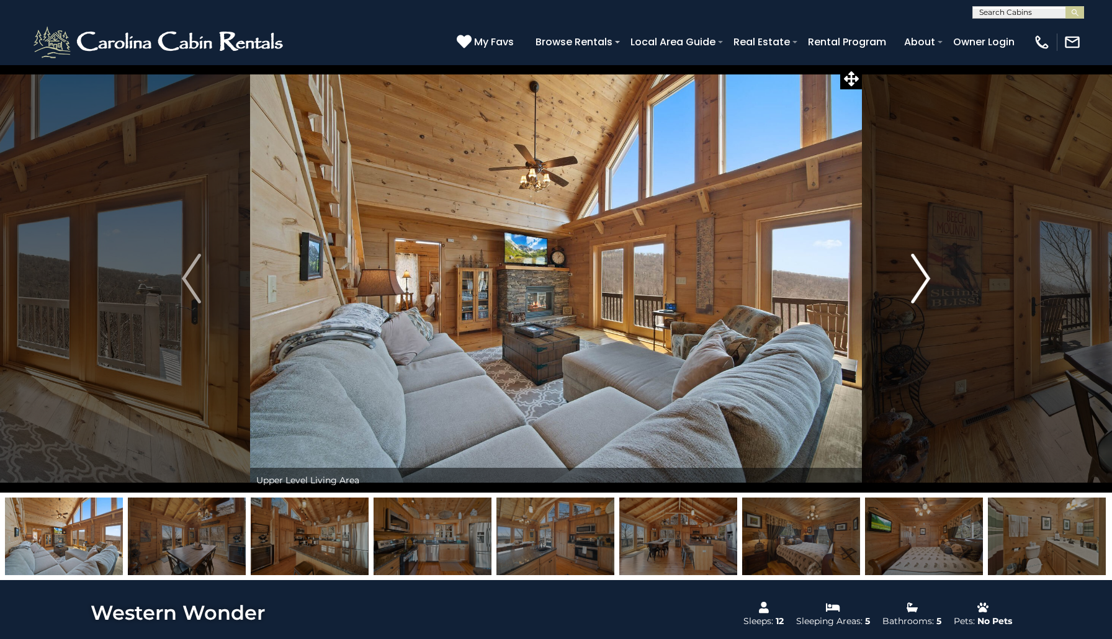
click at [924, 280] on img "Next" at bounding box center [920, 279] width 19 height 50
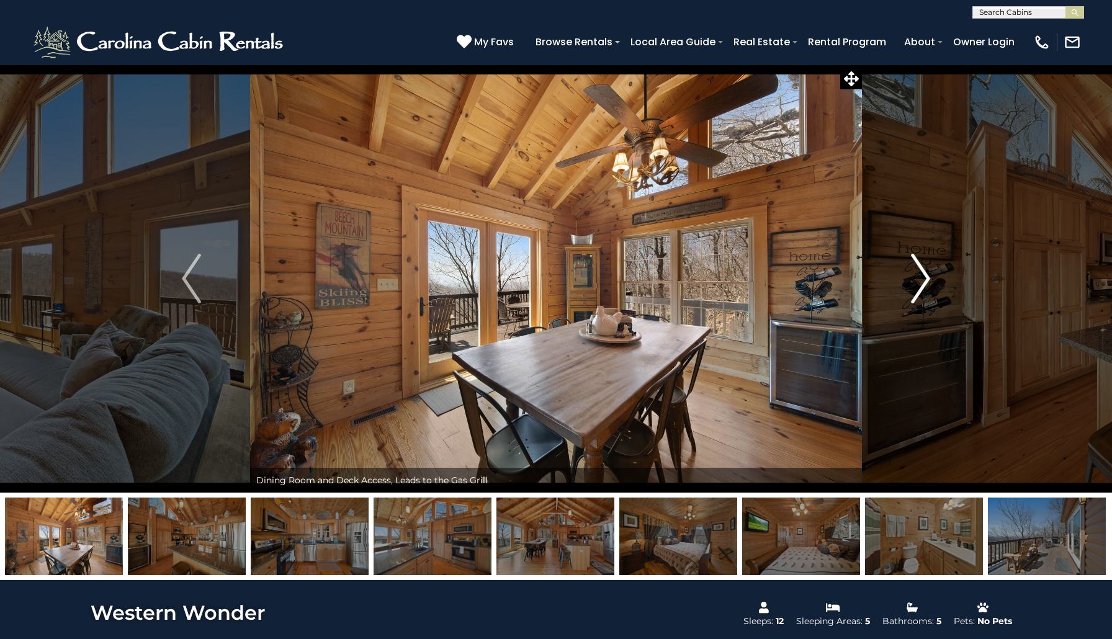
click at [924, 280] on img "Next" at bounding box center [920, 279] width 19 height 50
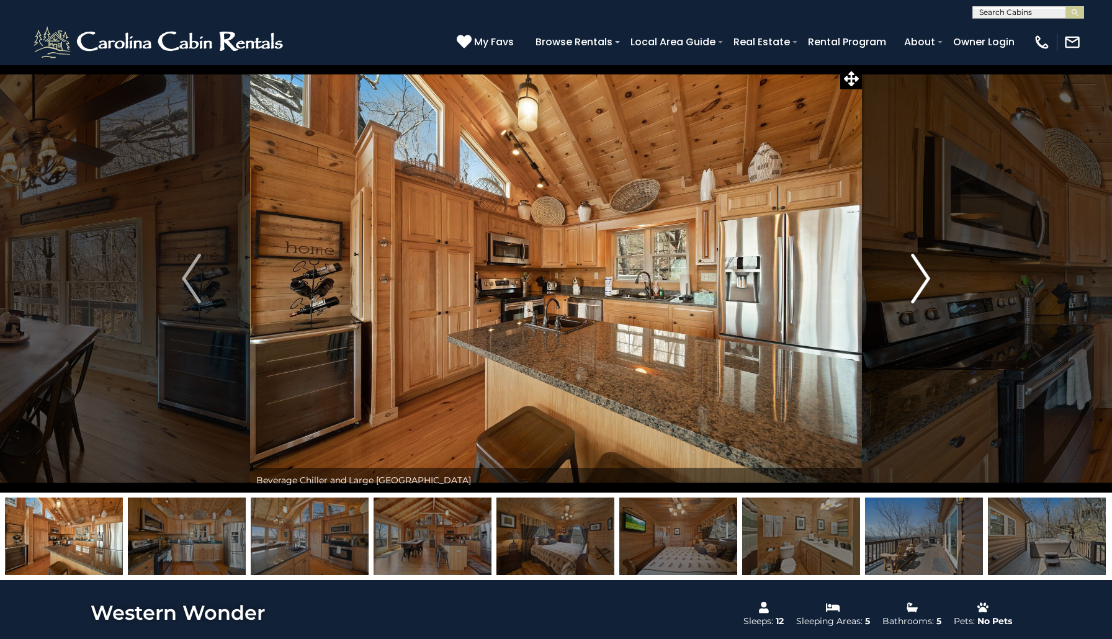
click at [924, 280] on img "Next" at bounding box center [920, 279] width 19 height 50
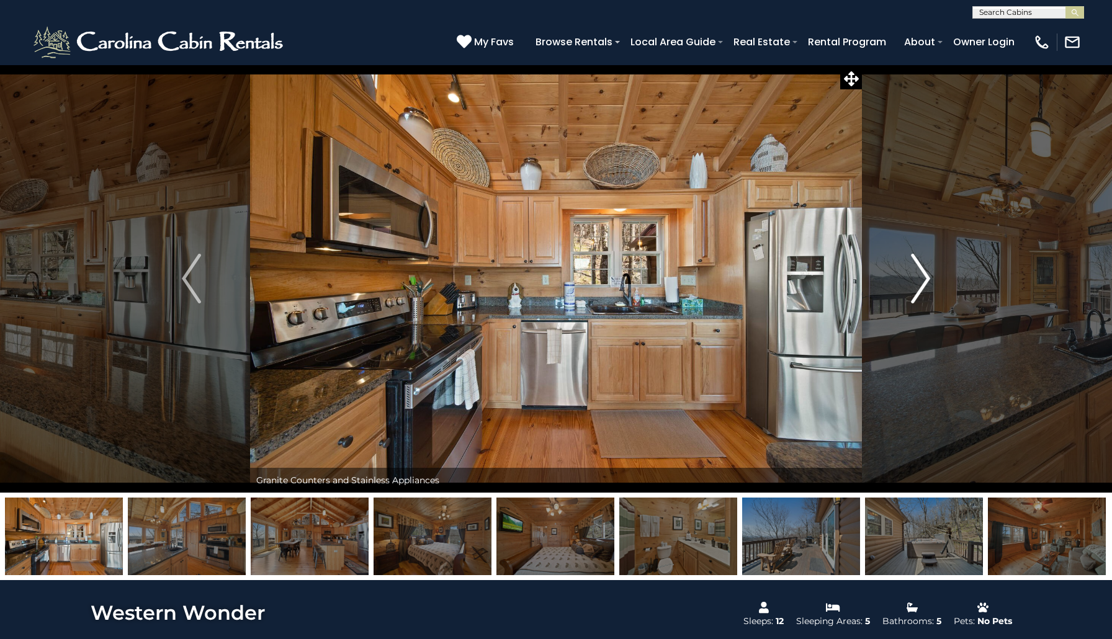
click at [924, 280] on img "Next" at bounding box center [920, 279] width 19 height 50
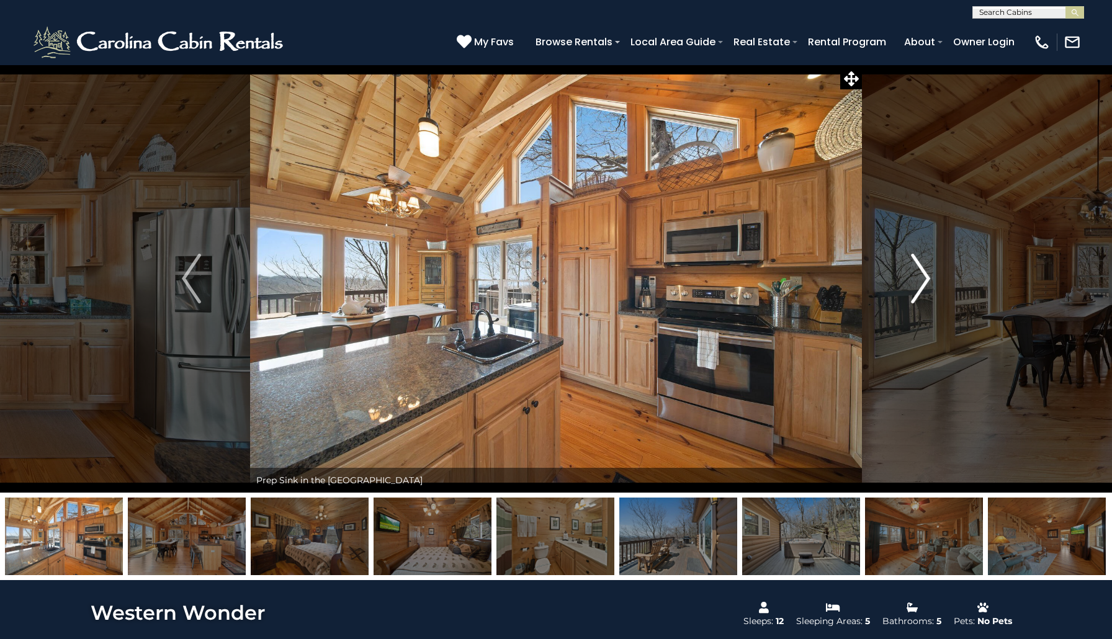
click at [924, 280] on img "Next" at bounding box center [920, 279] width 19 height 50
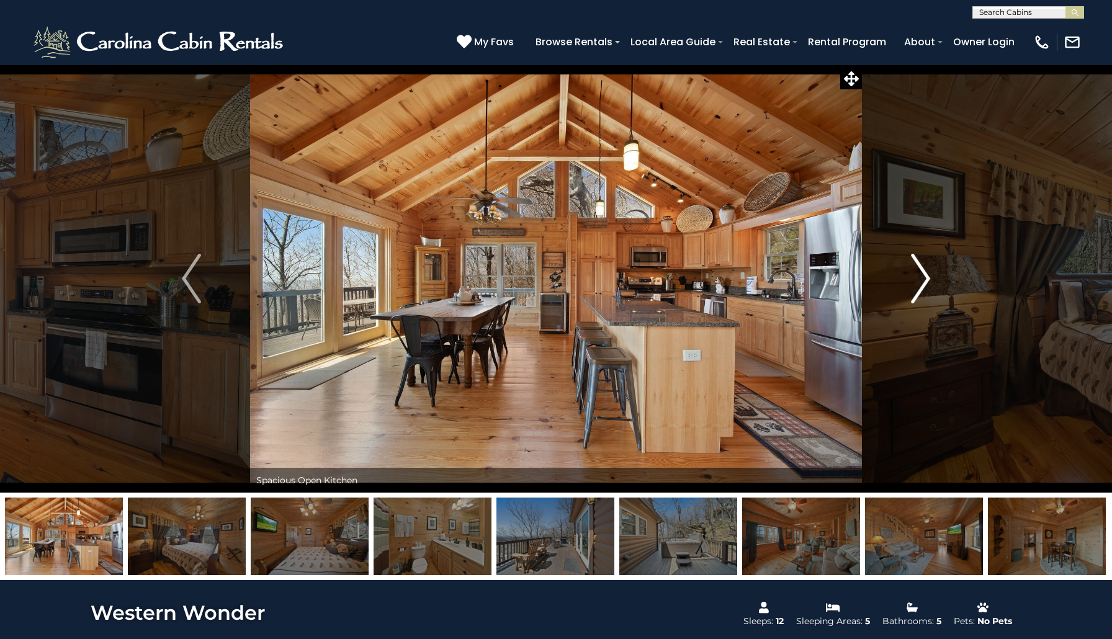
click at [924, 280] on img "Next" at bounding box center [920, 279] width 19 height 50
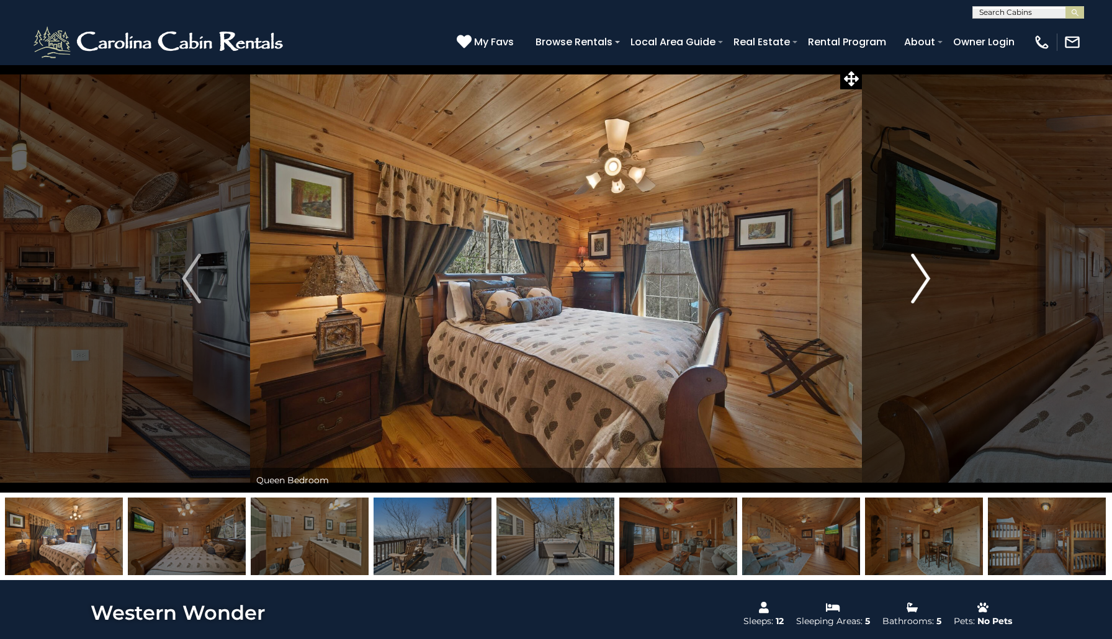
click at [924, 280] on img "Next" at bounding box center [920, 279] width 19 height 50
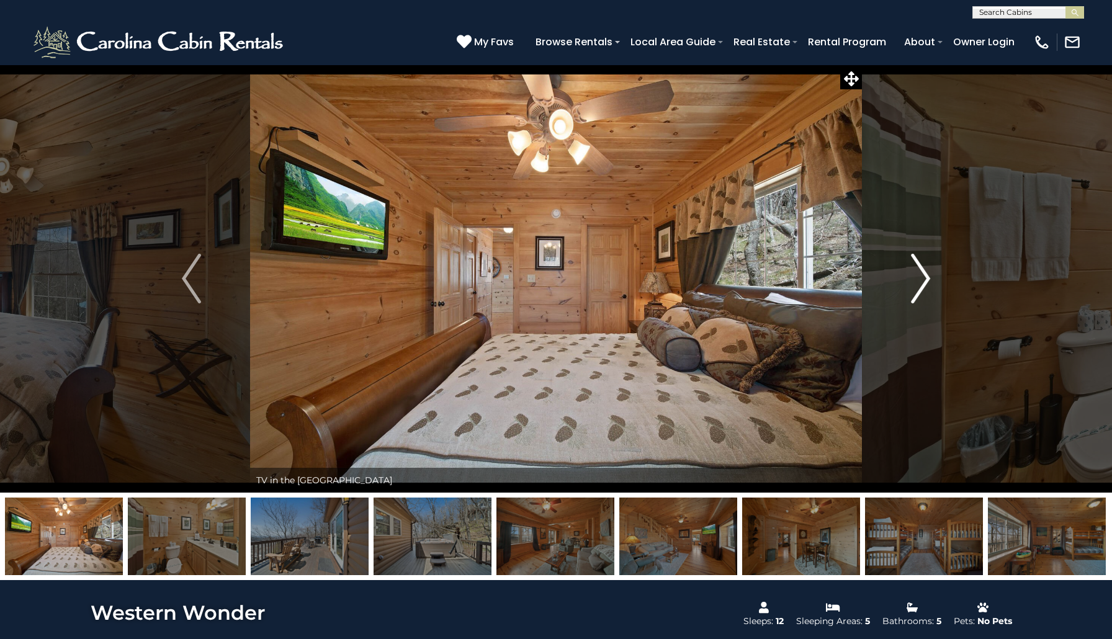
click at [924, 280] on img "Next" at bounding box center [920, 279] width 19 height 50
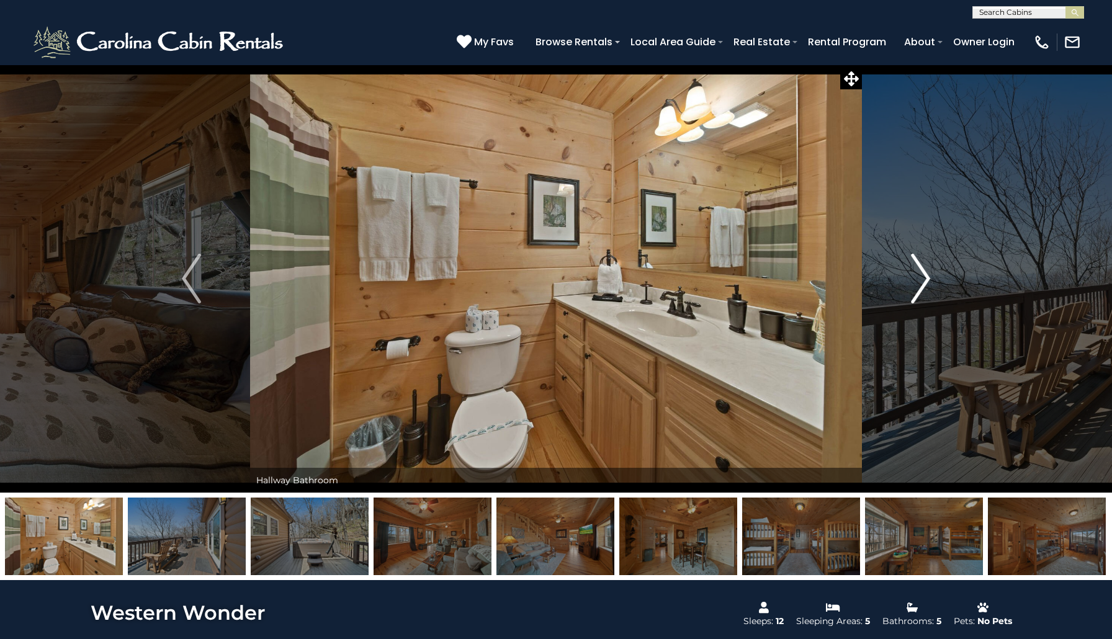
click at [924, 280] on img "Next" at bounding box center [920, 279] width 19 height 50
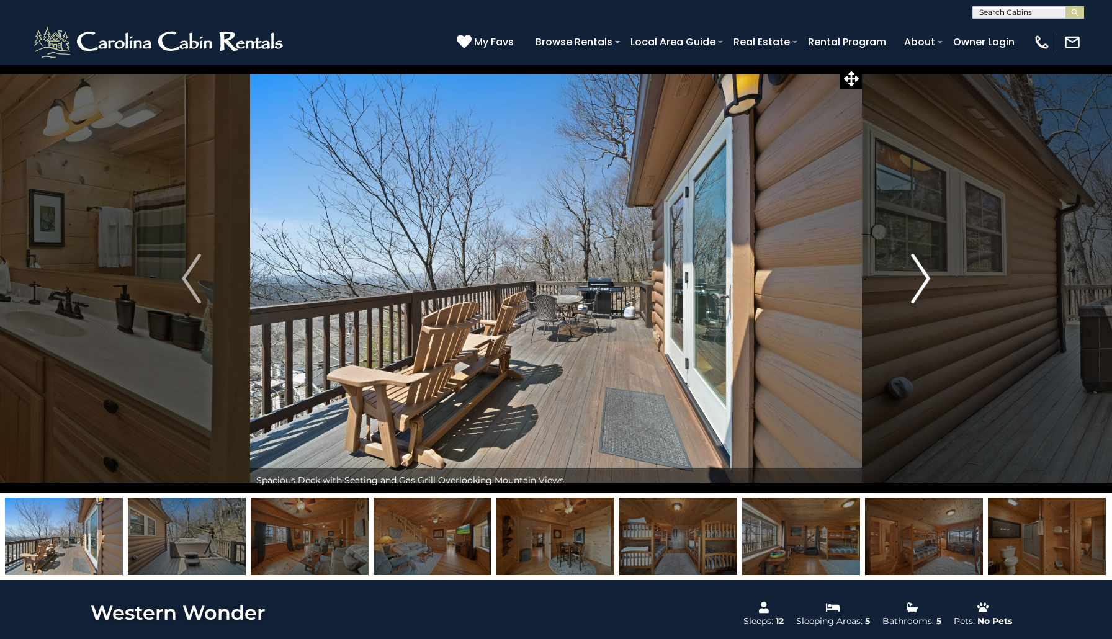
click at [924, 280] on img "Next" at bounding box center [920, 279] width 19 height 50
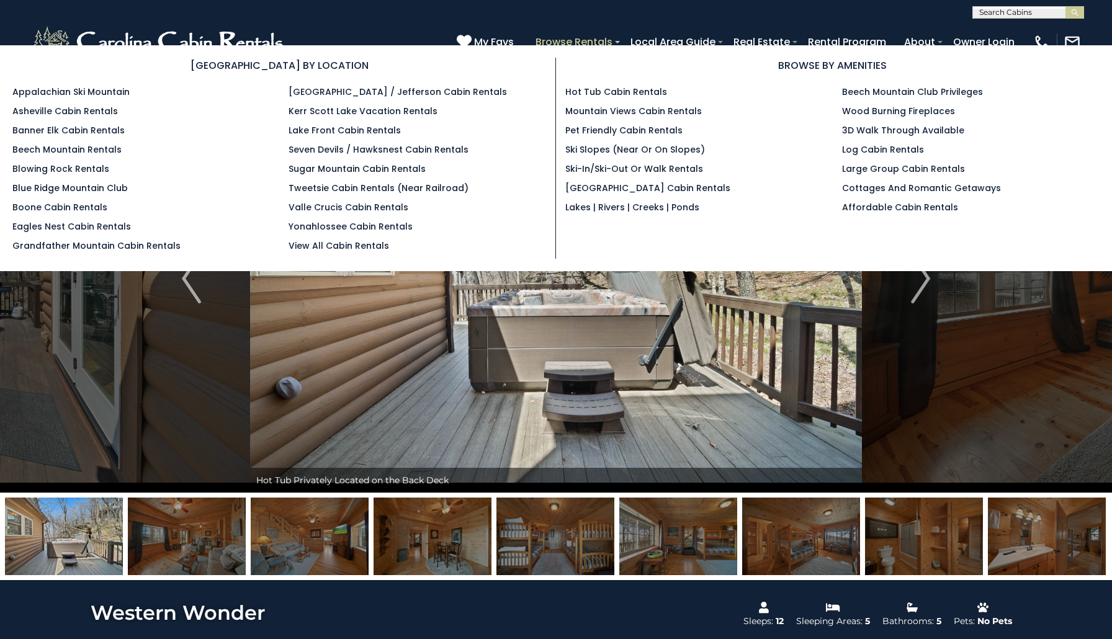
click at [571, 40] on link "Browse Rentals" at bounding box center [573, 42] width 89 height 22
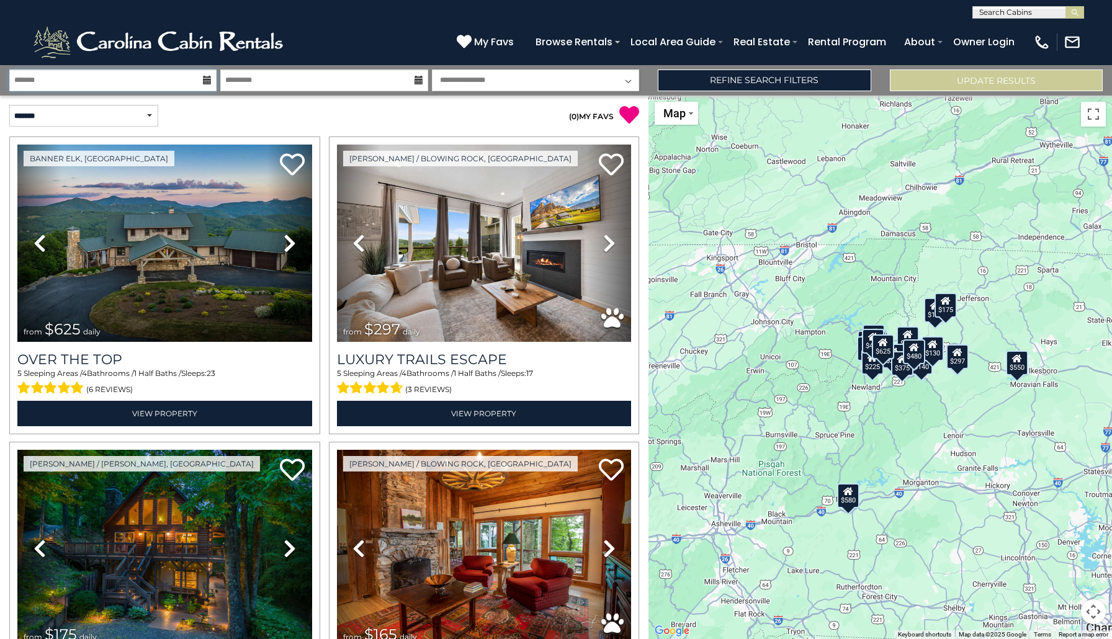
click at [169, 82] on input "text" at bounding box center [112, 80] width 207 height 22
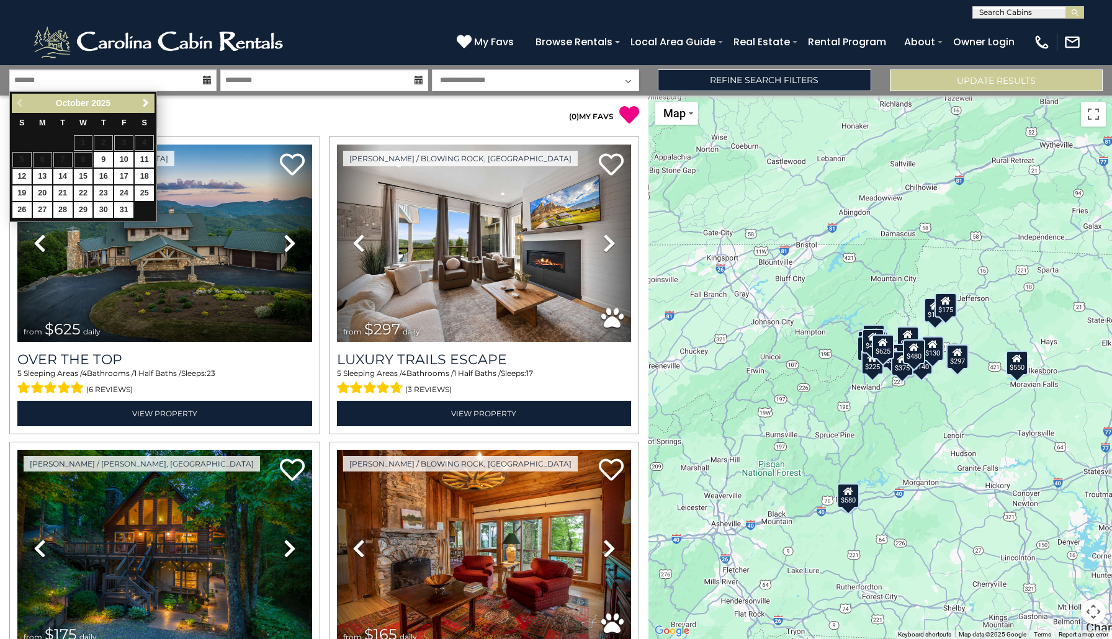
click at [26, 176] on link "12" at bounding box center [21, 177] width 19 height 16
type input "********"
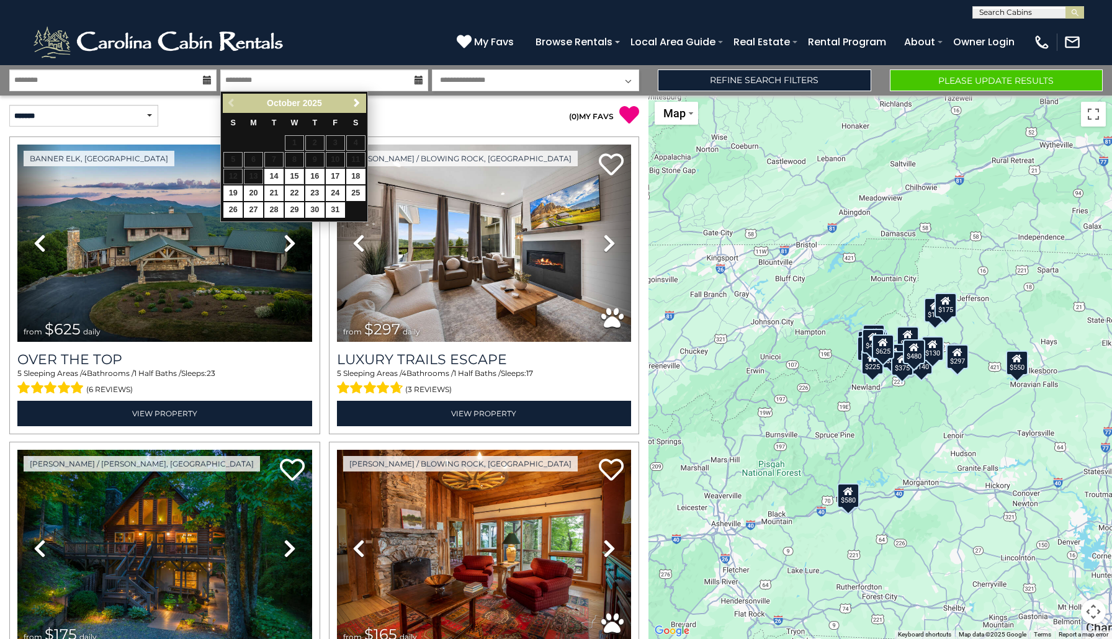
click at [295, 172] on link "15" at bounding box center [294, 177] width 19 height 16
type input "********"
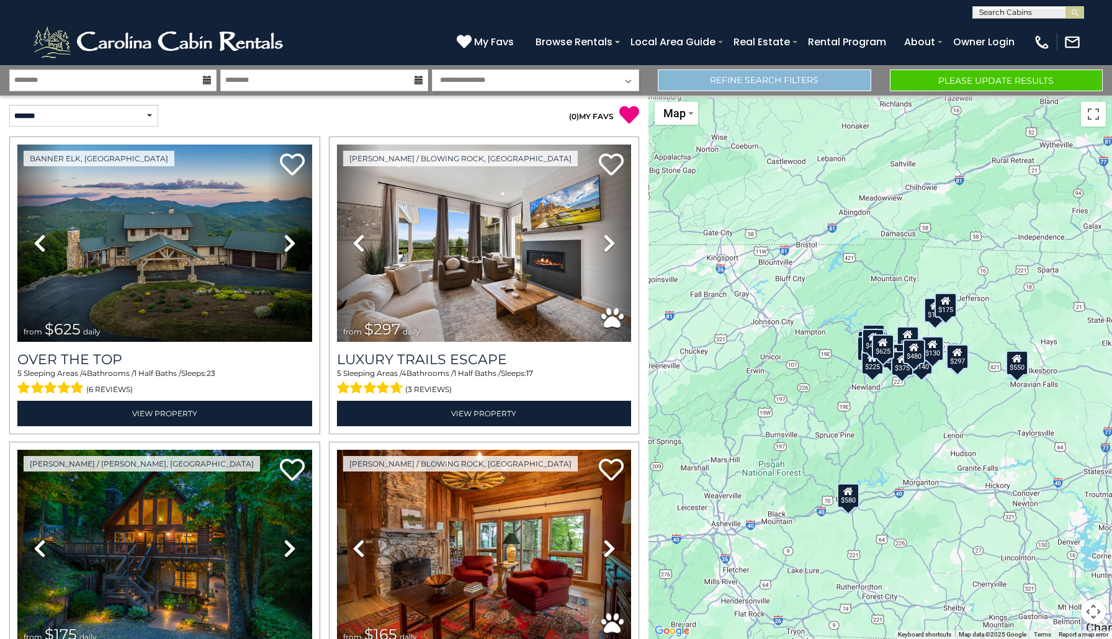
click at [705, 79] on link "Refine Search Filters" at bounding box center [764, 80] width 213 height 22
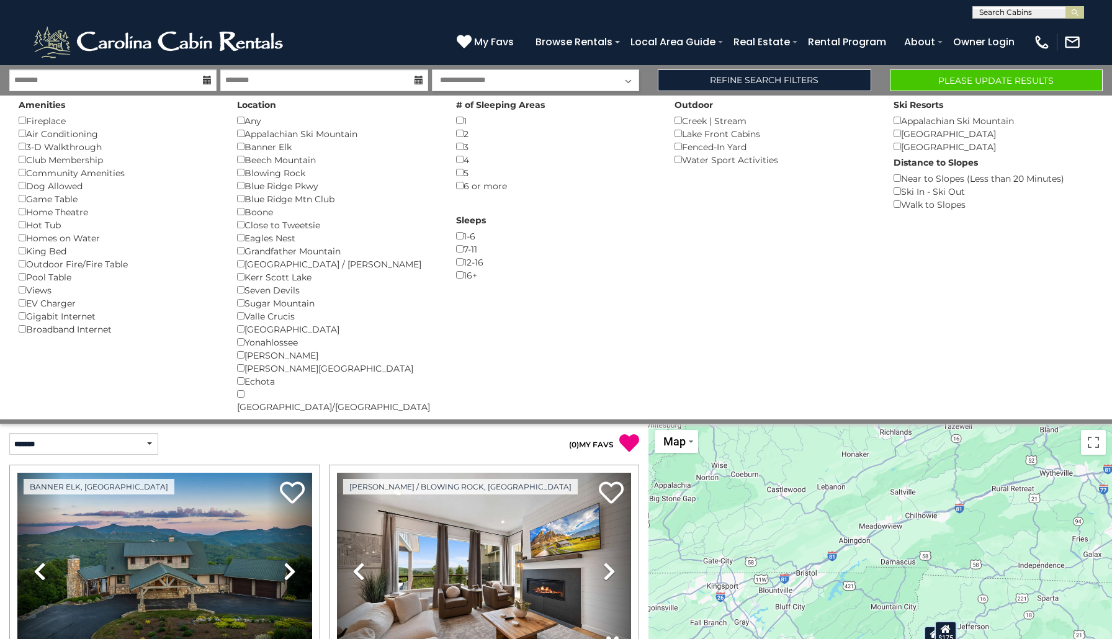
click at [463, 170] on div "5 ()" at bounding box center [556, 172] width 200 height 13
click at [463, 172] on div "5 ()" at bounding box center [556, 172] width 200 height 13
click at [912, 80] on button "Please Update Results" at bounding box center [996, 80] width 213 height 22
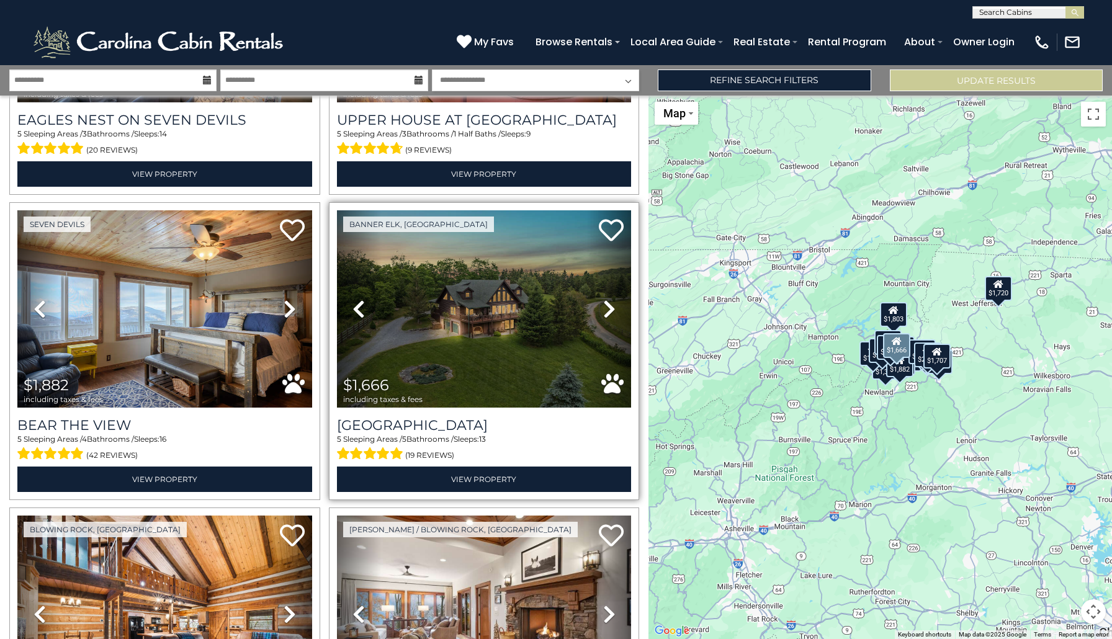
scroll to position [1157, 0]
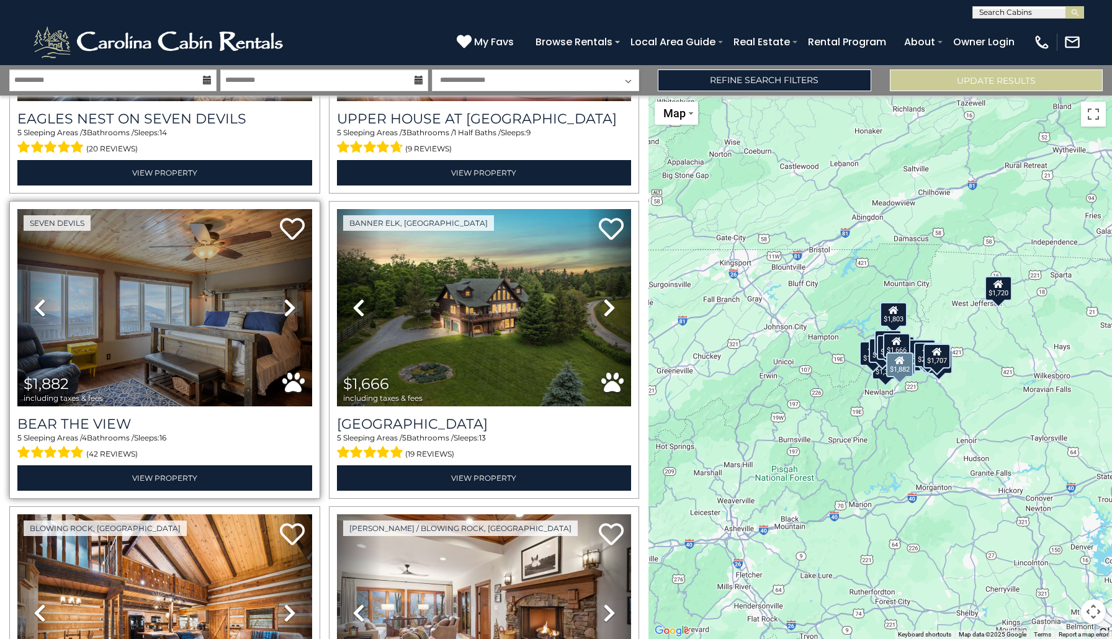
click at [290, 307] on icon at bounding box center [290, 308] width 12 height 20
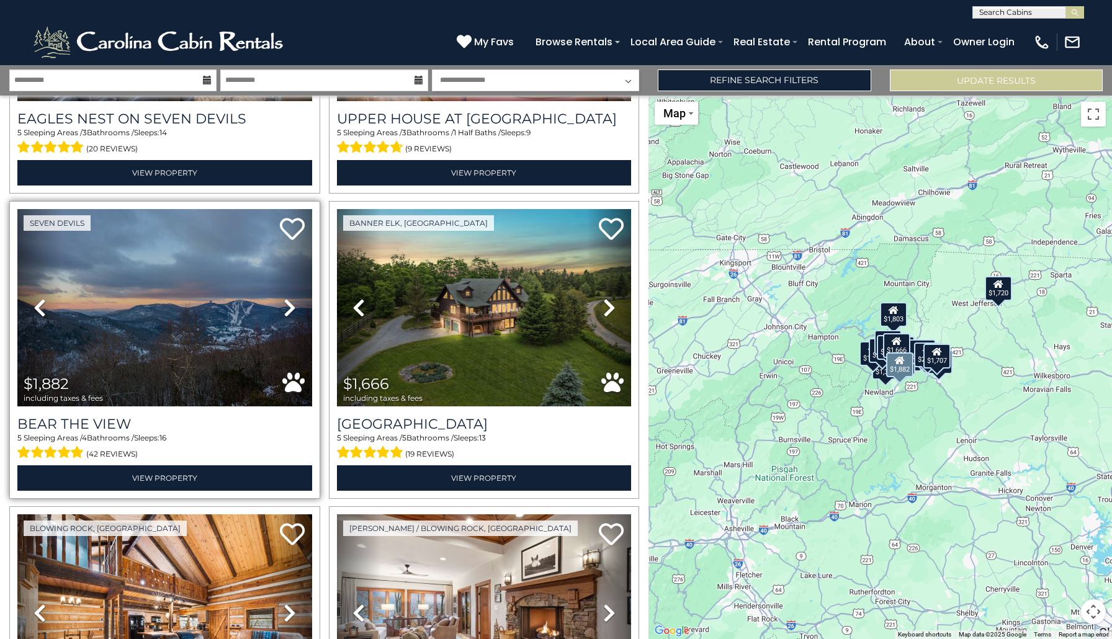
click at [290, 307] on icon at bounding box center [290, 308] width 12 height 20
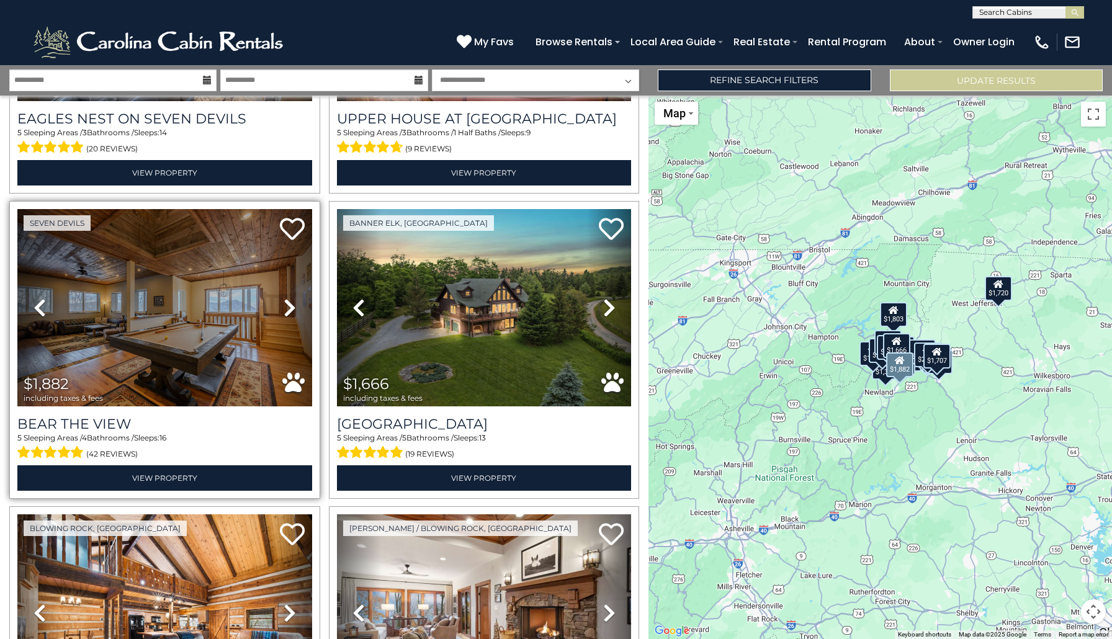
click at [290, 307] on icon at bounding box center [290, 308] width 12 height 20
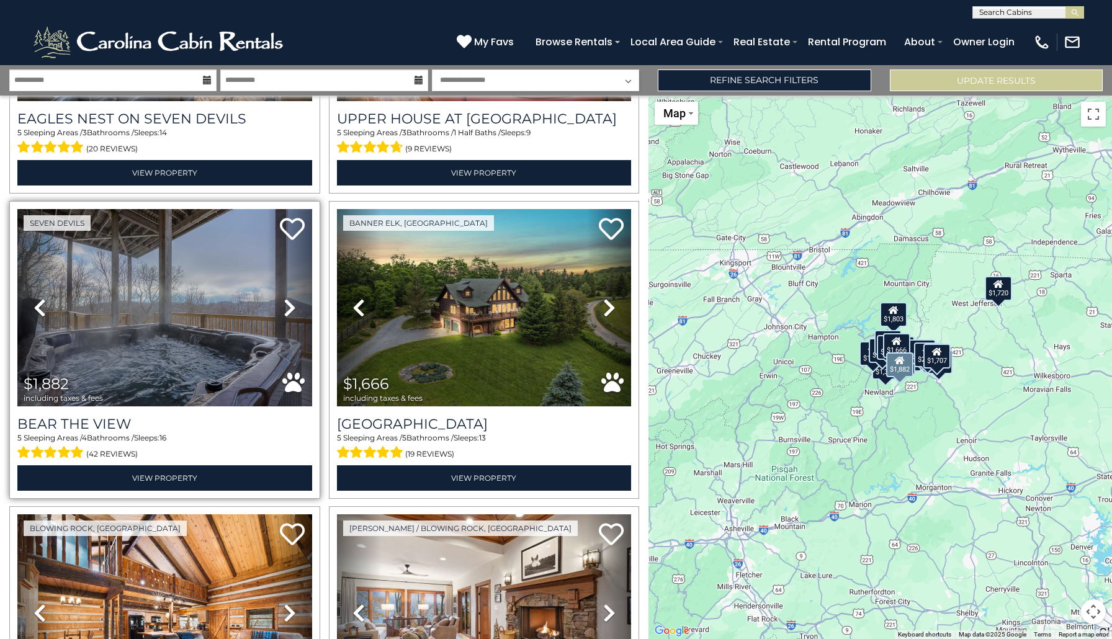
click at [290, 307] on icon at bounding box center [290, 308] width 12 height 20
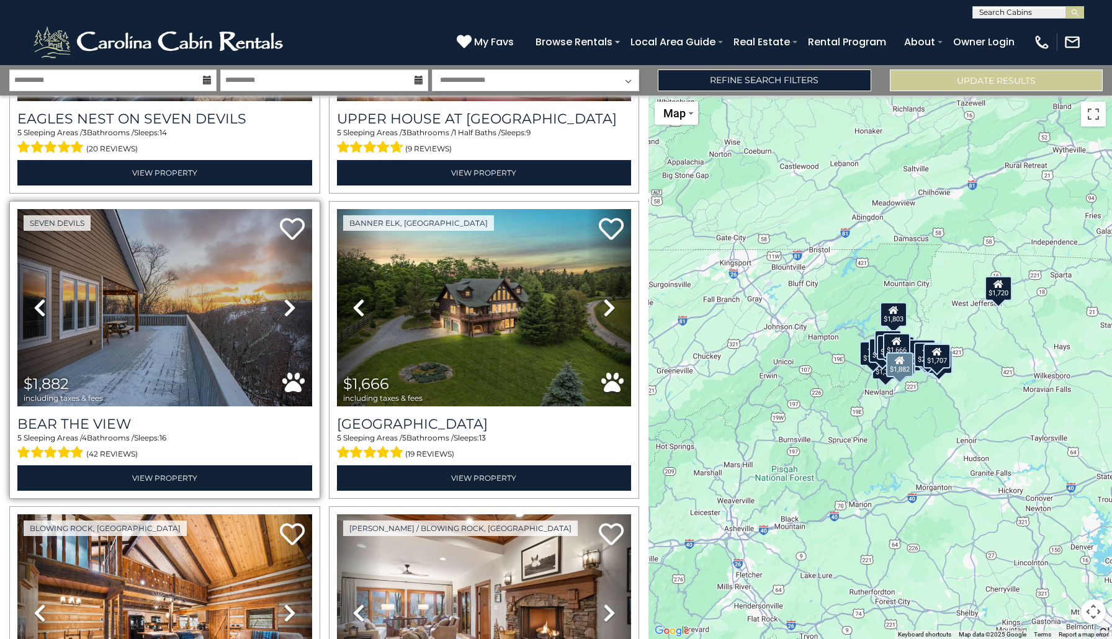
click at [290, 307] on icon at bounding box center [290, 308] width 12 height 20
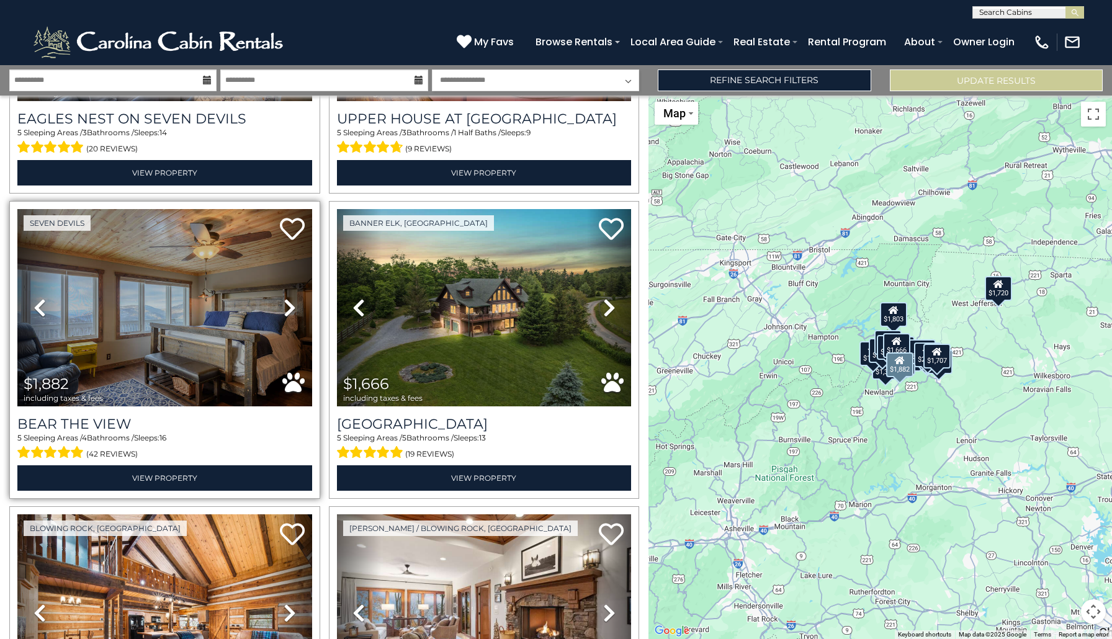
click at [290, 307] on icon at bounding box center [290, 308] width 12 height 20
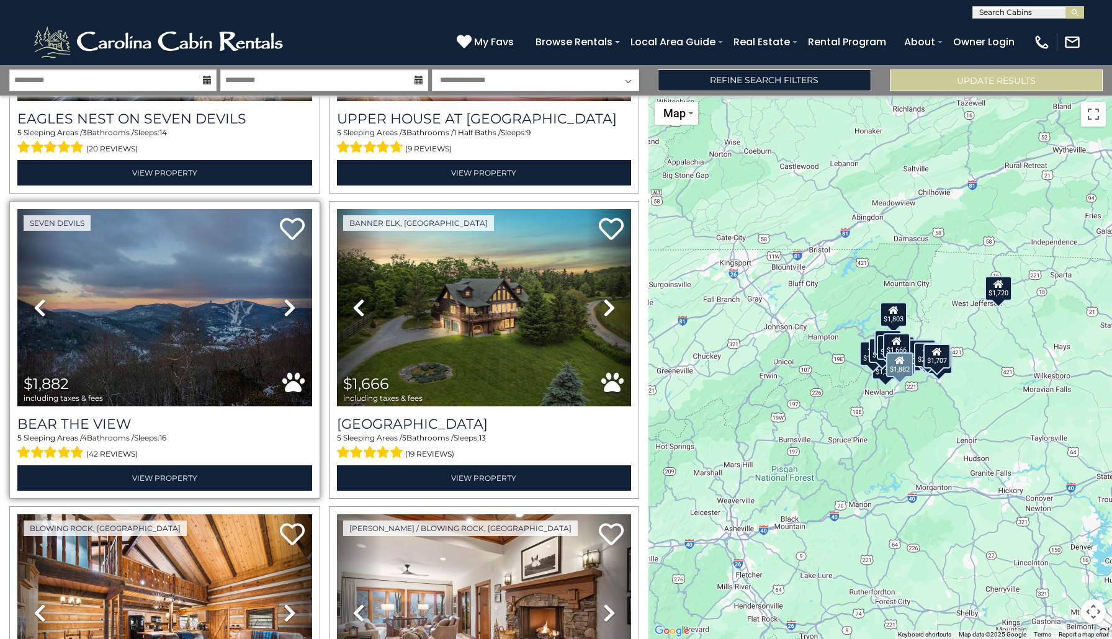
click at [290, 308] on icon at bounding box center [290, 308] width 12 height 20
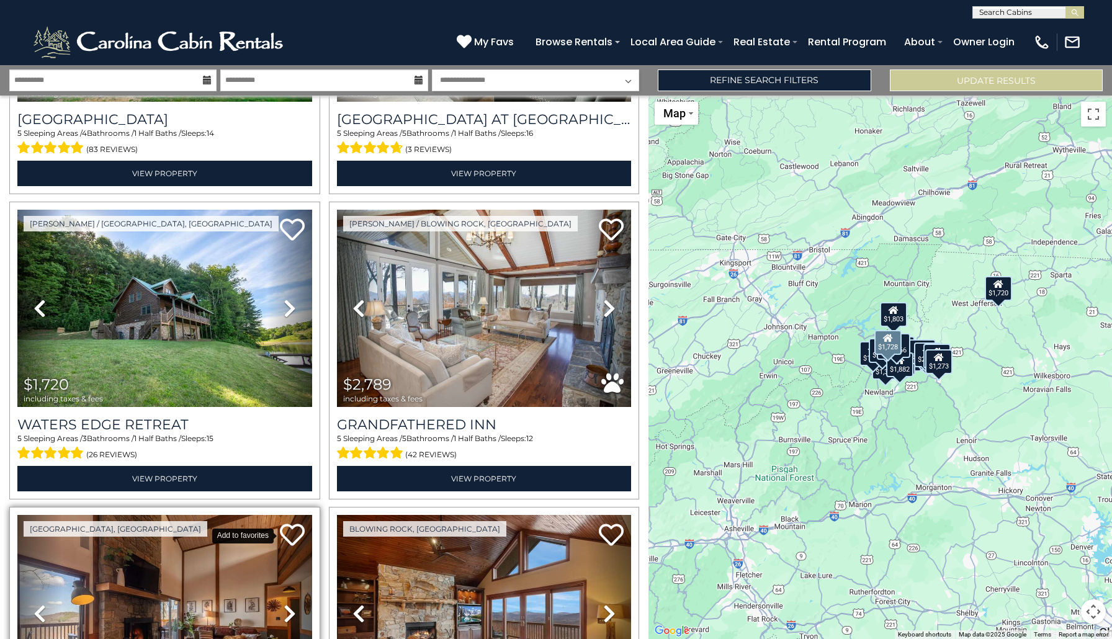
scroll to position [2071, 0]
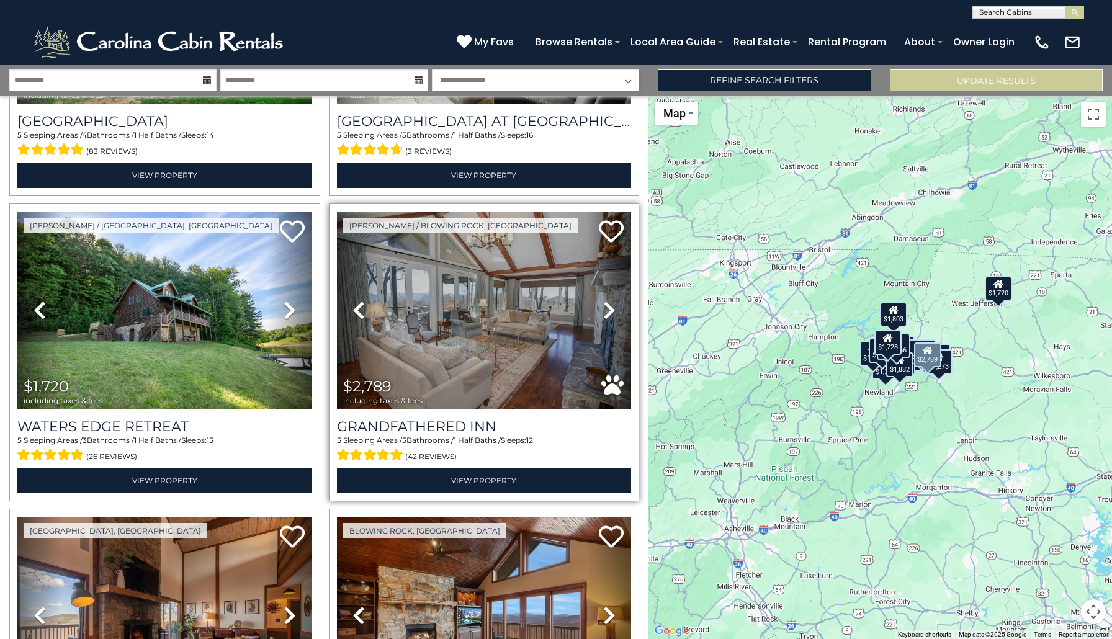
click at [608, 307] on icon at bounding box center [609, 310] width 12 height 20
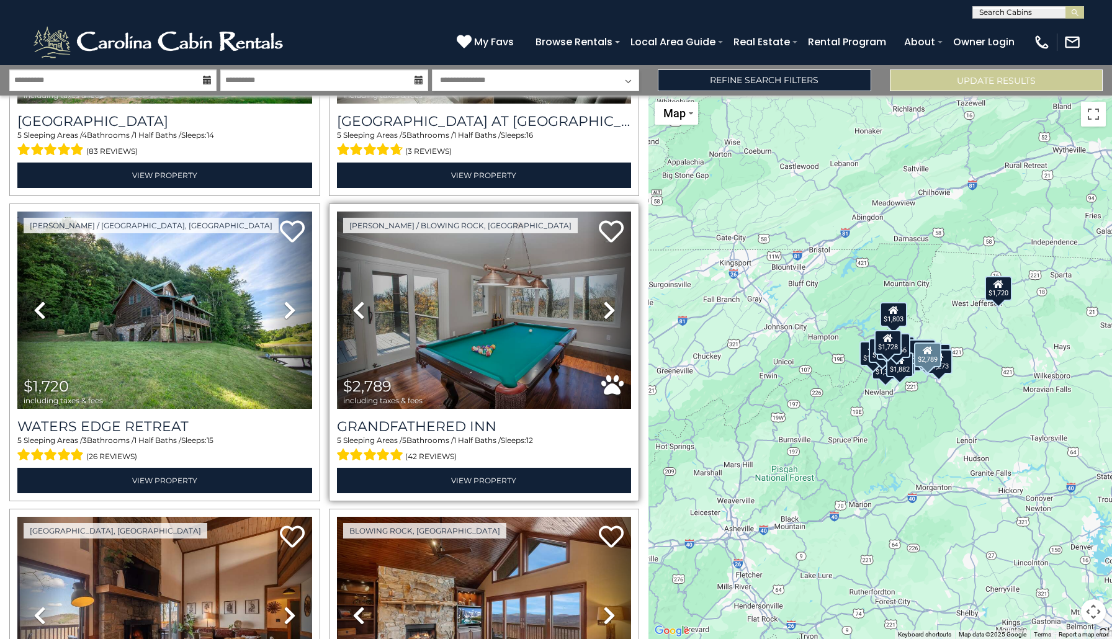
click at [608, 307] on icon at bounding box center [609, 310] width 12 height 20
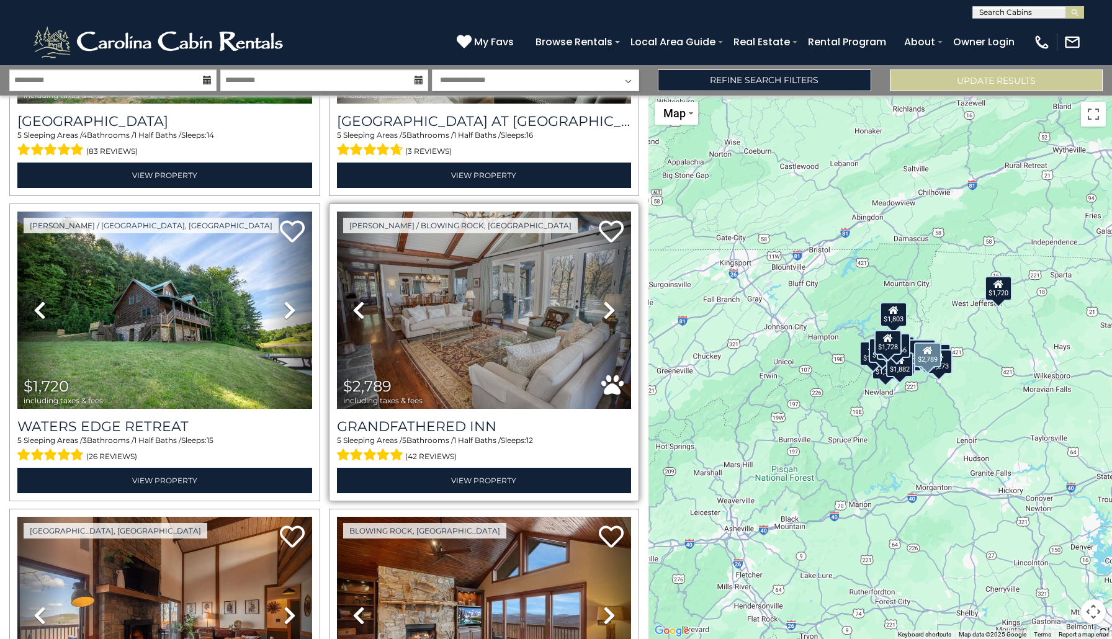
click at [608, 307] on icon at bounding box center [609, 310] width 12 height 20
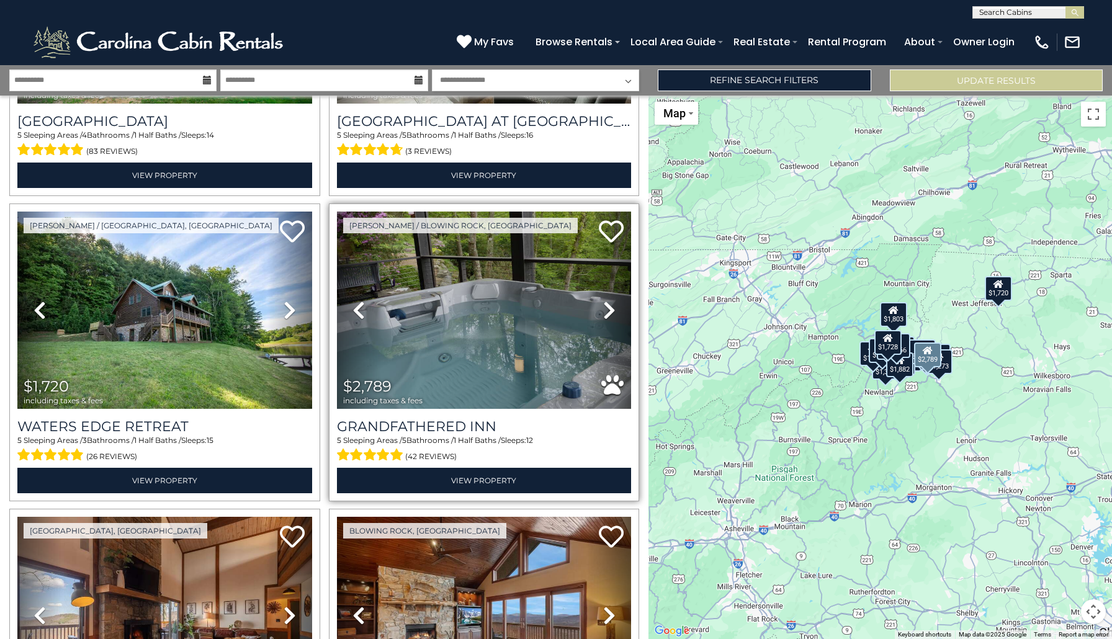
click at [609, 308] on icon at bounding box center [609, 310] width 12 height 20
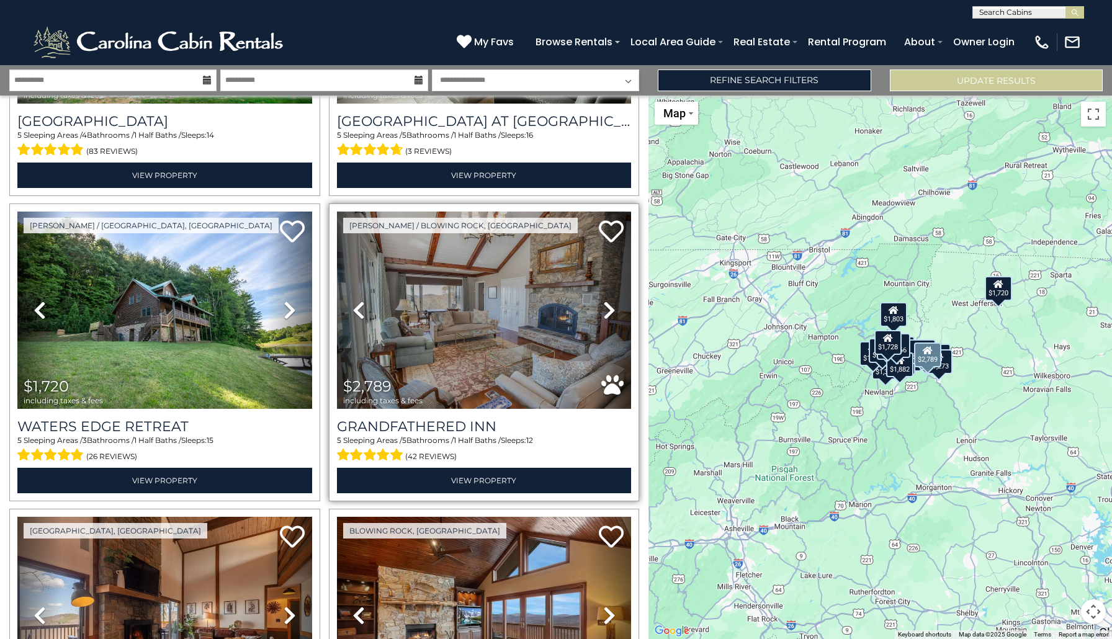
click at [608, 308] on icon at bounding box center [609, 310] width 12 height 20
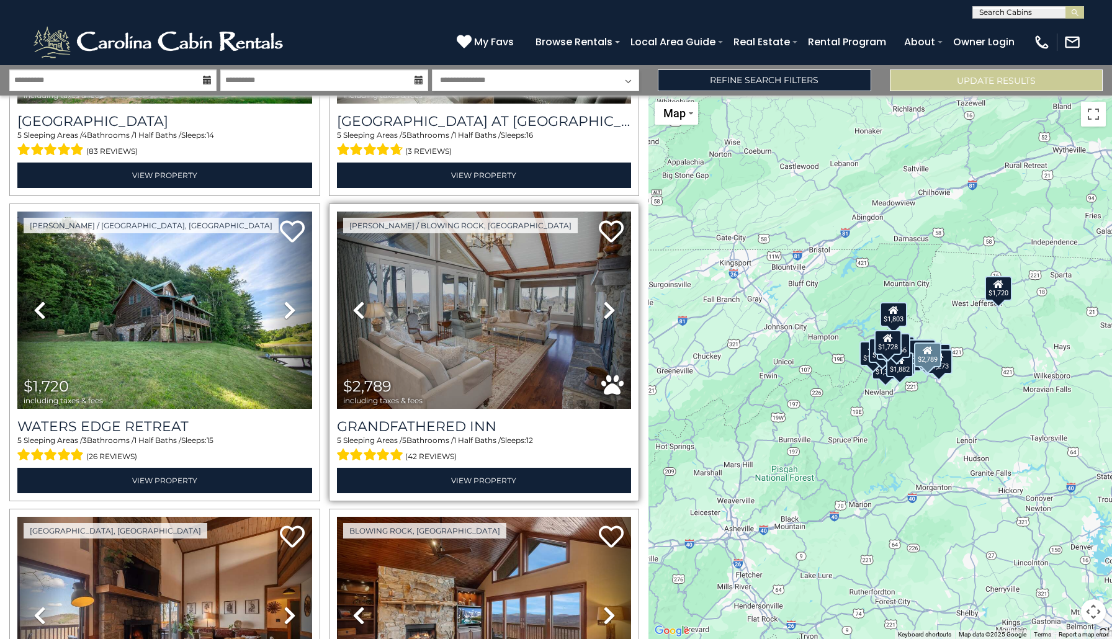
click at [608, 308] on icon at bounding box center [609, 310] width 12 height 20
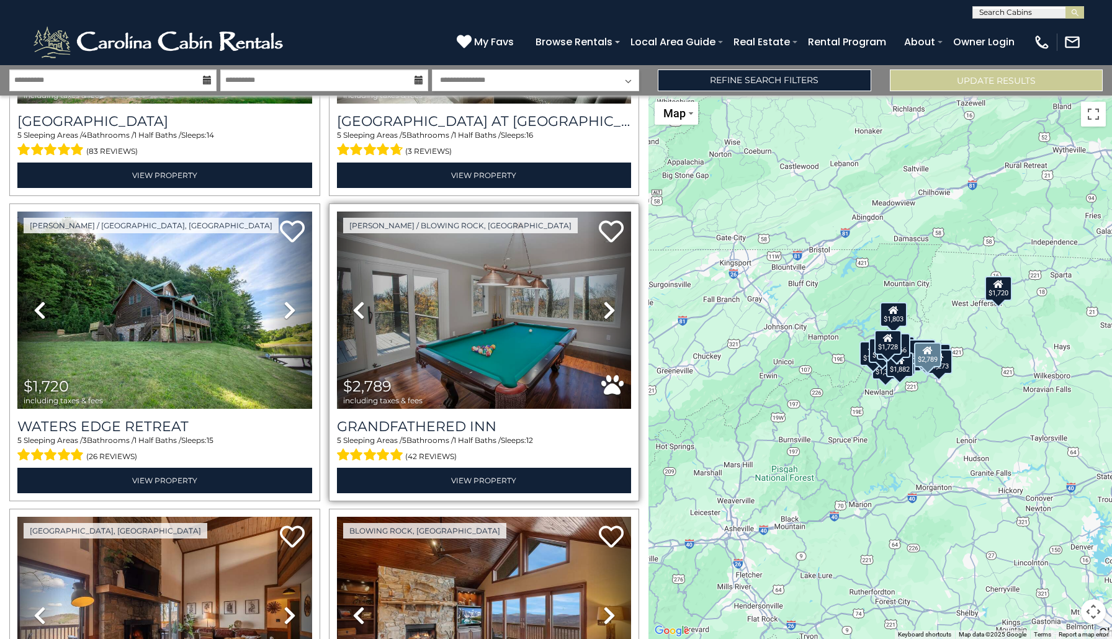
click at [608, 308] on icon at bounding box center [609, 310] width 12 height 20
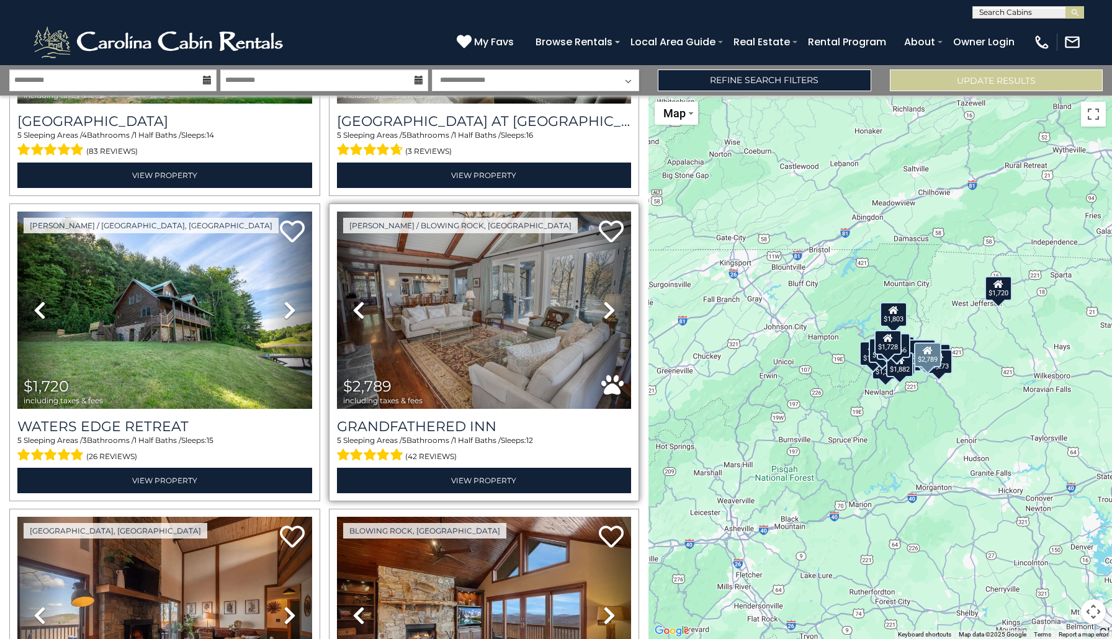
click at [608, 308] on icon at bounding box center [609, 310] width 12 height 20
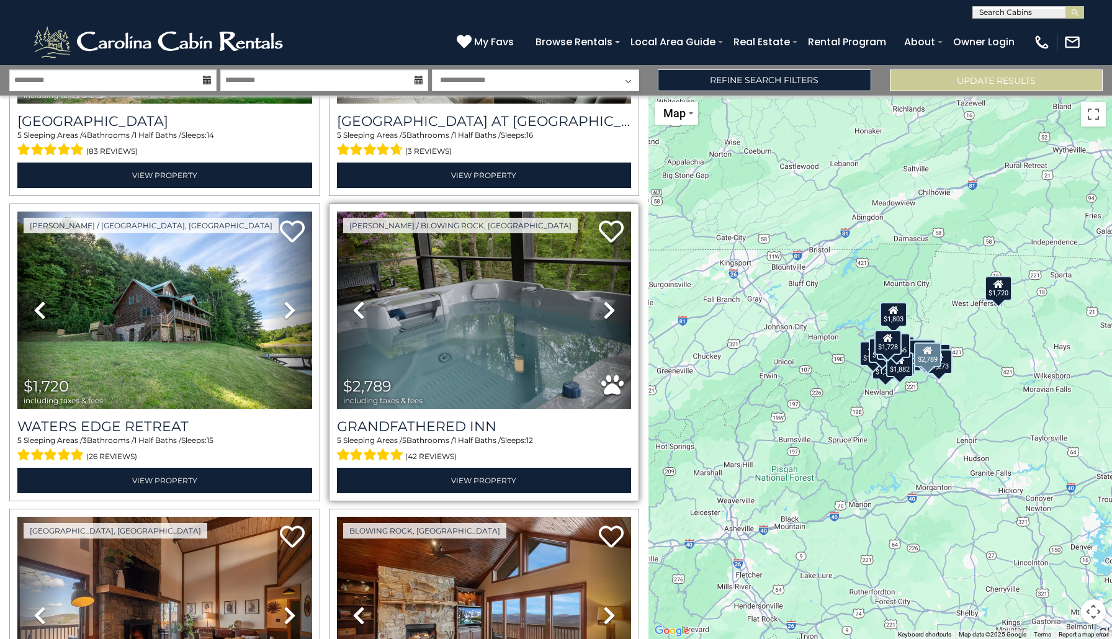
click at [608, 308] on icon at bounding box center [609, 310] width 12 height 20
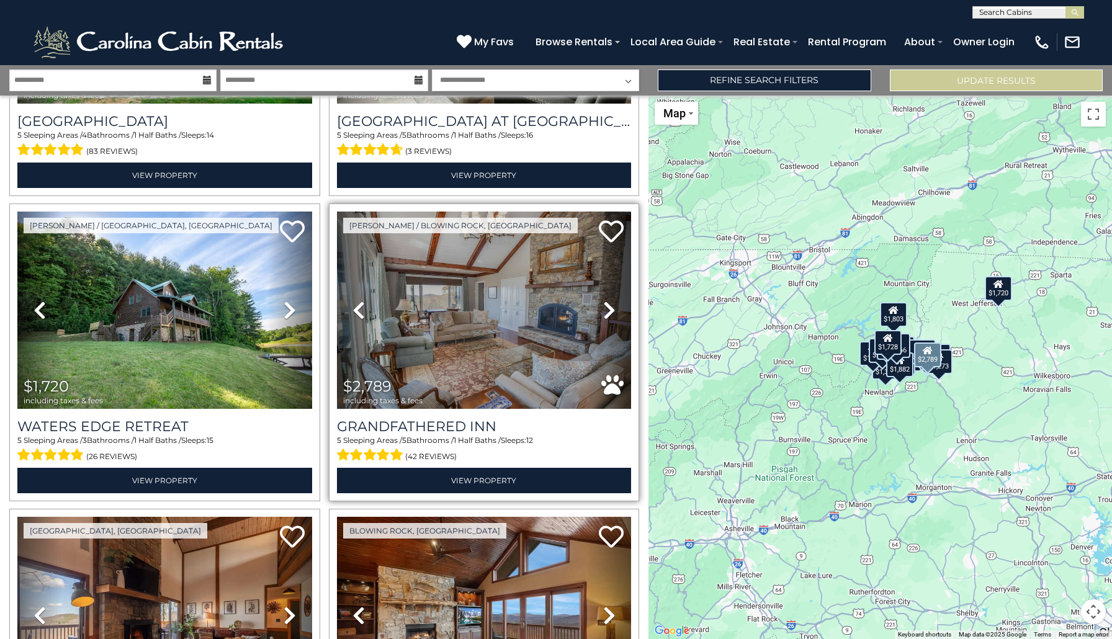
click at [608, 308] on icon at bounding box center [609, 310] width 12 height 20
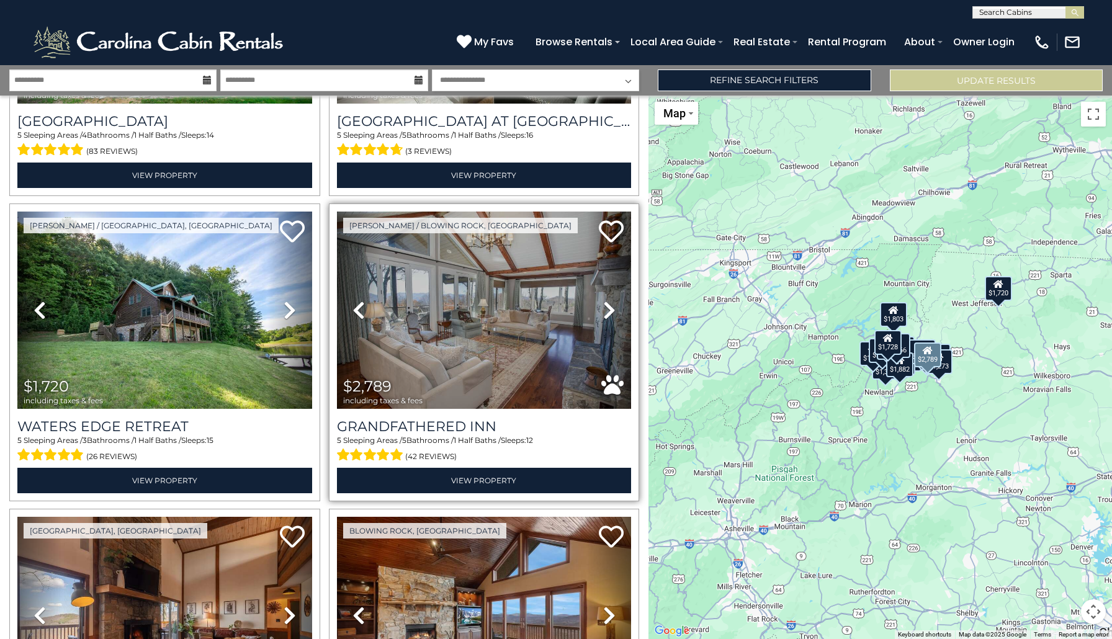
click at [608, 308] on icon at bounding box center [609, 310] width 12 height 20
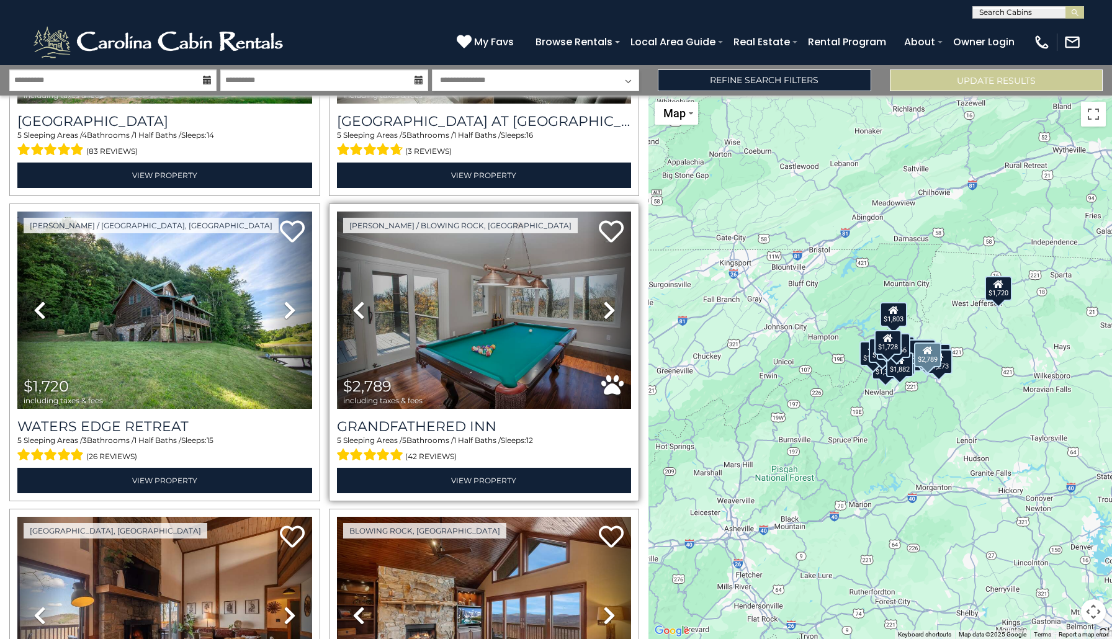
click at [608, 308] on icon at bounding box center [609, 310] width 12 height 20
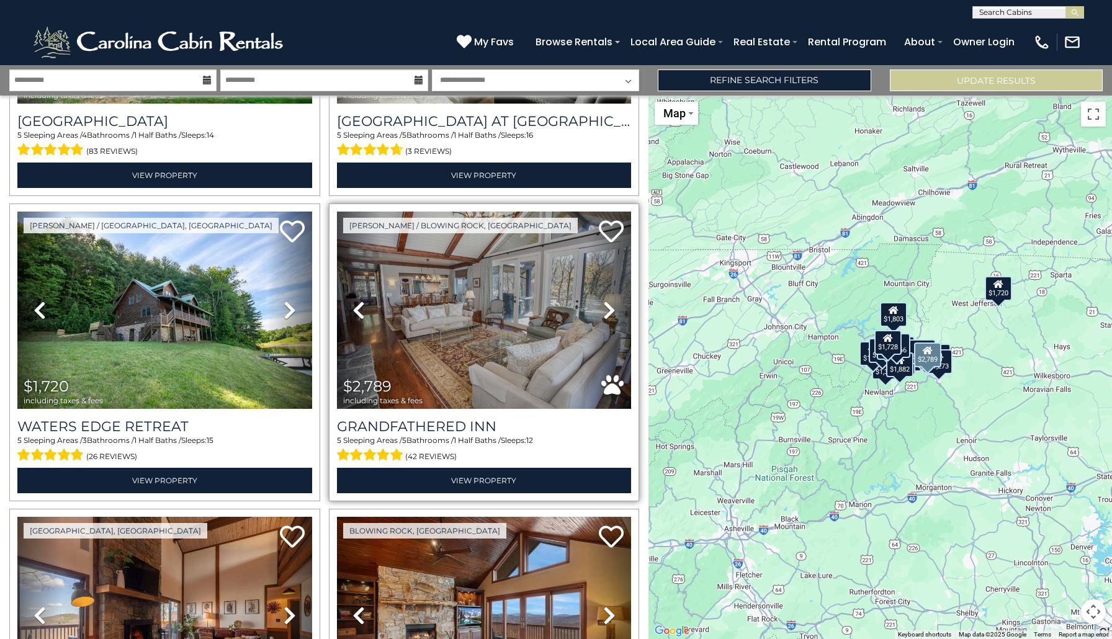
click at [608, 308] on icon at bounding box center [609, 310] width 12 height 20
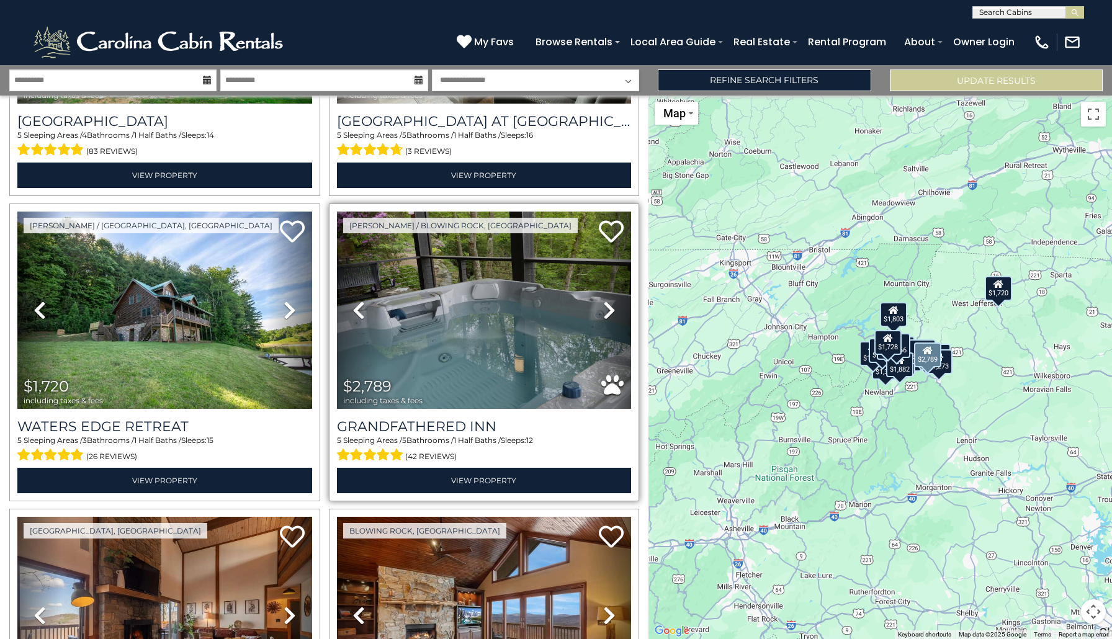
click at [608, 308] on icon at bounding box center [609, 310] width 12 height 20
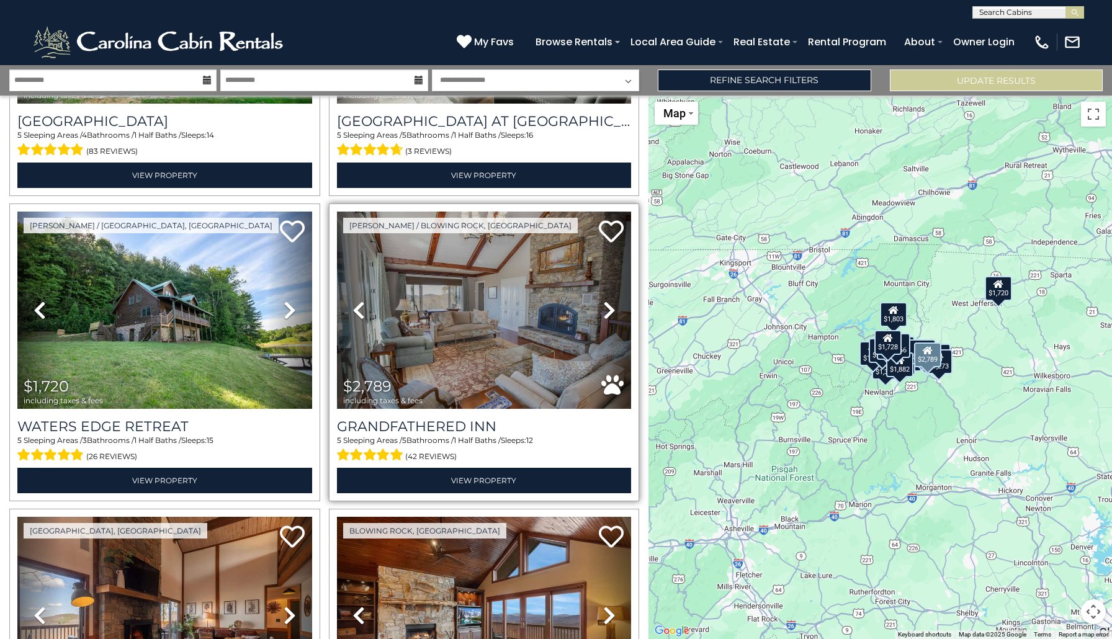
click at [608, 308] on icon at bounding box center [609, 310] width 12 height 20
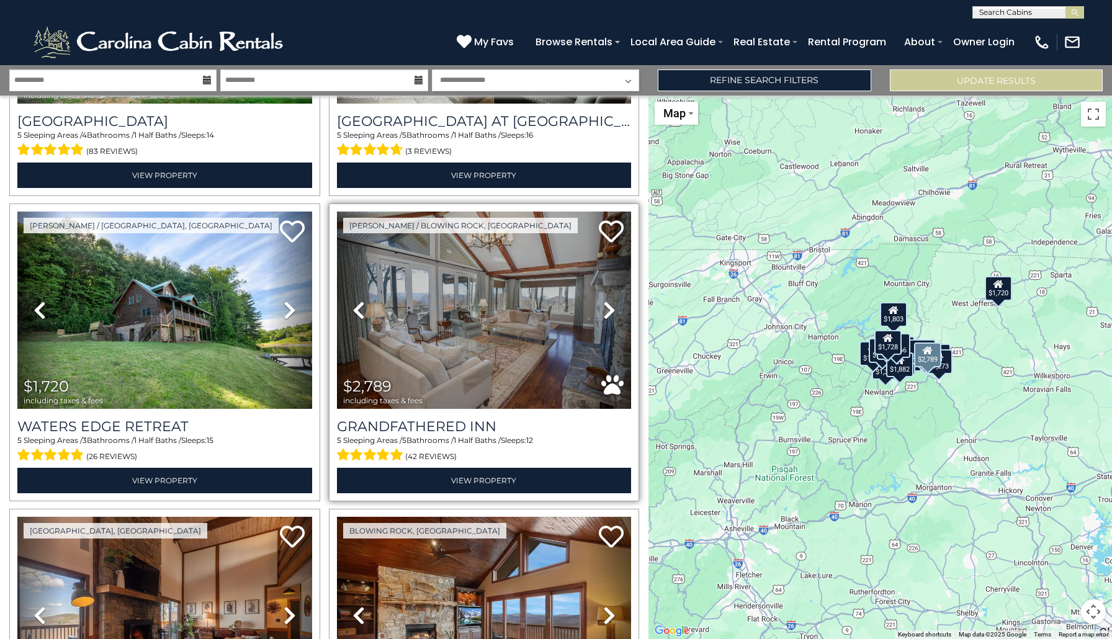
click at [608, 308] on icon at bounding box center [609, 310] width 12 height 20
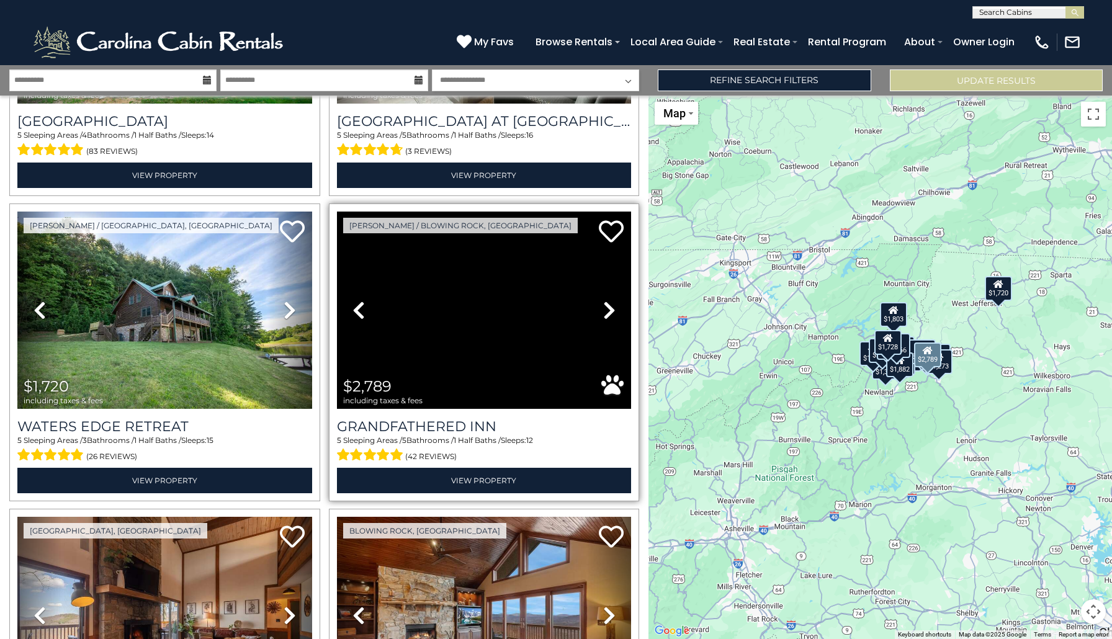
click at [608, 308] on icon at bounding box center [609, 310] width 12 height 20
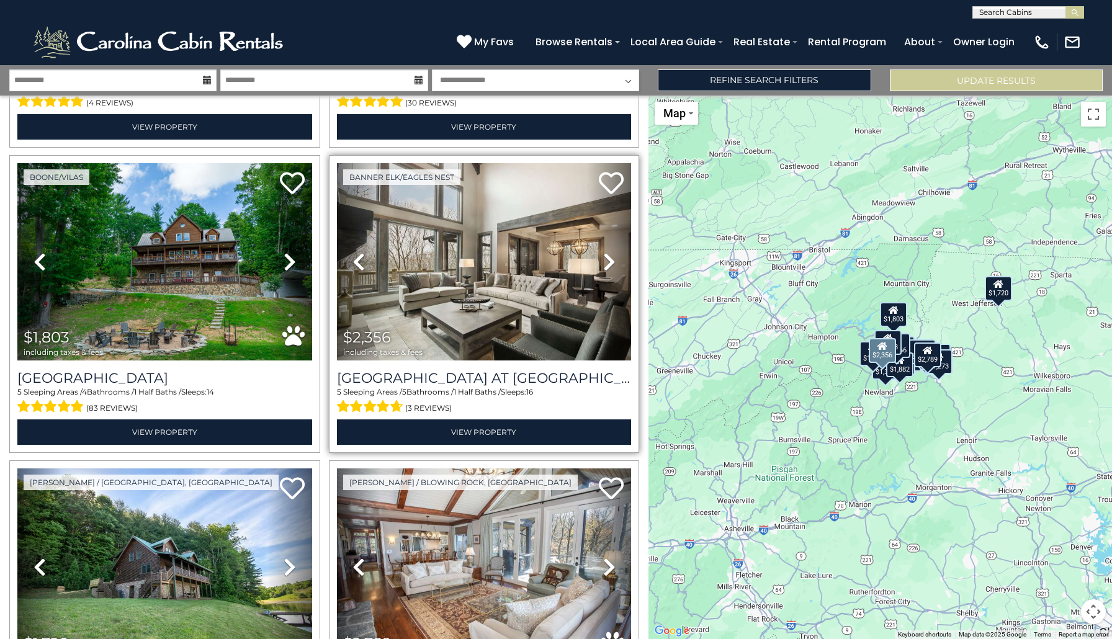
scroll to position [1813, 0]
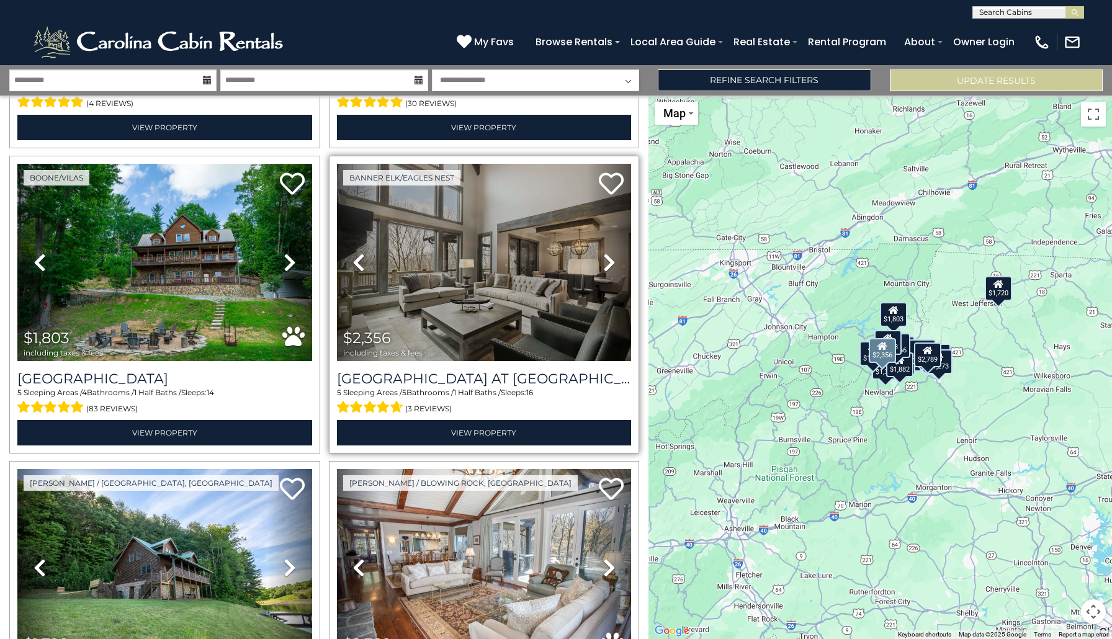
click at [355, 258] on icon at bounding box center [358, 263] width 12 height 20
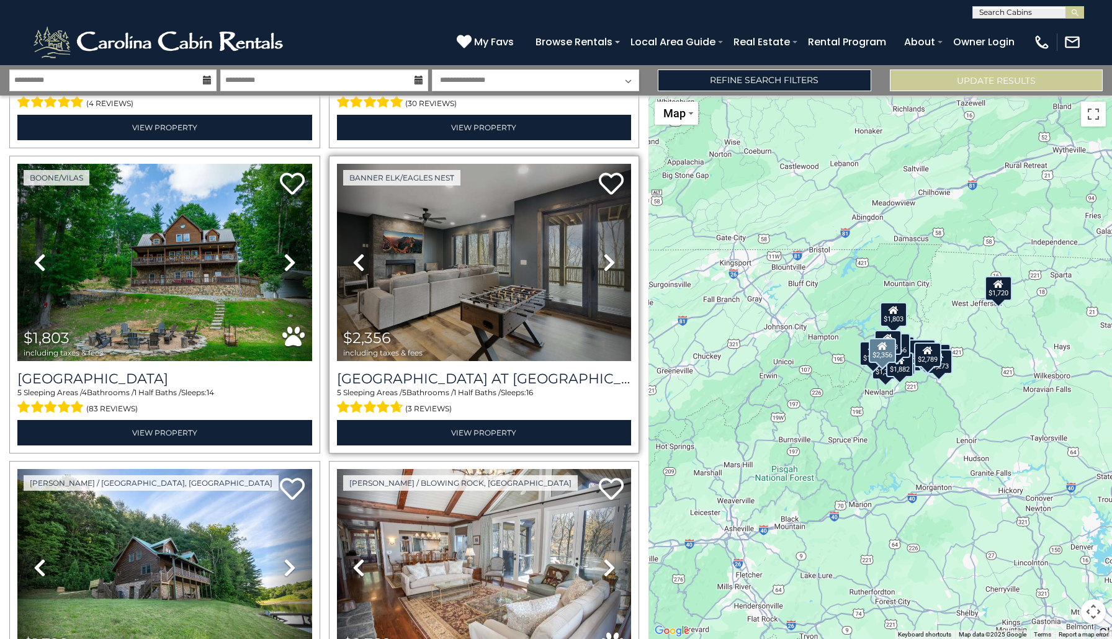
click at [355, 258] on icon at bounding box center [358, 263] width 12 height 20
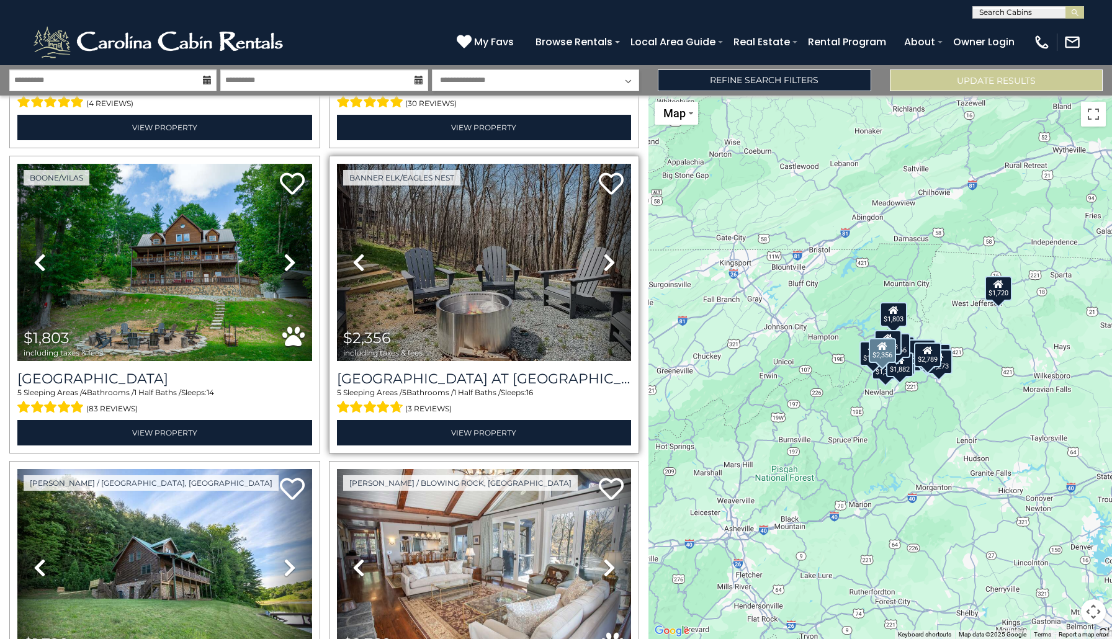
click at [355, 258] on icon at bounding box center [358, 263] width 12 height 20
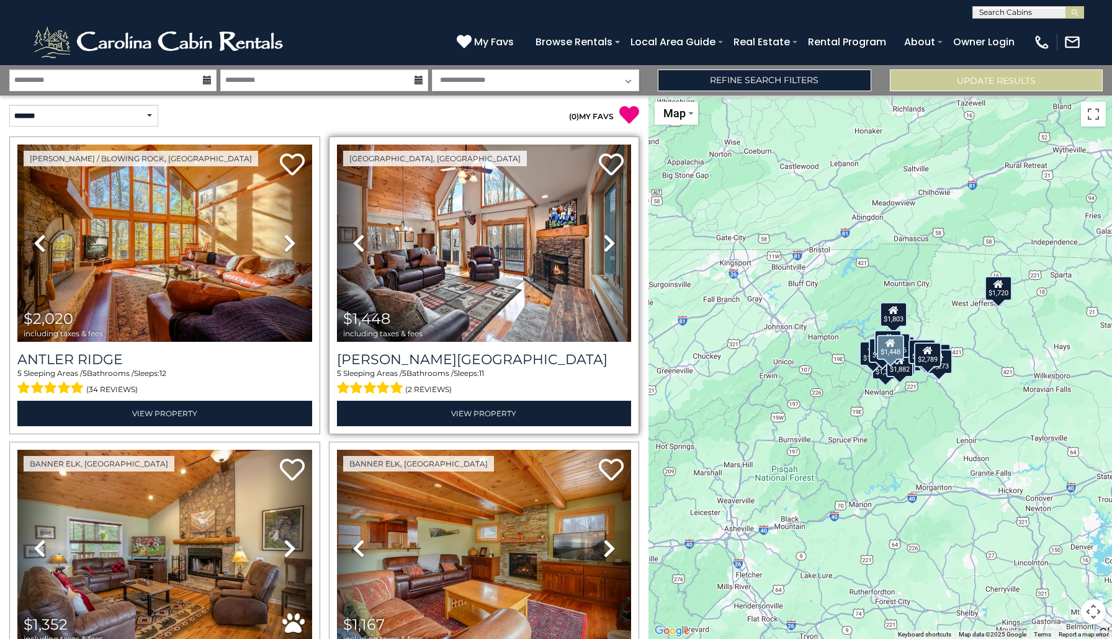
scroll to position [0, 0]
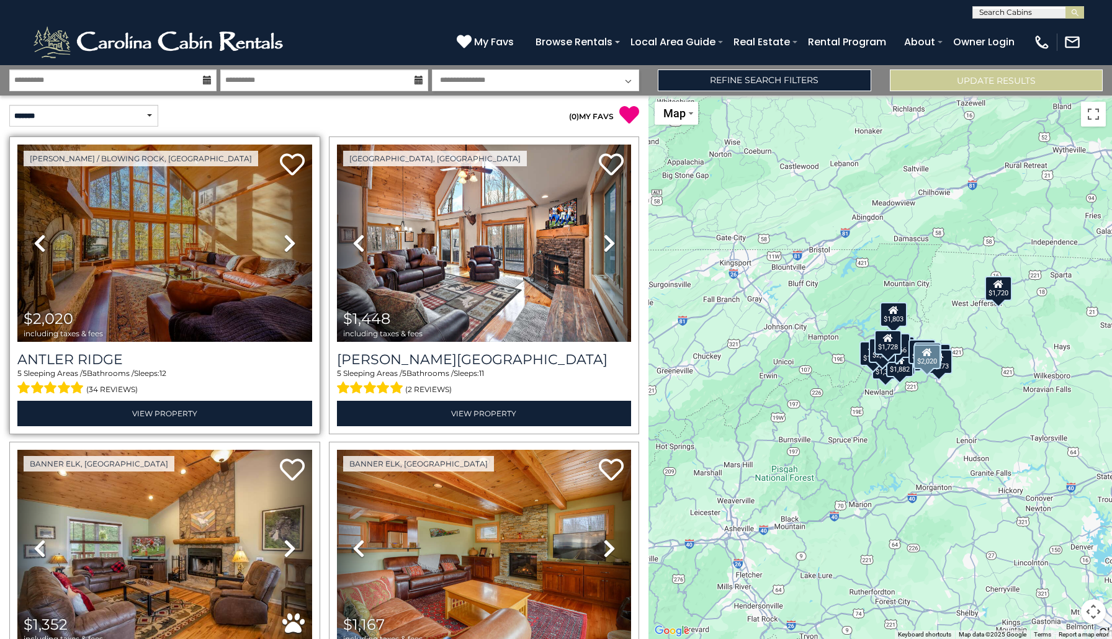
click at [247, 298] on img at bounding box center [164, 243] width 295 height 197
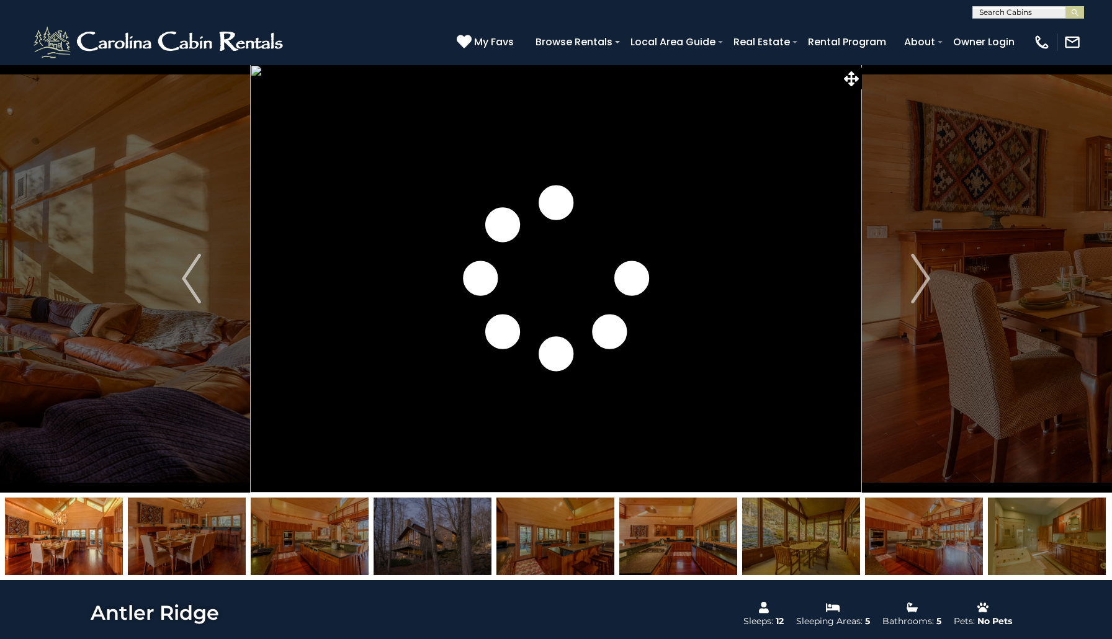
click at [924, 284] on img "Next" at bounding box center [920, 279] width 19 height 50
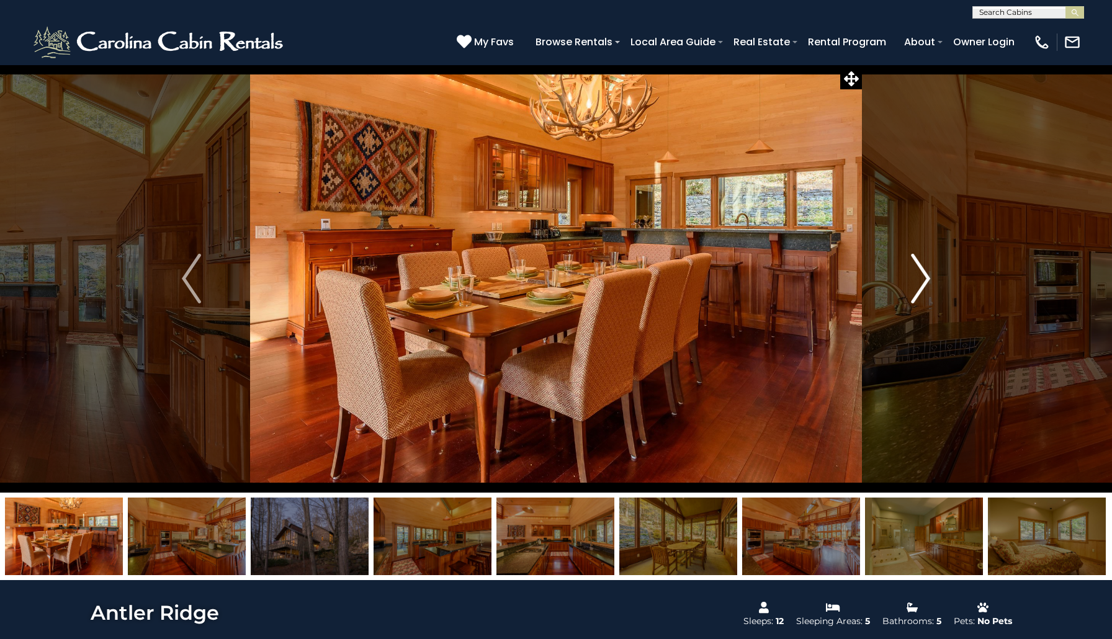
click at [925, 277] on img "Next" at bounding box center [920, 279] width 19 height 50
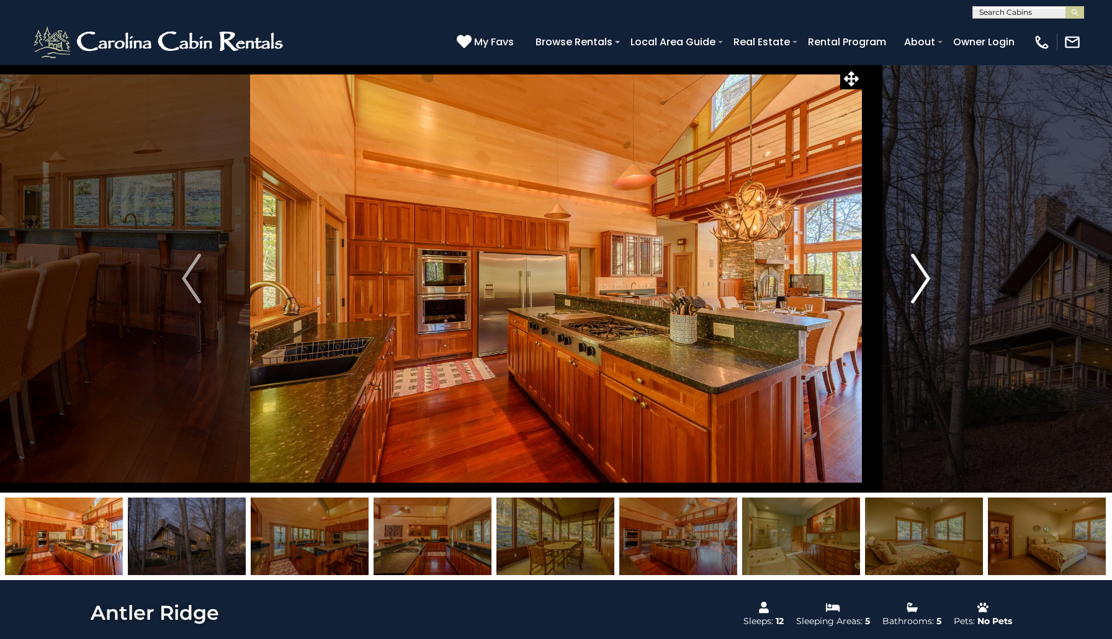
click at [925, 279] on img "Next" at bounding box center [920, 279] width 19 height 50
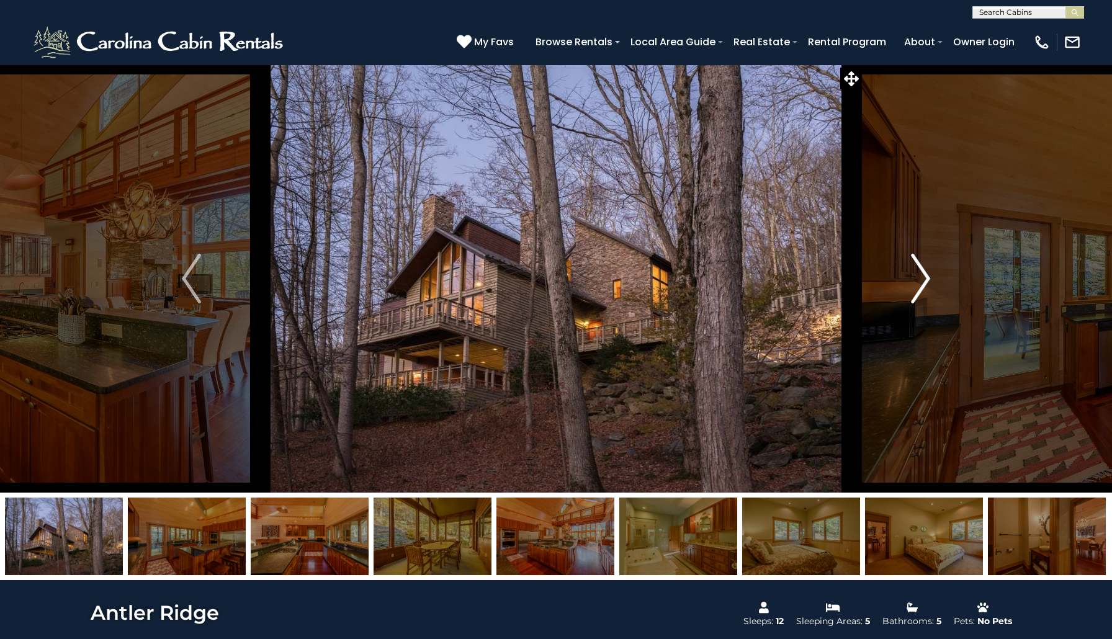
click at [925, 279] on img "Next" at bounding box center [920, 279] width 19 height 50
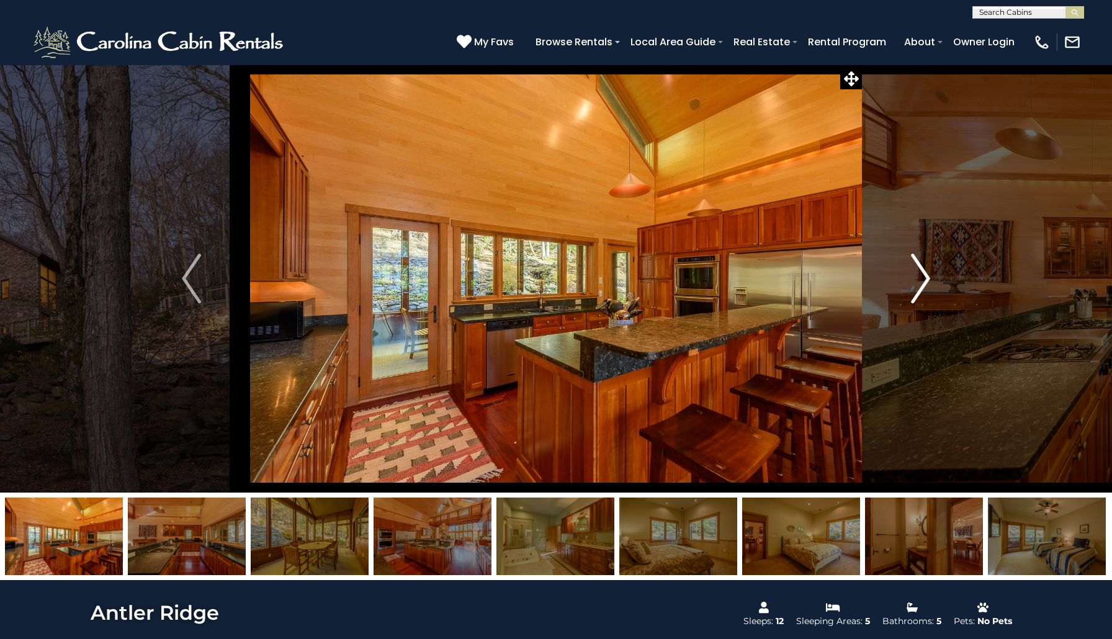
click at [925, 278] on img "Next" at bounding box center [920, 279] width 19 height 50
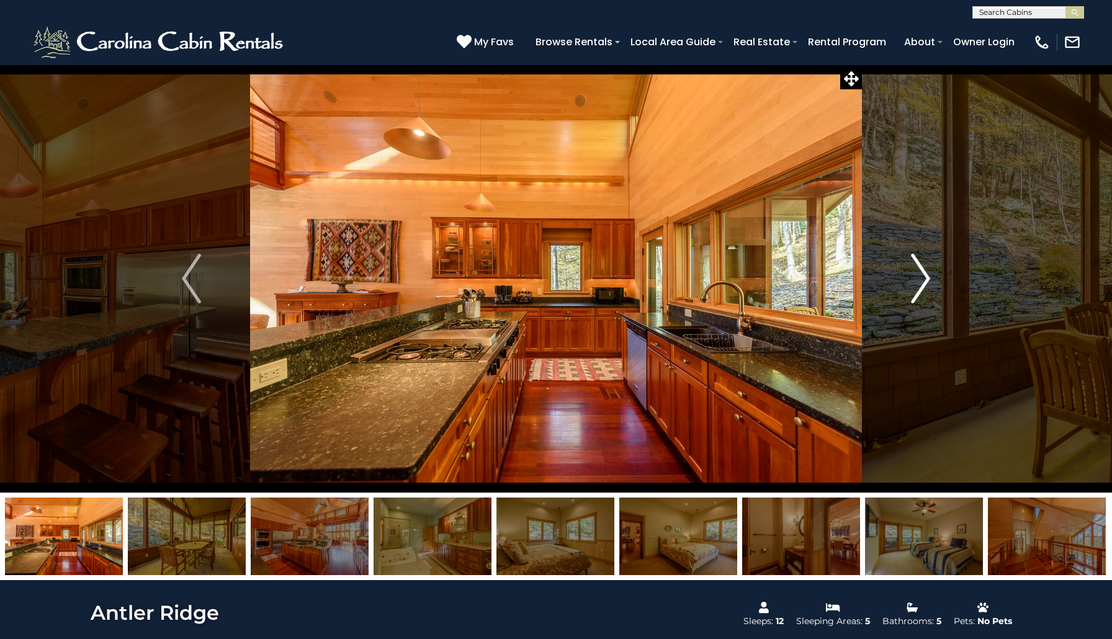
click at [925, 278] on img "Next" at bounding box center [920, 279] width 19 height 50
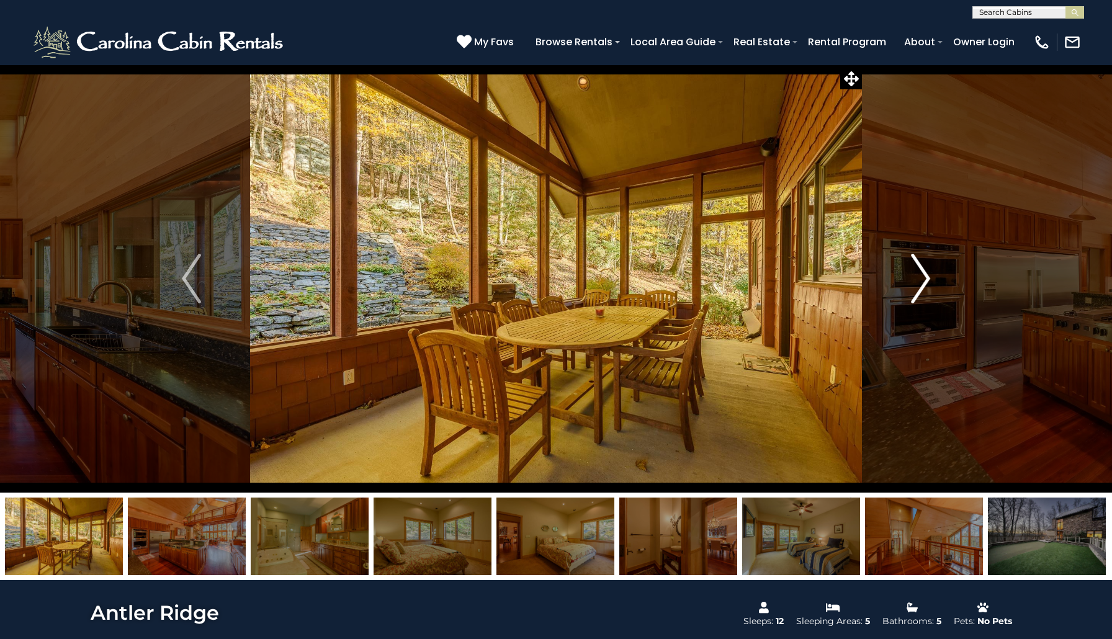
click at [925, 278] on img "Next" at bounding box center [920, 279] width 19 height 50
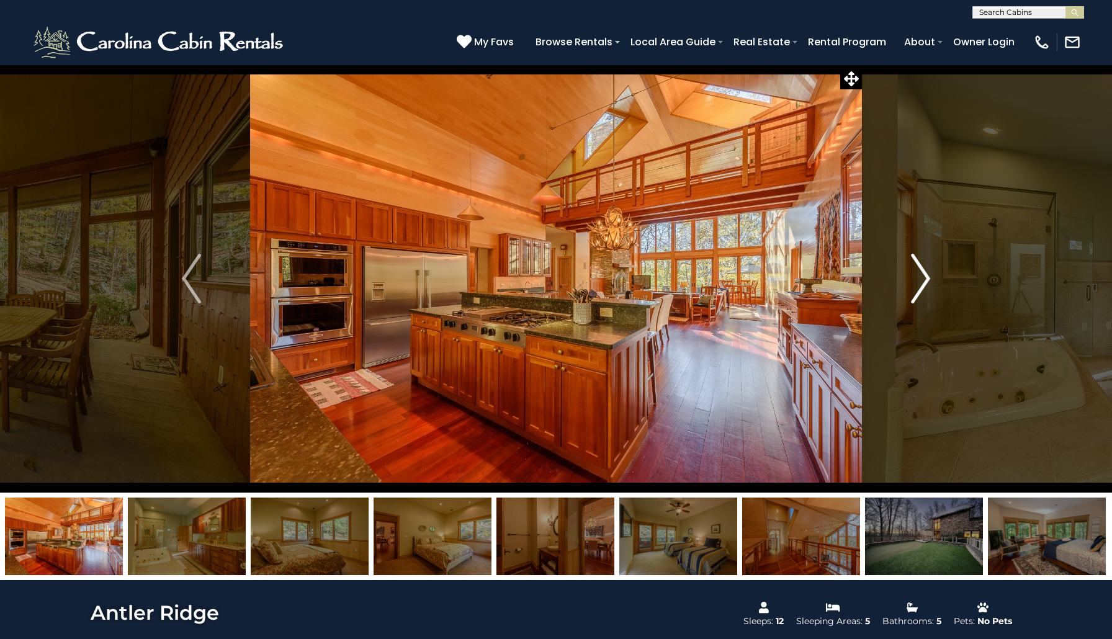
click at [925, 278] on img "Next" at bounding box center [920, 279] width 19 height 50
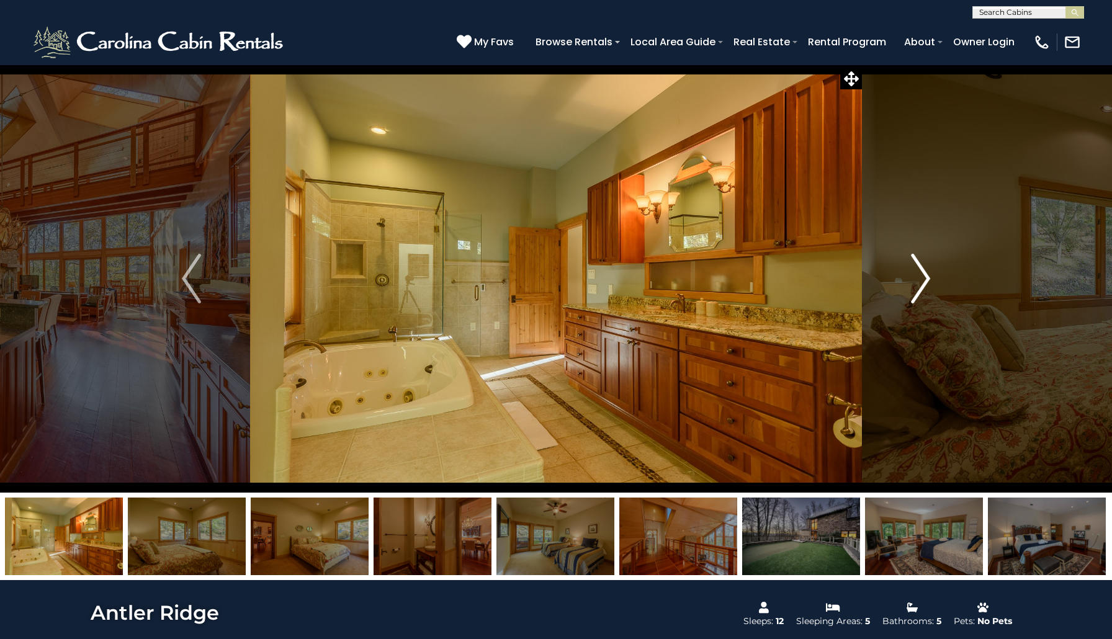
click at [925, 278] on img "Next" at bounding box center [920, 279] width 19 height 50
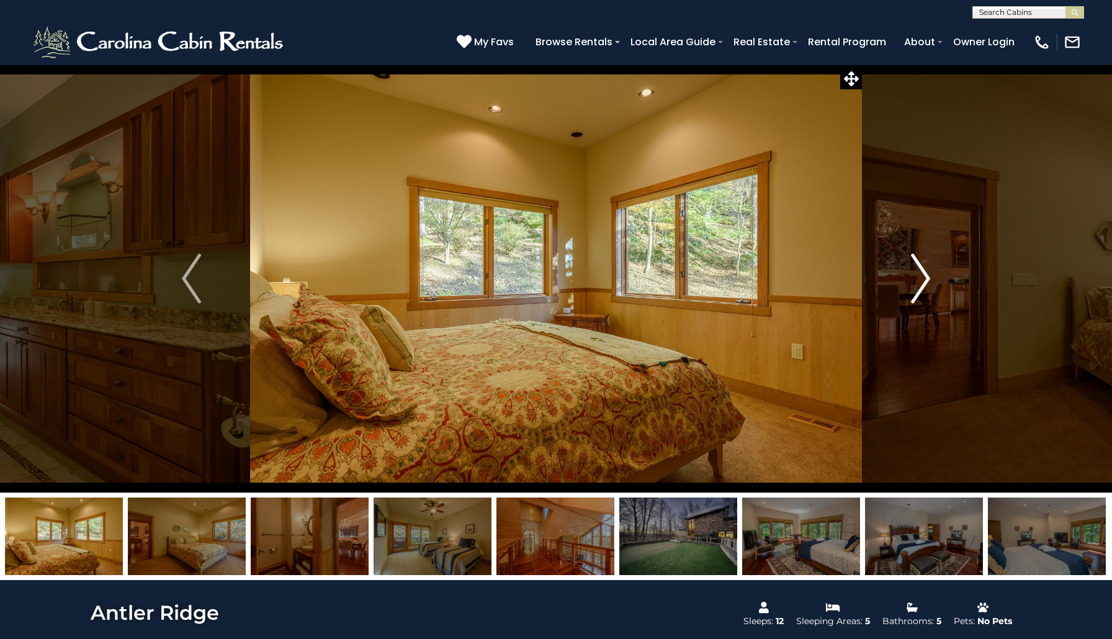
click at [925, 278] on img "Next" at bounding box center [920, 279] width 19 height 50
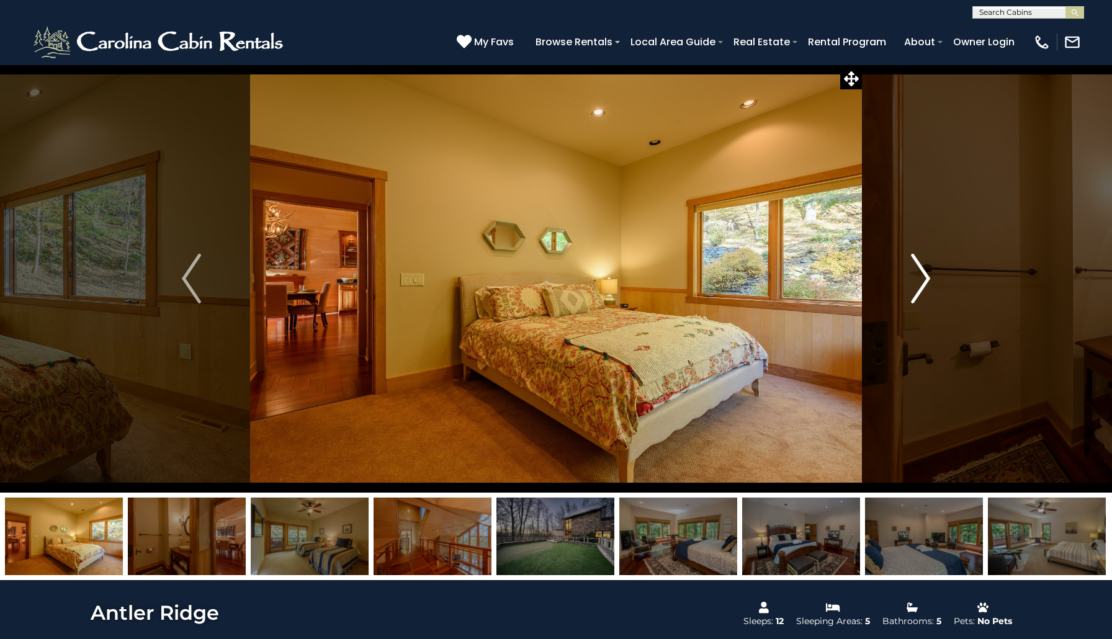
click at [925, 278] on img "Next" at bounding box center [920, 279] width 19 height 50
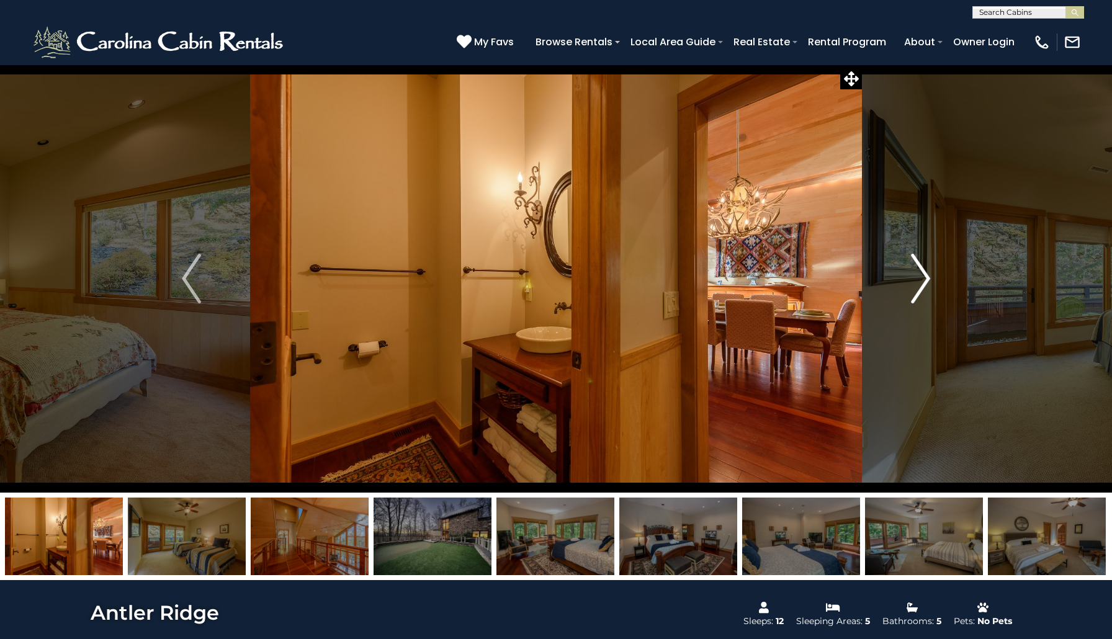
click at [925, 278] on img "Next" at bounding box center [920, 279] width 19 height 50
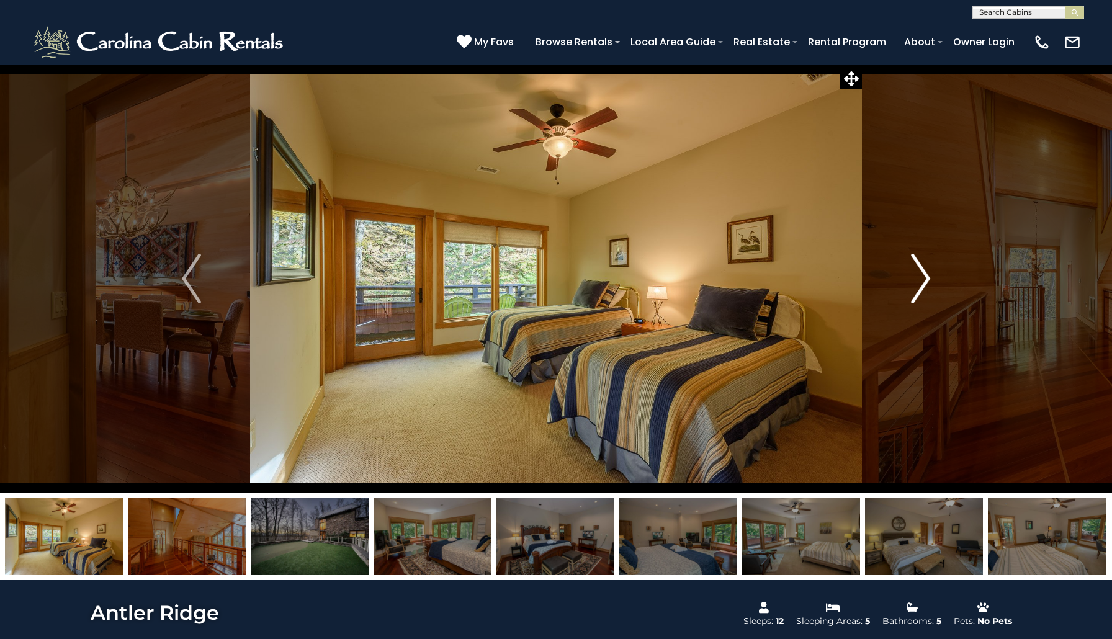
click at [925, 278] on img "Next" at bounding box center [920, 279] width 19 height 50
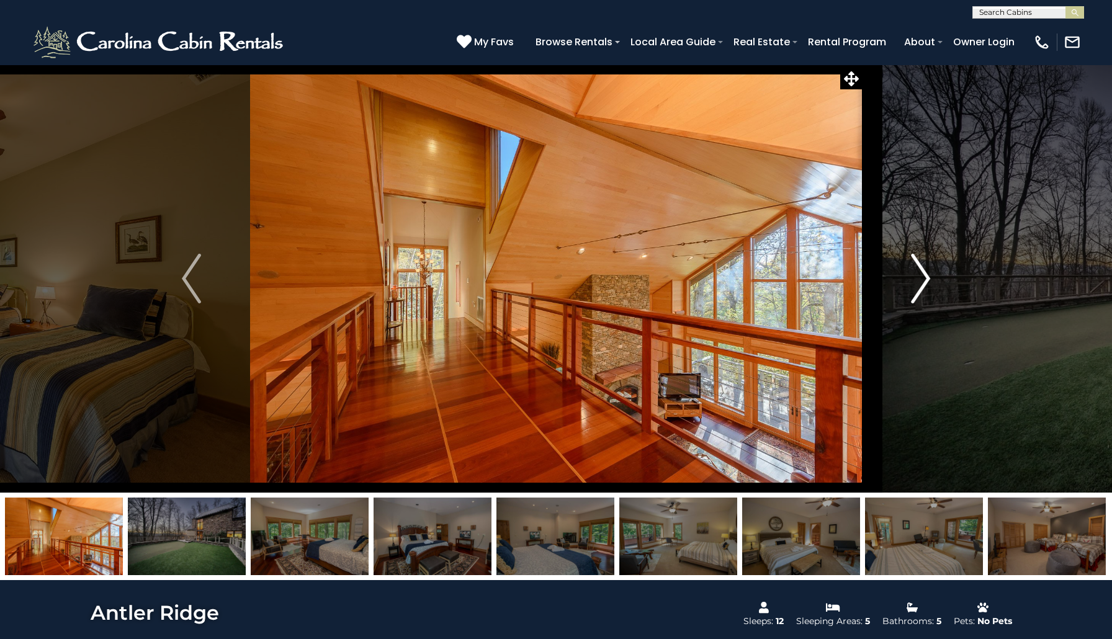
click at [925, 278] on img "Next" at bounding box center [920, 279] width 19 height 50
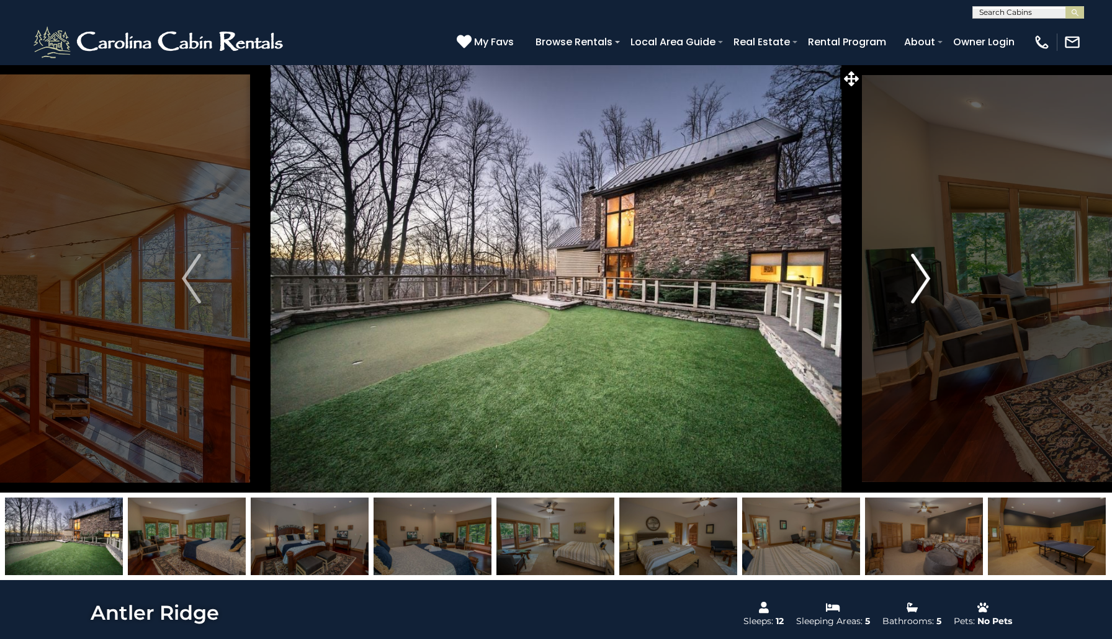
click at [918, 290] on img "Next" at bounding box center [920, 279] width 19 height 50
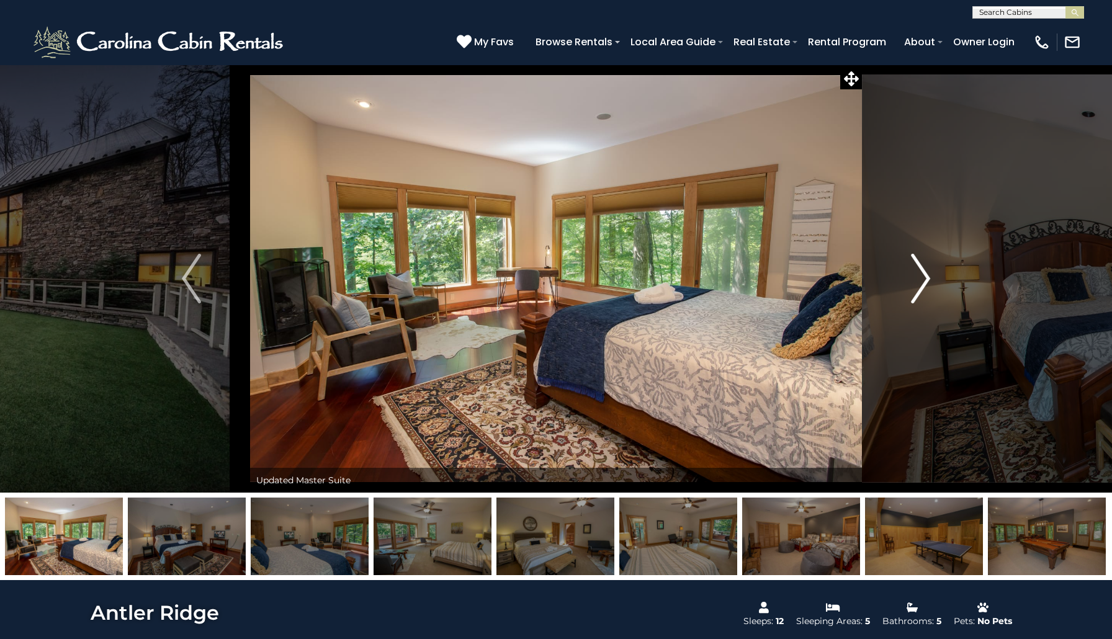
click at [919, 290] on img "Next" at bounding box center [920, 279] width 19 height 50
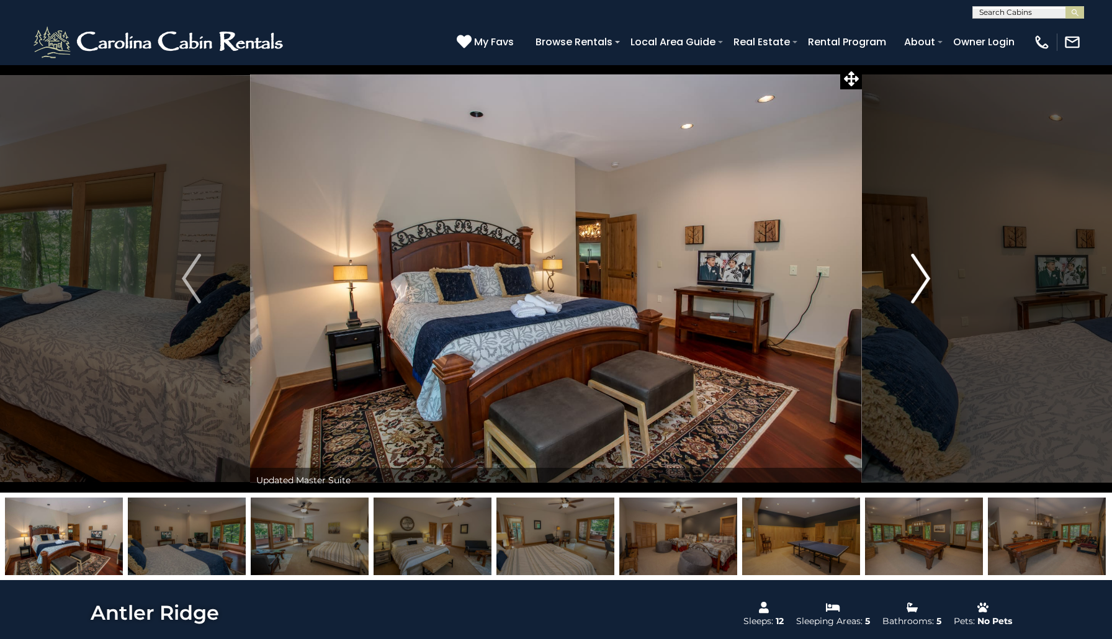
click at [919, 290] on img "Next" at bounding box center [920, 279] width 19 height 50
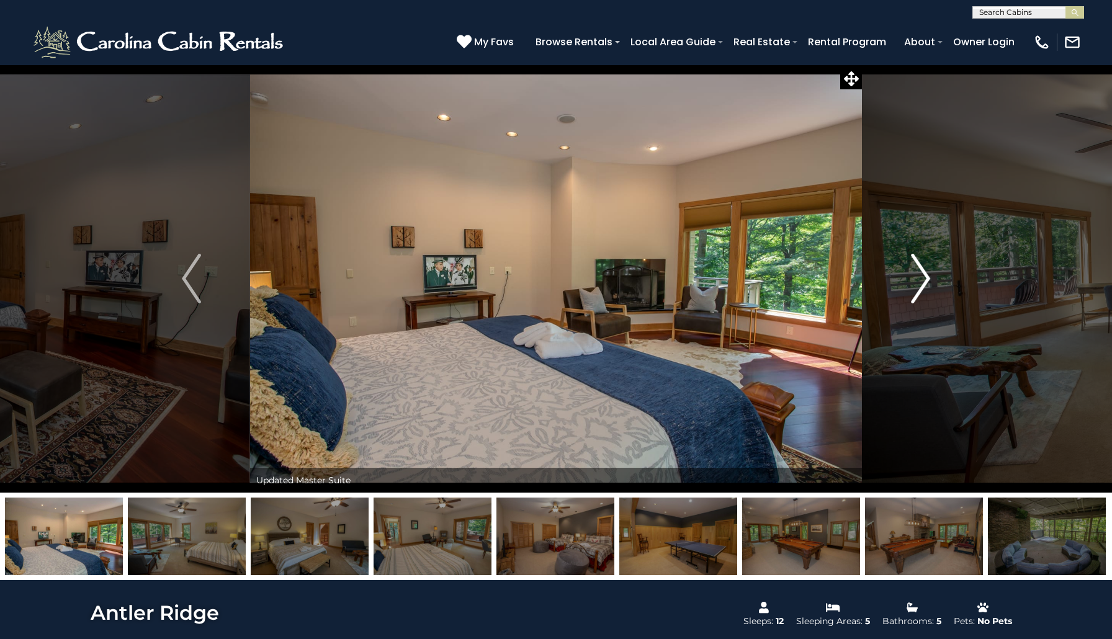
click at [919, 290] on img "Next" at bounding box center [920, 279] width 19 height 50
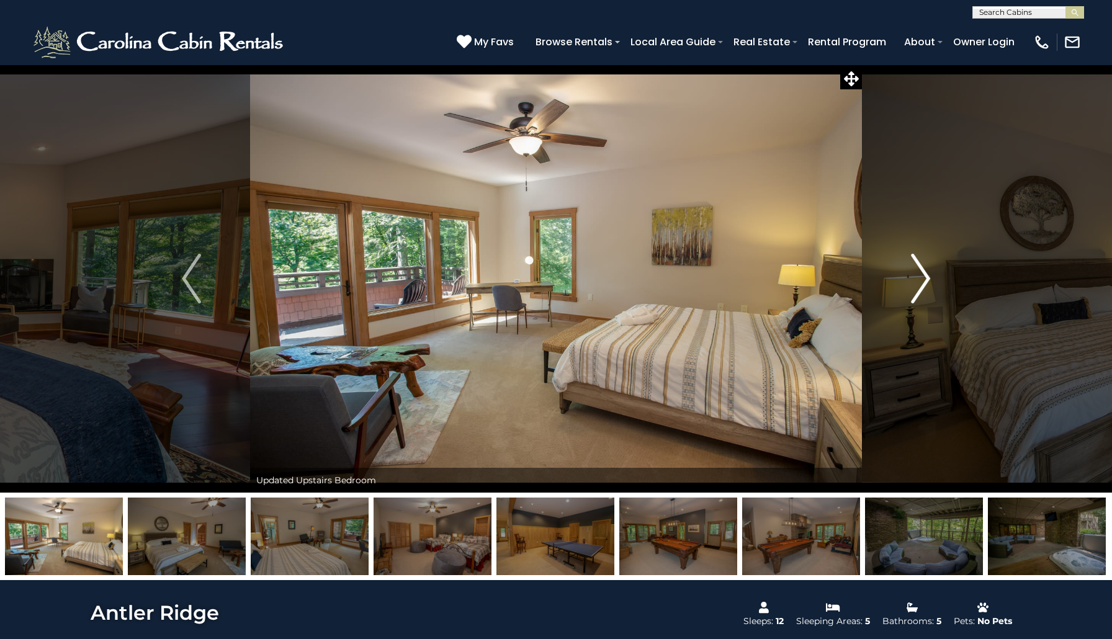
click at [919, 290] on img "Next" at bounding box center [920, 279] width 19 height 50
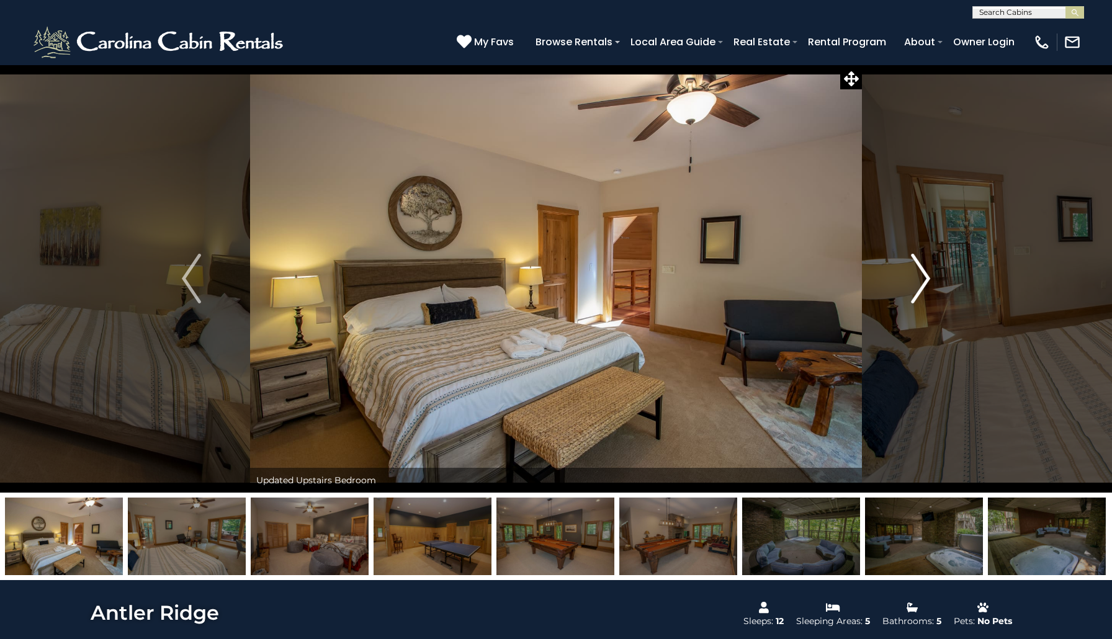
click at [919, 290] on img "Next" at bounding box center [920, 279] width 19 height 50
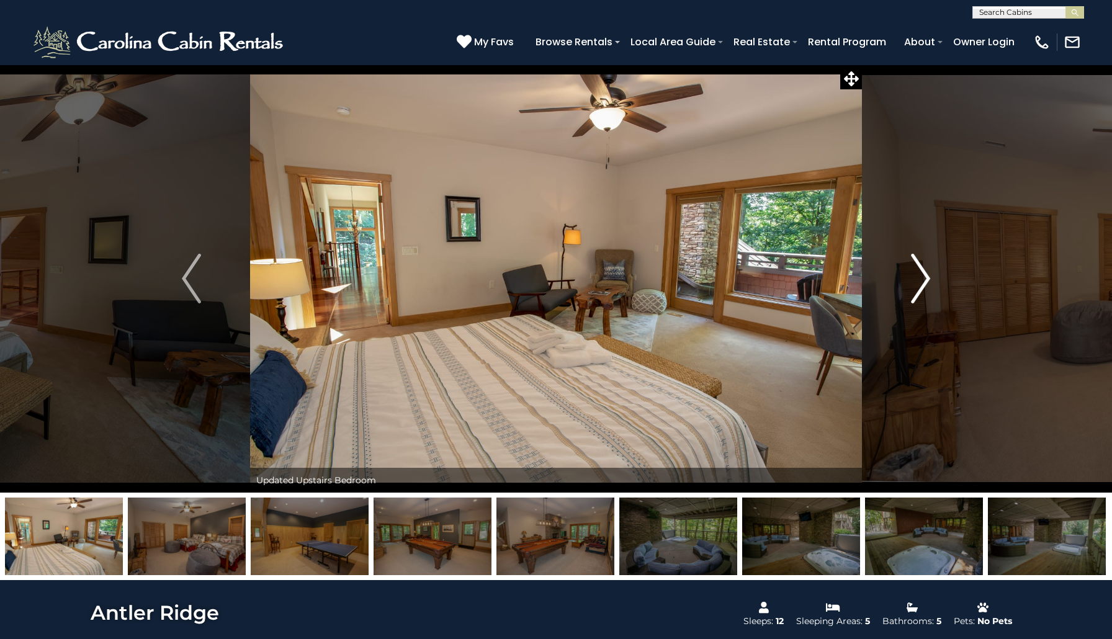
click at [918, 290] on img "Next" at bounding box center [920, 279] width 19 height 50
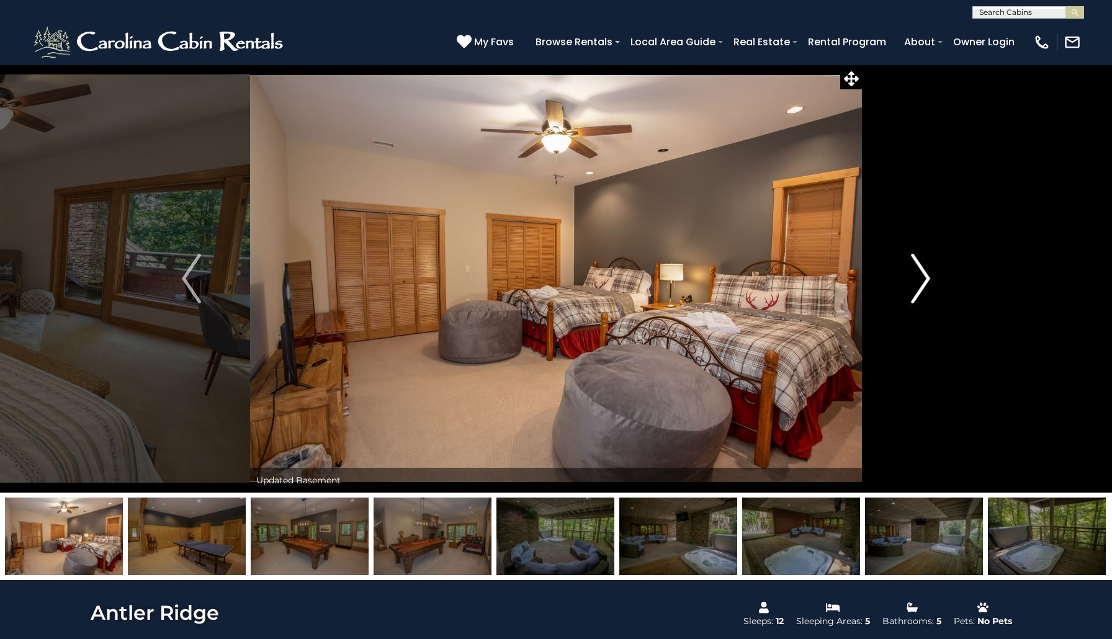
click at [918, 290] on img "Next" at bounding box center [920, 279] width 19 height 50
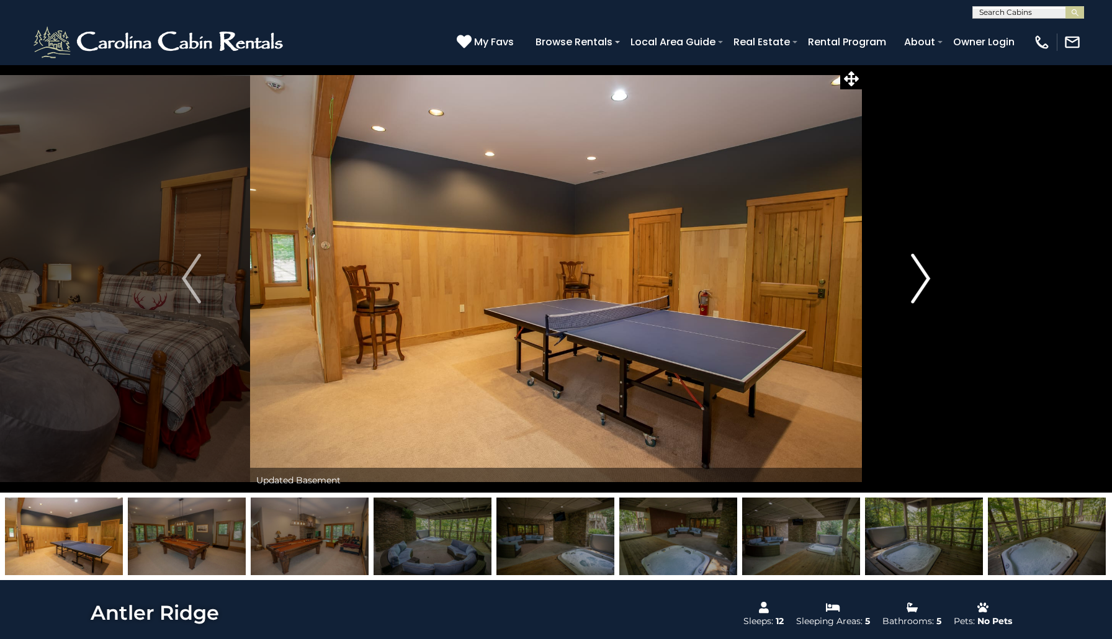
click at [918, 291] on img "Next" at bounding box center [920, 279] width 19 height 50
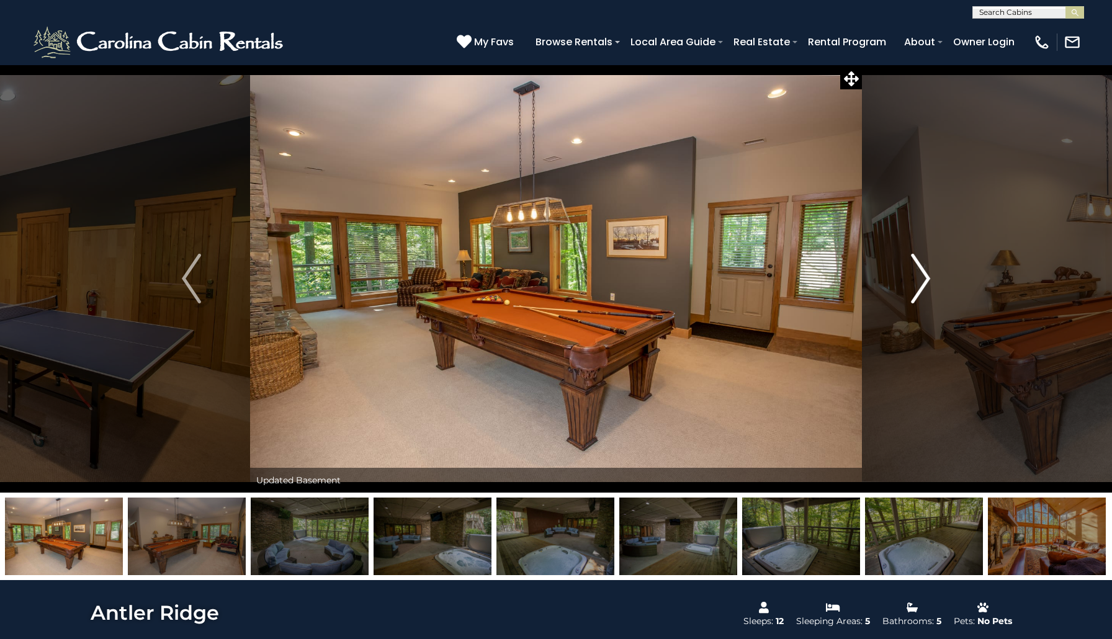
click at [918, 291] on img "Next" at bounding box center [920, 279] width 19 height 50
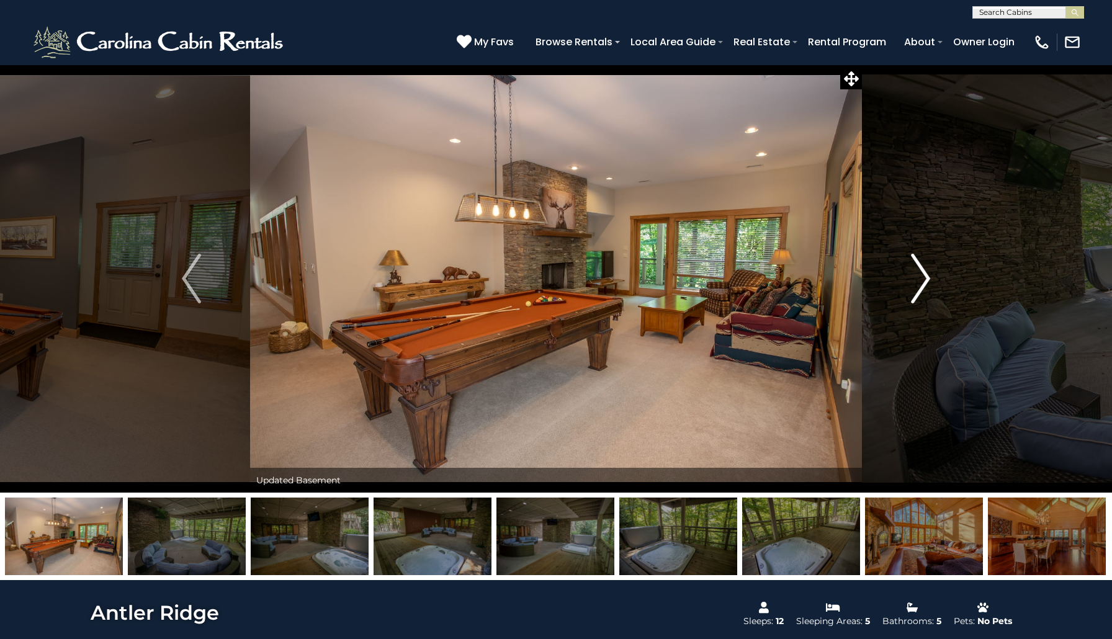
click at [918, 291] on img "Next" at bounding box center [920, 279] width 19 height 50
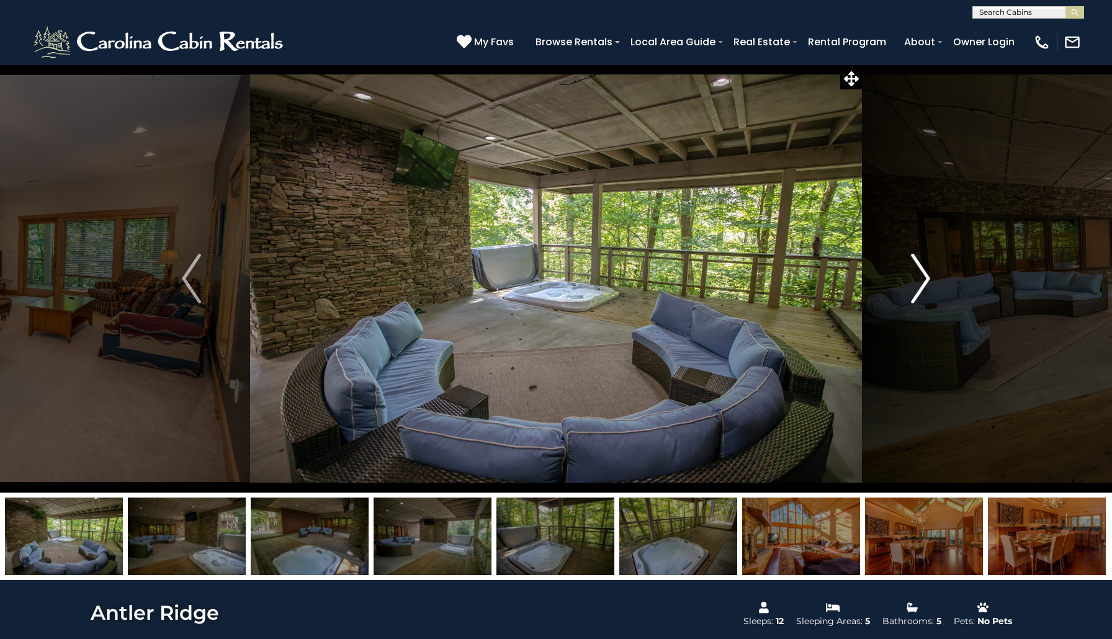
click at [918, 291] on img "Next" at bounding box center [920, 279] width 19 height 50
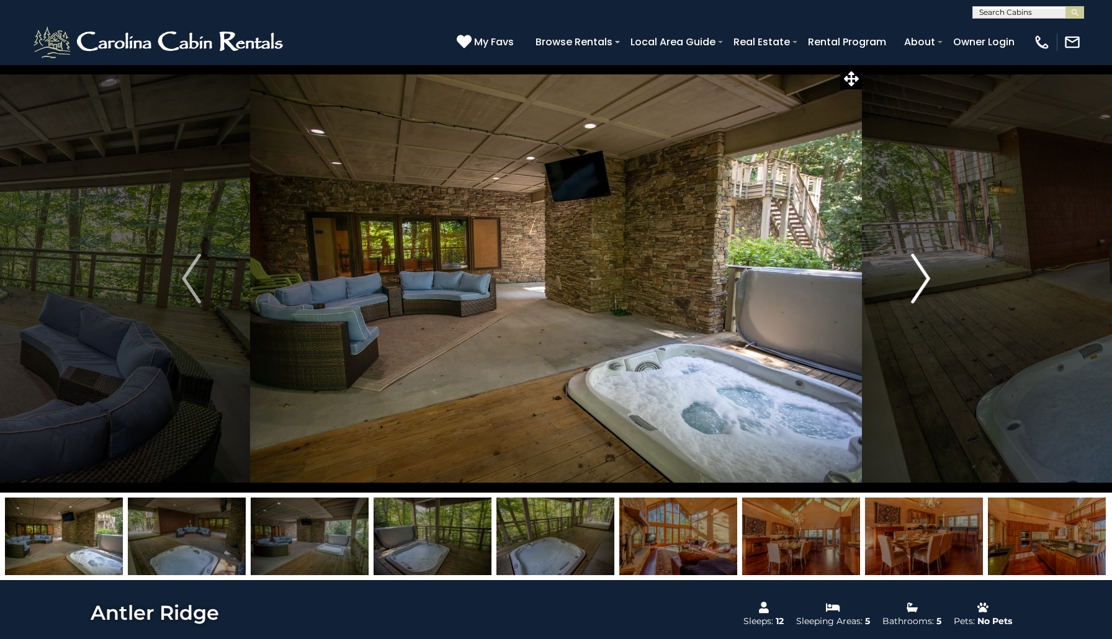
click at [918, 291] on img "Next" at bounding box center [920, 279] width 19 height 50
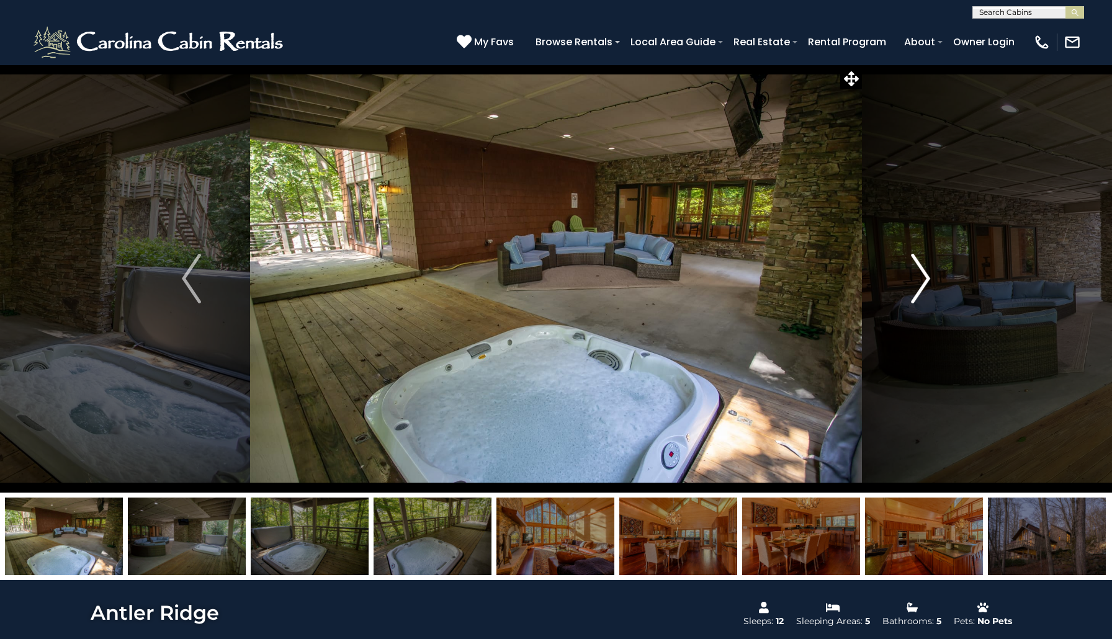
click at [918, 291] on img "Next" at bounding box center [920, 279] width 19 height 50
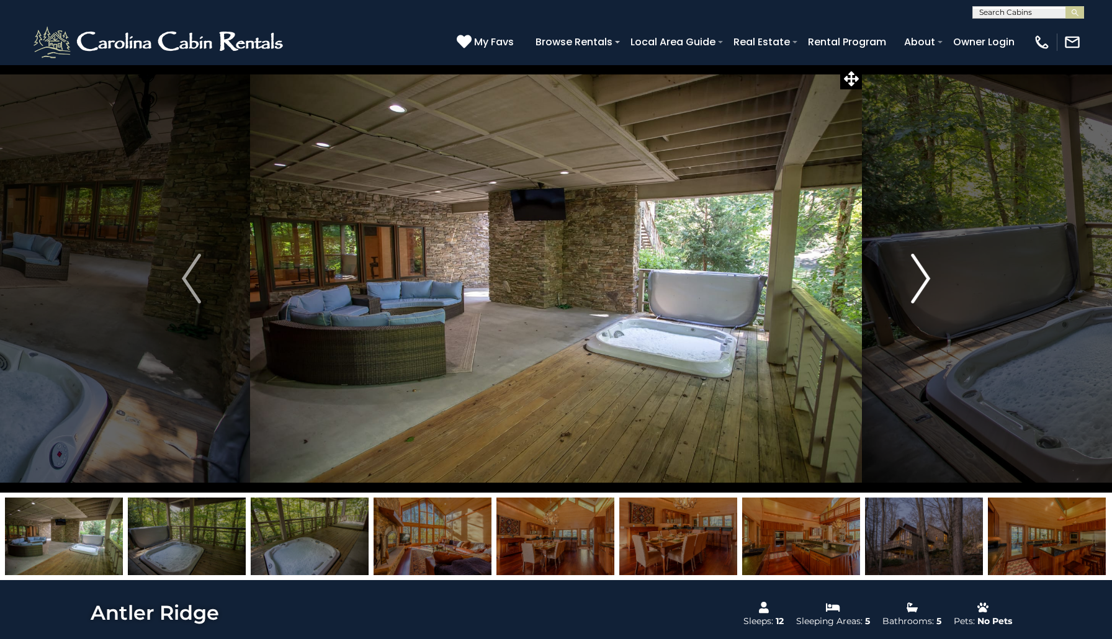
click at [918, 291] on img "Next" at bounding box center [920, 279] width 19 height 50
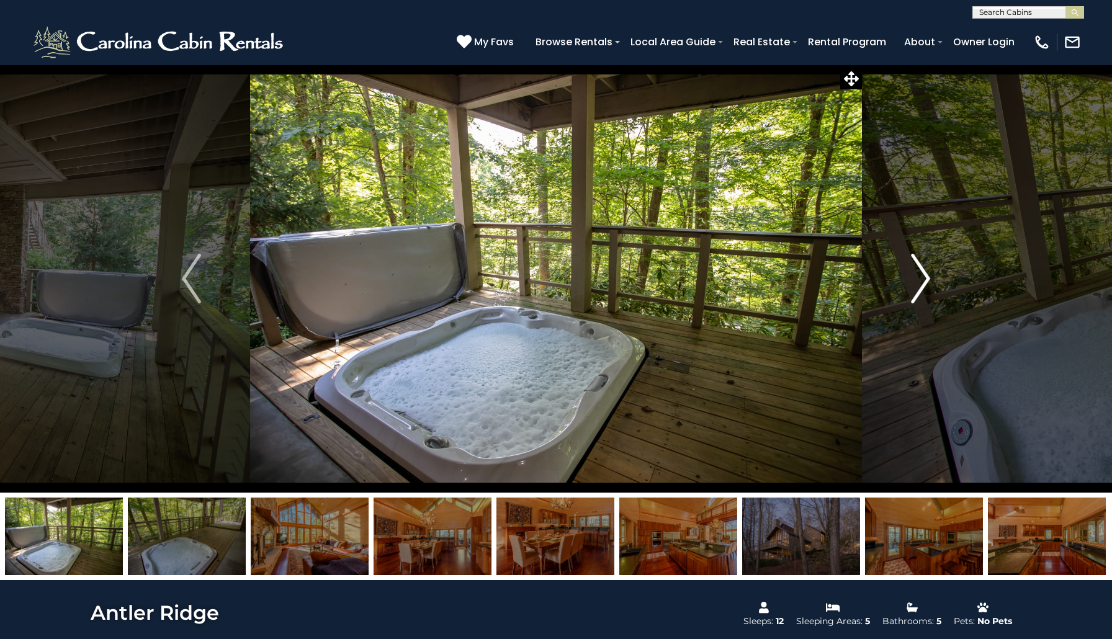
click at [918, 291] on img "Next" at bounding box center [920, 279] width 19 height 50
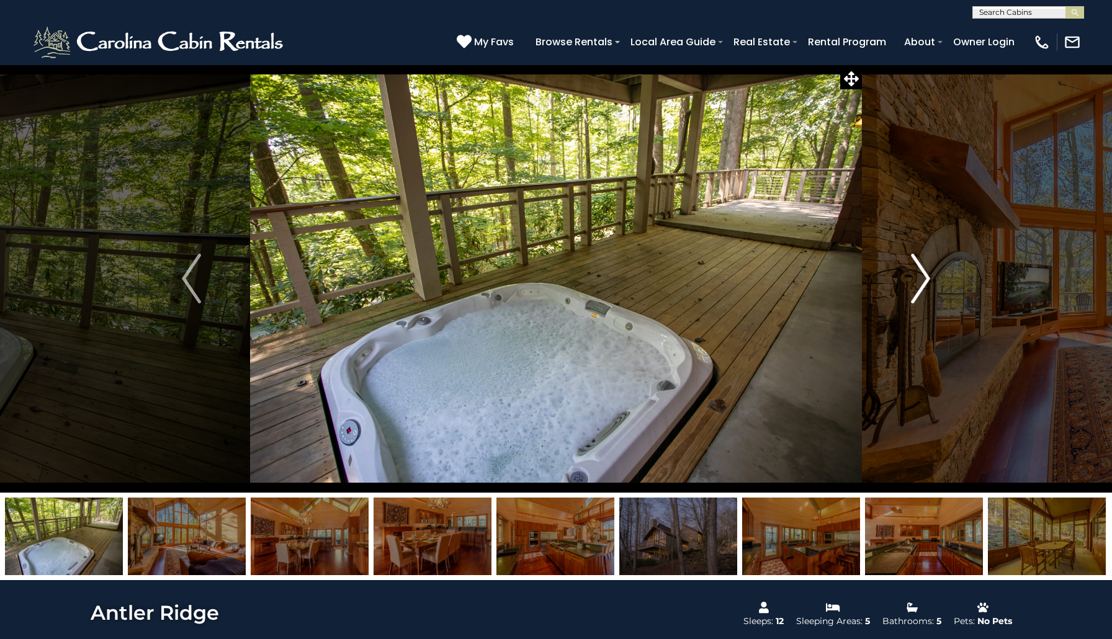
click at [918, 291] on img "Next" at bounding box center [920, 279] width 19 height 50
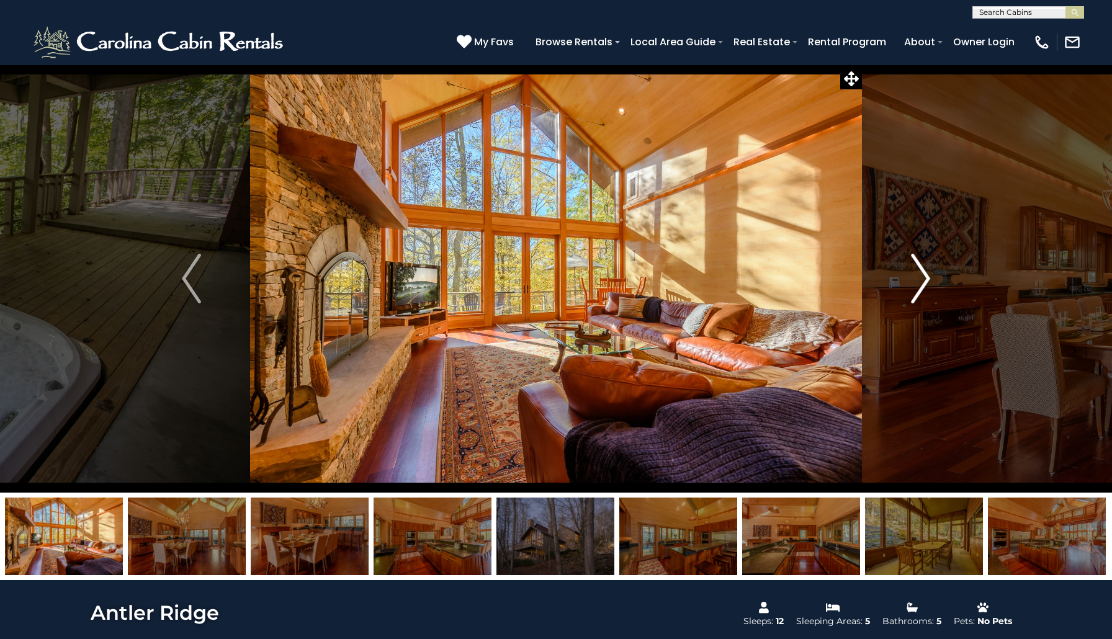
click at [918, 291] on img "Next" at bounding box center [920, 279] width 19 height 50
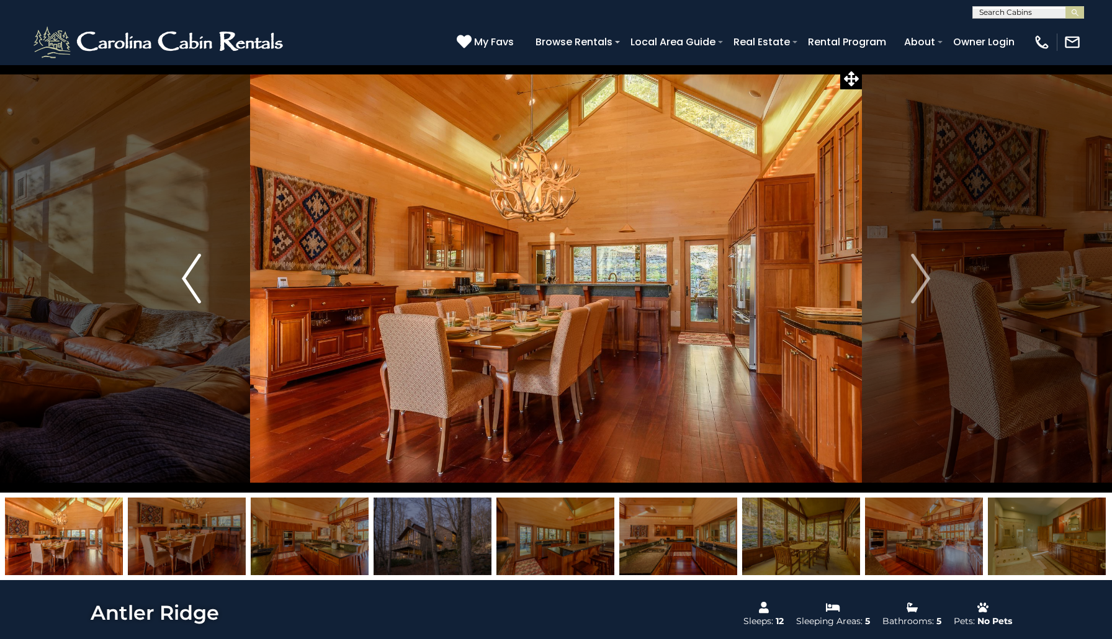
click at [187, 275] on img "Previous" at bounding box center [191, 279] width 19 height 50
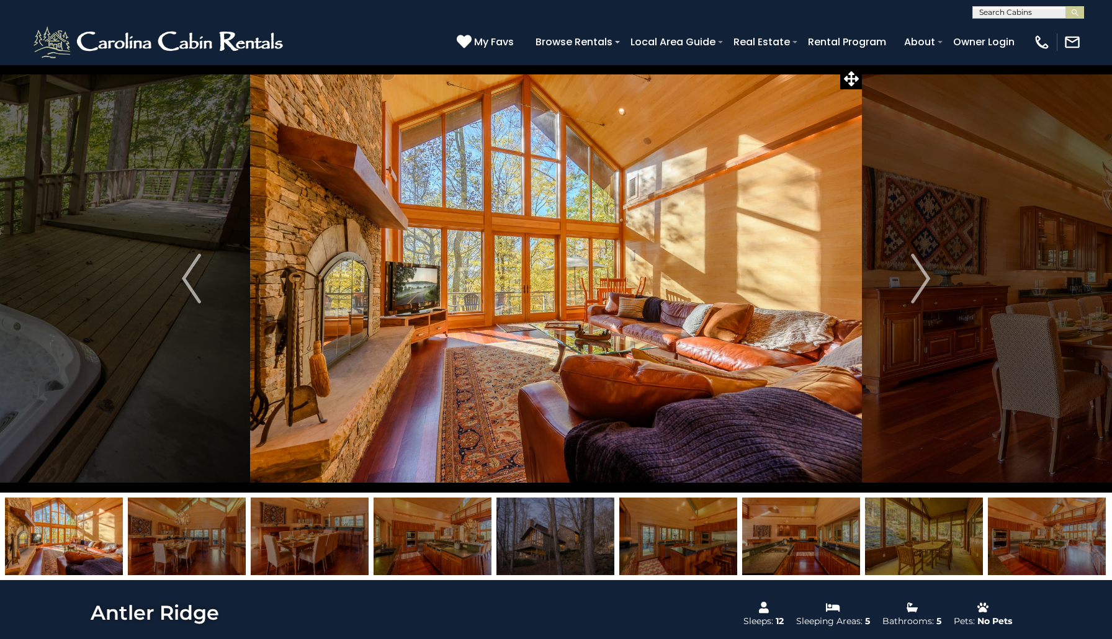
click at [821, 249] on img at bounding box center [556, 279] width 612 height 428
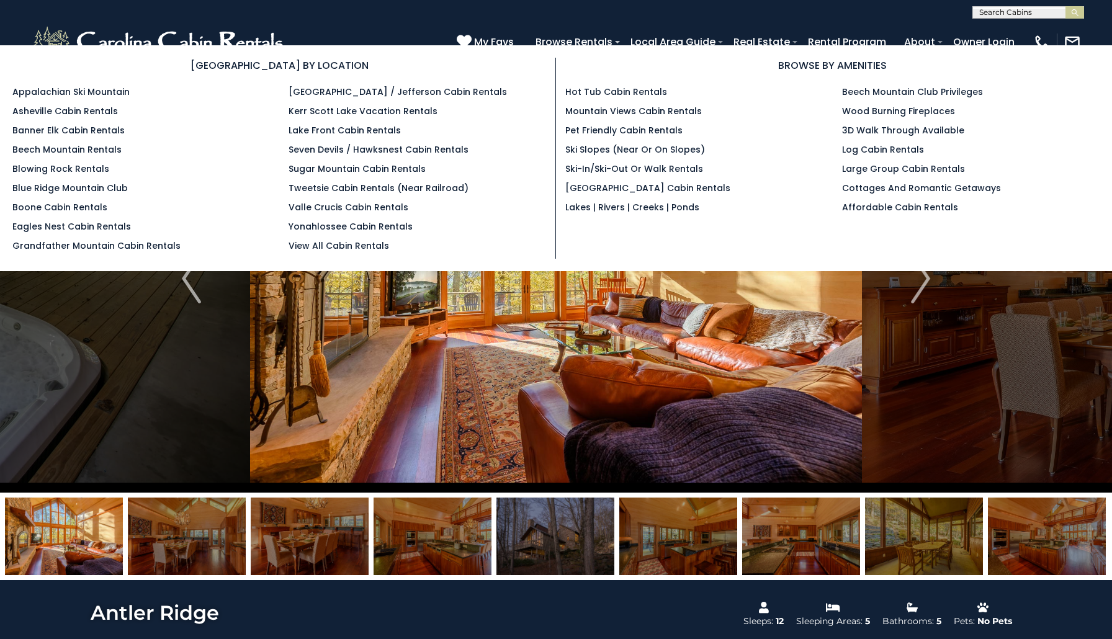
click at [553, 46] on section "BROWSE BY LOCATION Appalachian Ski Mountain Asheville Cabin Rentals Banner Elk …" at bounding box center [556, 158] width 1112 height 226
click at [76, 171] on link "Blowing Rock Rentals" at bounding box center [60, 169] width 97 height 12
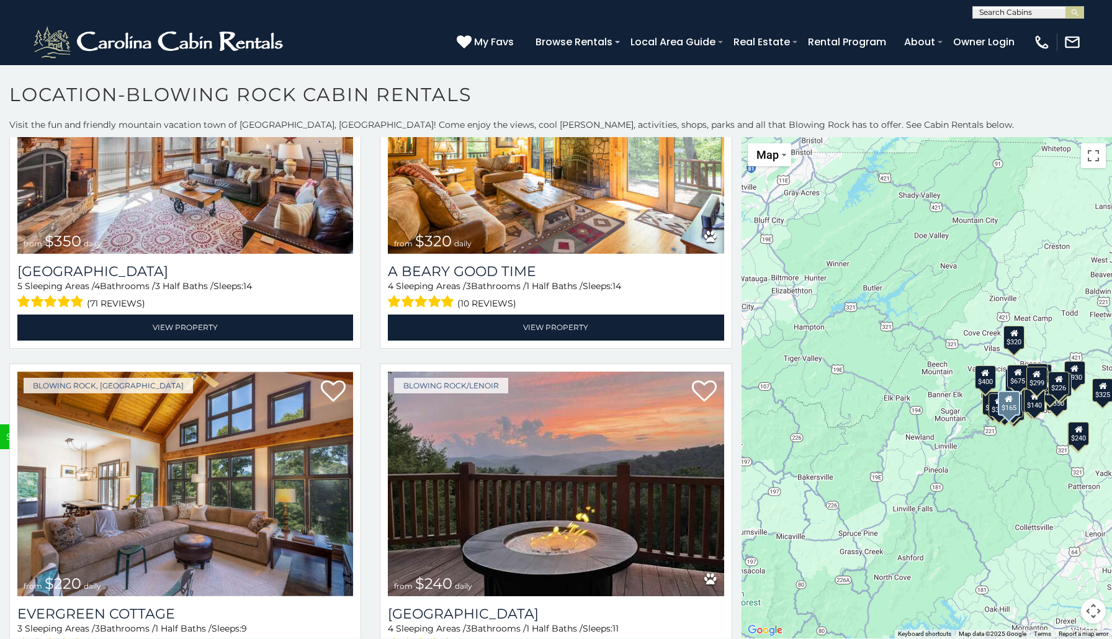
scroll to position [4595, 0]
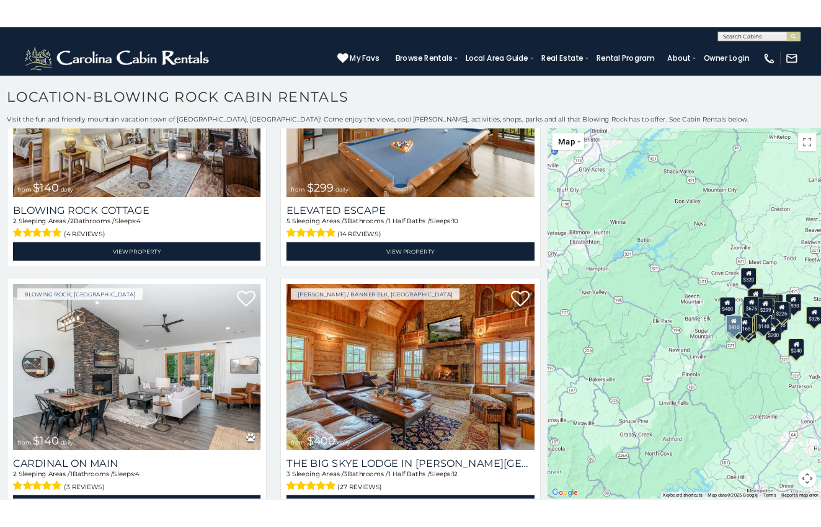
scroll to position [2904, 0]
